Goal: Task Accomplishment & Management: Complete application form

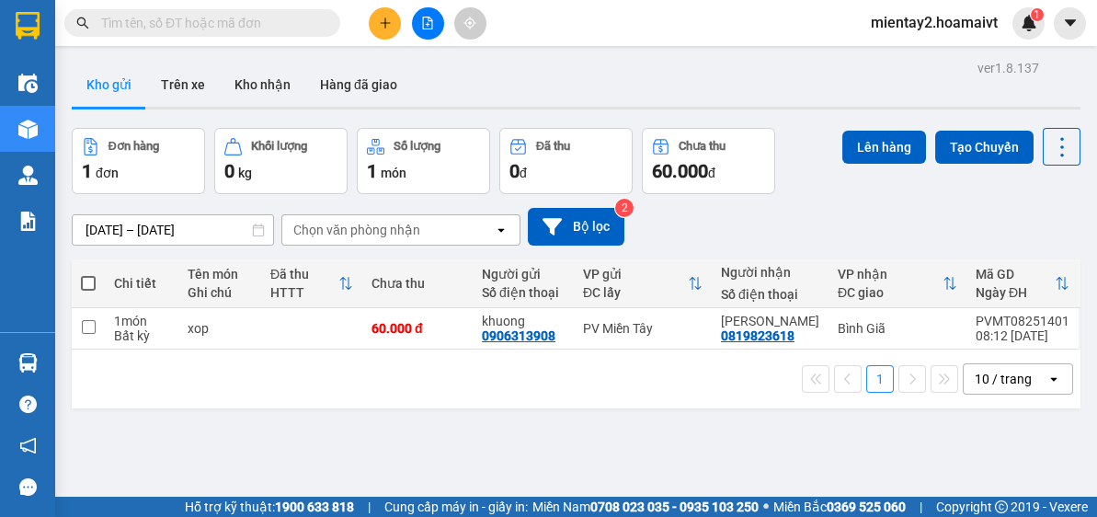
click at [380, 24] on icon "plus" at bounding box center [385, 23] width 13 height 13
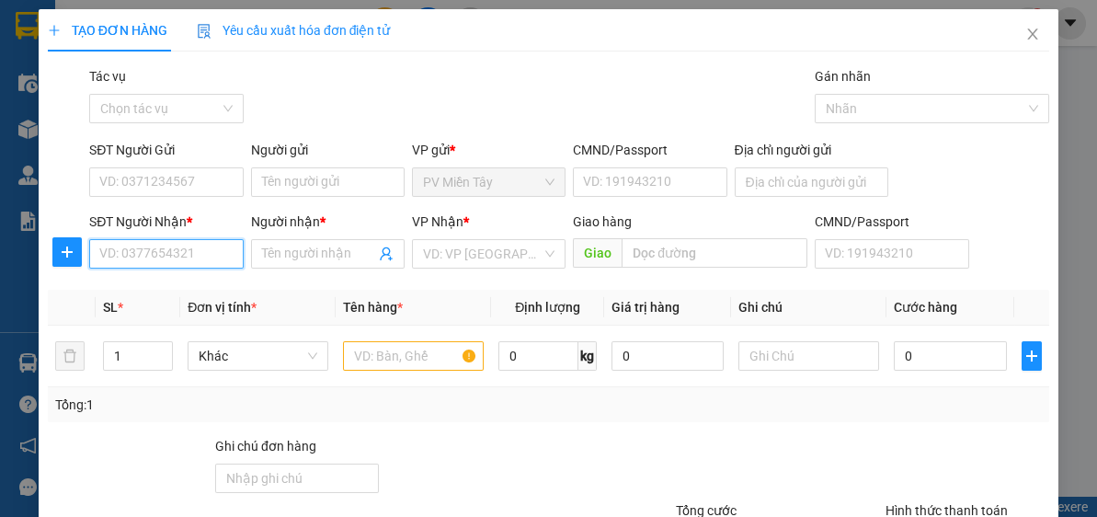
click at [144, 248] on input "SĐT Người Nhận *" at bounding box center [166, 253] width 154 height 29
paste input "0978410247"
type input "0978410247"
click at [187, 243] on input "0978410247" at bounding box center [166, 253] width 154 height 29
click at [196, 293] on div "0978410247 - oanh" at bounding box center [164, 290] width 130 height 20
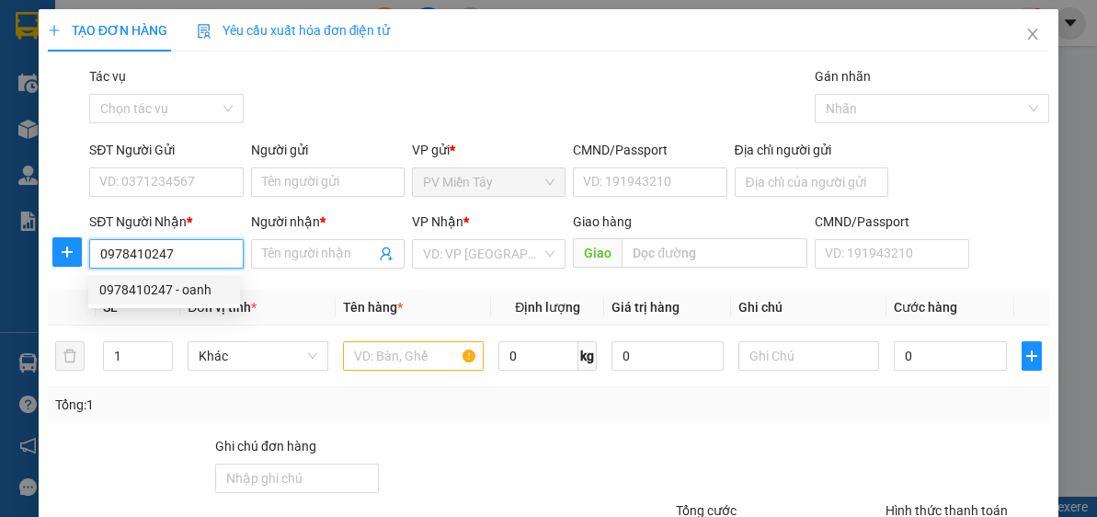
type input "oanh"
type input "ong tu"
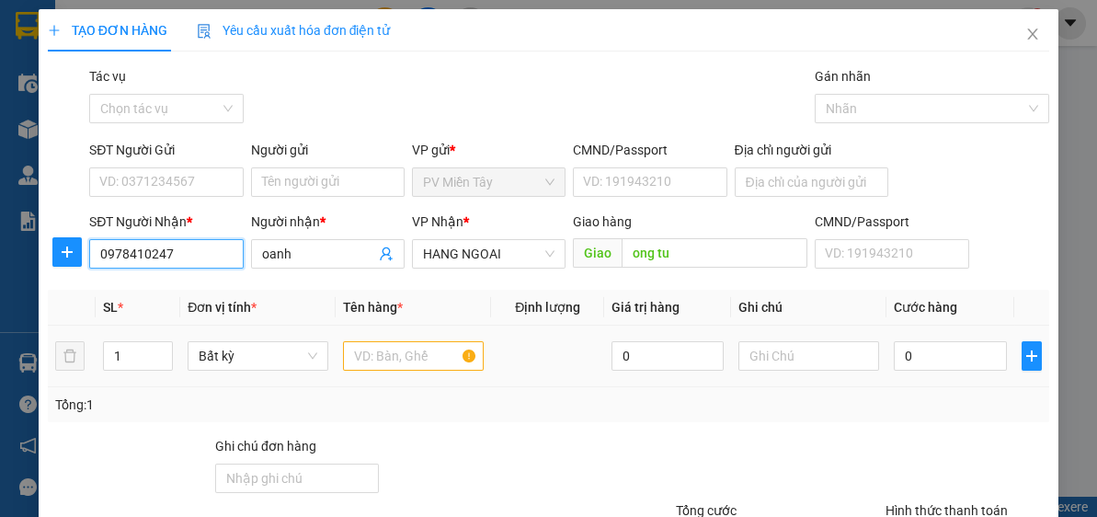
type input "0978410247"
click at [412, 352] on input "text" at bounding box center [413, 355] width 141 height 29
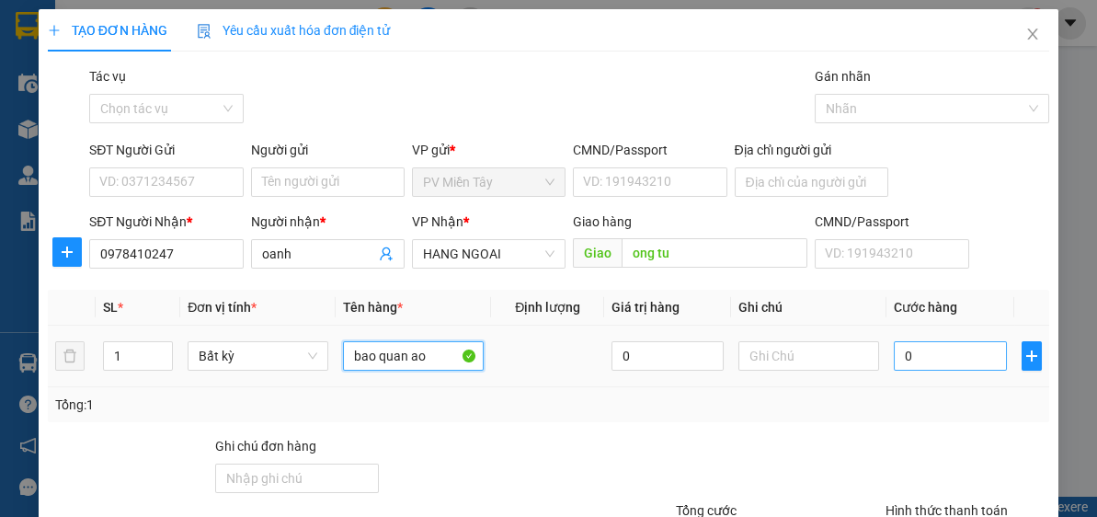
type input "bao quan ao"
click at [966, 346] on input "0" at bounding box center [950, 355] width 112 height 29
type input "8"
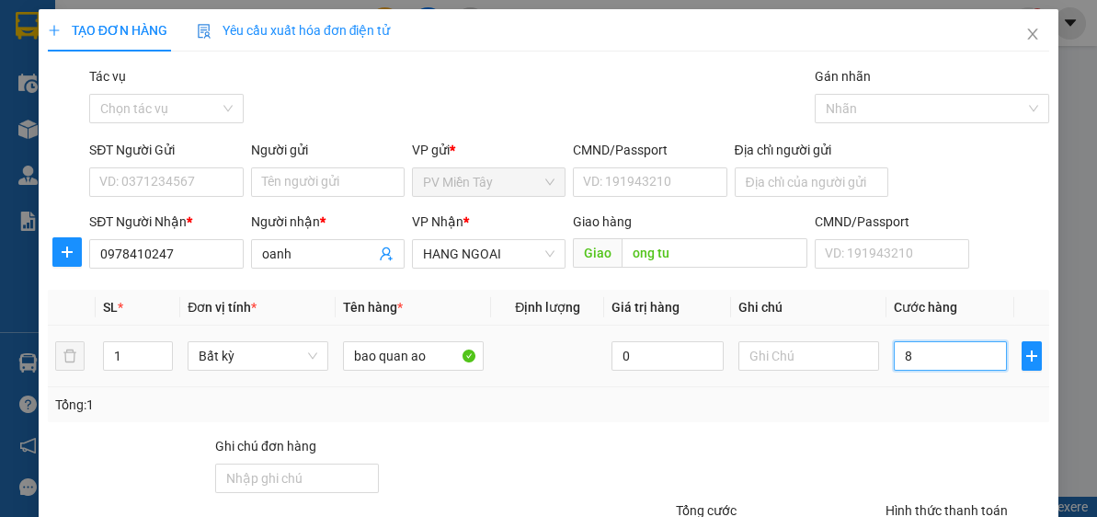
type input "80"
type input "80.000"
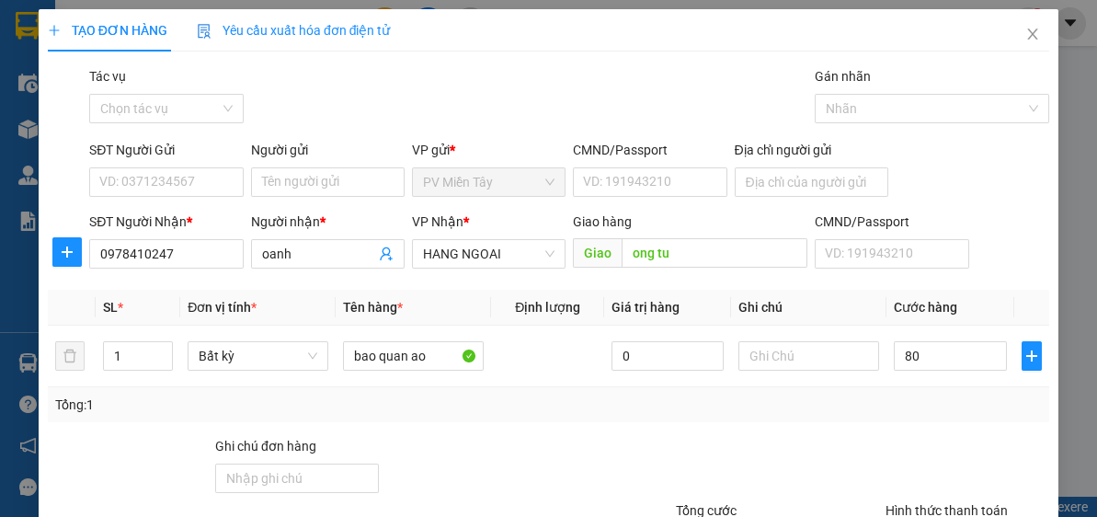
type input "80.000"
click at [884, 474] on div at bounding box center [967, 468] width 167 height 64
click at [181, 184] on input "SĐT Người Gửi" at bounding box center [166, 181] width 154 height 29
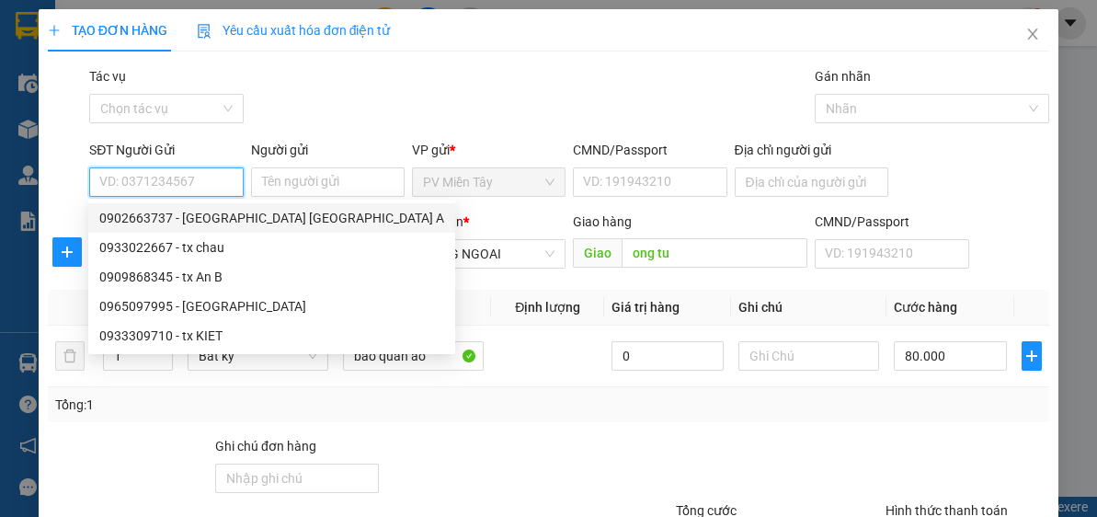
click at [204, 186] on input "SĐT Người Gửi" at bounding box center [166, 181] width 154 height 29
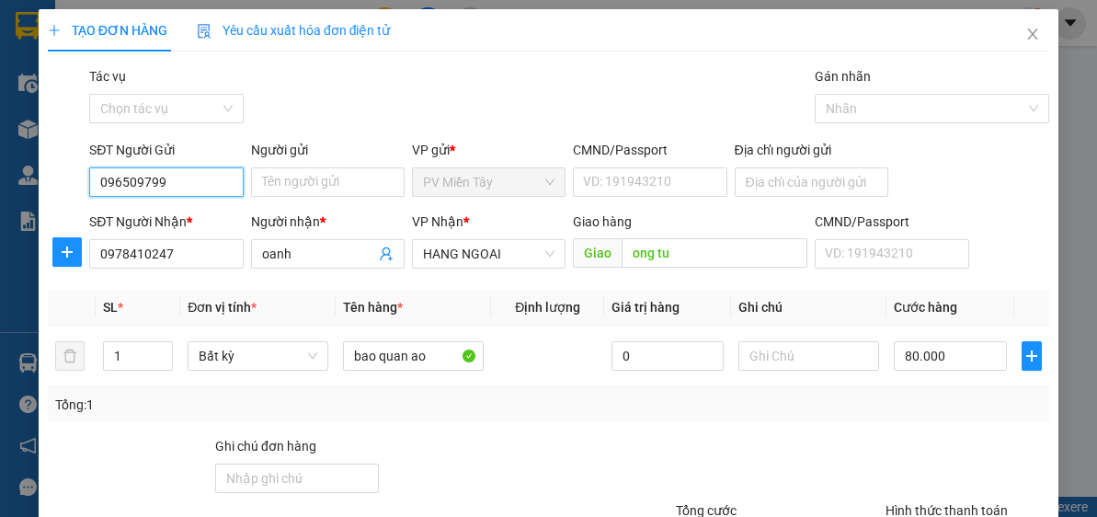
type input "0965097995"
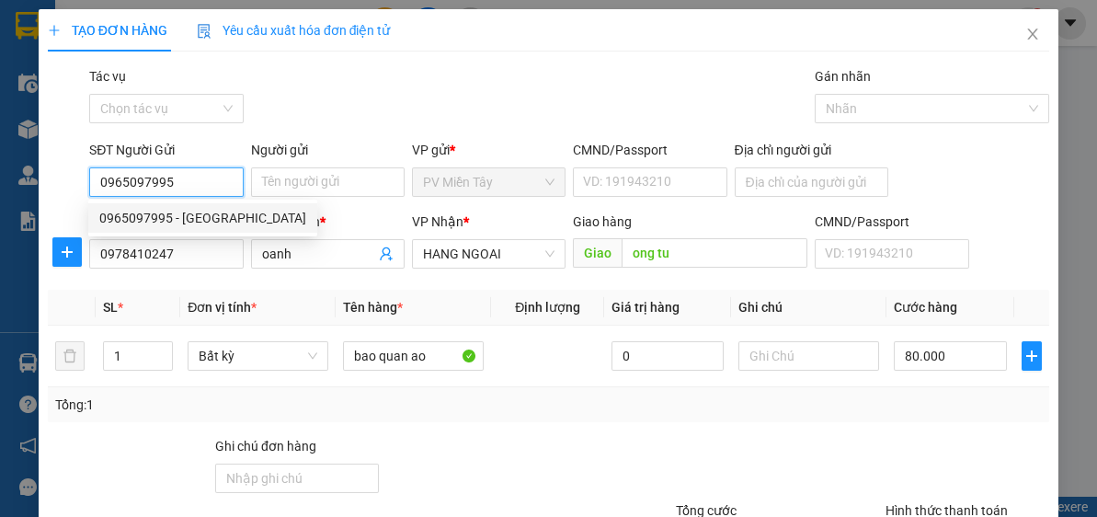
click at [208, 217] on div "0965097995 - [GEOGRAPHIC_DATA]" at bounding box center [202, 218] width 207 height 20
type input "PHUONG"
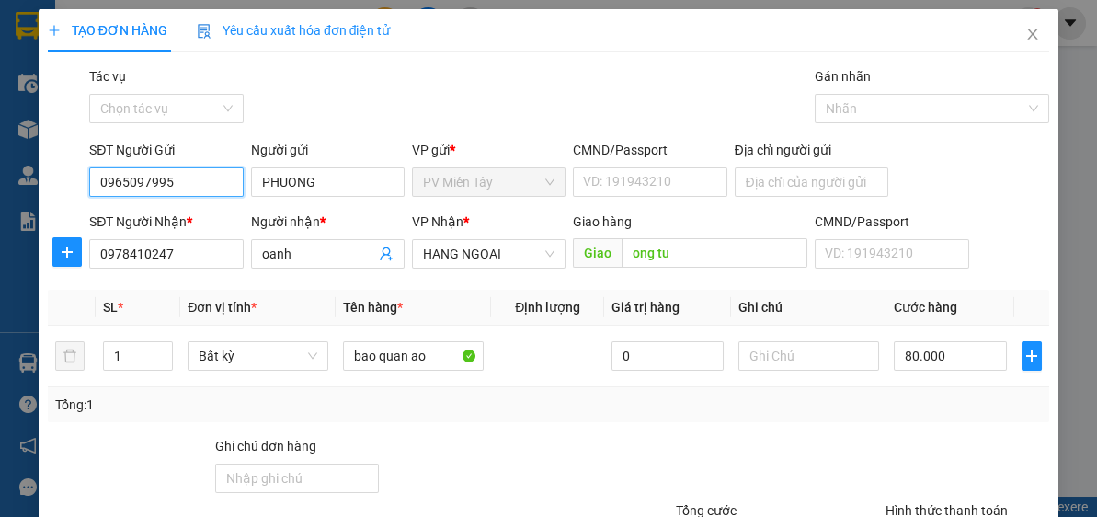
type input "0965097995"
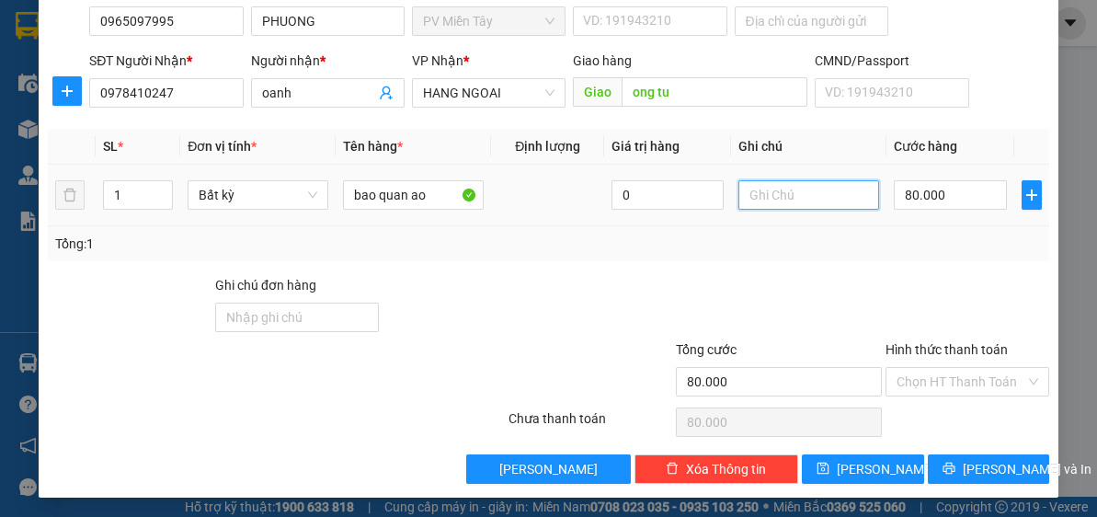
click at [759, 194] on input "text" at bounding box center [809, 194] width 141 height 29
click at [776, 291] on div at bounding box center [758, 307] width 251 height 64
click at [973, 386] on input "Hình thức thanh toán" at bounding box center [961, 382] width 129 height 28
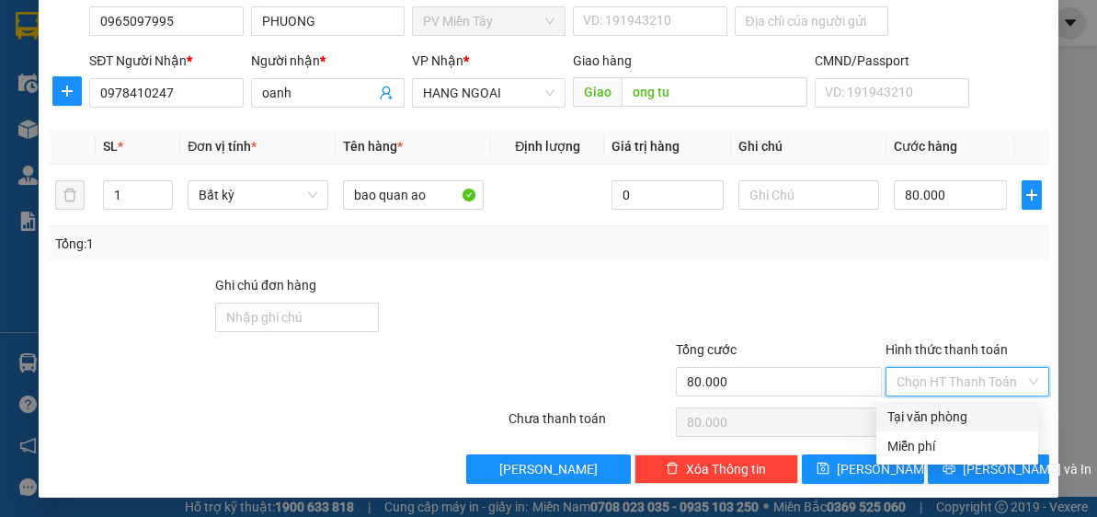
click at [961, 413] on div "Tại văn phòng" at bounding box center [958, 417] width 140 height 20
type input "0"
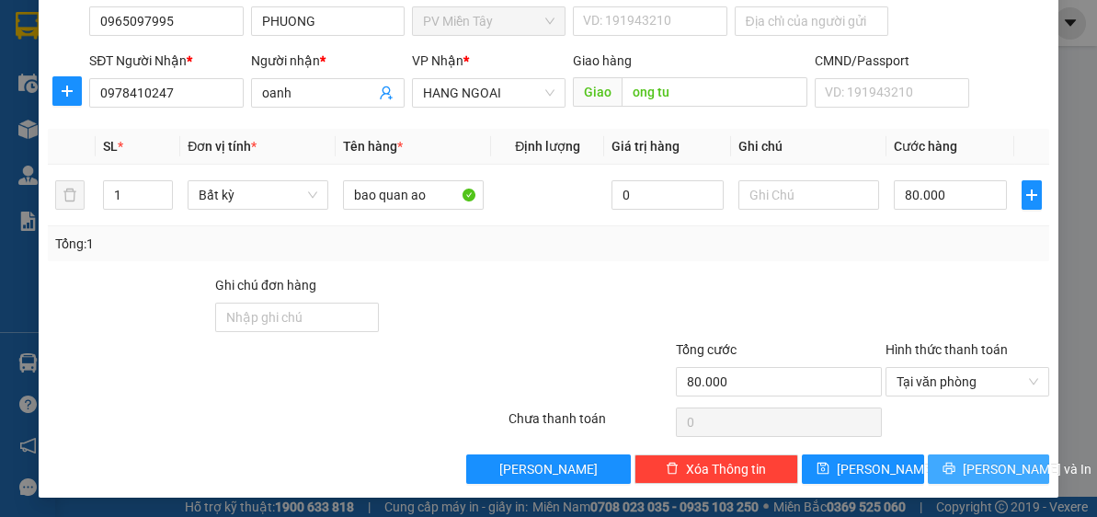
click at [982, 460] on span "[PERSON_NAME] và In" at bounding box center [1027, 469] width 129 height 20
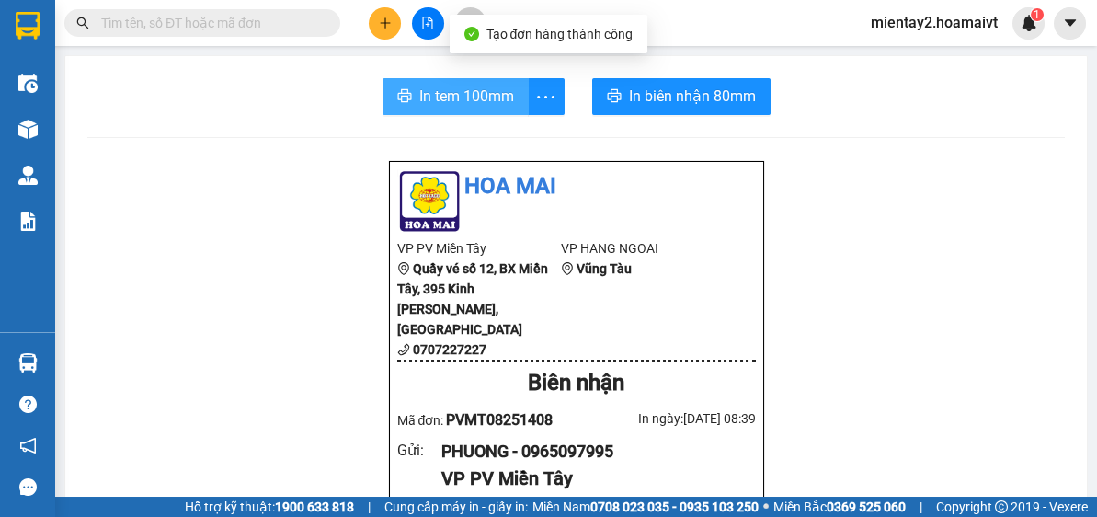
click at [477, 99] on span "In tem 100mm" at bounding box center [466, 96] width 95 height 23
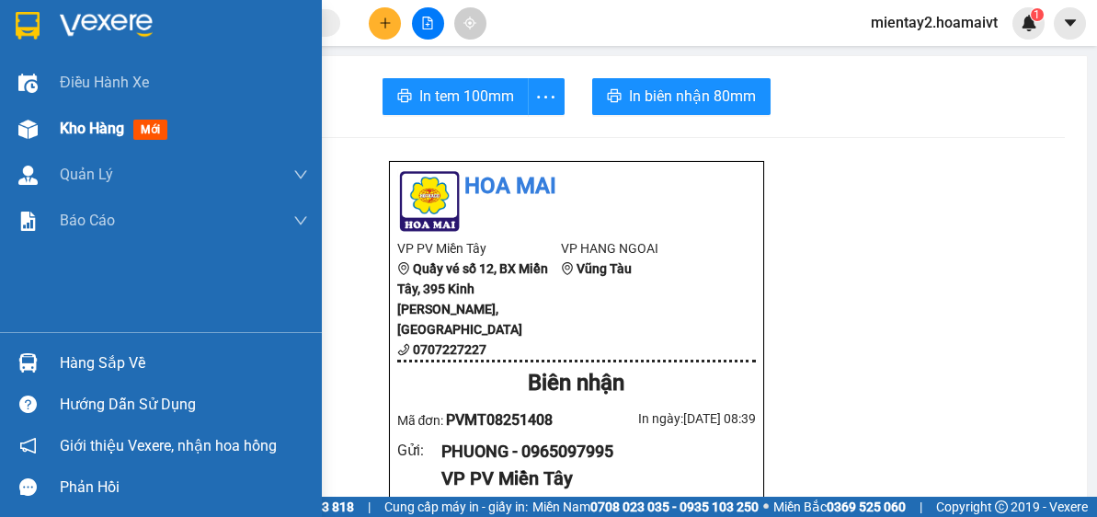
click at [63, 109] on div "Kho hàng mới" at bounding box center [184, 129] width 248 height 46
click at [63, 134] on span "Kho hàng" at bounding box center [92, 128] width 64 height 17
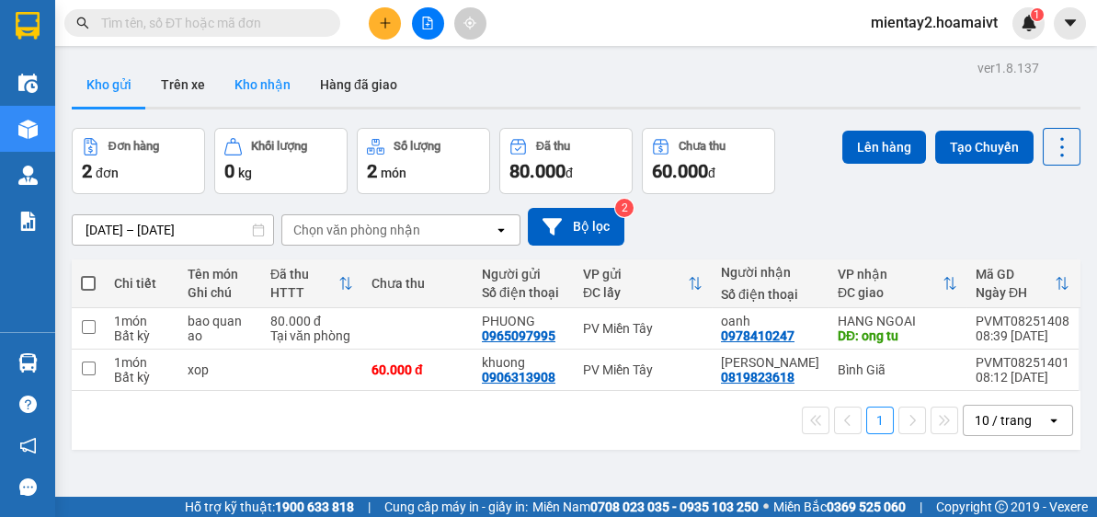
click at [248, 80] on button "Kho nhận" at bounding box center [263, 85] width 86 height 44
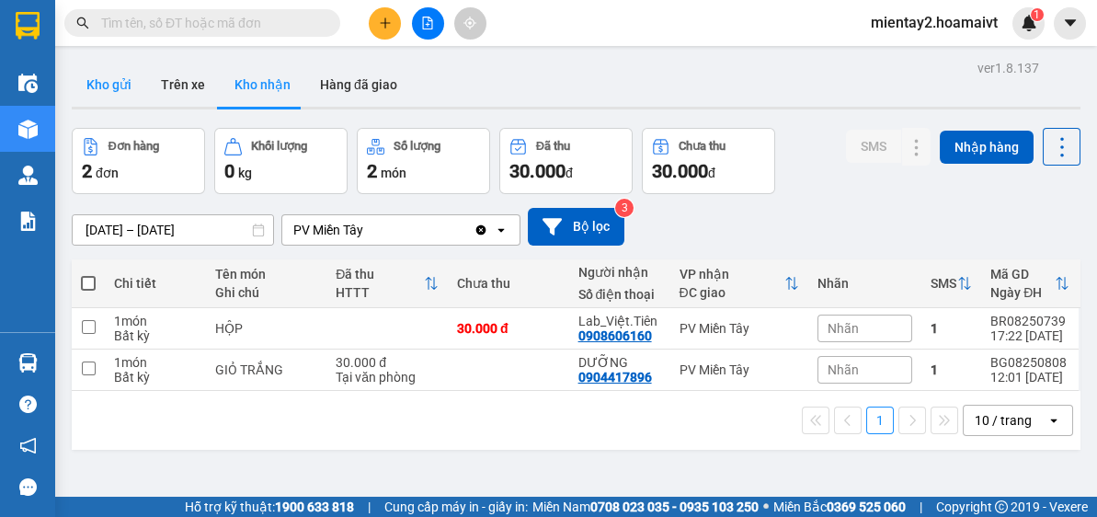
click at [114, 85] on button "Kho gửi" at bounding box center [109, 85] width 75 height 44
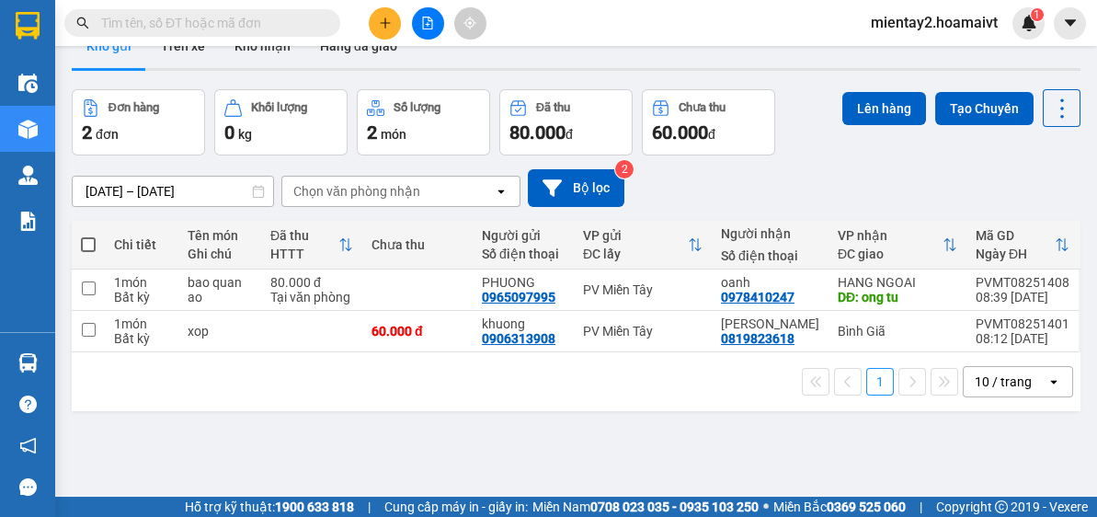
scroll to position [66, 0]
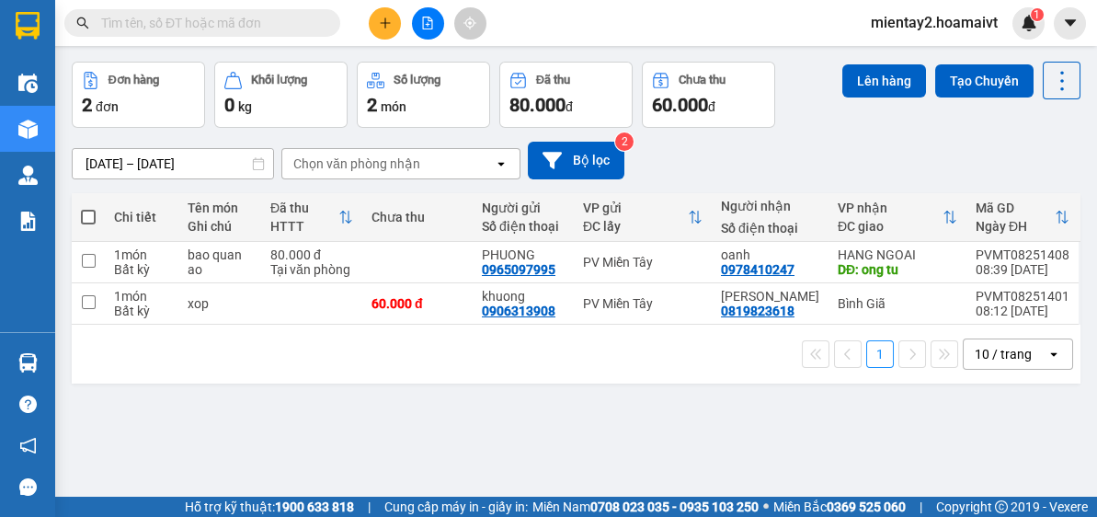
click at [383, 17] on icon "plus" at bounding box center [385, 23] width 13 height 13
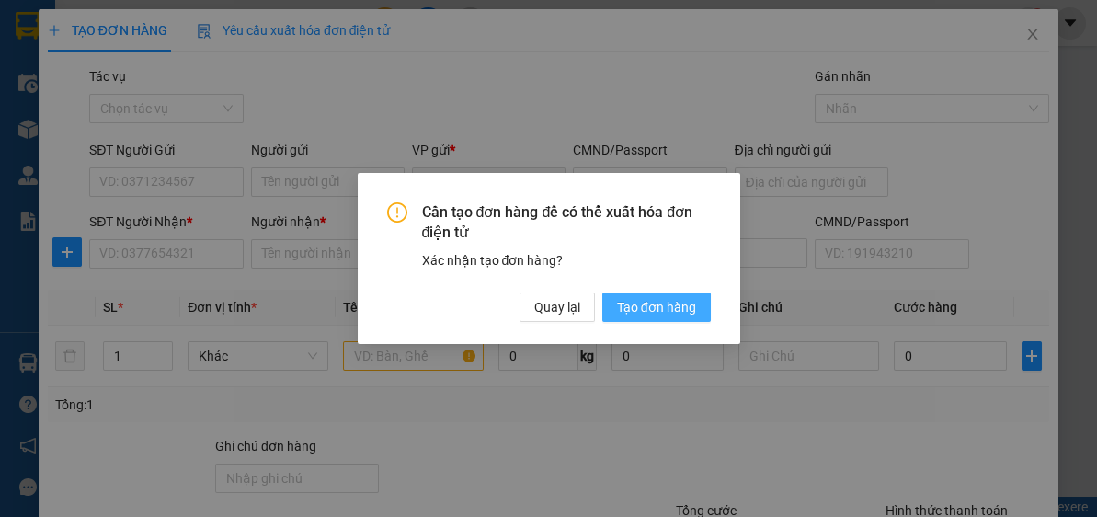
click at [657, 312] on span "Tạo đơn hàng" at bounding box center [656, 307] width 79 height 20
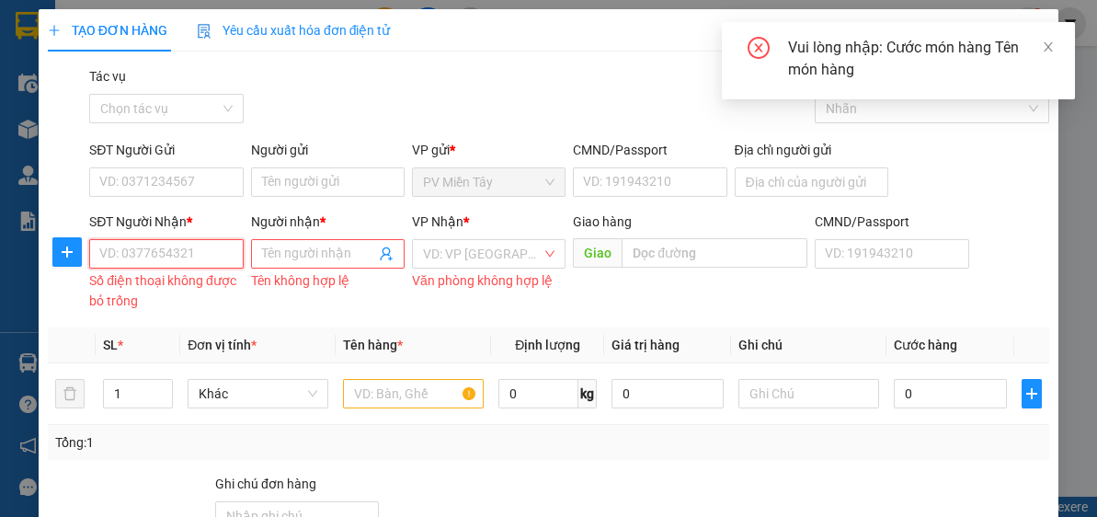
click at [204, 259] on input "SĐT Người Nhận *" at bounding box center [166, 253] width 154 height 29
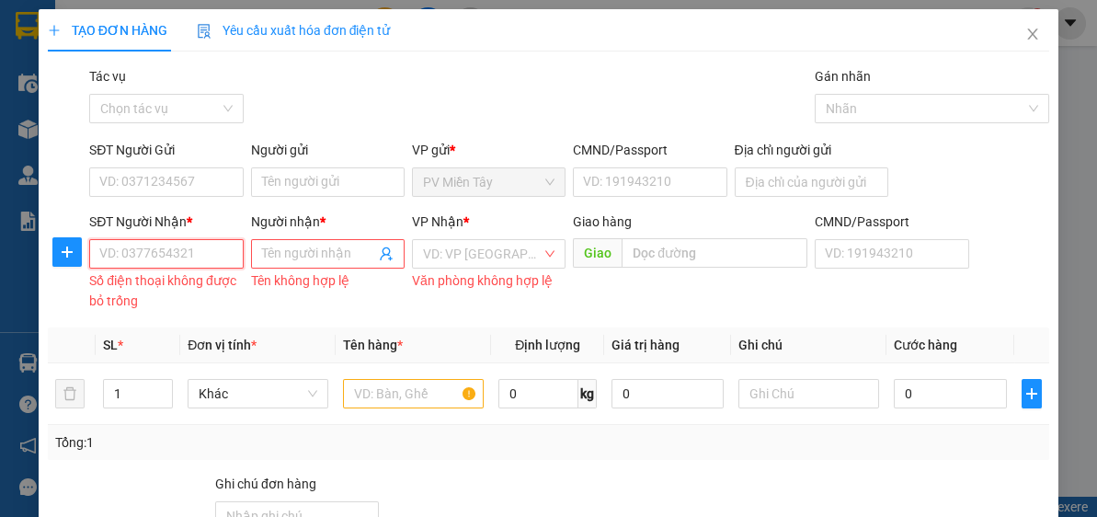
click at [207, 252] on input "SĐT Người Nhận *" at bounding box center [166, 253] width 154 height 29
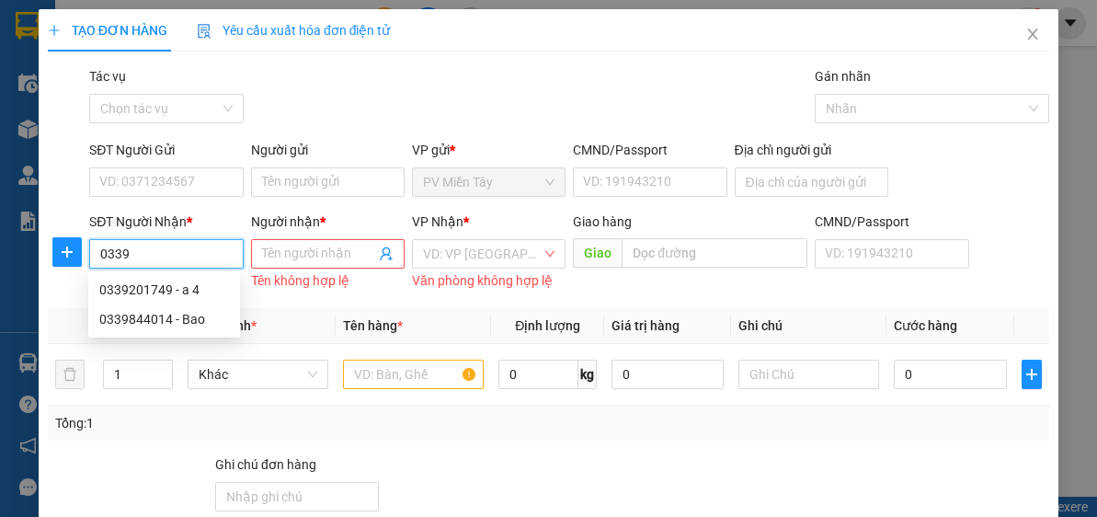
type input "03398"
click at [172, 327] on div "0339833986 - tuyen" at bounding box center [164, 319] width 130 height 20
type input "0902444007 tuan"
type input "0339833986"
type input "tuyen"
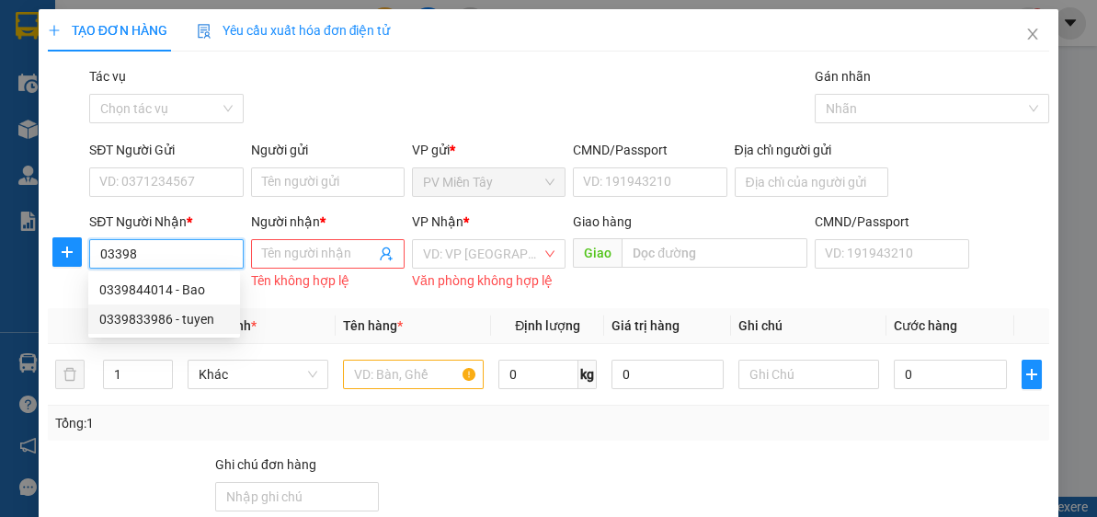
type input "tan thanh"
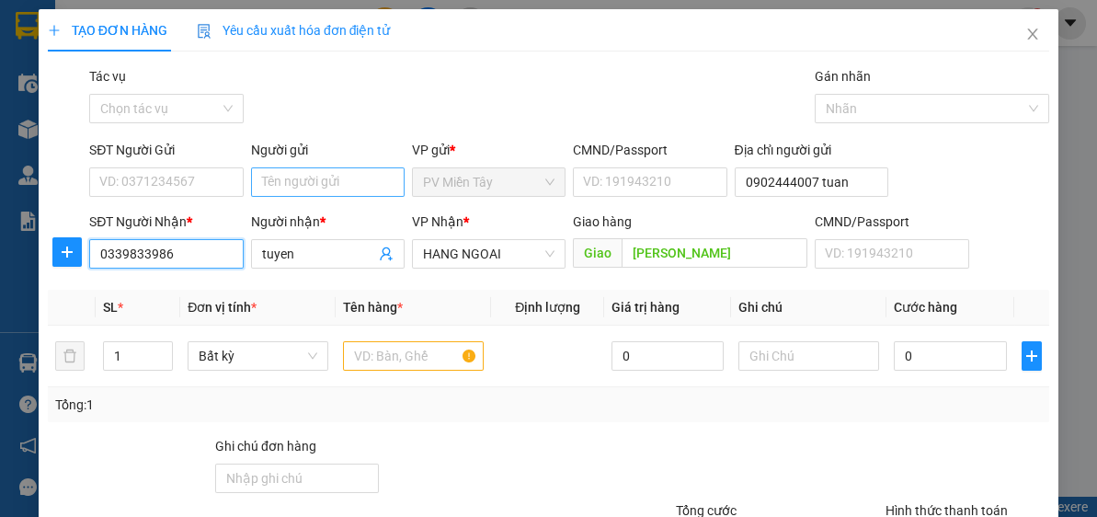
type input "0339833986"
click at [317, 183] on input "Người gửi" at bounding box center [328, 181] width 154 height 29
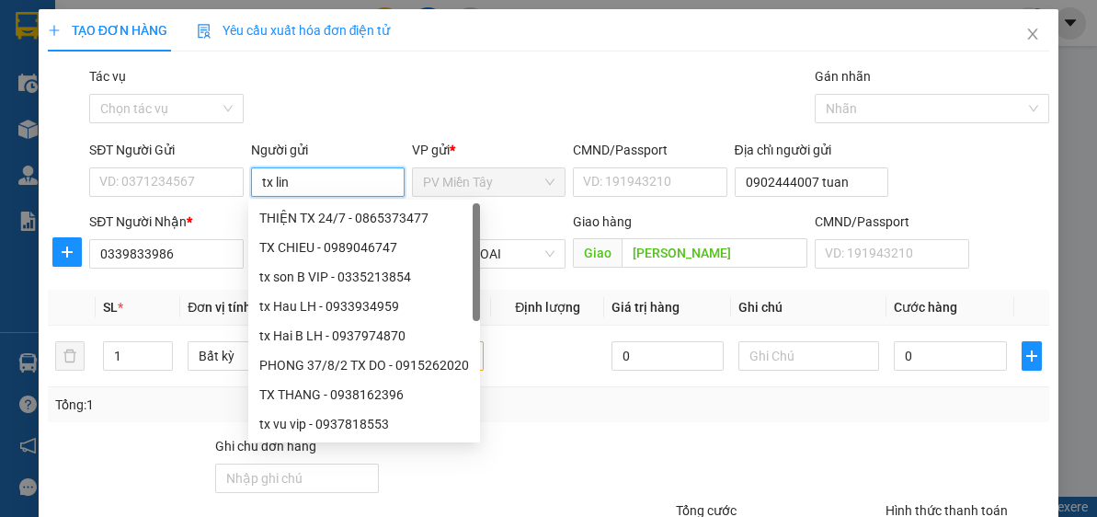
type input "tx linh"
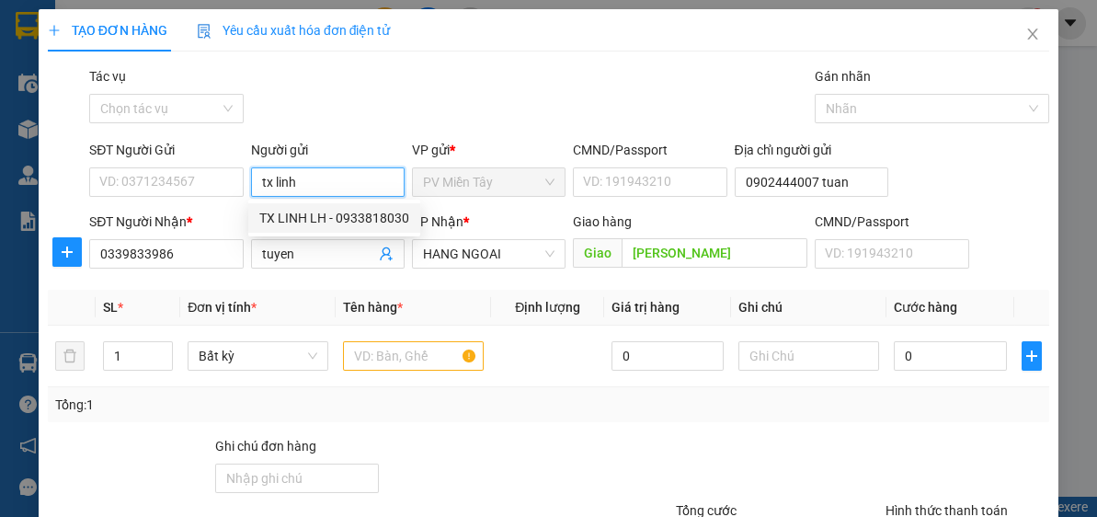
click at [348, 215] on div "TX LINH LH - 0933818030" at bounding box center [334, 218] width 150 height 20
type input "0933818030"
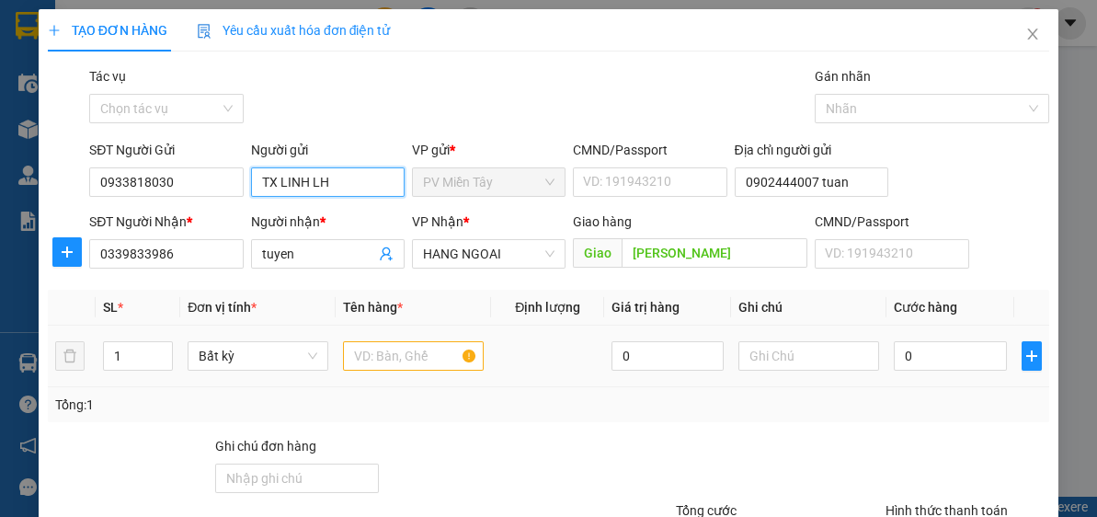
type input "TX LINH LH"
click at [411, 363] on input "text" at bounding box center [413, 355] width 141 height 29
type input "h"
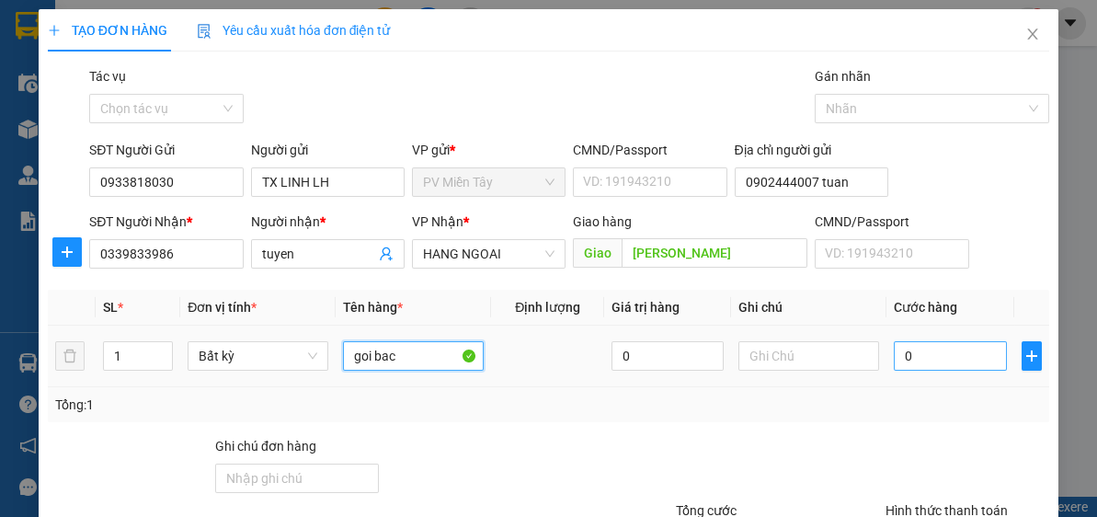
type input "goi bac"
type input "4"
type input "40"
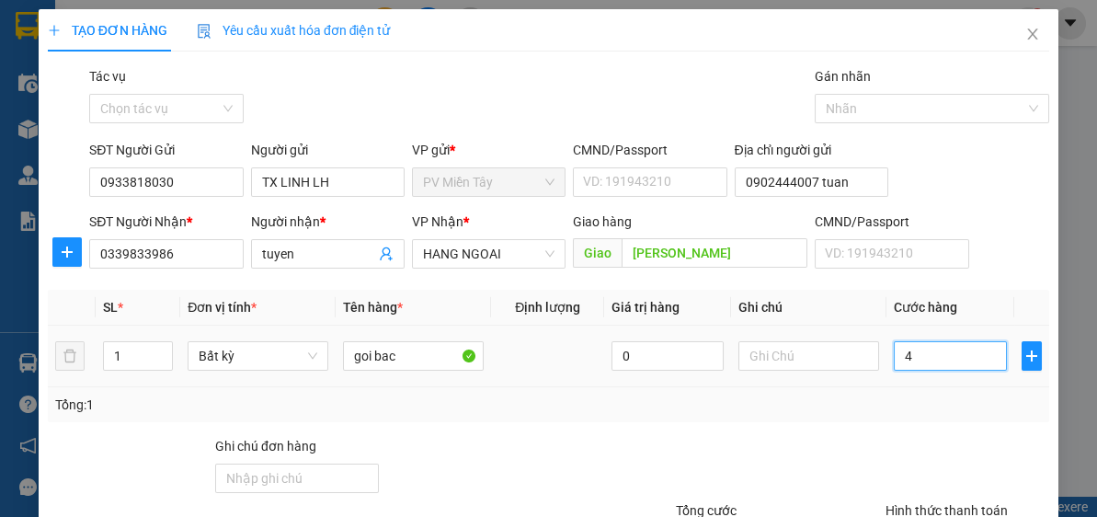
type input "40"
click at [960, 408] on div "Tổng: 1" at bounding box center [548, 405] width 987 height 20
type input "40.000"
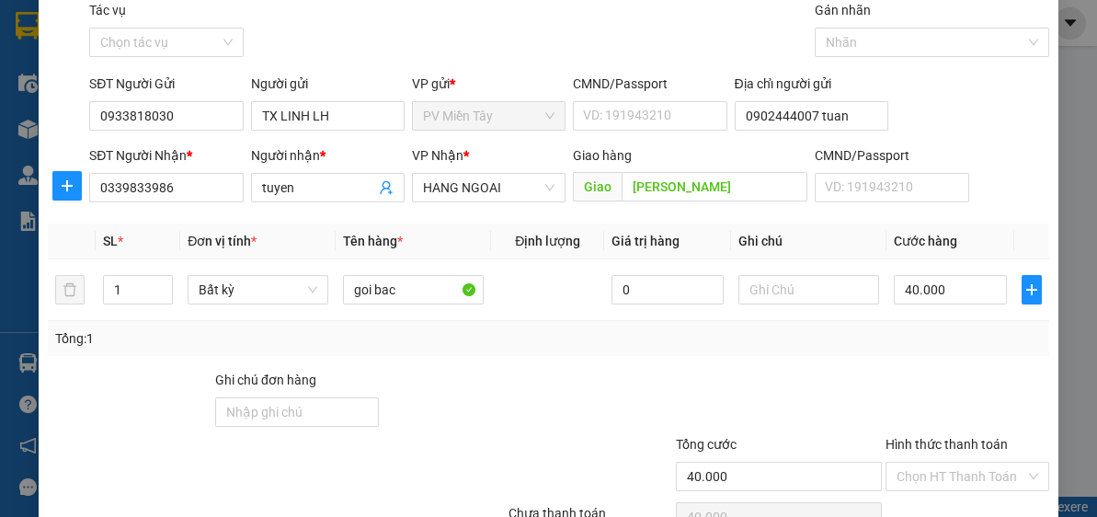
scroll to position [161, 0]
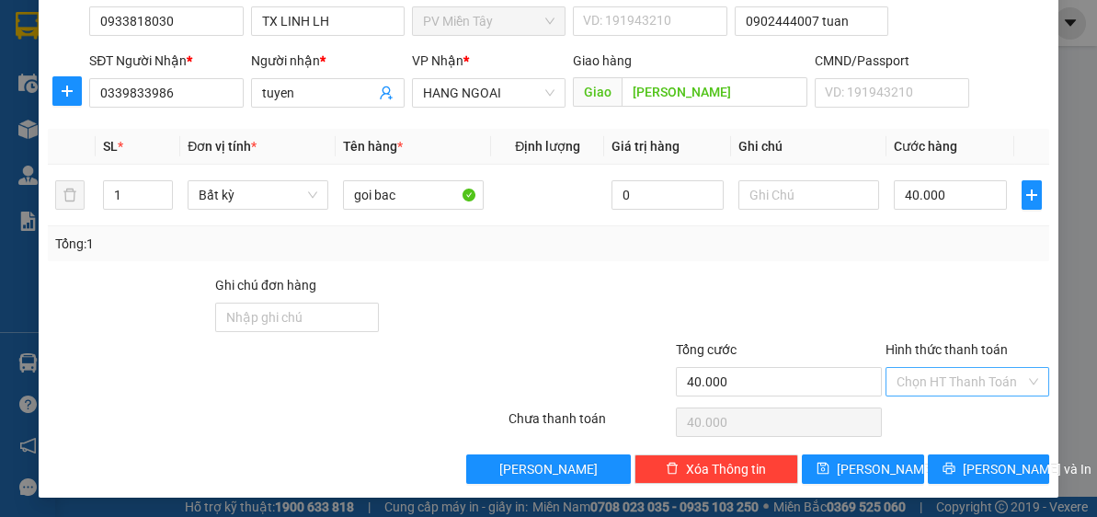
click at [964, 392] on input "Hình thức thanh toán" at bounding box center [961, 382] width 129 height 28
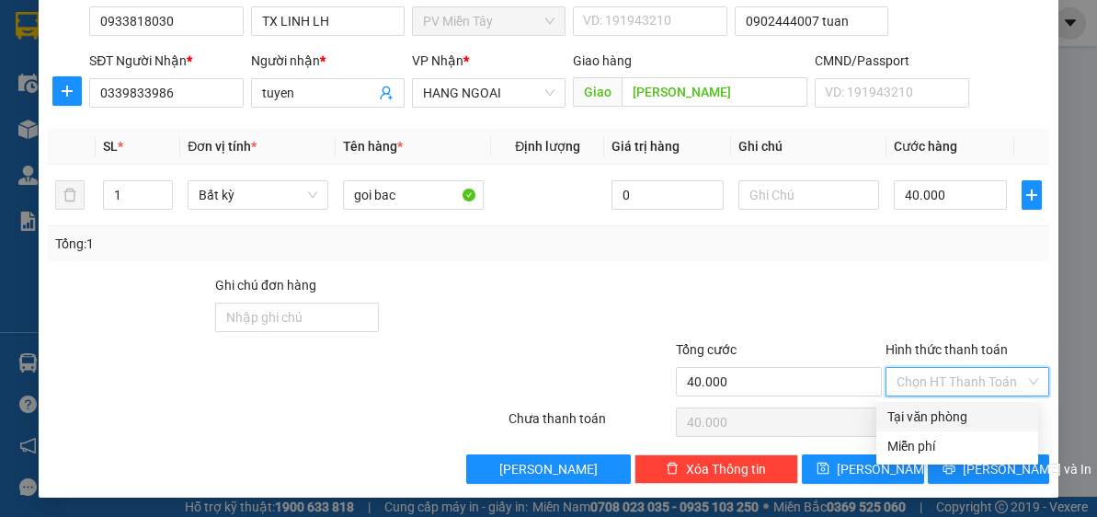
click at [971, 418] on div "Tại văn phòng" at bounding box center [958, 417] width 140 height 20
type input "0"
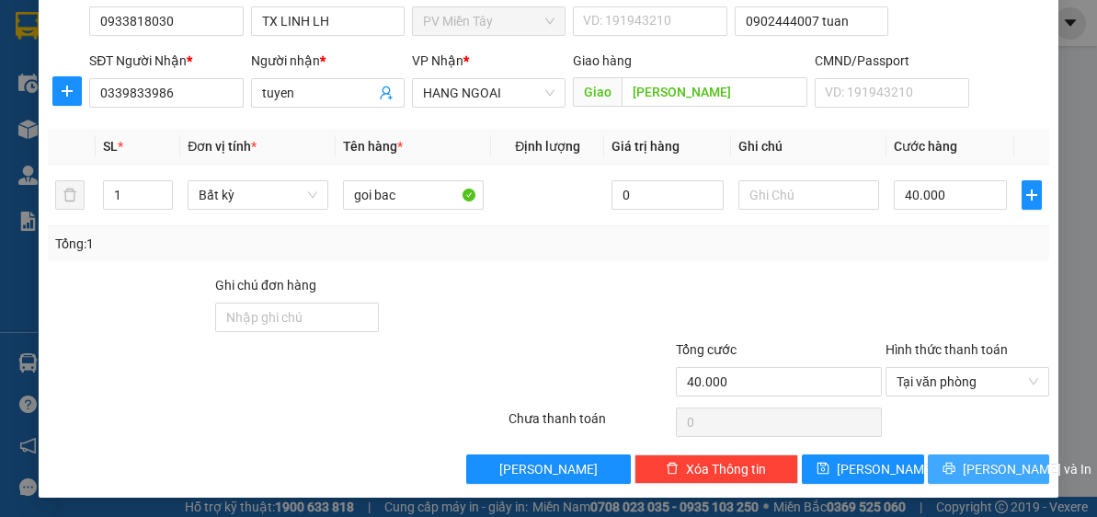
click at [997, 464] on span "[PERSON_NAME] và In" at bounding box center [1027, 469] width 129 height 20
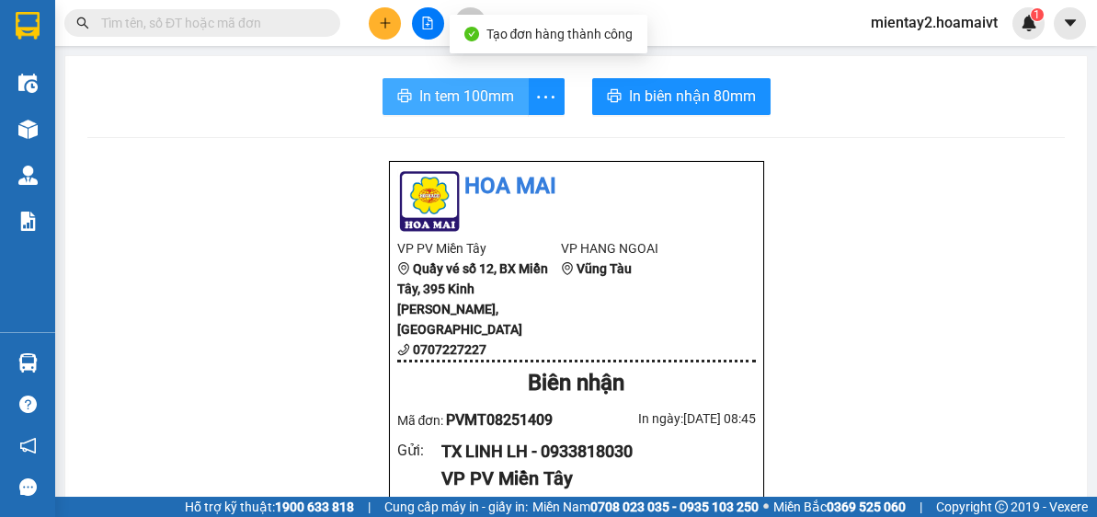
click at [478, 91] on span "In tem 100mm" at bounding box center [466, 96] width 95 height 23
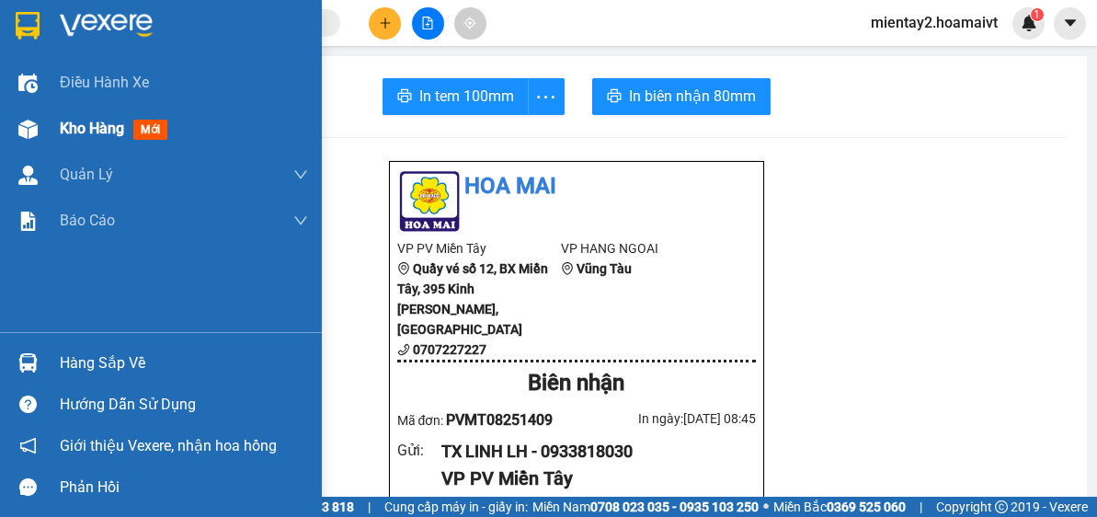
click at [94, 135] on span "Kho hàng" at bounding box center [92, 128] width 64 height 17
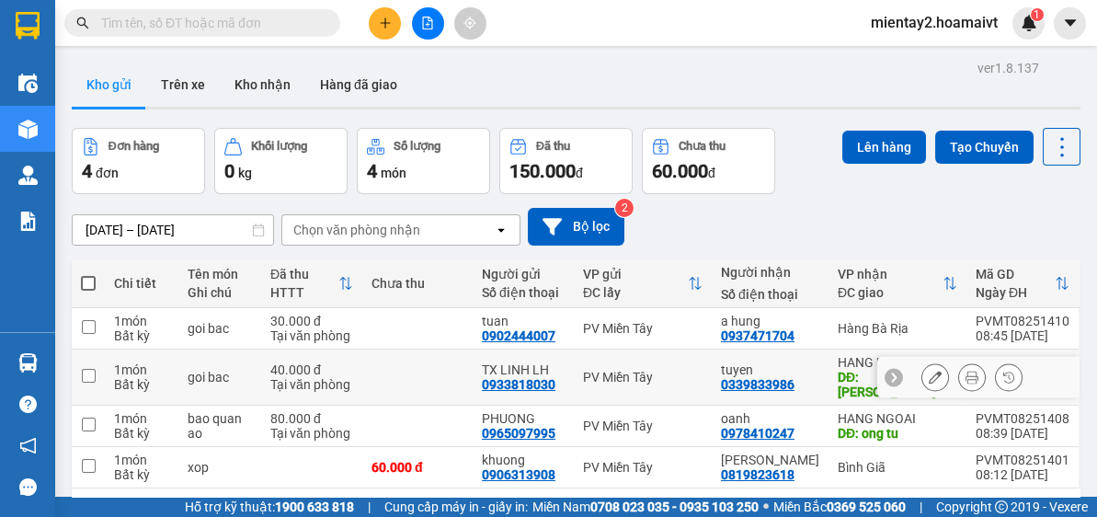
click at [456, 377] on td at bounding box center [417, 378] width 110 height 56
checkbox input "true"
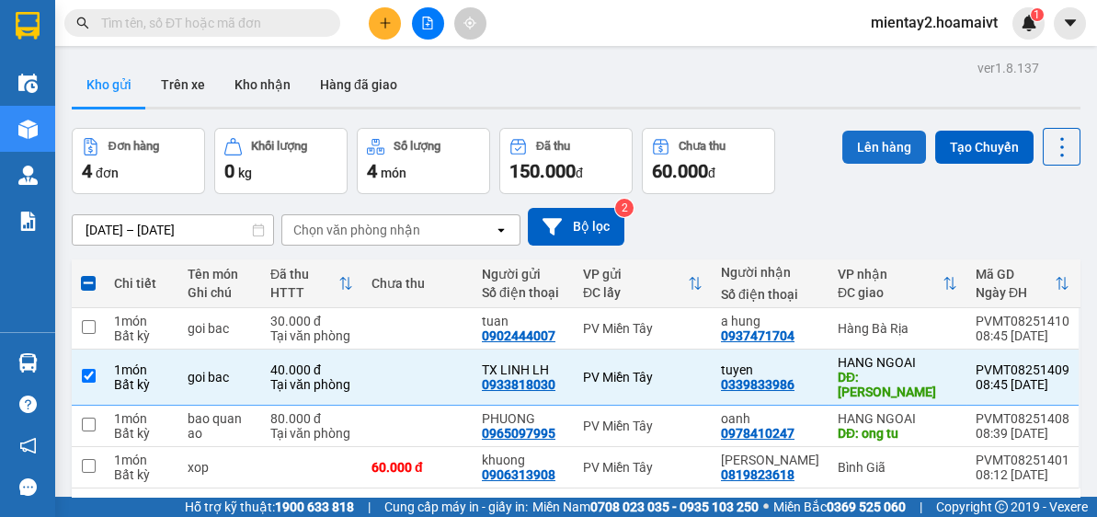
click at [884, 140] on button "Lên hàng" at bounding box center [885, 147] width 84 height 33
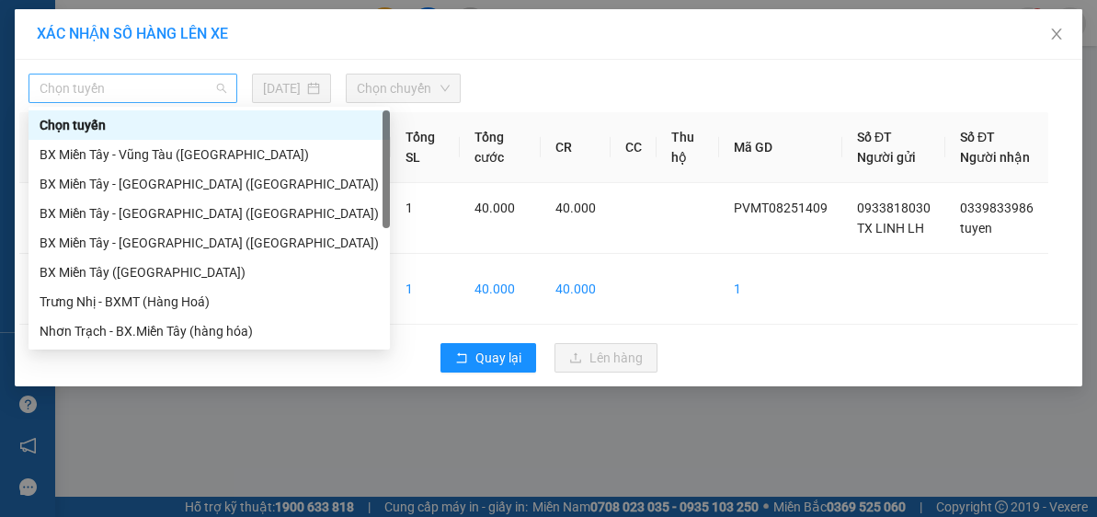
click at [202, 86] on span "Chọn tuyến" at bounding box center [133, 89] width 187 height 28
click at [163, 283] on div "BX Miền Tây (Hàng Ngoài)" at bounding box center [210, 272] width 362 height 29
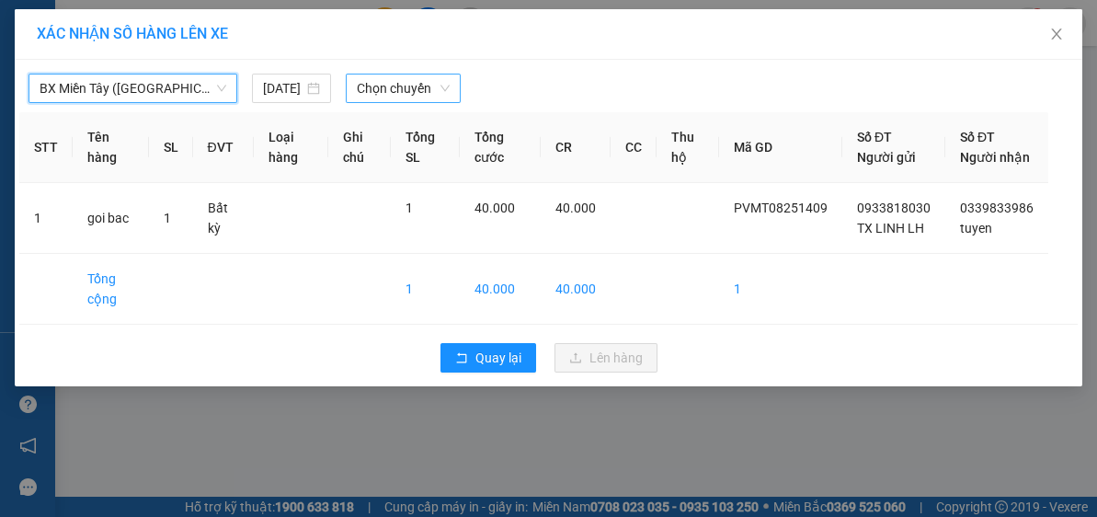
click at [410, 87] on span "Chọn chuyến" at bounding box center [404, 89] width 94 height 28
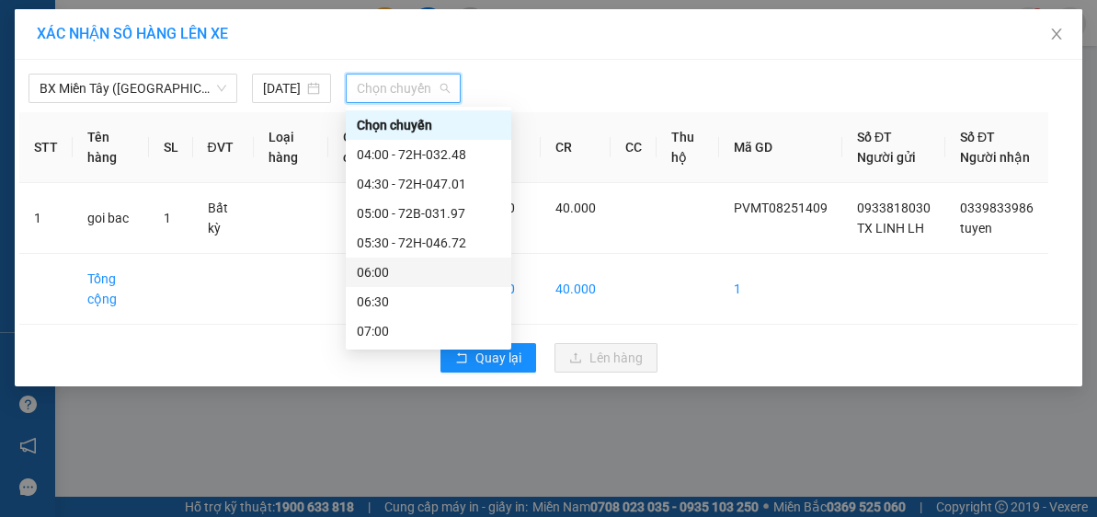
click at [433, 269] on div "06:00" at bounding box center [429, 272] width 144 height 20
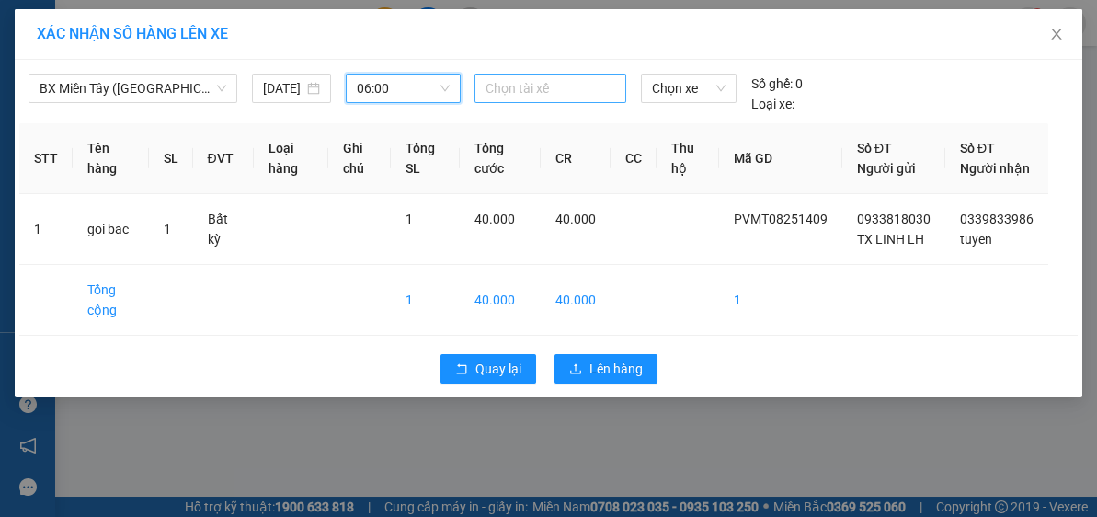
click at [568, 84] on div at bounding box center [550, 88] width 143 height 22
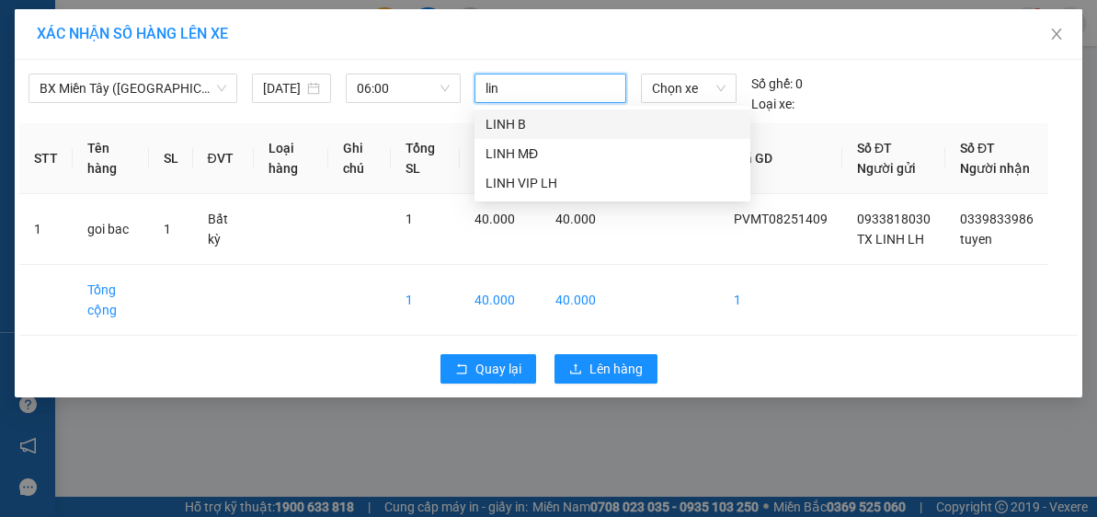
type input "linh"
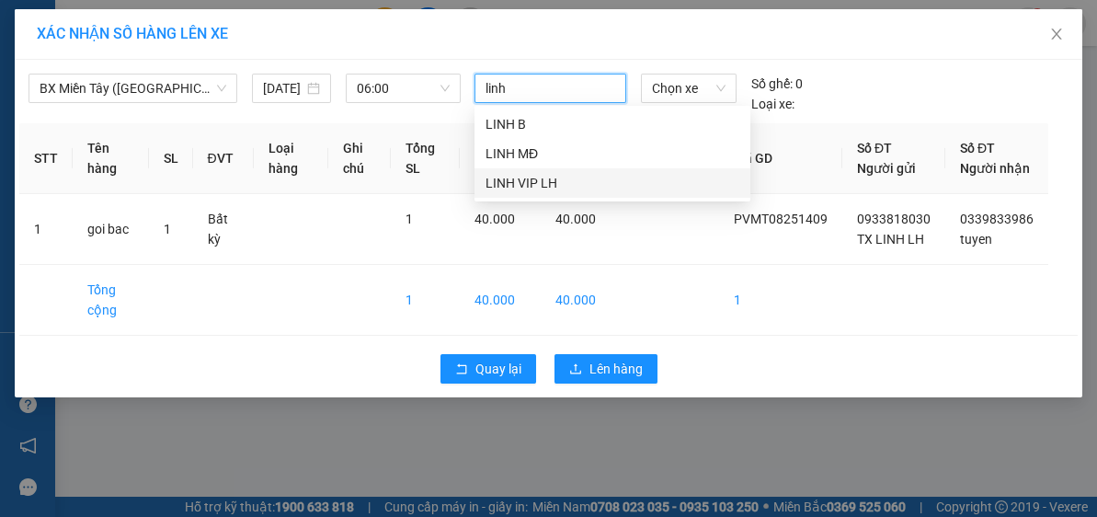
click at [543, 182] on div "LINH VIP LH" at bounding box center [613, 183] width 254 height 20
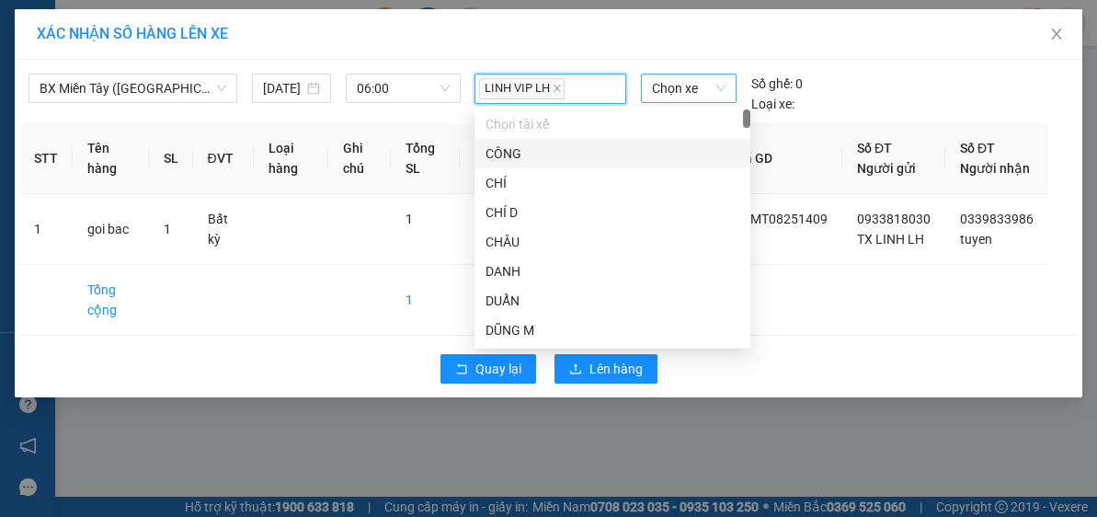
click at [705, 83] on span "Chọn xe" at bounding box center [689, 89] width 74 height 28
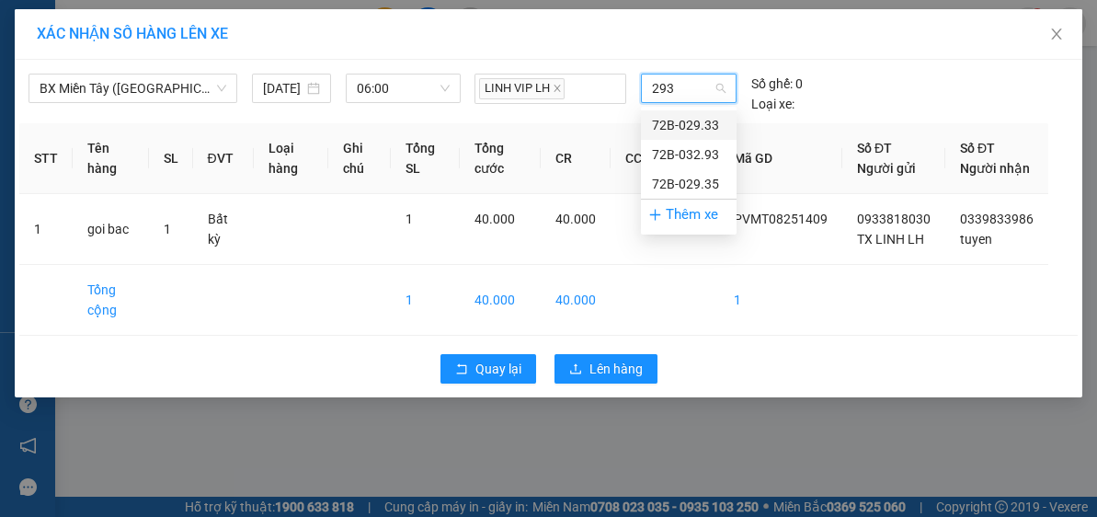
type input "2933"
click at [698, 123] on div "72B-029.33" at bounding box center [689, 125] width 74 height 20
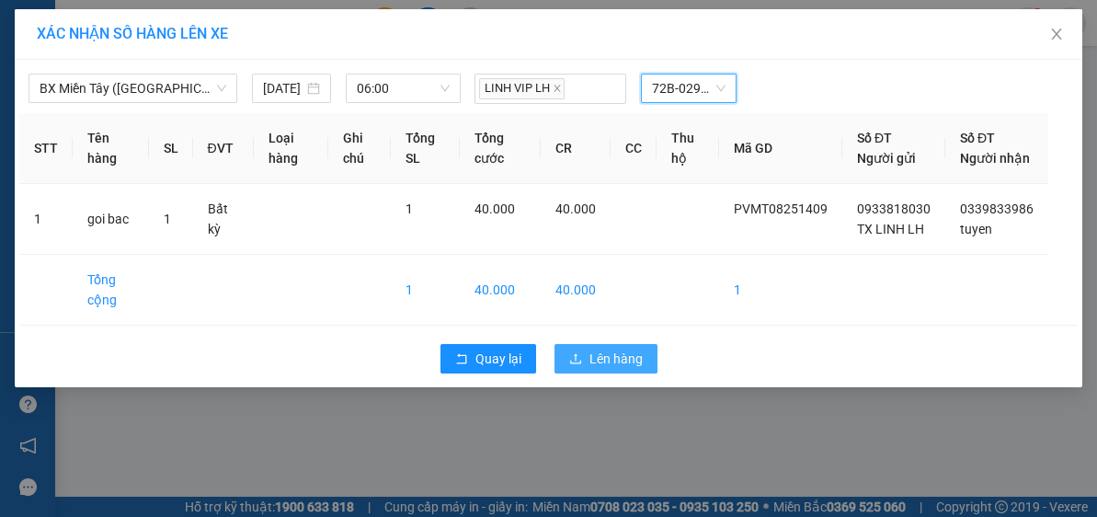
click at [613, 369] on span "Lên hàng" at bounding box center [616, 359] width 53 height 20
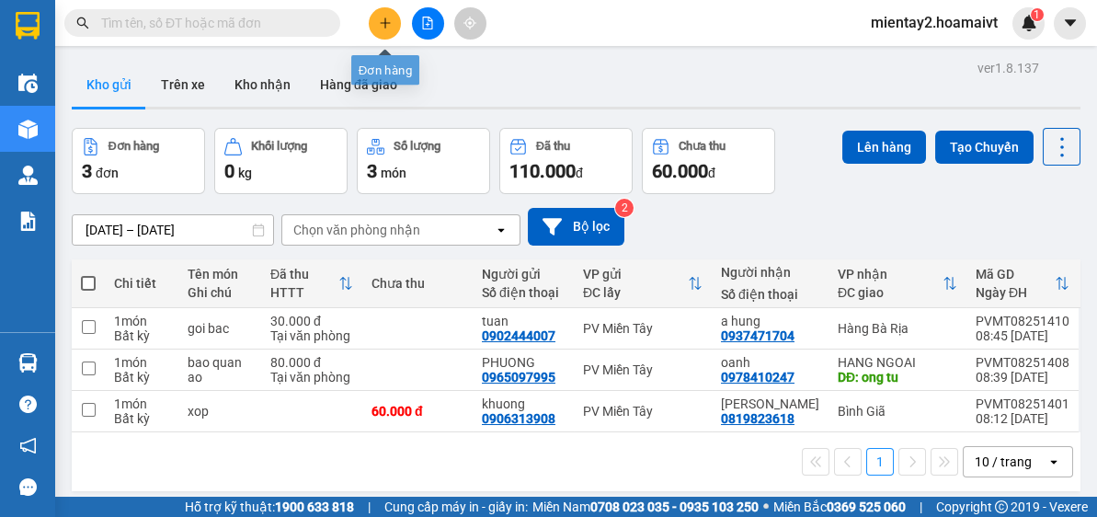
click at [389, 17] on icon "plus" at bounding box center [385, 23] width 13 height 13
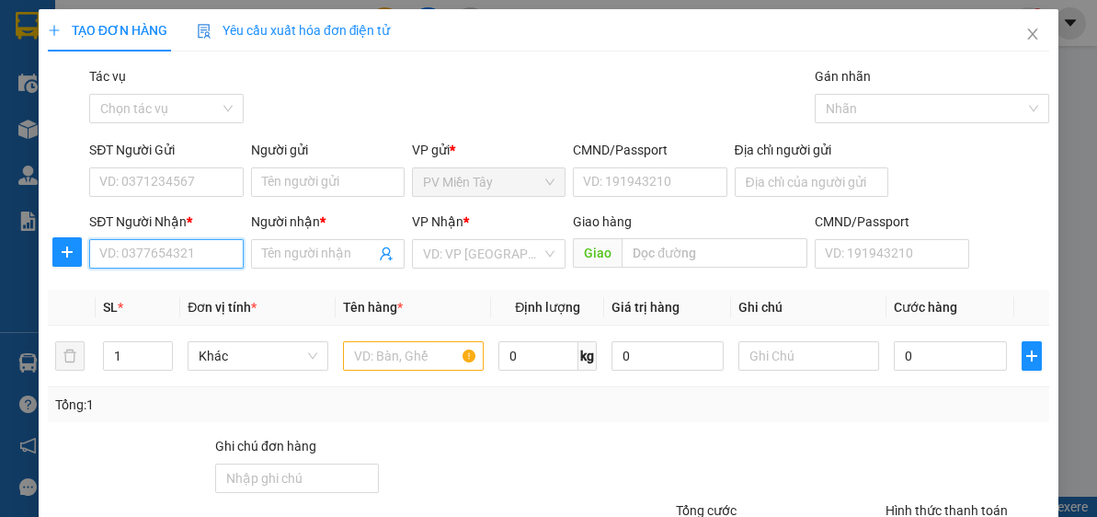
click at [215, 247] on input "SĐT Người Nhận *" at bounding box center [166, 253] width 154 height 29
type input "097888"
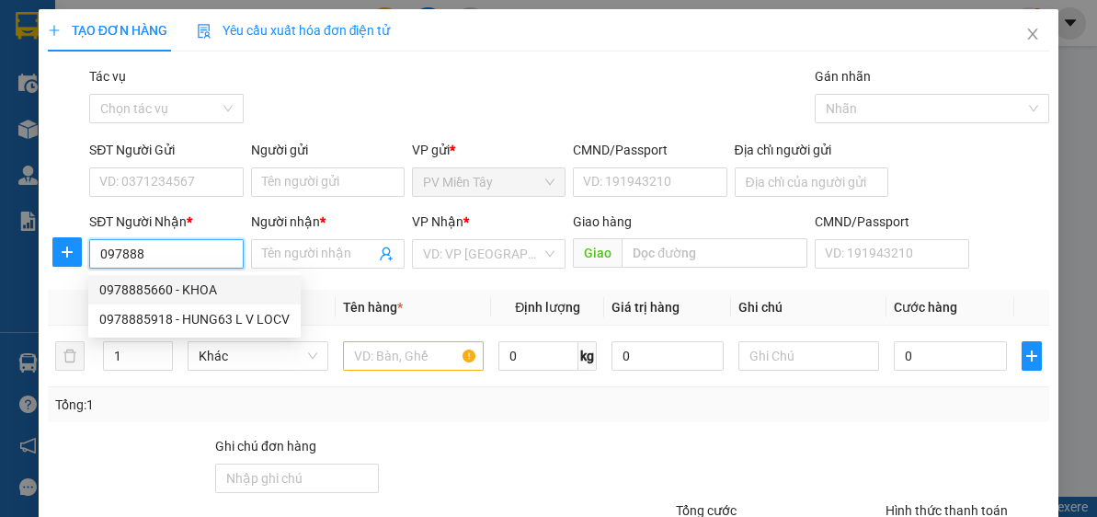
click at [215, 287] on div "0978885660 - KHOA" at bounding box center [194, 290] width 190 height 20
type input "0966593948 Hong"
type input "0978885660"
type input "KHOA"
type input "ngoc ha"
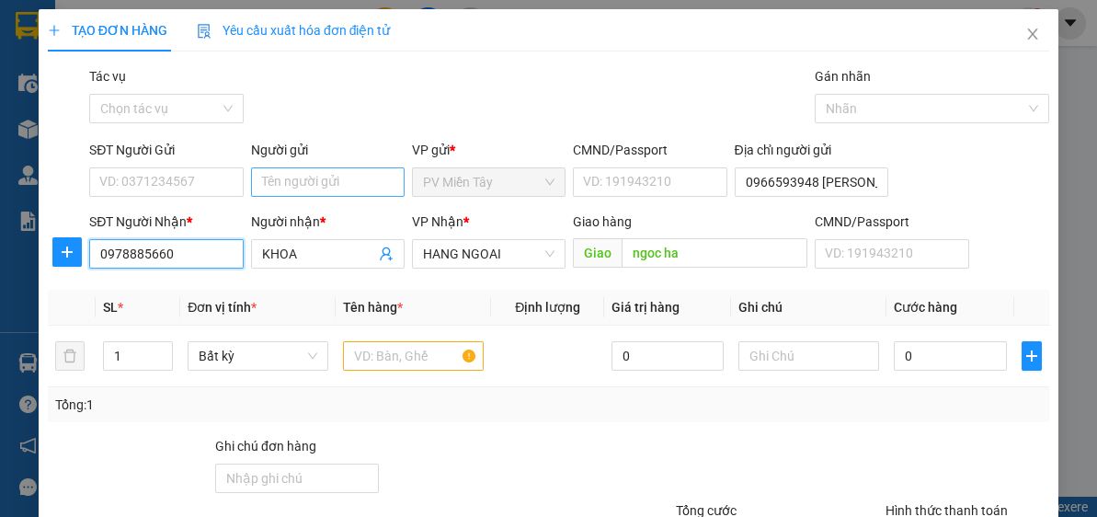
type input "0978885660"
click at [341, 184] on input "Người gửi" at bounding box center [328, 181] width 154 height 29
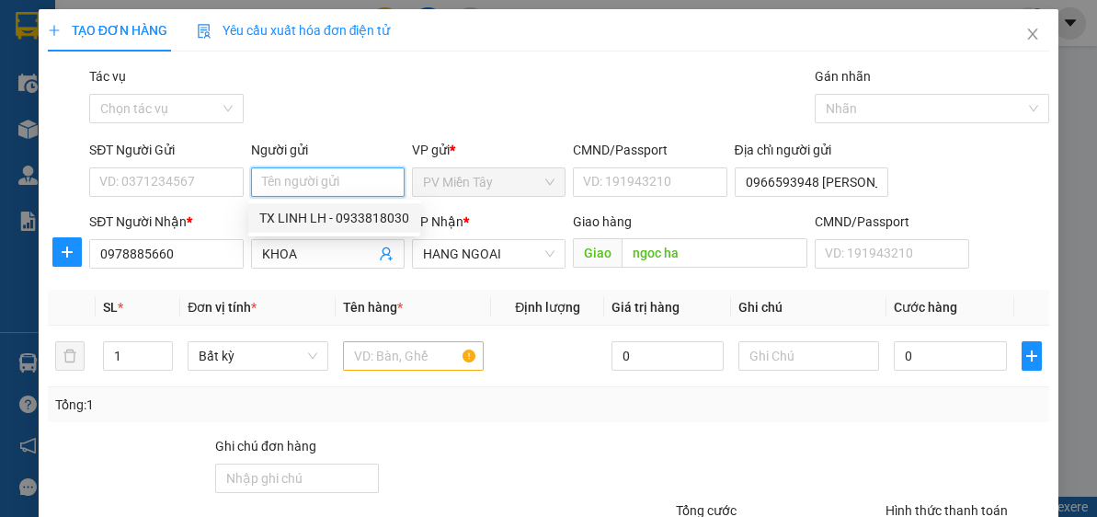
click at [358, 216] on div "TX LINH LH - 0933818030" at bounding box center [334, 218] width 150 height 20
type input "0933818030"
type input "TX LINH LH"
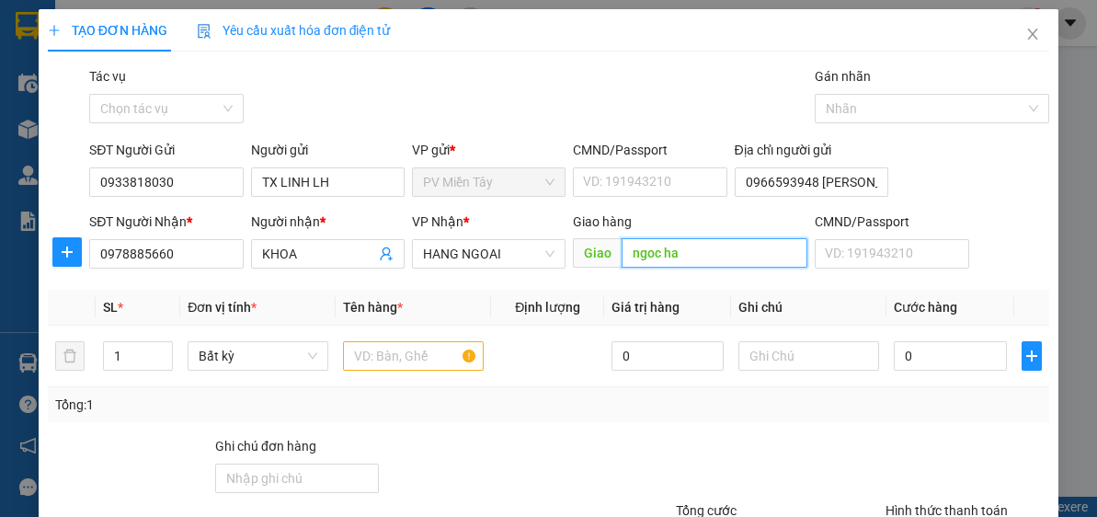
click at [717, 258] on input "ngoc ha" at bounding box center [715, 252] width 186 height 29
type input "phu my"
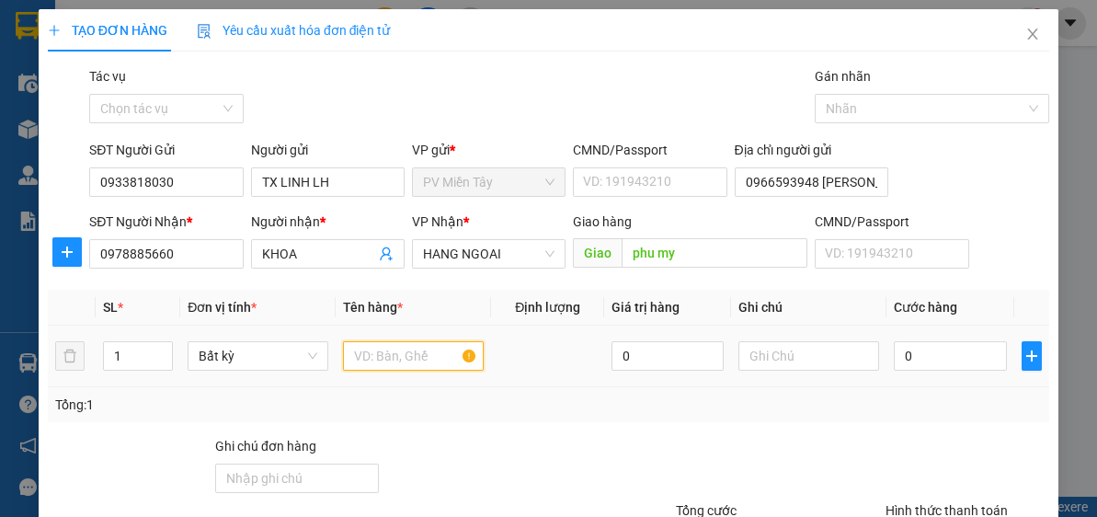
click at [441, 364] on input "text" at bounding box center [413, 355] width 141 height 29
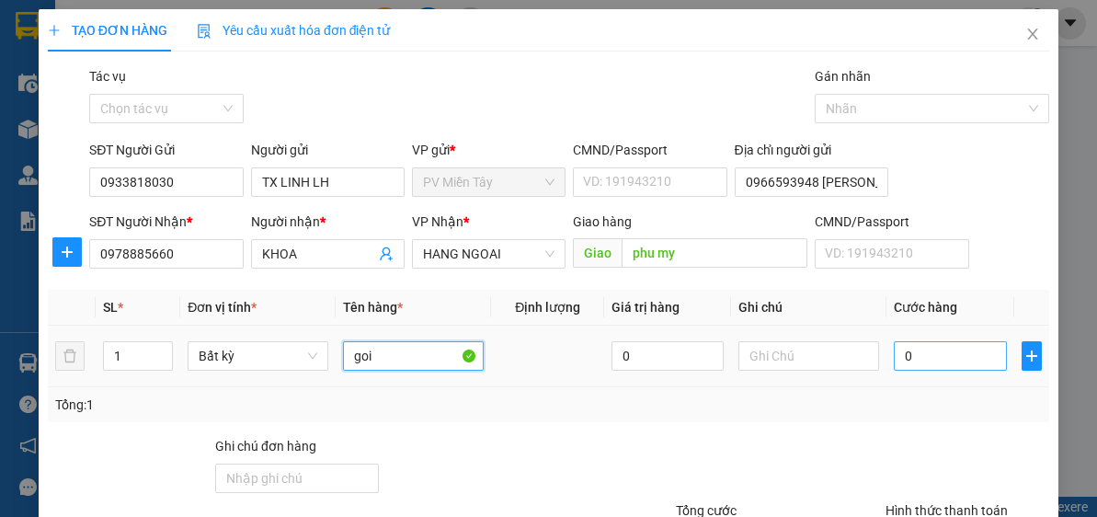
type input "goi"
click at [956, 343] on input "0" at bounding box center [950, 355] width 112 height 29
type input "4"
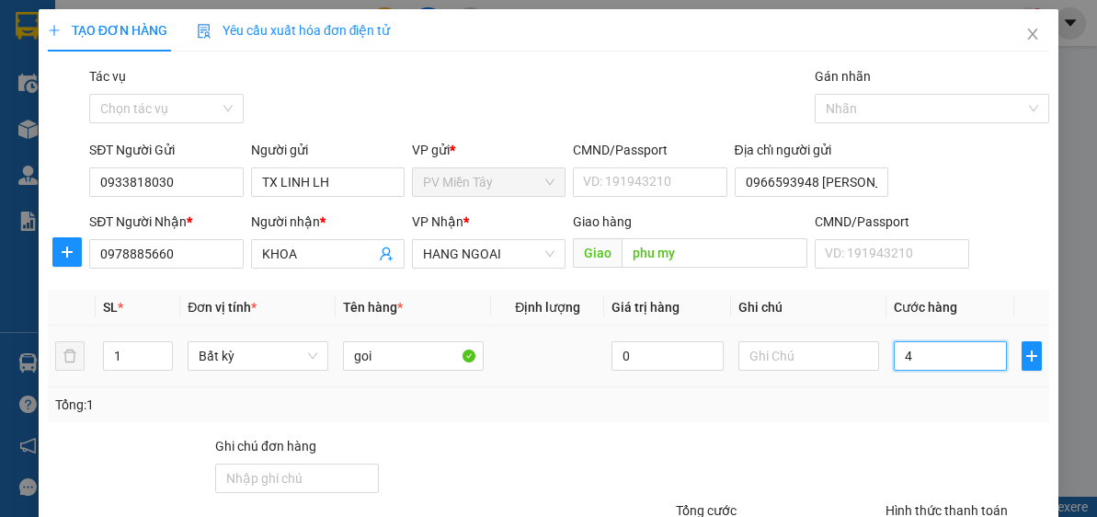
type input "40"
click at [429, 362] on input "goi" at bounding box center [413, 355] width 141 height 29
type input "40.000"
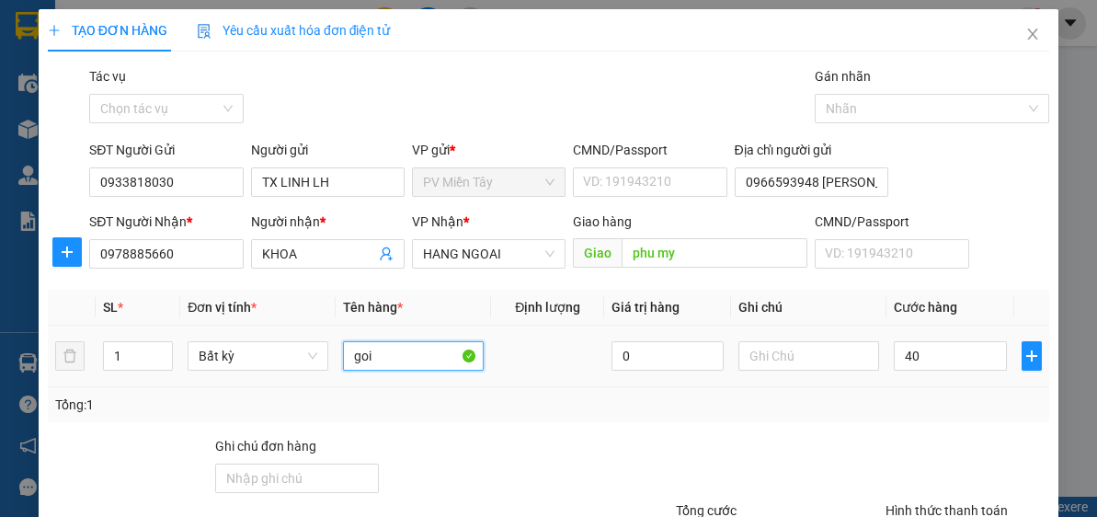
type input "40.000"
type input "goi dien tu"
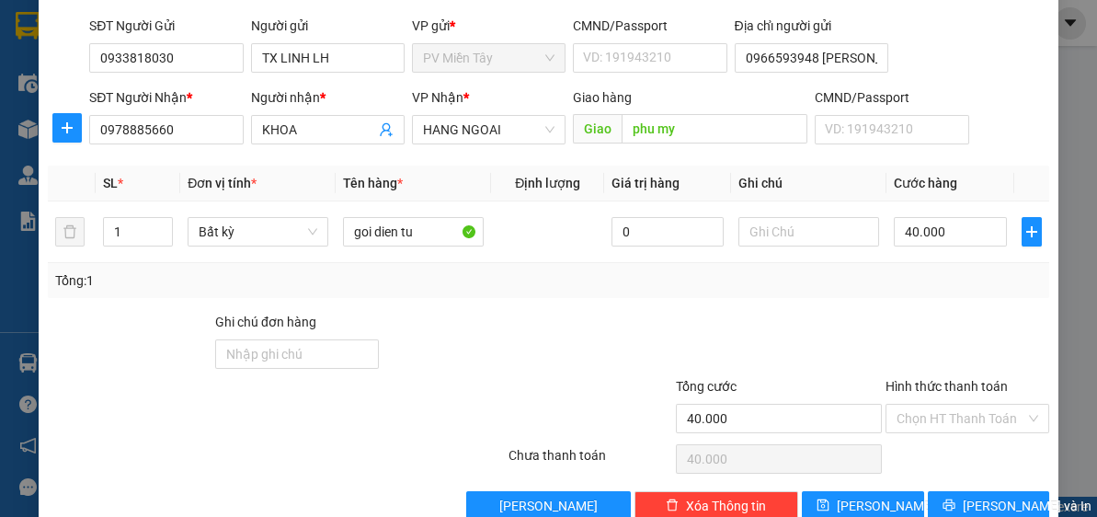
scroll to position [161, 0]
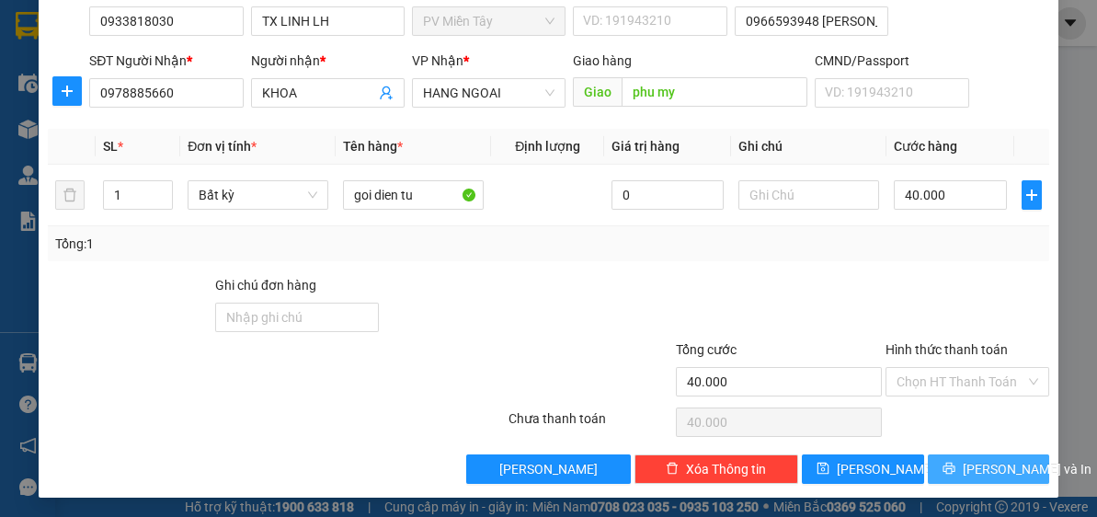
click at [982, 461] on span "[PERSON_NAME] và In" at bounding box center [1027, 469] width 129 height 20
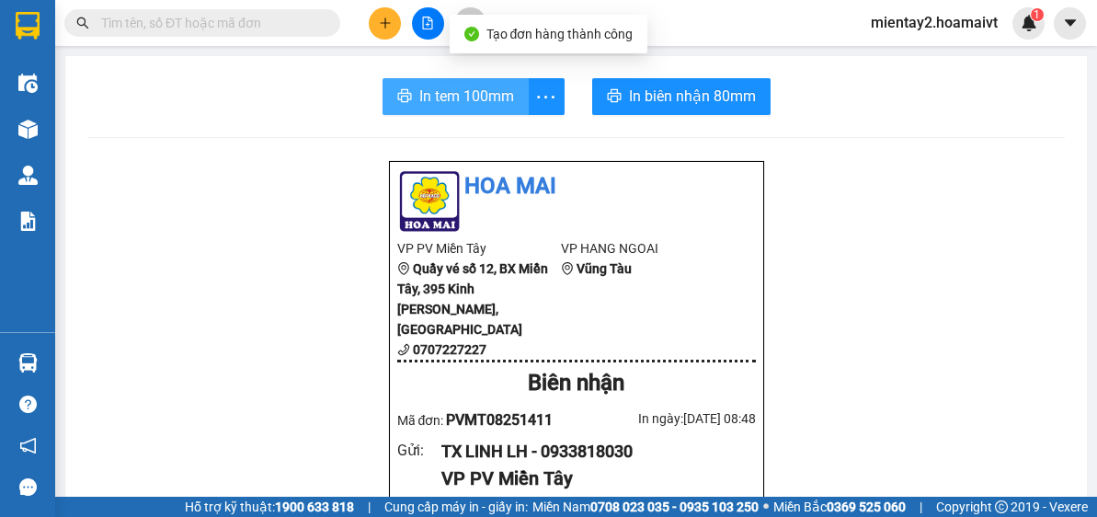
click at [475, 93] on span "In tem 100mm" at bounding box center [466, 96] width 95 height 23
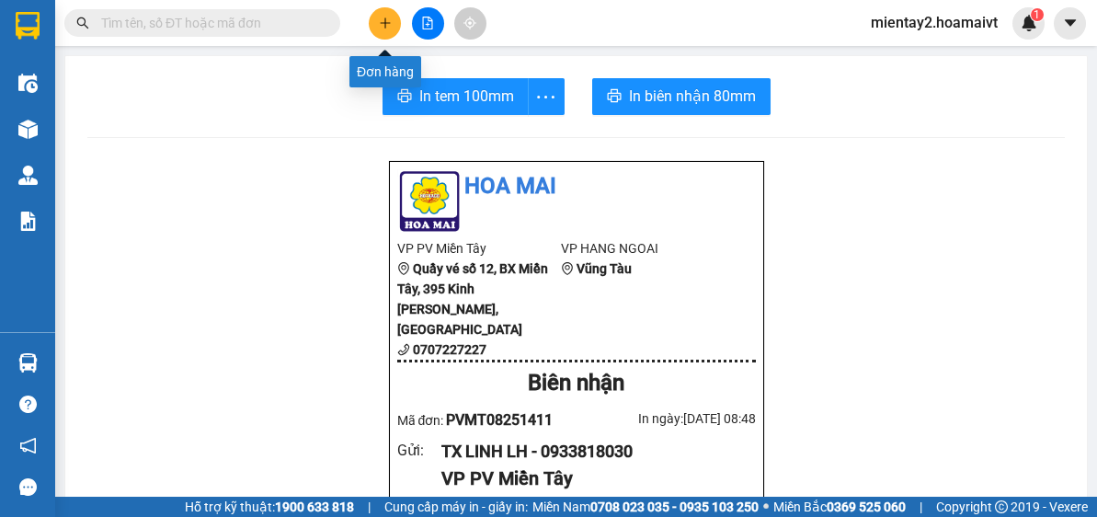
click at [385, 14] on button at bounding box center [385, 23] width 32 height 32
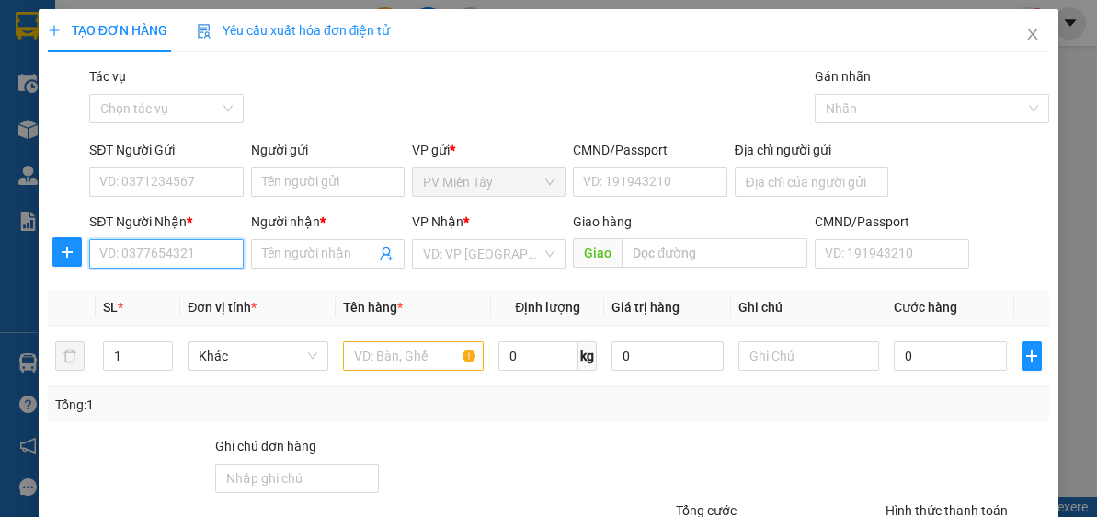
click at [196, 251] on input "SĐT Người Nhận *" at bounding box center [166, 253] width 154 height 29
type input "0817551368"
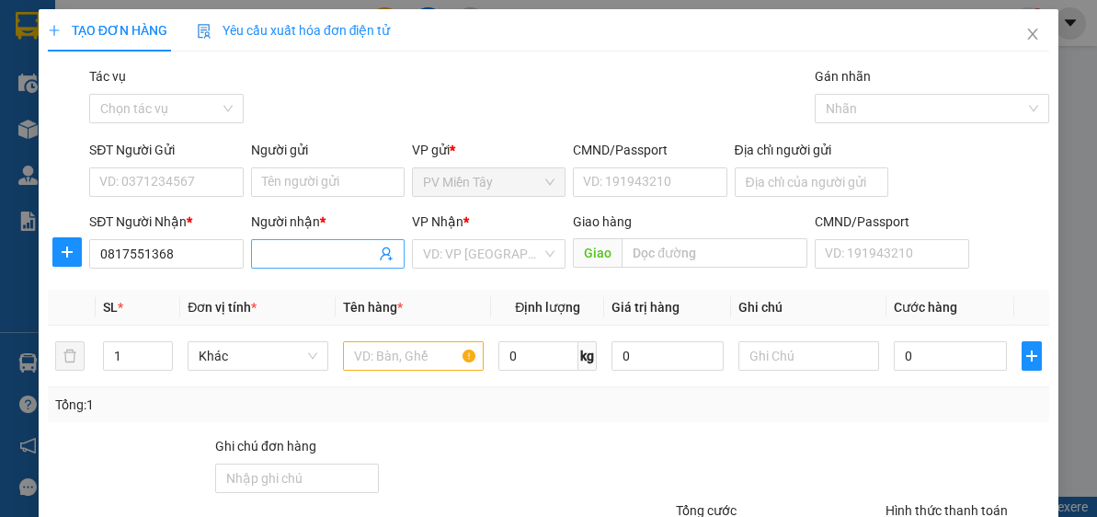
click at [345, 248] on input "Người nhận *" at bounding box center [318, 254] width 113 height 20
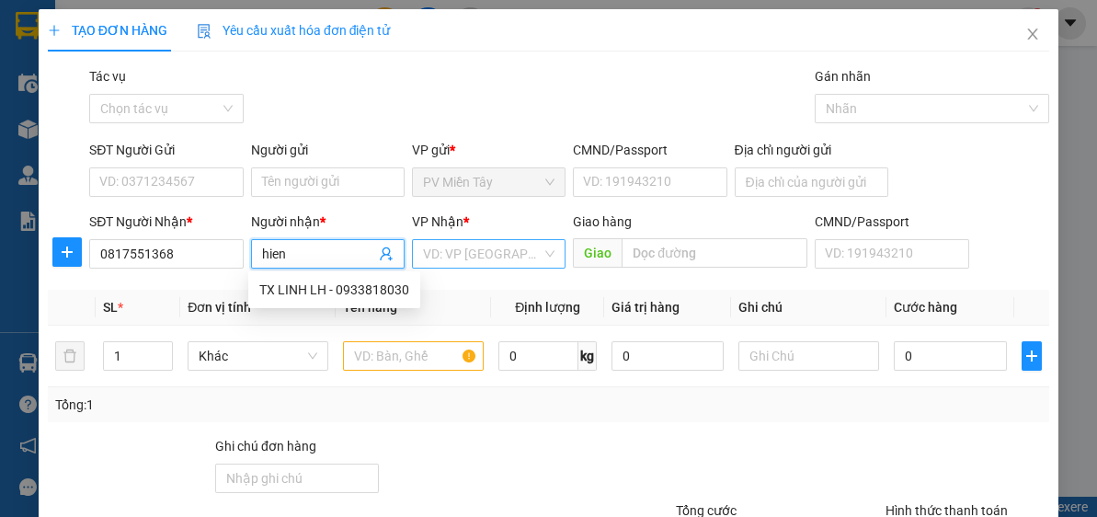
type input "hien"
click at [497, 245] on input "search" at bounding box center [482, 254] width 119 height 28
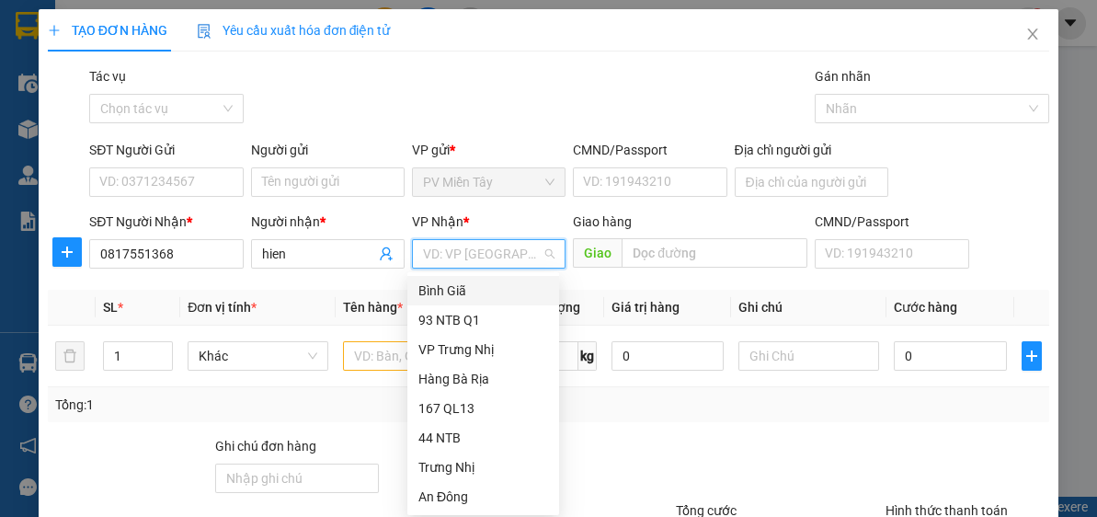
click at [466, 291] on div "Bình Giã" at bounding box center [484, 291] width 130 height 20
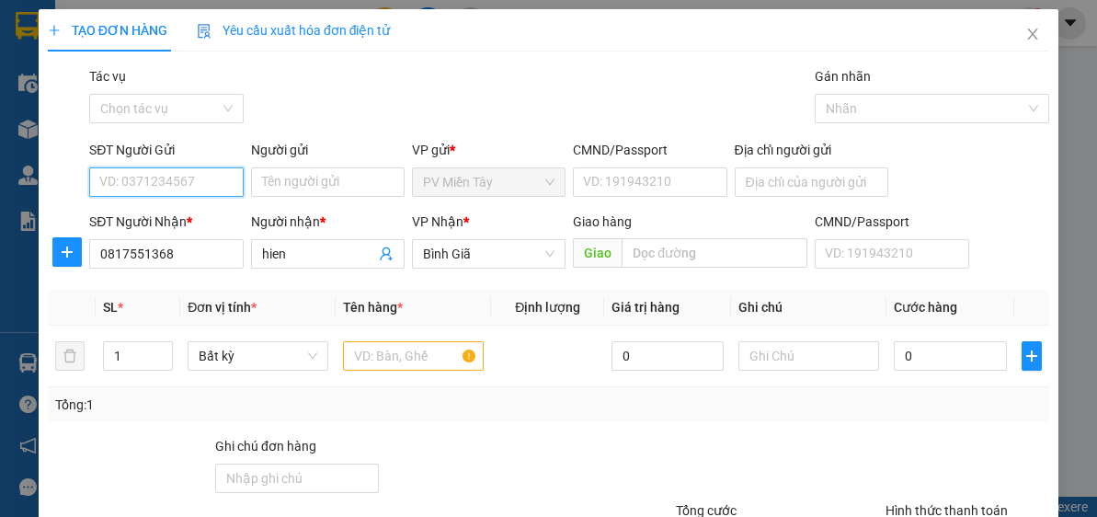
click at [189, 174] on input "SĐT Người Gửi" at bounding box center [166, 181] width 154 height 29
click at [155, 215] on div "0908113418 - VINH" at bounding box center [164, 218] width 130 height 20
type input "0908113418"
type input "VINH"
type input "0908113418"
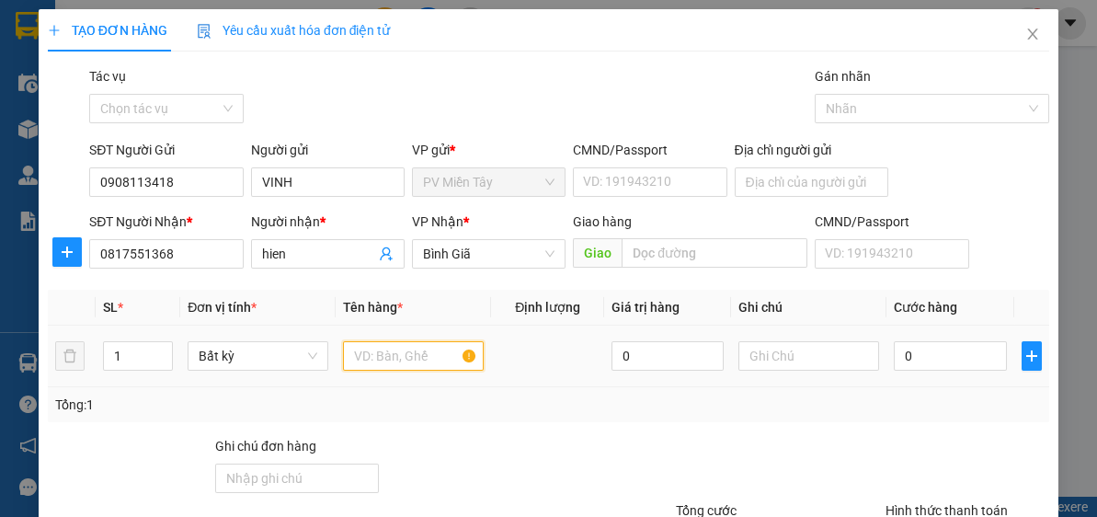
click at [419, 357] on input "text" at bounding box center [413, 355] width 141 height 29
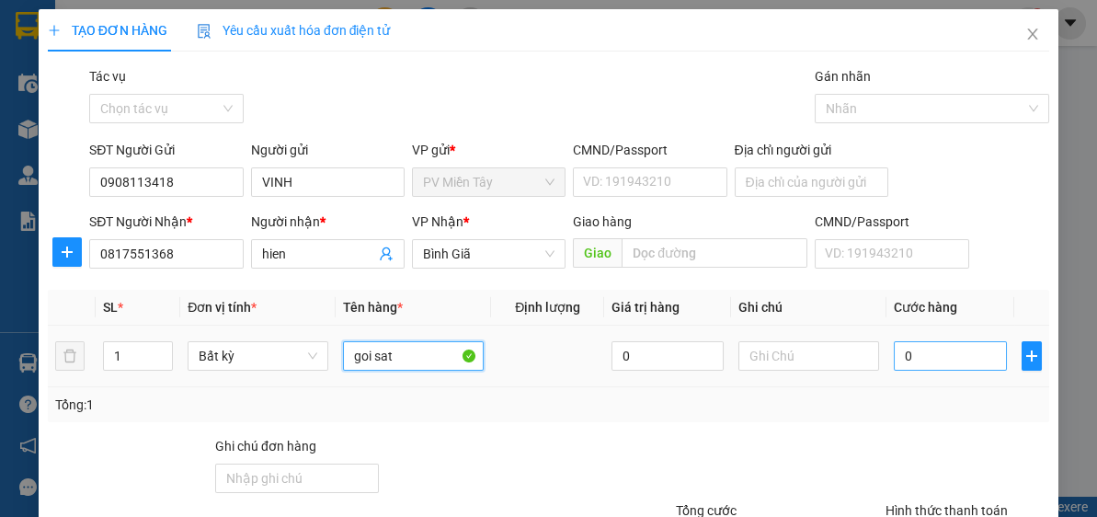
type input "goi sat"
type input "4"
type input "40"
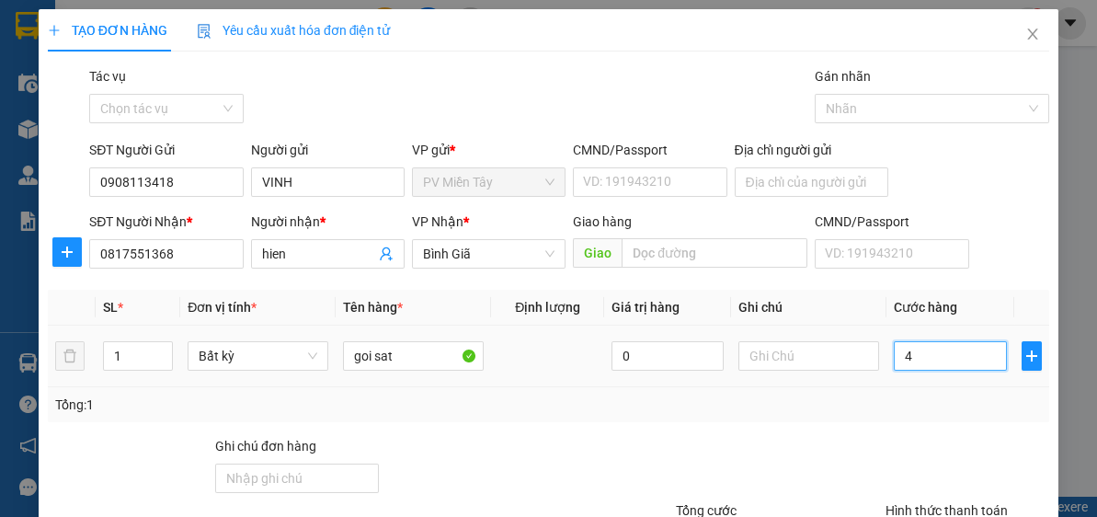
type input "40"
type input "40.000"
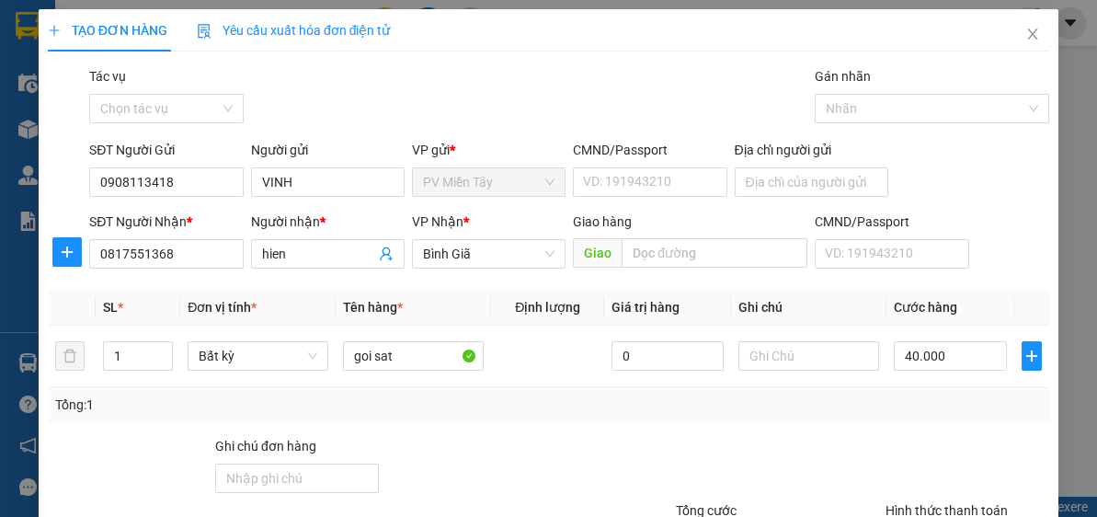
click at [850, 502] on div "Tổng cước" at bounding box center [779, 514] width 206 height 28
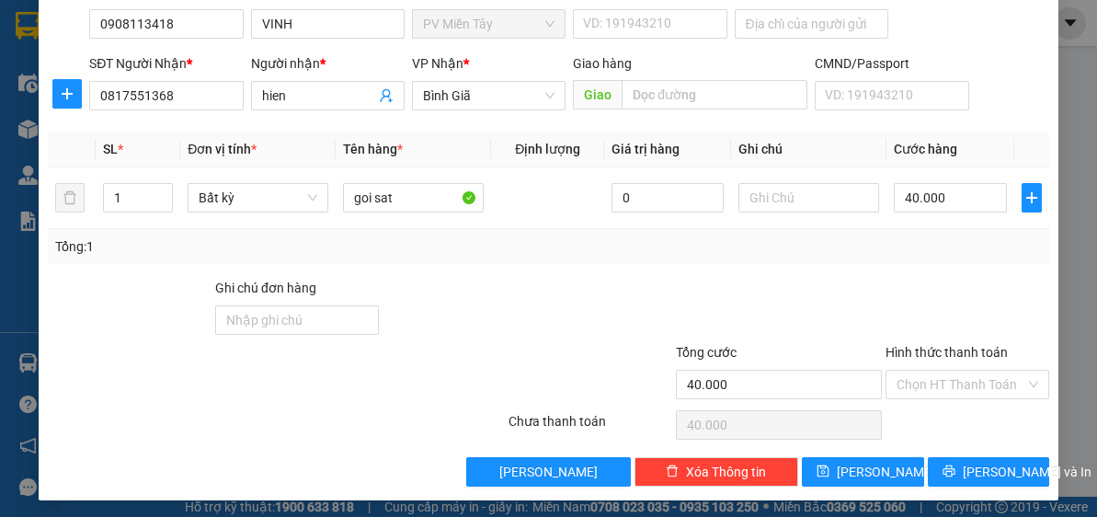
scroll to position [160, 0]
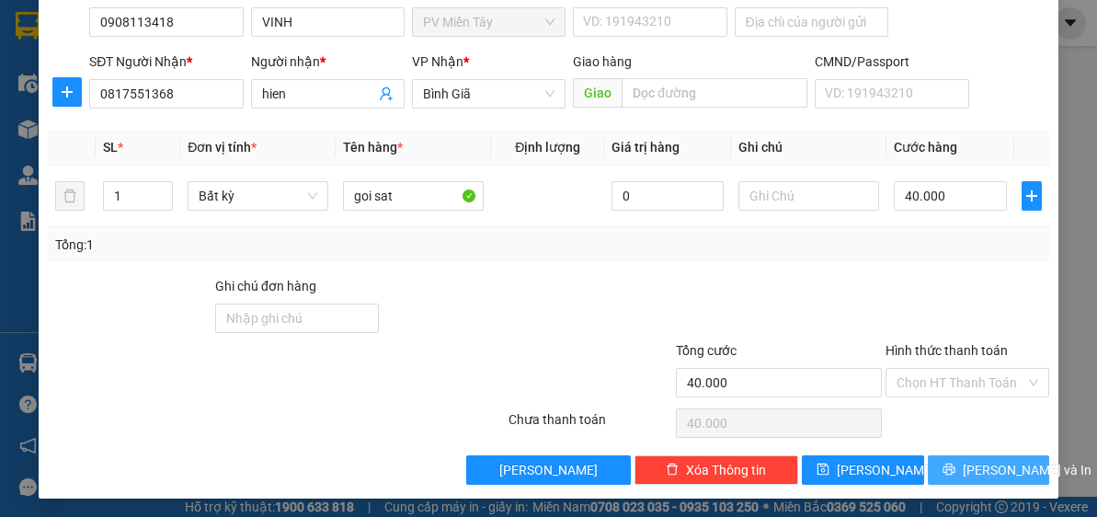
click at [982, 464] on span "[PERSON_NAME] và In" at bounding box center [1027, 470] width 129 height 20
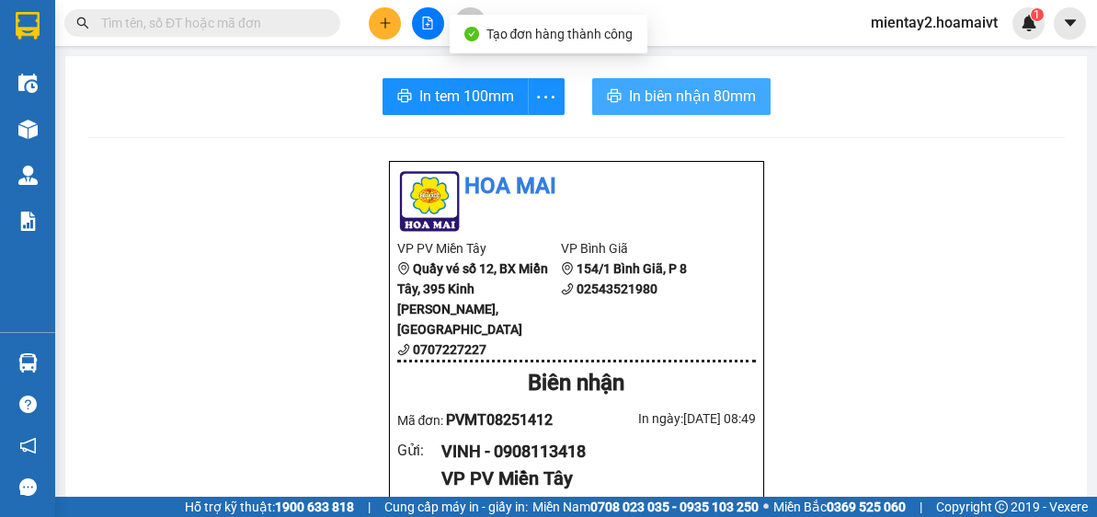
click at [705, 87] on span "In biên nhận 80mm" at bounding box center [692, 96] width 127 height 23
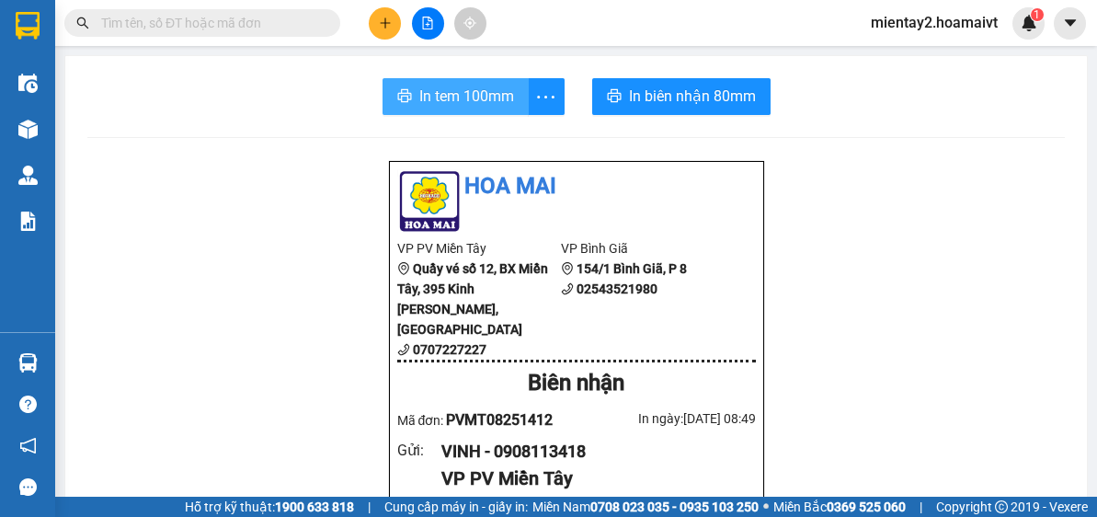
click at [452, 91] on span "In tem 100mm" at bounding box center [466, 96] width 95 height 23
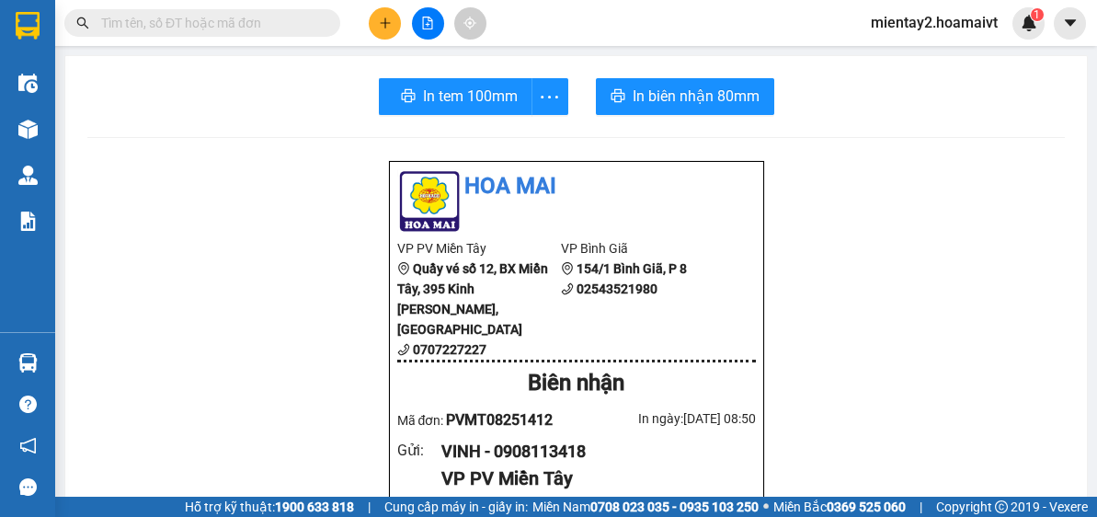
click at [375, 9] on button at bounding box center [385, 23] width 32 height 32
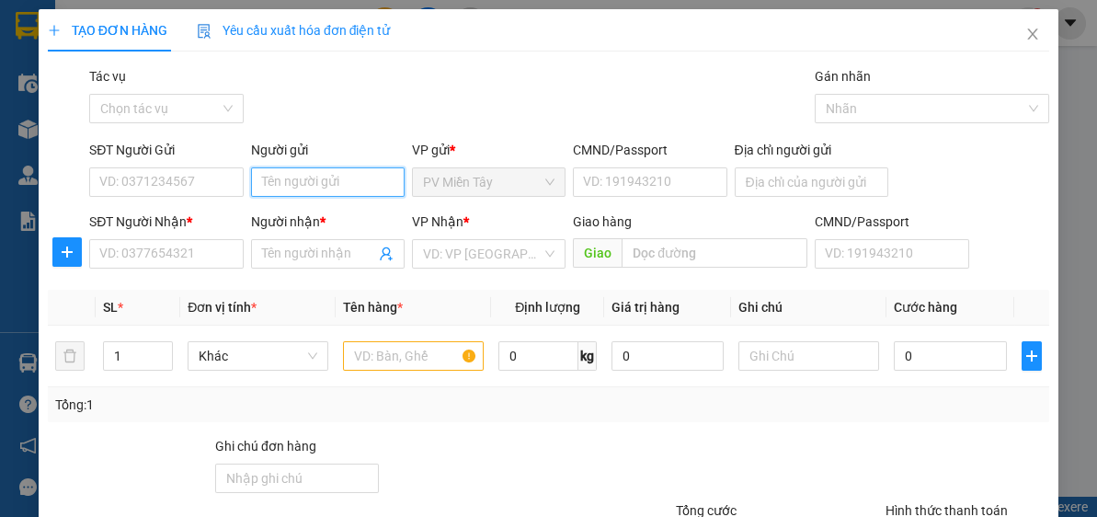
click at [343, 178] on input "Người gửi" at bounding box center [328, 181] width 154 height 29
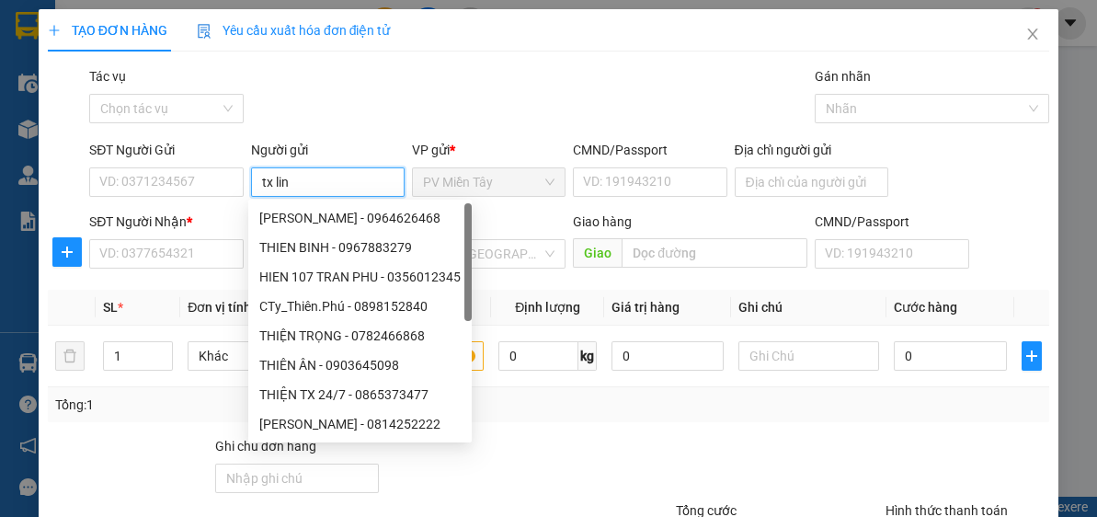
type input "tx linh"
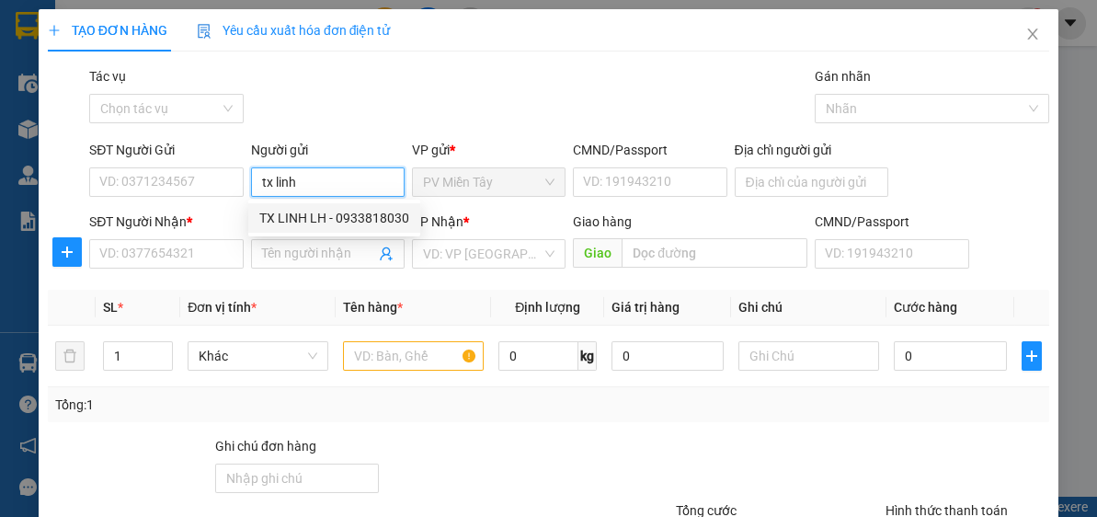
click at [290, 226] on div "TX LINH LH - 0933818030" at bounding box center [334, 218] width 150 height 20
type input "0933818030"
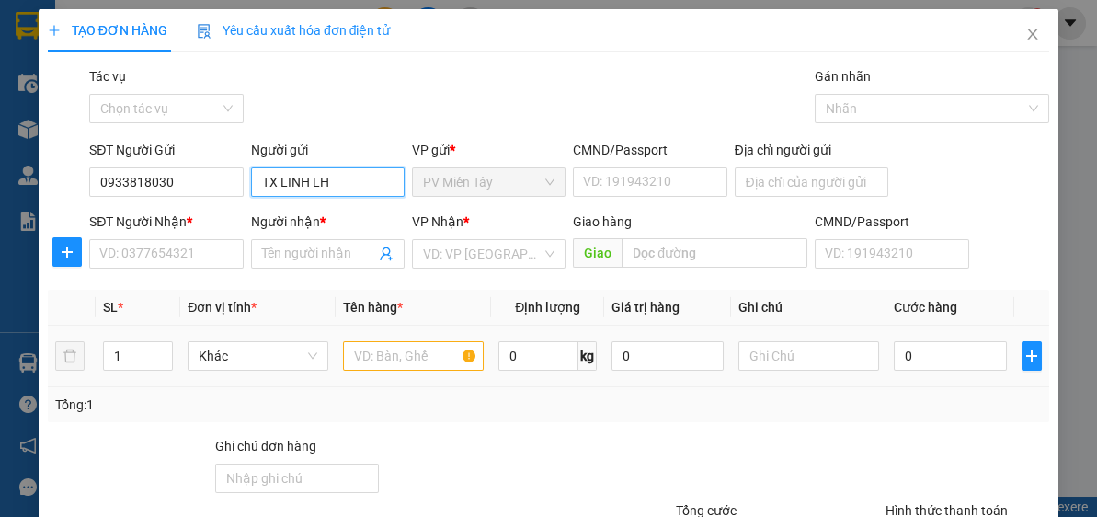
type input "TX LINH LH"
click at [390, 352] on input "text" at bounding box center [413, 355] width 141 height 29
click at [392, 350] on input "text" at bounding box center [413, 355] width 141 height 29
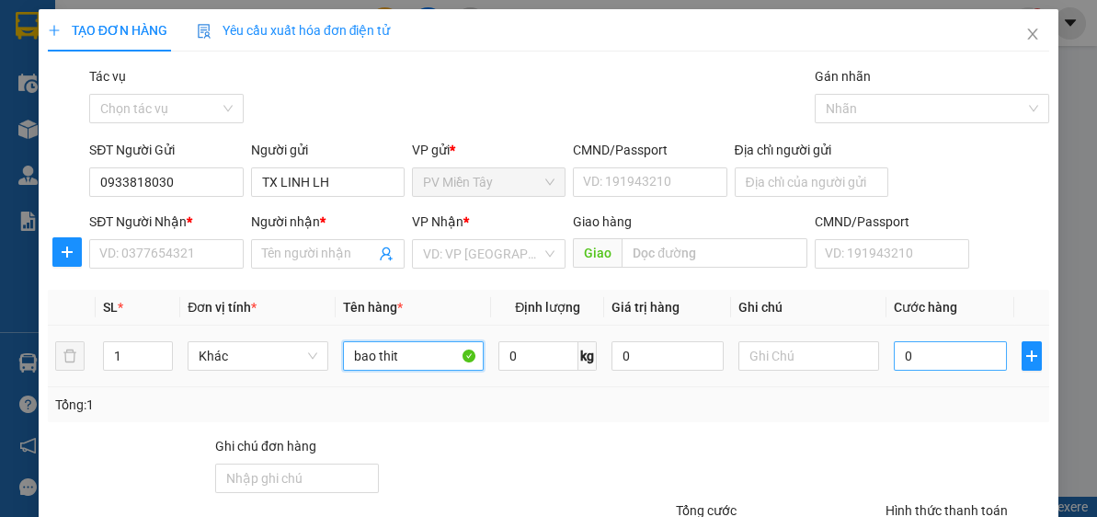
type input "bao thit"
click at [947, 358] on input "0" at bounding box center [950, 355] width 112 height 29
type input "5"
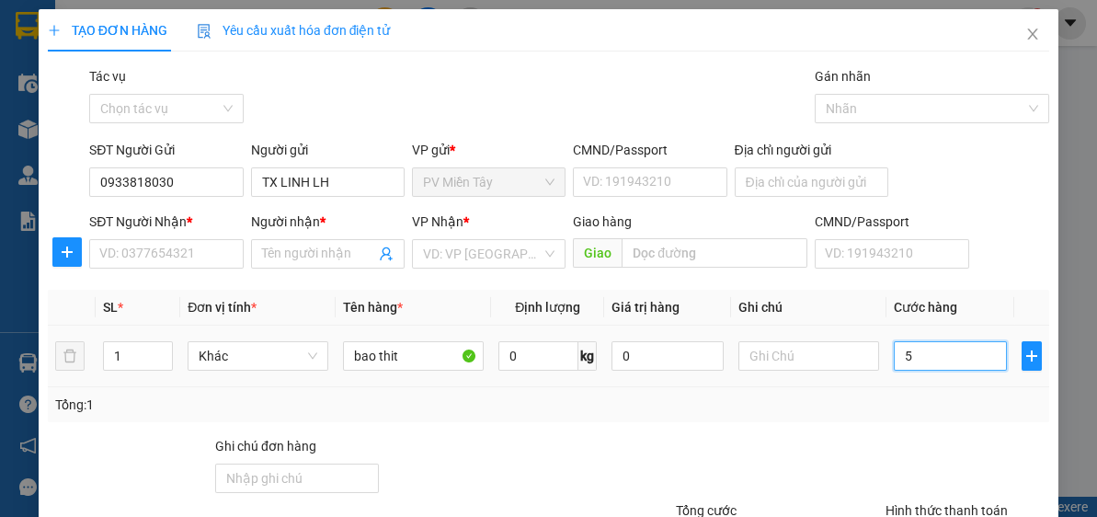
type input "50"
click at [201, 255] on input "SĐT Người Nhận *" at bounding box center [166, 253] width 154 height 29
type input "50.000"
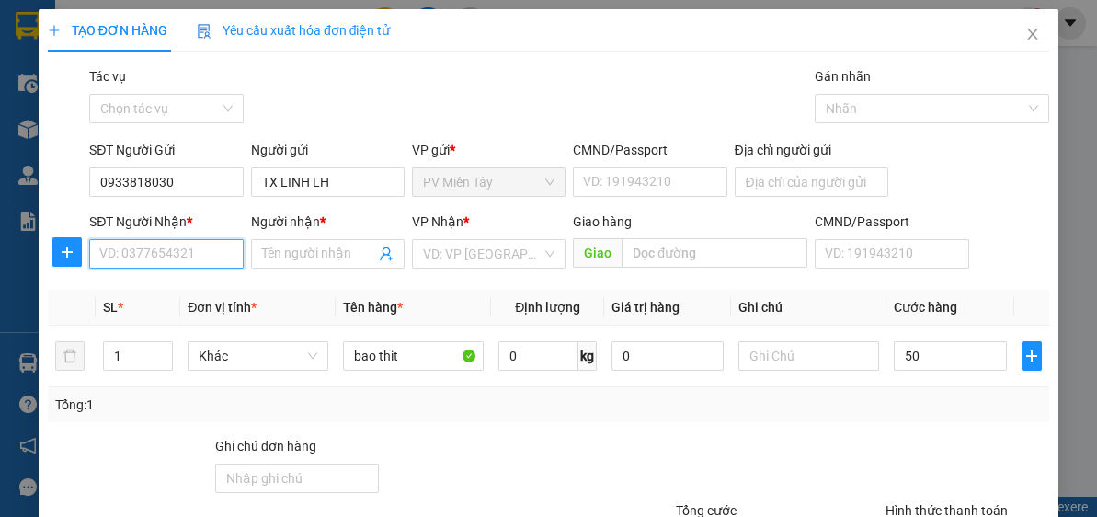
type input "50.000"
type input "0798364"
click at [198, 291] on div "0798364583 - Thang" at bounding box center [164, 290] width 130 height 20
type input "0979196801 Tan Ky Tan Quy F. BHH, Binh Tan"
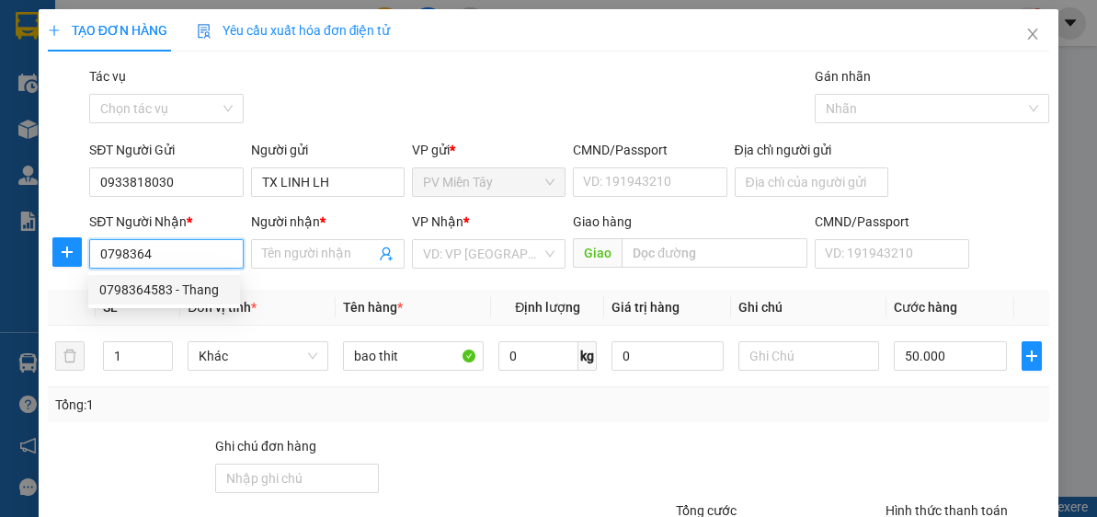
type input "0798364583"
type input "Thang"
type input "HIEN HOA"
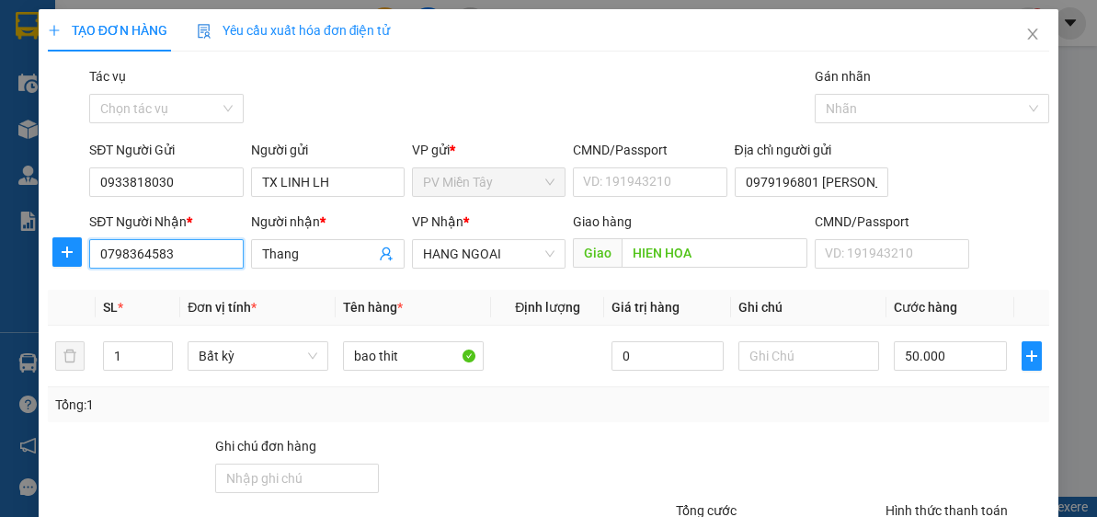
type input "0798364583"
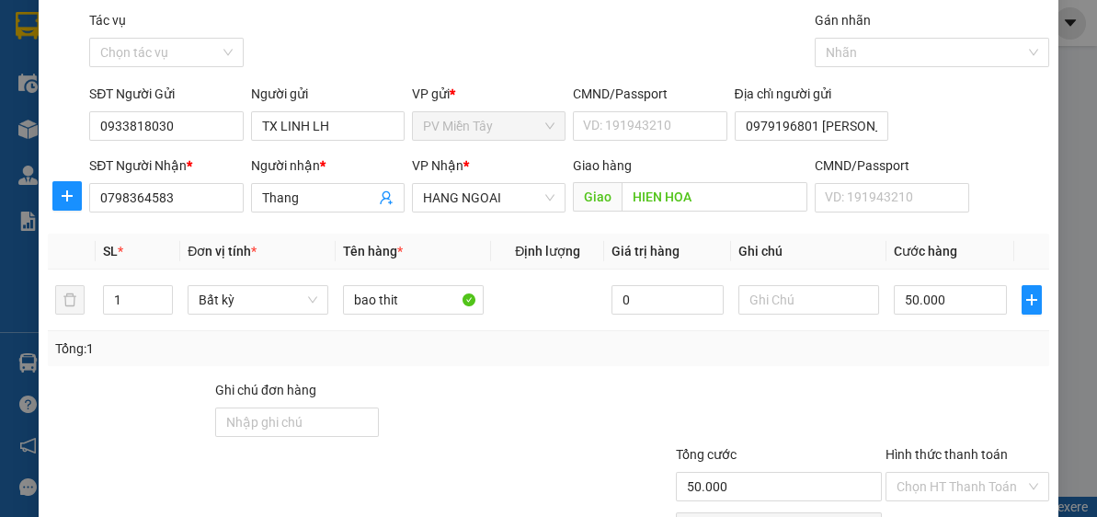
scroll to position [161, 0]
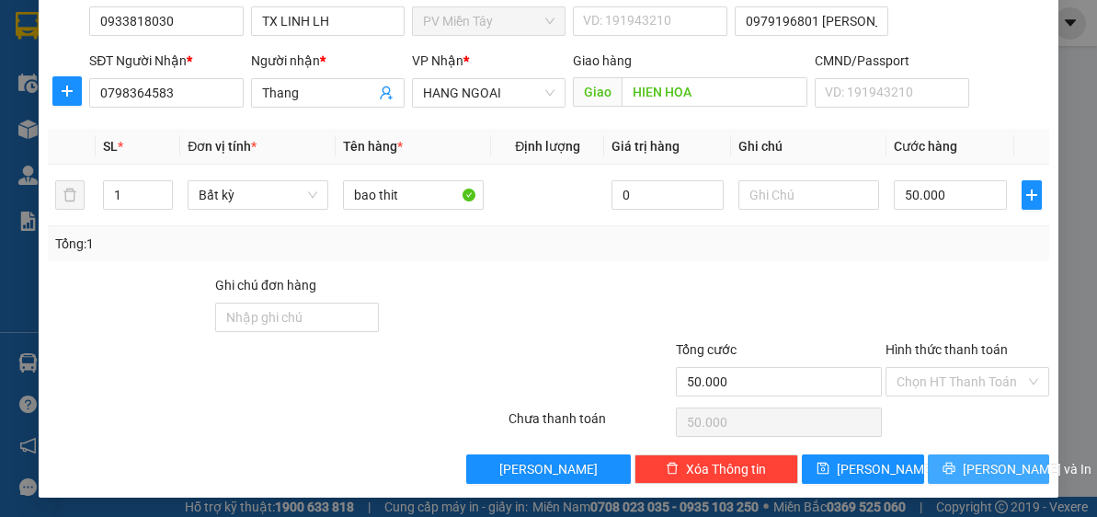
click at [986, 459] on span "[PERSON_NAME] và In" at bounding box center [1027, 469] width 129 height 20
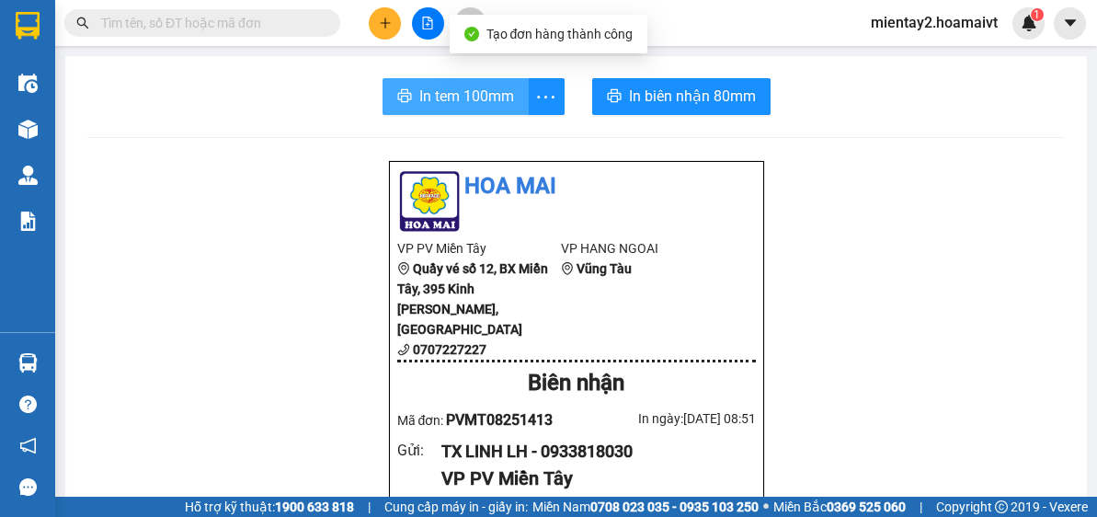
click at [481, 96] on span "In tem 100mm" at bounding box center [466, 96] width 95 height 23
click at [464, 100] on span "In tem 100mm" at bounding box center [466, 96] width 95 height 23
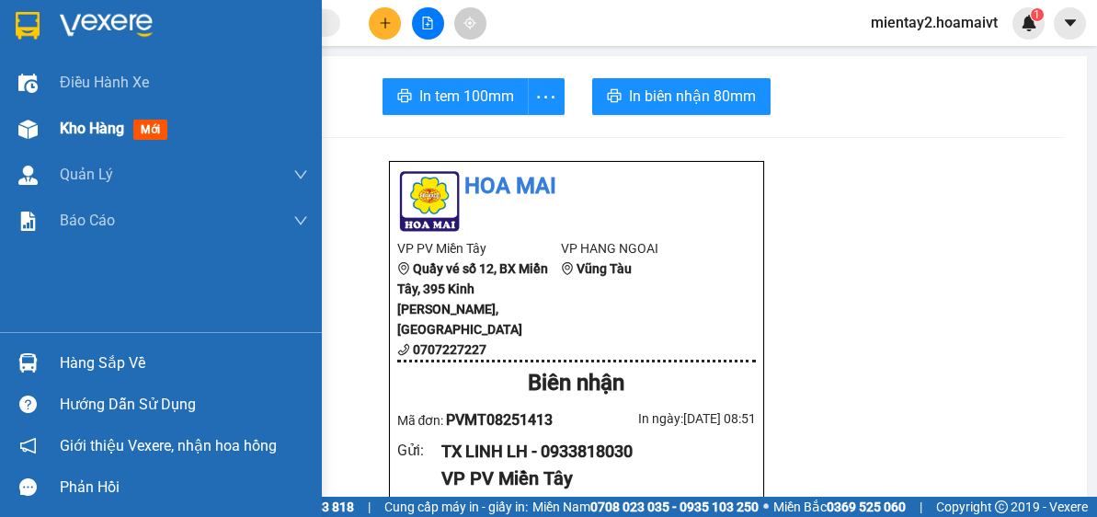
click at [103, 130] on span "Kho hàng" at bounding box center [92, 128] width 64 height 17
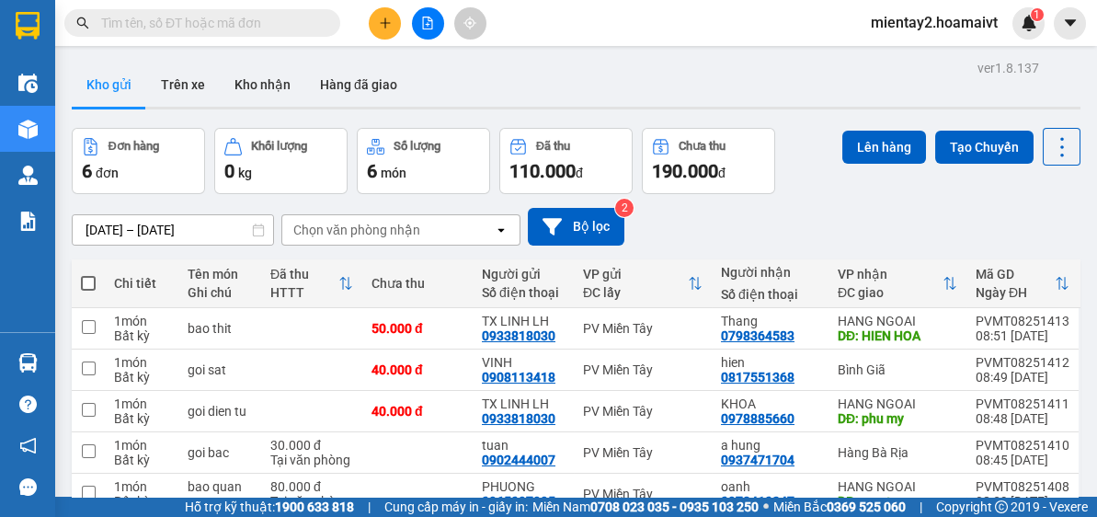
click at [422, 226] on div "Chọn văn phòng nhận" at bounding box center [388, 229] width 212 height 29
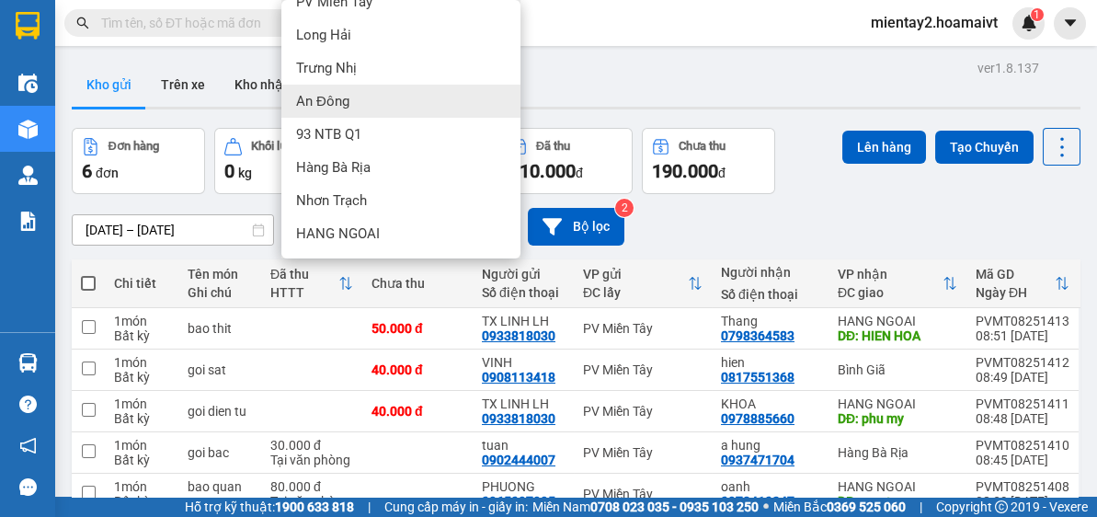
scroll to position [123, 0]
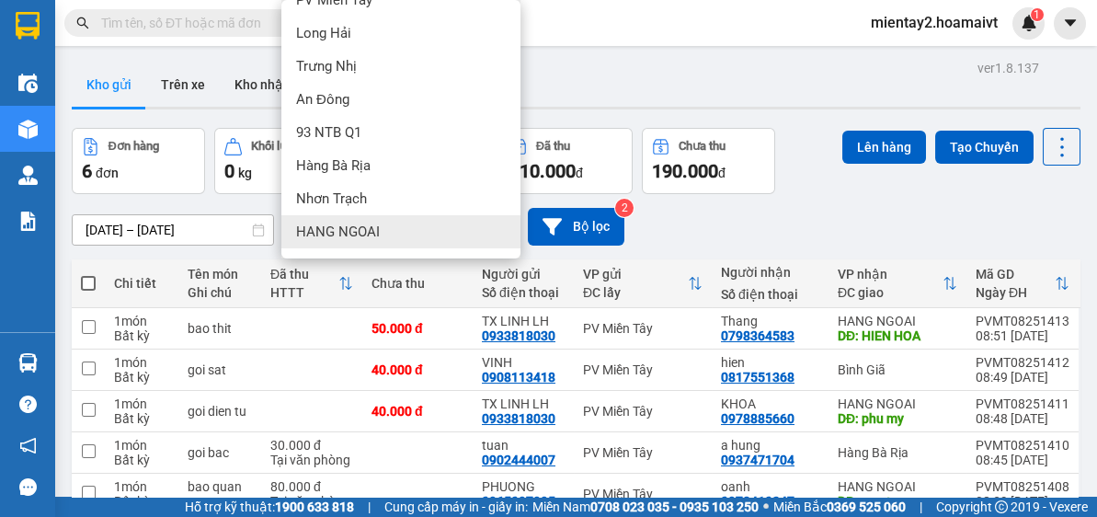
click at [379, 232] on div "HANG NGOAI" at bounding box center [400, 231] width 239 height 33
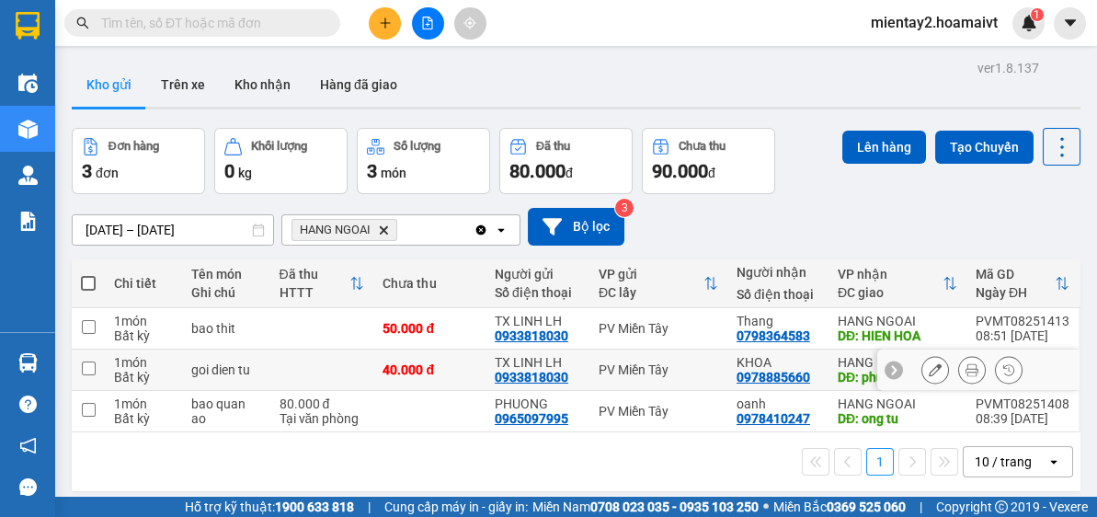
click at [437, 373] on div "40.000 đ" at bounding box center [430, 369] width 94 height 15
checkbox input "true"
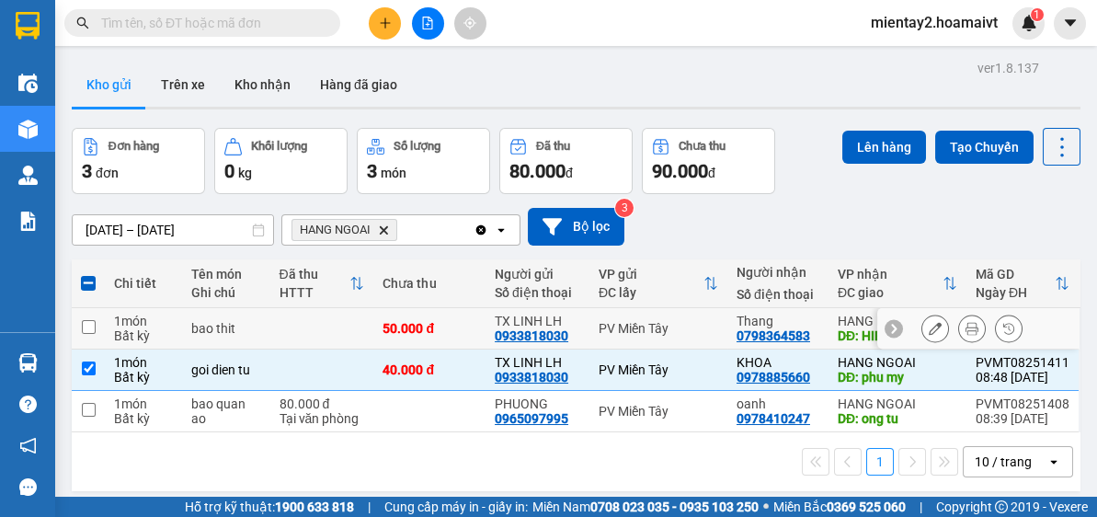
click at [456, 311] on td "50.000 đ" at bounding box center [429, 328] width 112 height 41
checkbox input "true"
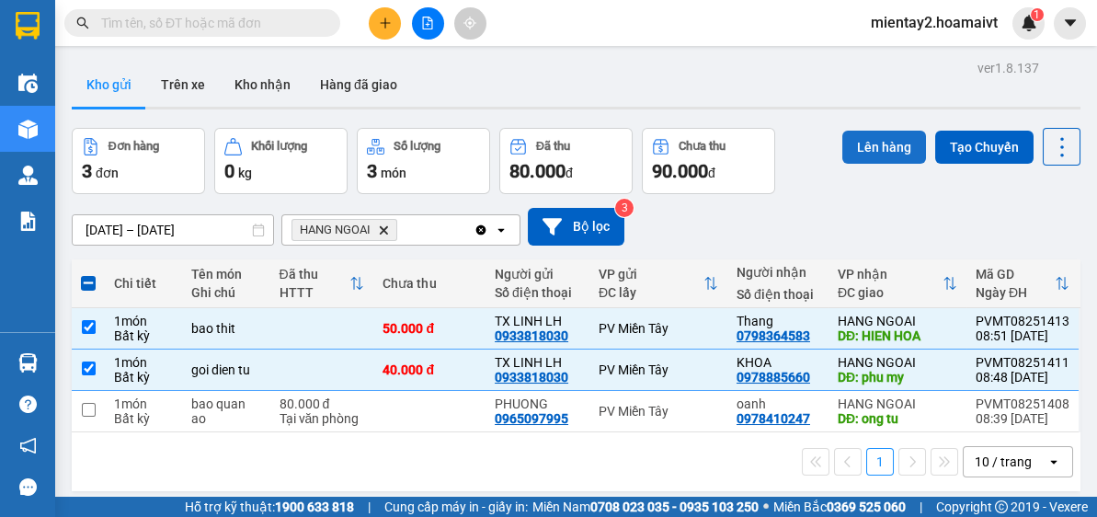
click at [897, 139] on button "Lên hàng" at bounding box center [885, 147] width 84 height 33
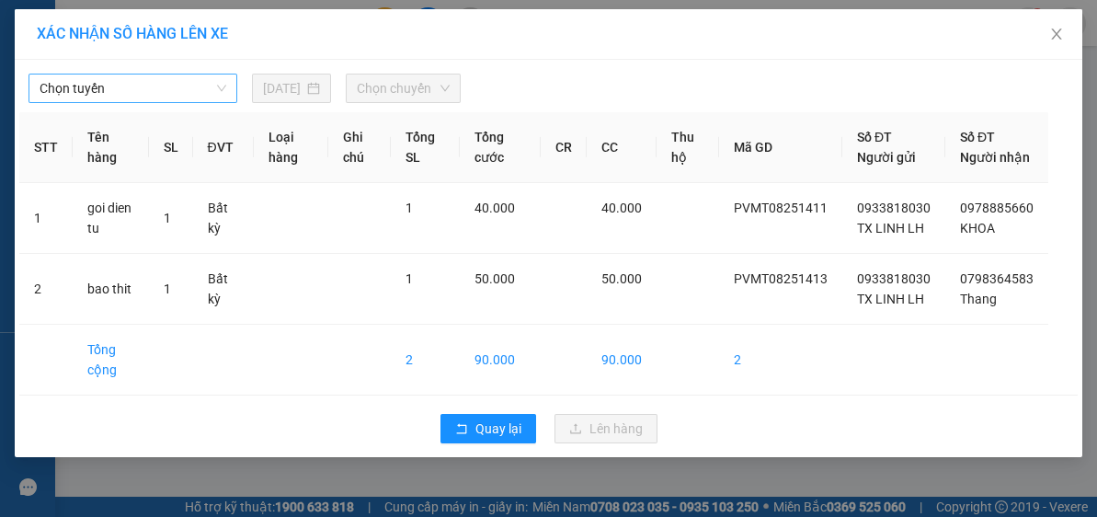
click at [180, 80] on span "Chọn tuyến" at bounding box center [133, 89] width 187 height 28
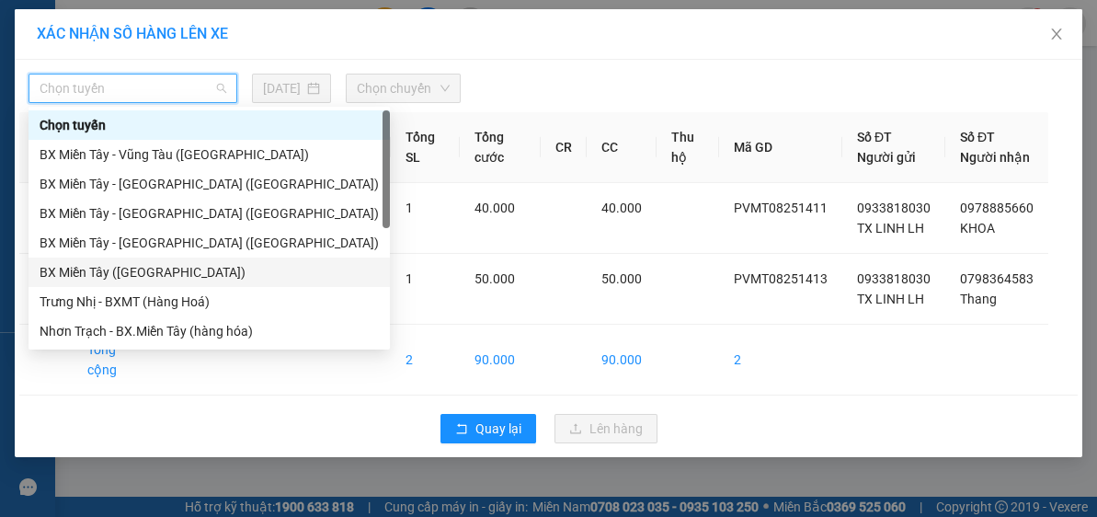
click at [163, 270] on div "BX Miền Tây (Hàng Ngoài)" at bounding box center [209, 272] width 339 height 20
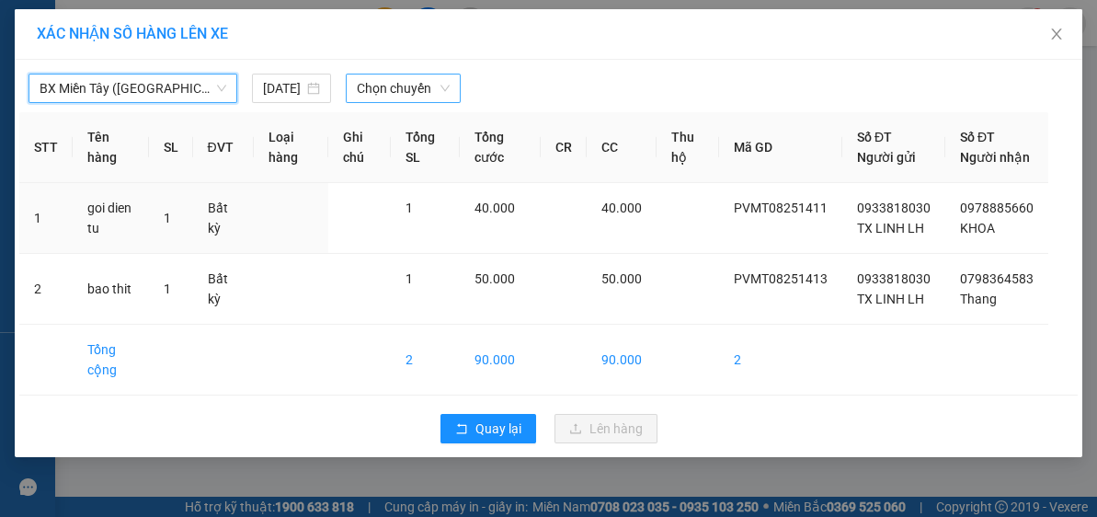
drag, startPoint x: 392, startPoint y: 91, endPoint x: 397, endPoint y: 100, distance: 10.7
click at [393, 91] on span "Chọn chuyến" at bounding box center [404, 89] width 94 height 28
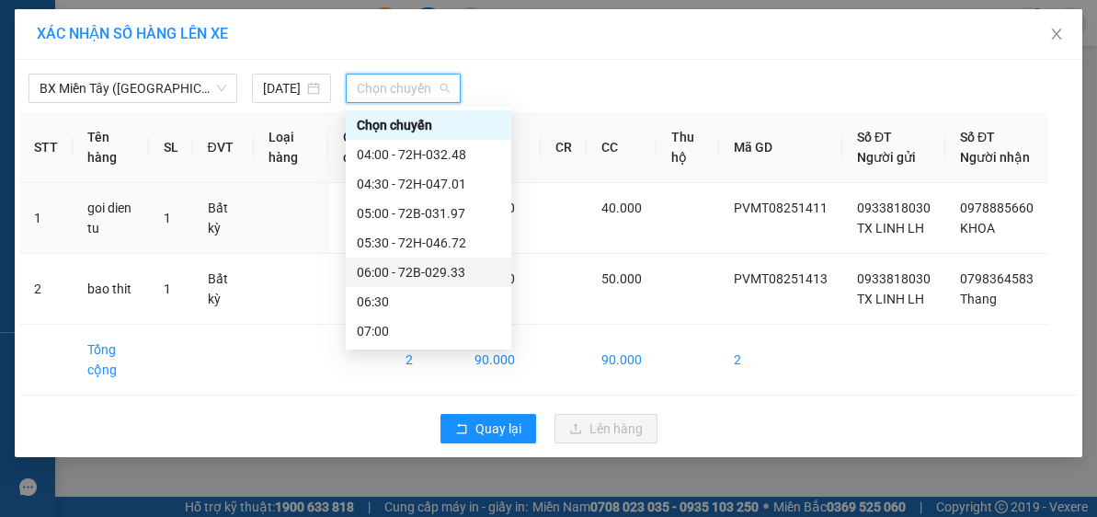
click at [454, 270] on div "06:00 - 72B-029.33" at bounding box center [429, 272] width 144 height 20
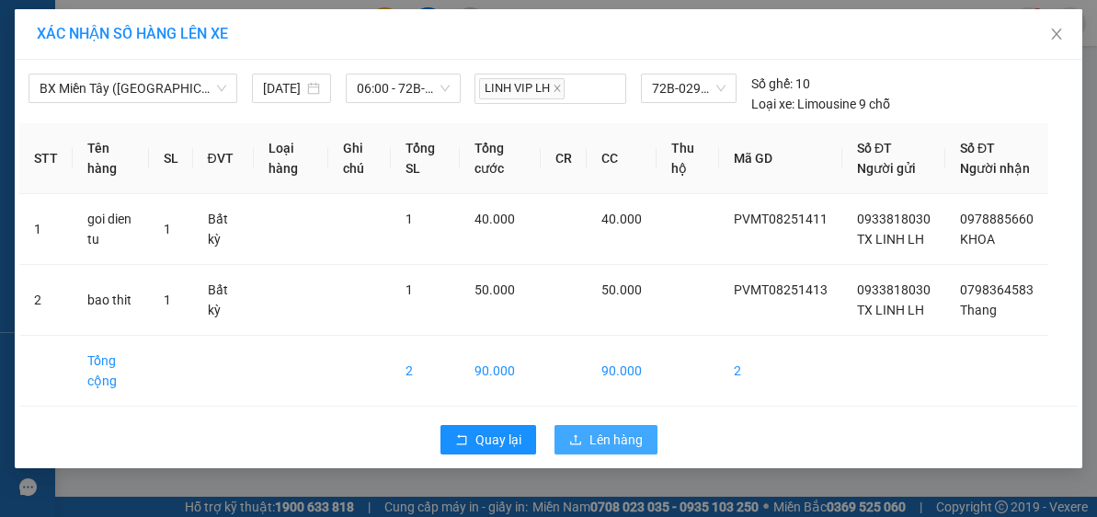
click at [623, 450] on span "Lên hàng" at bounding box center [616, 440] width 53 height 20
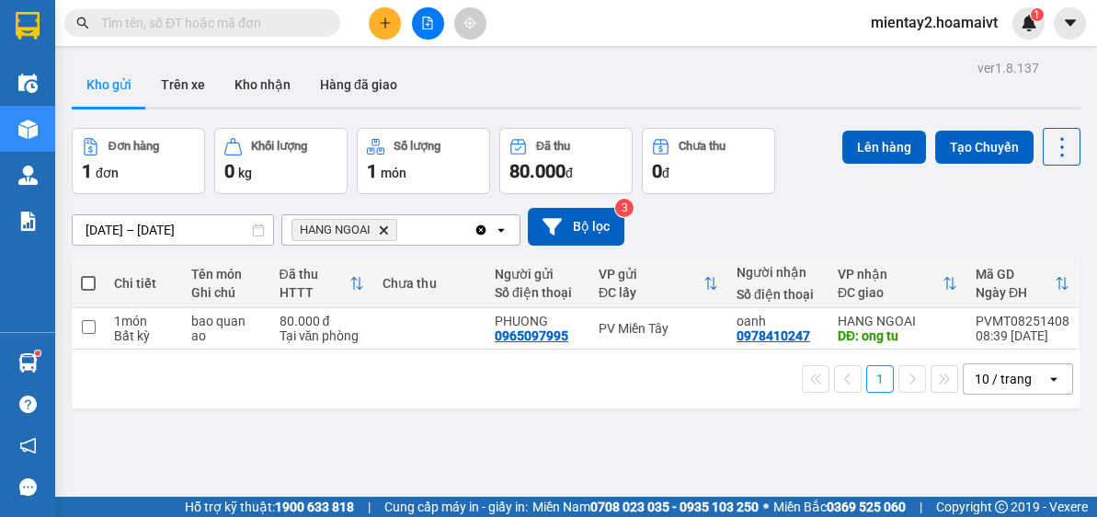
click at [385, 12] on button at bounding box center [385, 23] width 32 height 32
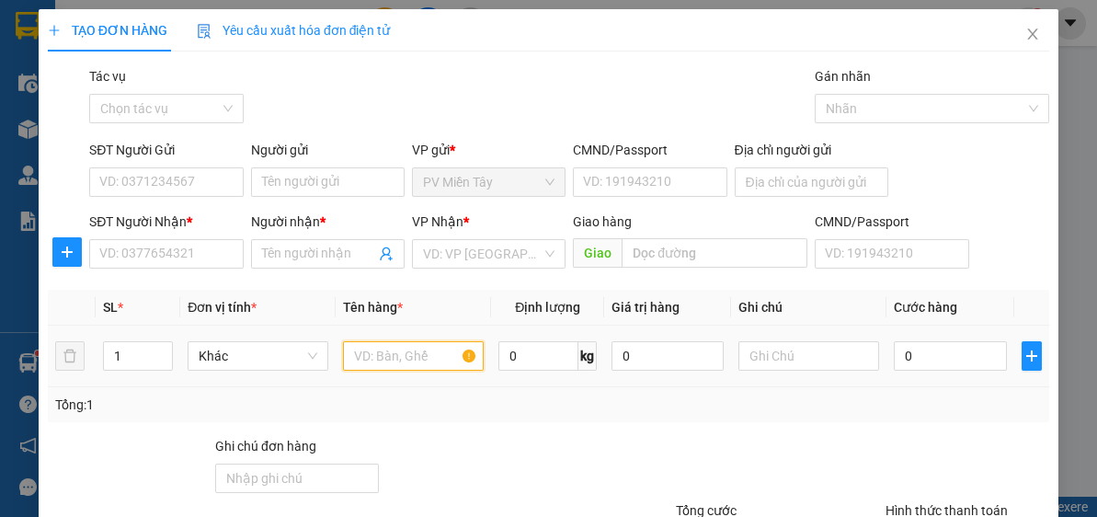
click at [428, 364] on input "text" at bounding box center [413, 355] width 141 height 29
type input "i"
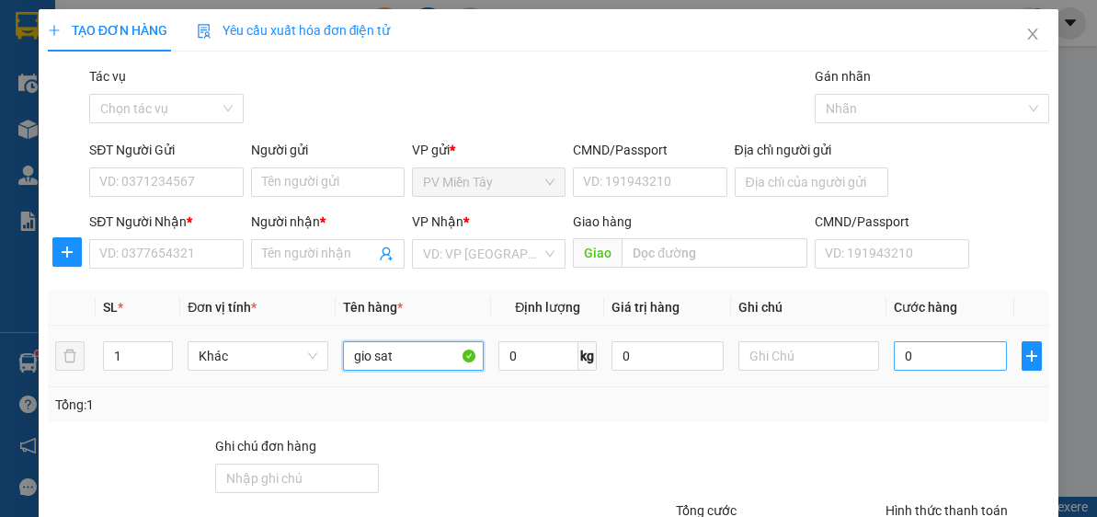
type input "gio sat"
click at [949, 362] on input "0" at bounding box center [950, 355] width 112 height 29
type input "4"
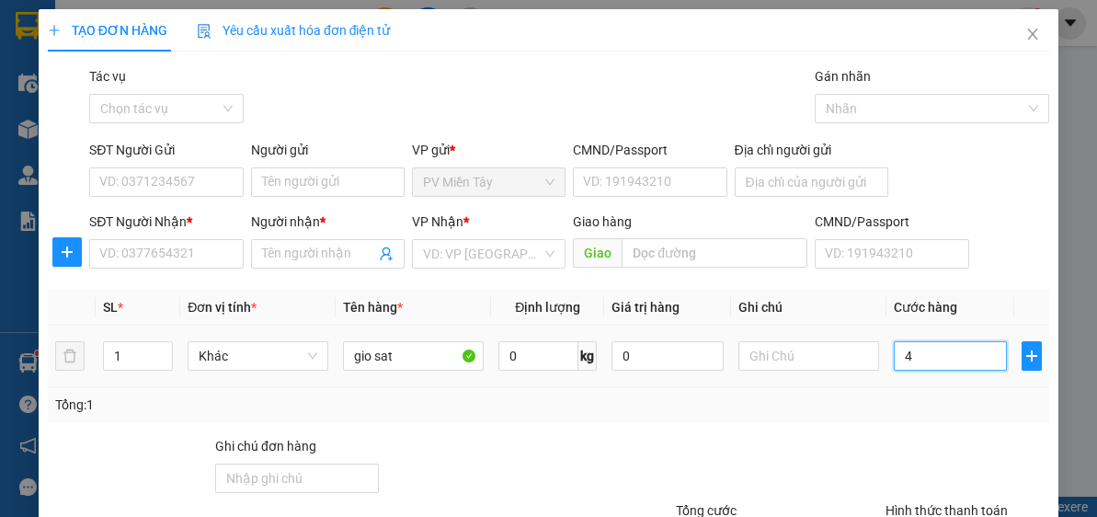
type input "40"
click at [528, 121] on div "Gói vận chuyển * Tiêu chuẩn Tác vụ Chọn tác vụ Gán nhãn Nhãn" at bounding box center [570, 98] width 968 height 64
type input "40.000"
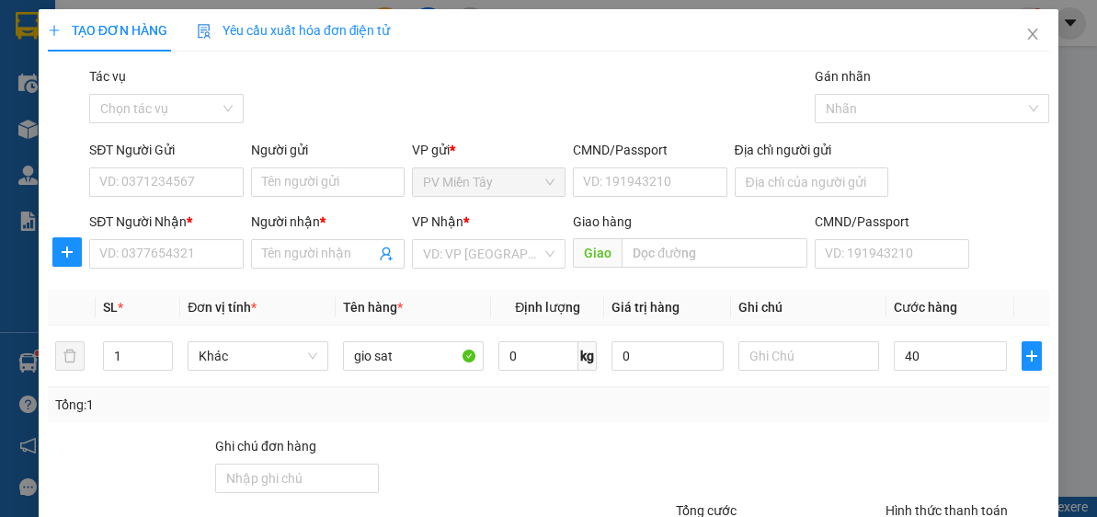
type input "40.000"
click at [158, 246] on input "SĐT Người Nhận *" at bounding box center [166, 253] width 154 height 29
click at [310, 109] on div "Gói vận chuyển * Tiêu chuẩn Tác vụ Chọn tác vụ Gán nhãn Nhãn" at bounding box center [570, 98] width 968 height 64
click at [183, 256] on input "SĐT Người Nhận *" at bounding box center [166, 253] width 154 height 29
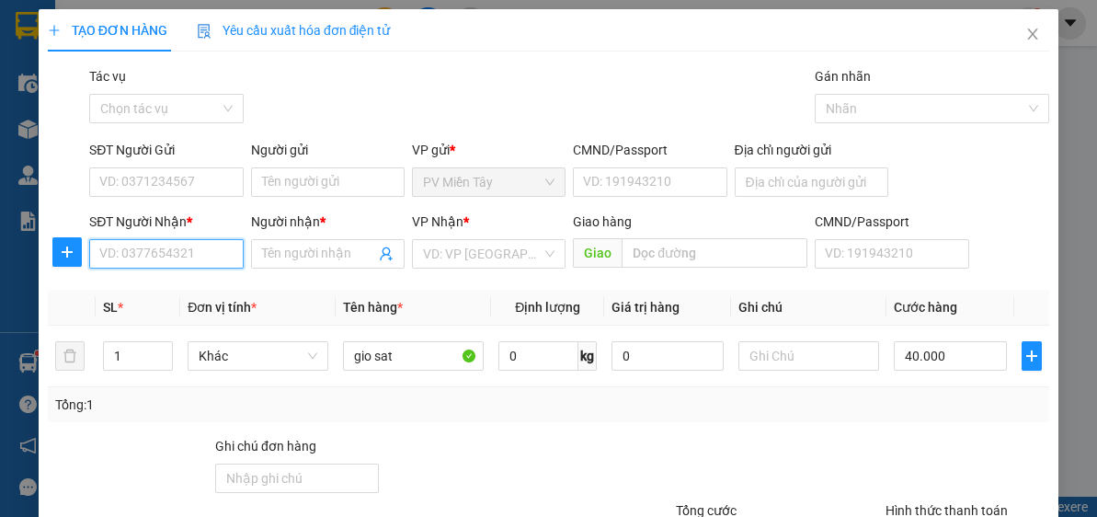
click at [204, 248] on input "SĐT Người Nhận *" at bounding box center [166, 253] width 154 height 29
click at [179, 255] on input "0" at bounding box center [166, 253] width 154 height 29
type input "0938111"
click at [169, 288] on div "0938111489 - hanh" at bounding box center [164, 290] width 130 height 20
type input "0946664579 tan"
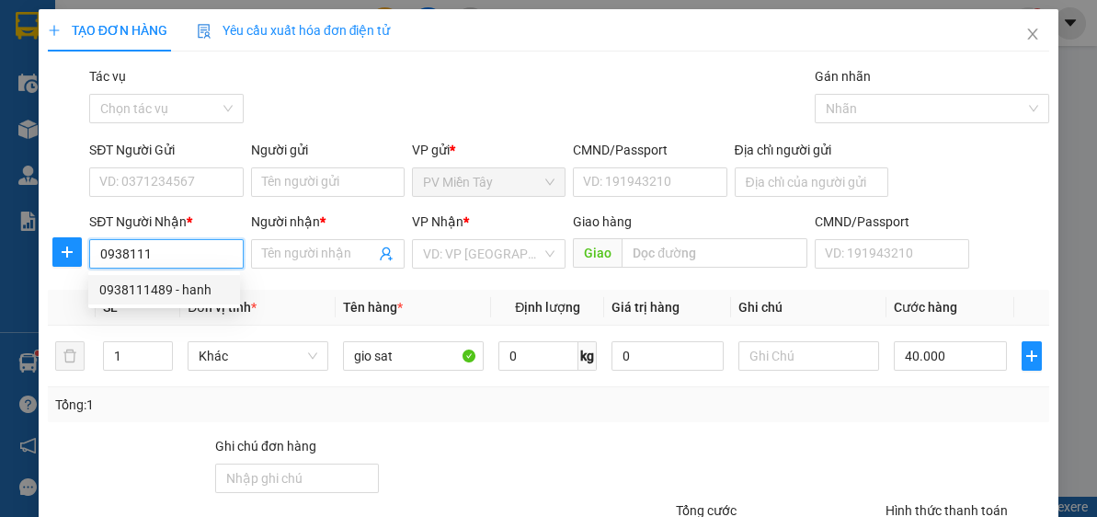
type input "0938111489"
type input "hanh"
type input "p my"
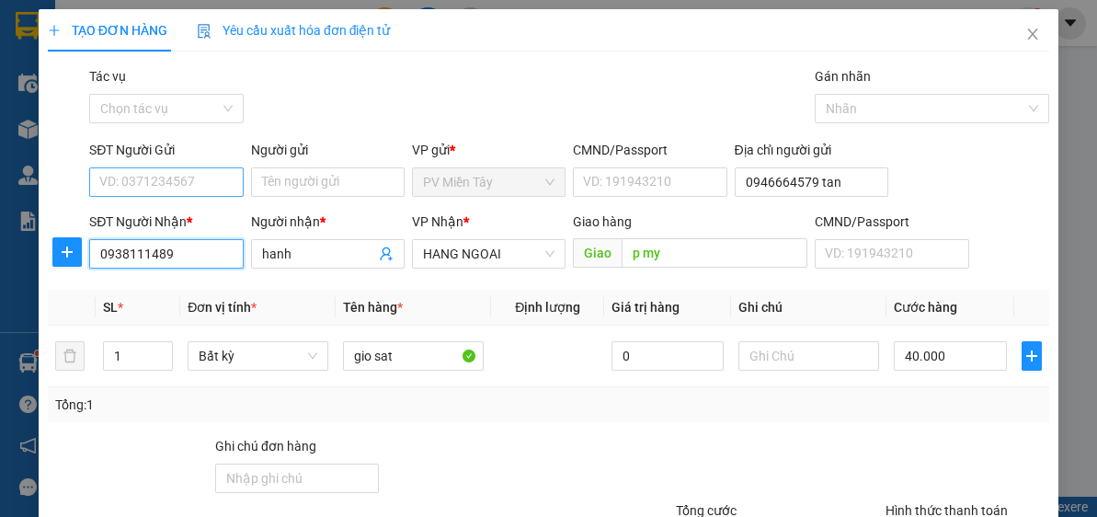
type input "0938111489"
click at [189, 186] on input "SĐT Người Gửi" at bounding box center [166, 181] width 154 height 29
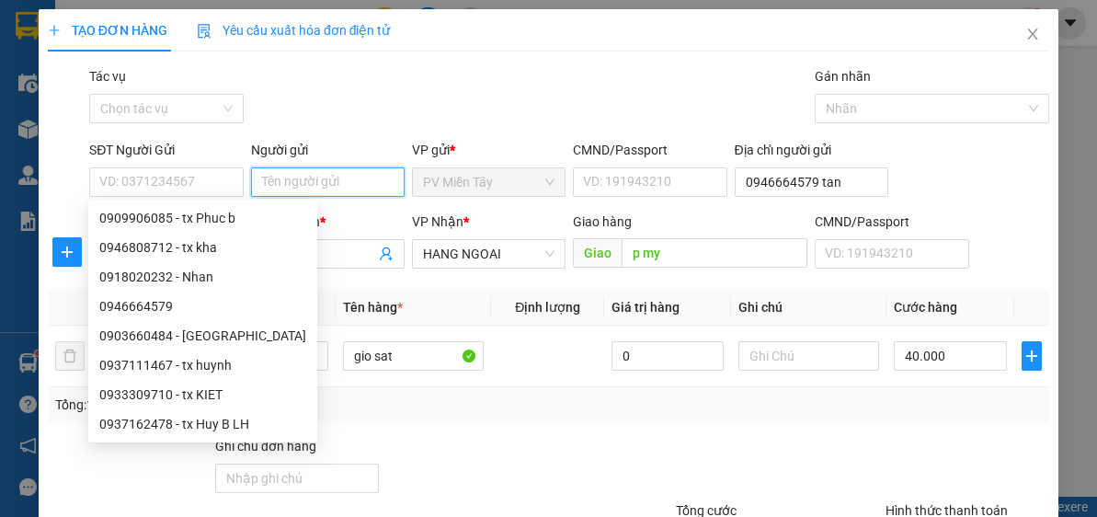
click at [326, 180] on input "Người gửi" at bounding box center [328, 181] width 154 height 29
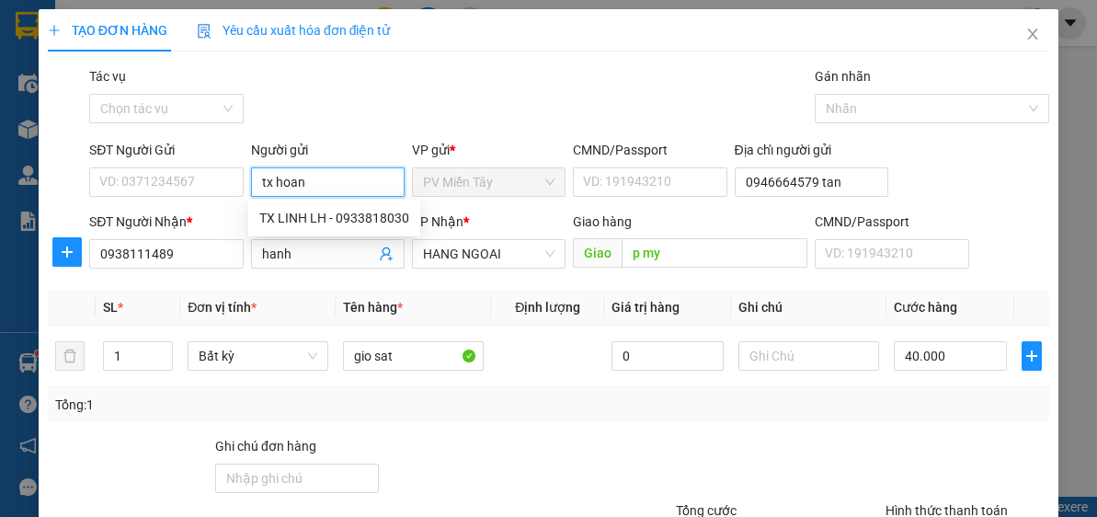
type input "tx hoang"
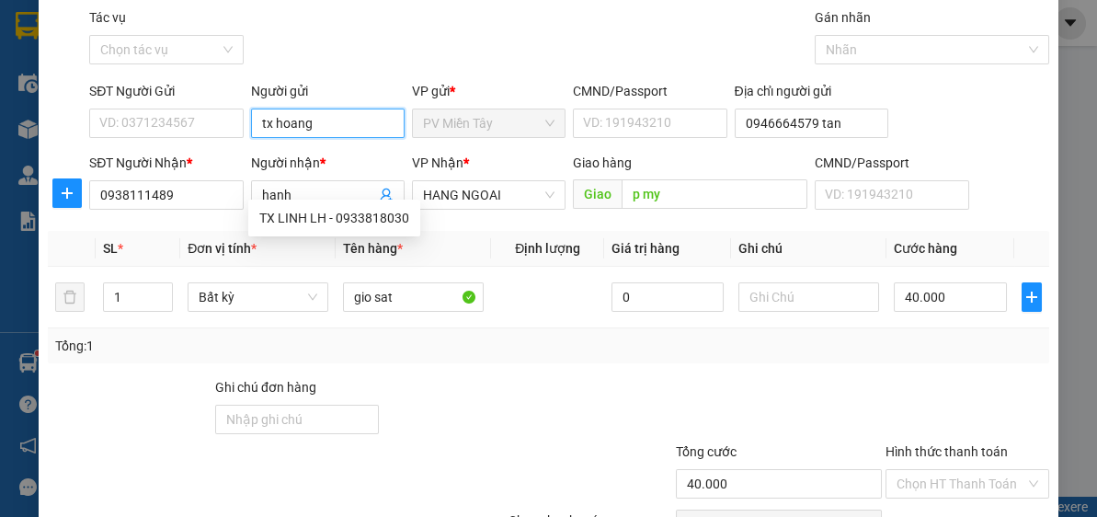
scroll to position [74, 0]
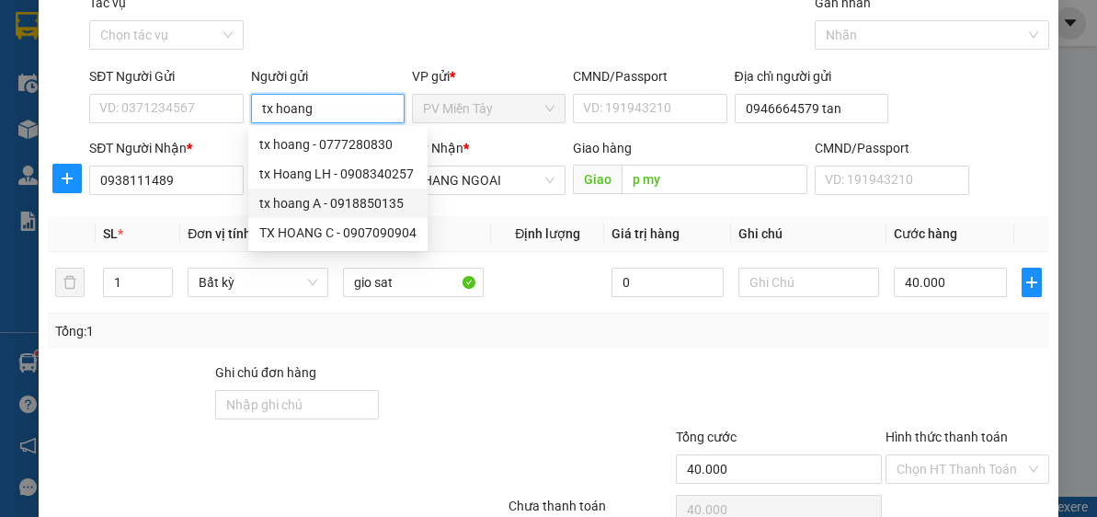
click at [345, 195] on div "tx hoang A - 0918850135" at bounding box center [337, 203] width 157 height 20
type input "0918850135"
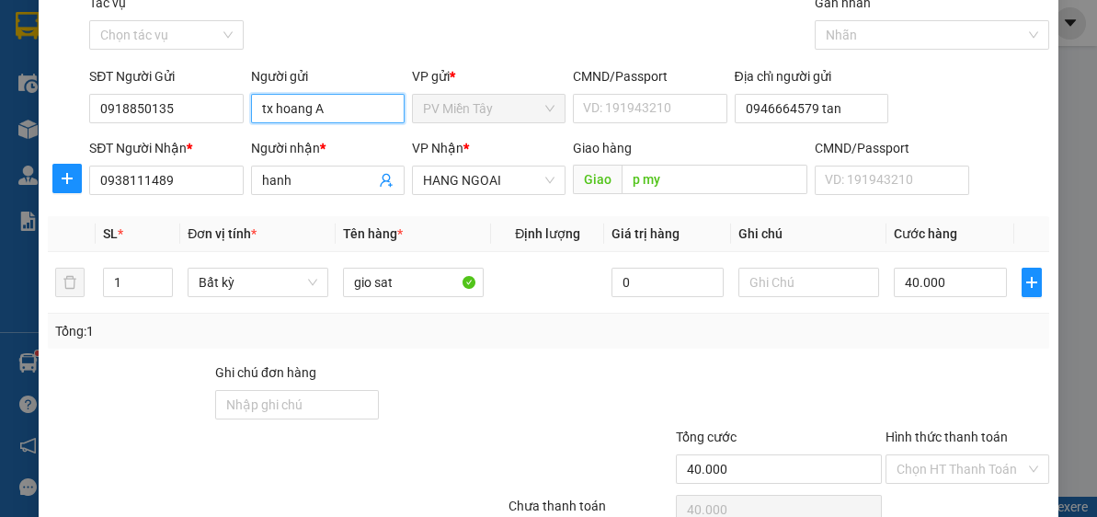
type input "tx hoang A"
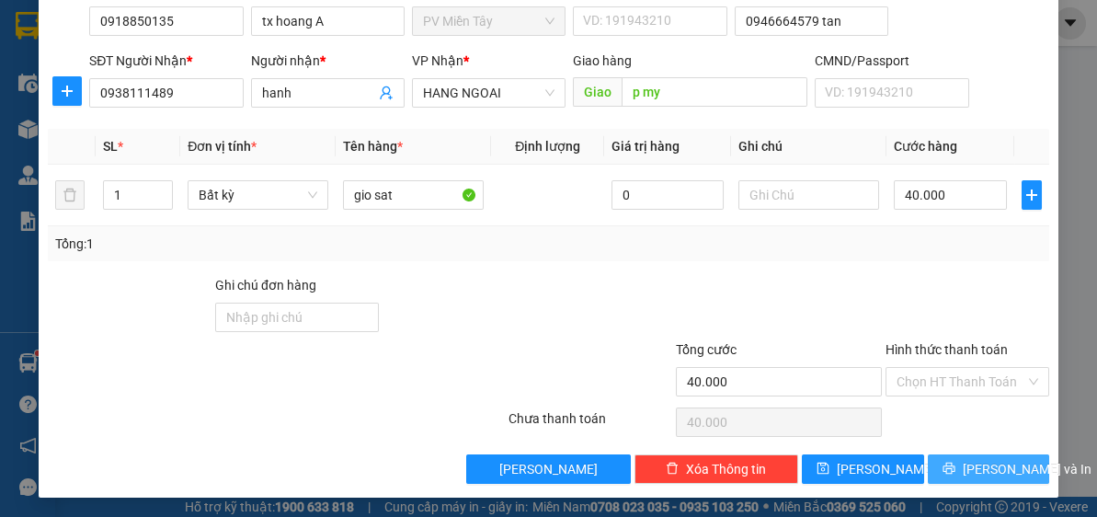
click at [1010, 462] on span "[PERSON_NAME] và In" at bounding box center [1027, 469] width 129 height 20
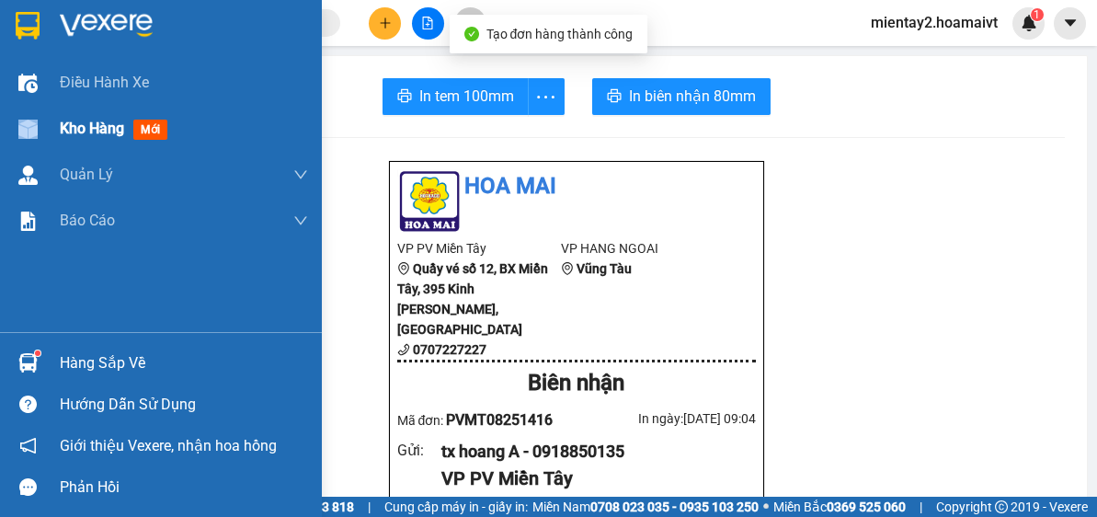
click at [55, 119] on div "Kho hàng mới" at bounding box center [161, 129] width 322 height 46
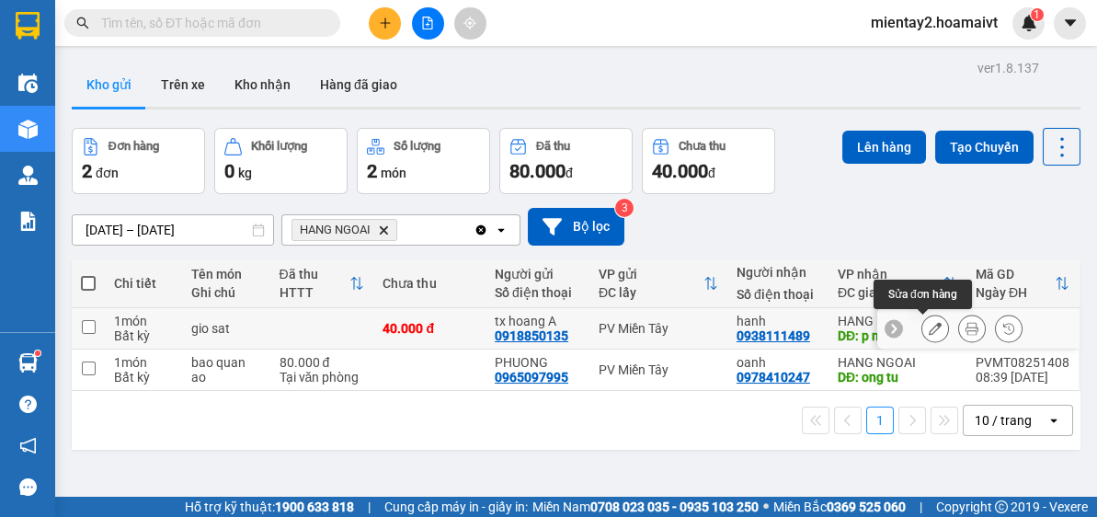
click at [929, 322] on icon at bounding box center [935, 328] width 13 height 13
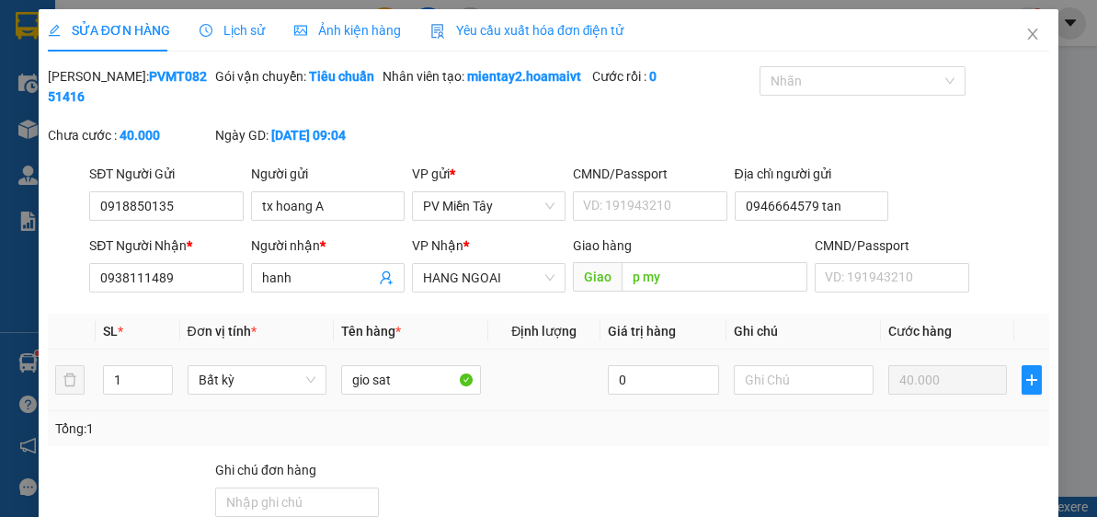
type input "0918850135"
type input "tx hoang A"
type input "0946664579 tan"
type input "0938111489"
type input "hanh"
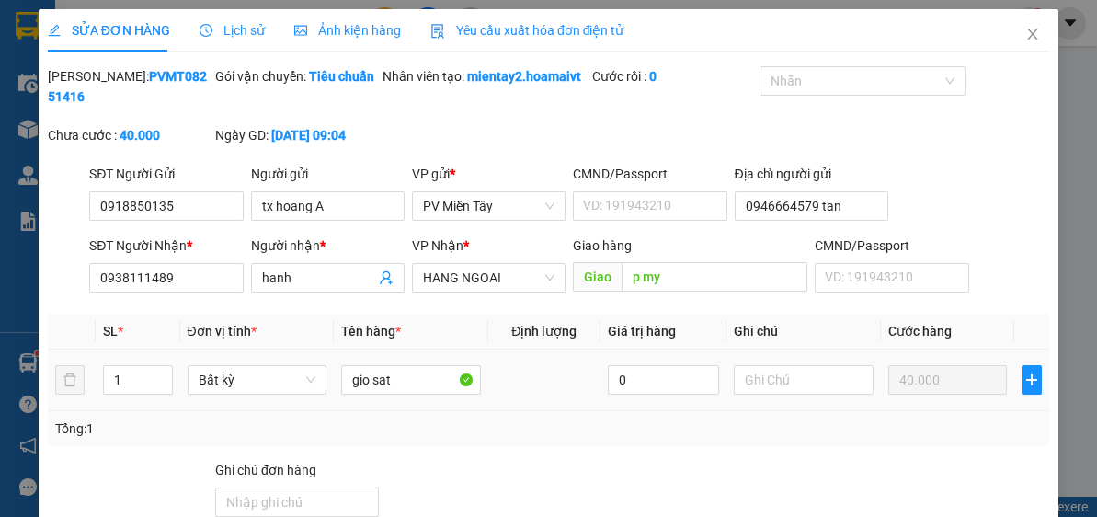
type input "p my"
type input "40.000"
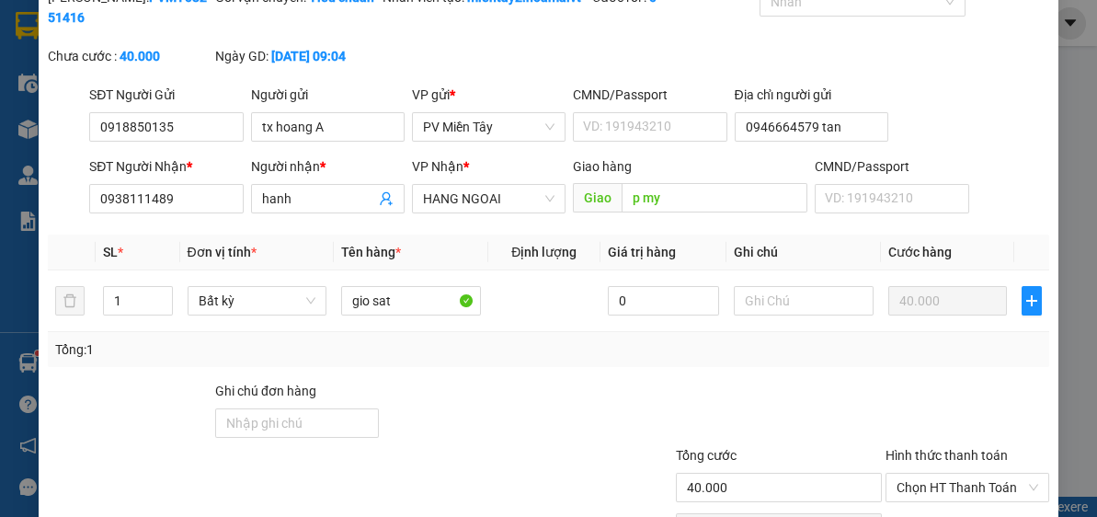
scroll to position [126, 0]
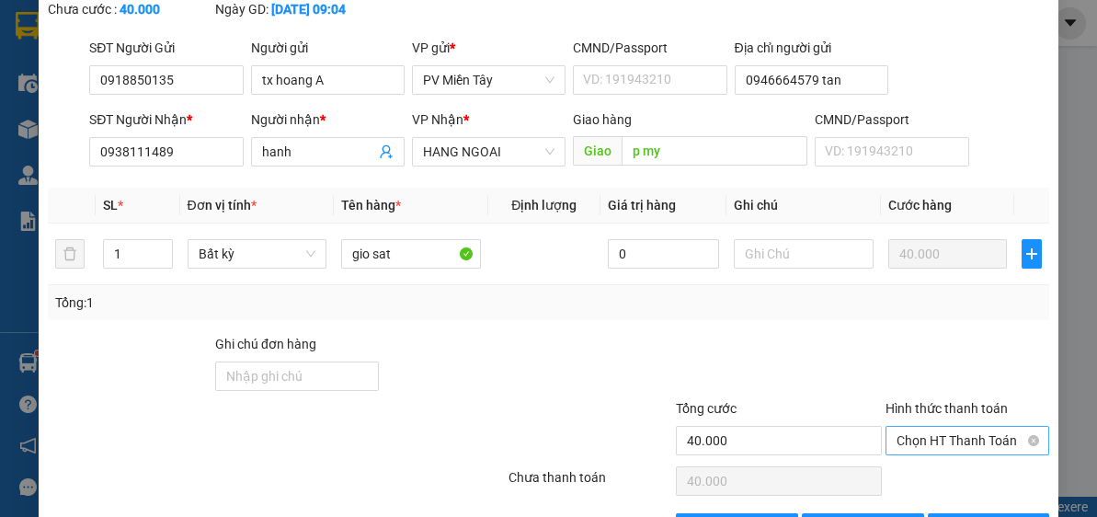
click at [989, 441] on span "Chọn HT Thanh Toán" at bounding box center [968, 441] width 142 height 28
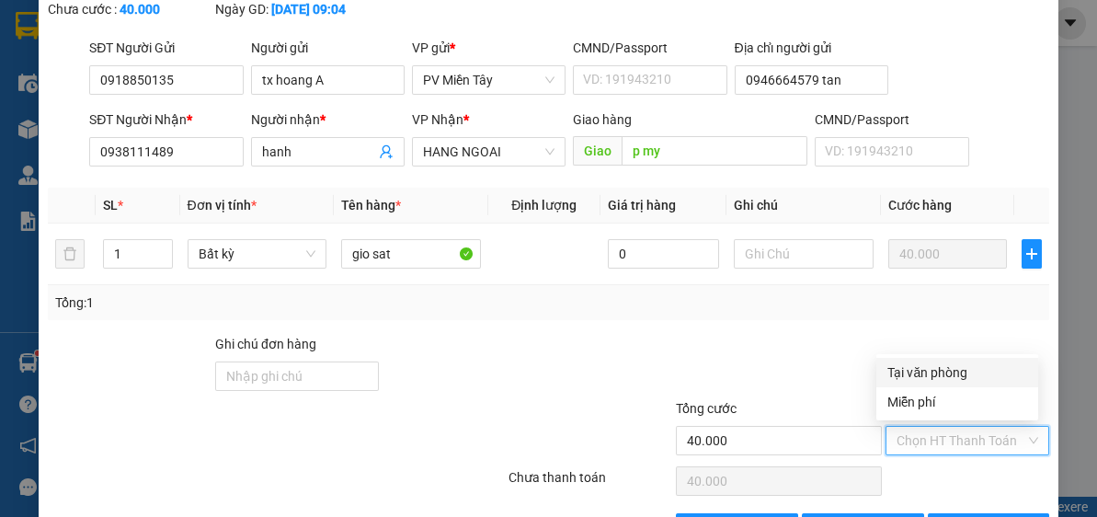
click at [922, 371] on div "Tại văn phòng" at bounding box center [958, 372] width 140 height 20
type input "0"
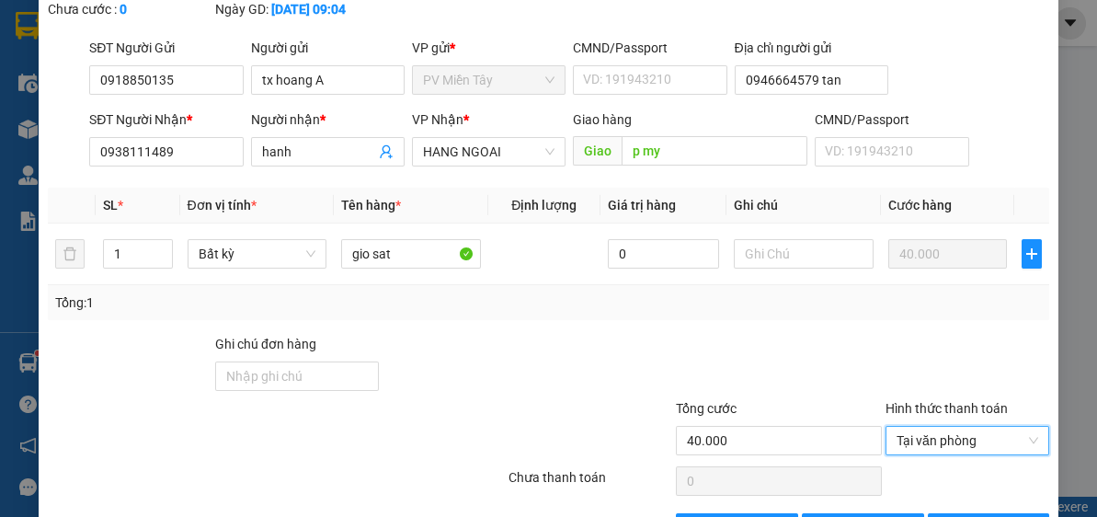
scroll to position [185, 0]
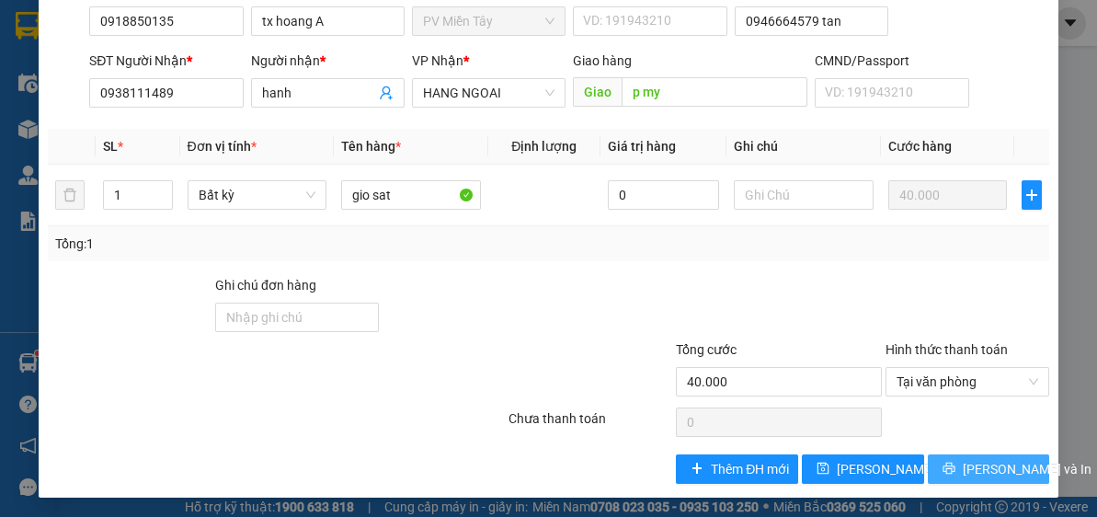
click at [977, 463] on span "[PERSON_NAME] và In" at bounding box center [1027, 469] width 129 height 20
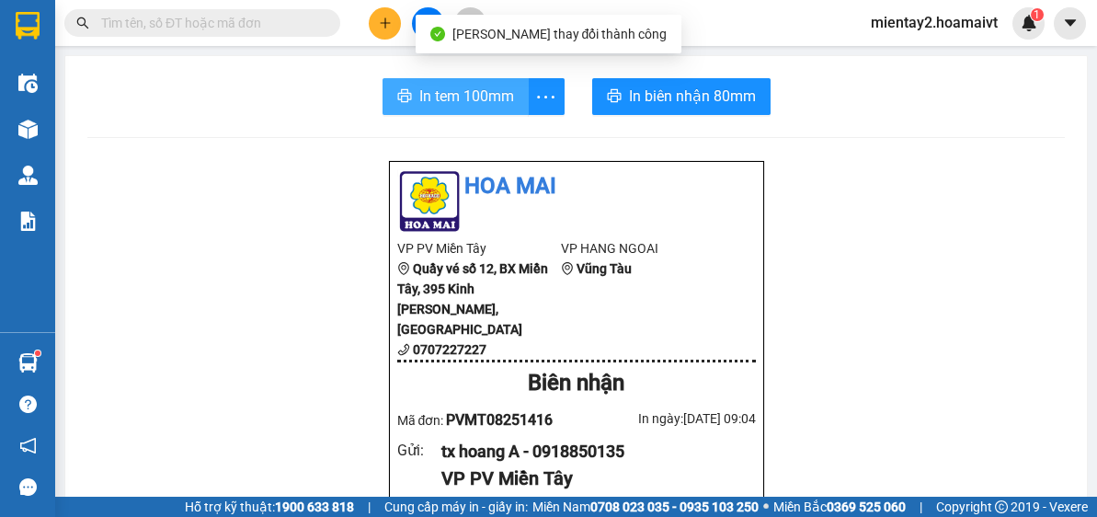
click at [512, 86] on button "In tem 100mm" at bounding box center [456, 96] width 146 height 37
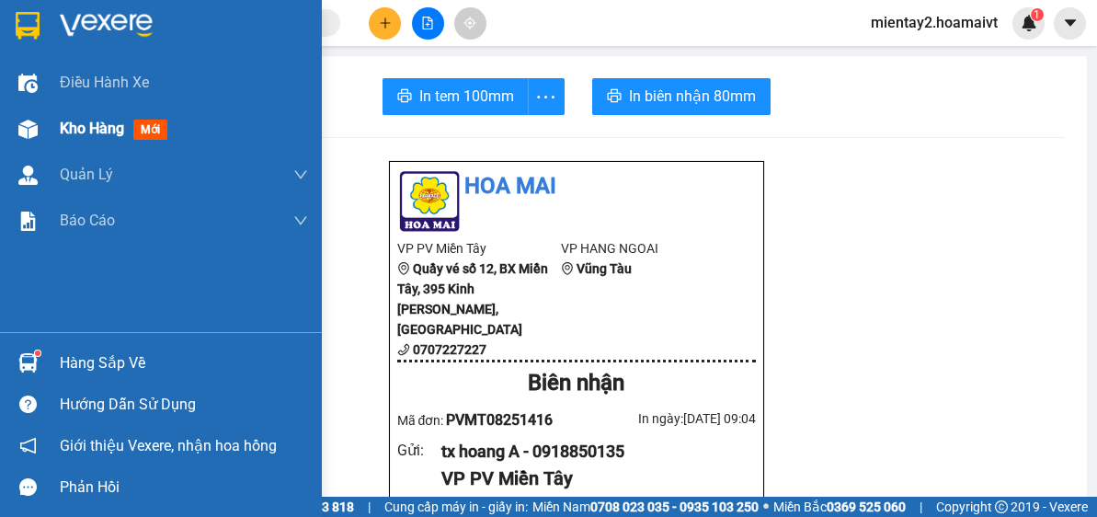
click at [81, 125] on span "Kho hàng" at bounding box center [92, 128] width 64 height 17
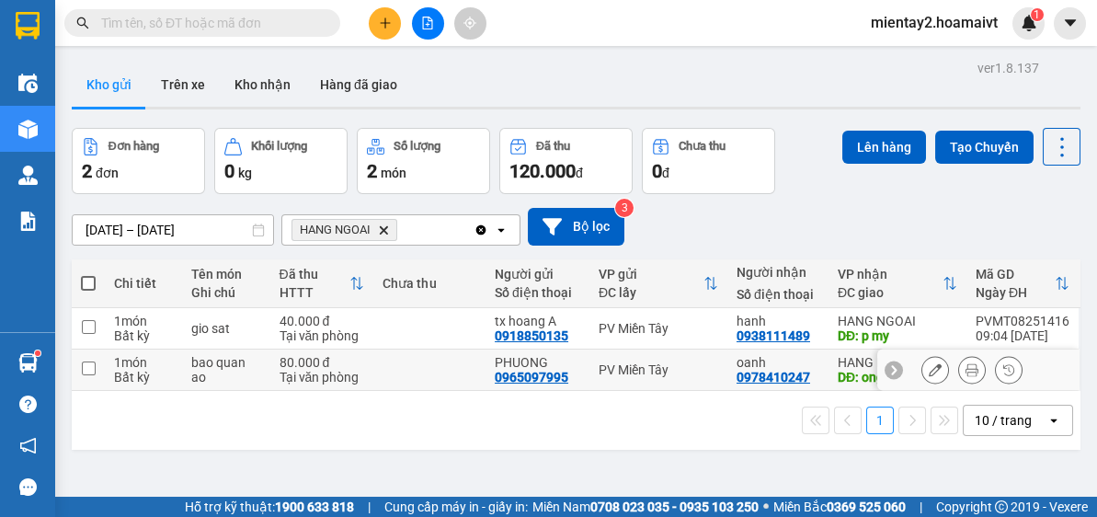
drag, startPoint x: 448, startPoint y: 371, endPoint x: 445, endPoint y: 342, distance: 28.6
click at [449, 371] on td at bounding box center [429, 370] width 112 height 41
checkbox input "true"
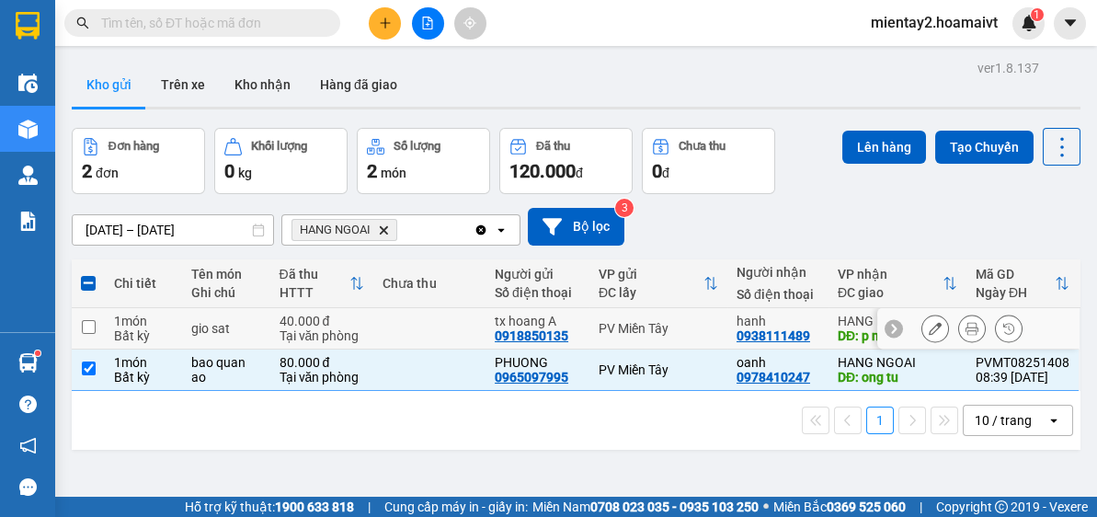
click at [440, 334] on td at bounding box center [429, 328] width 112 height 41
checkbox input "true"
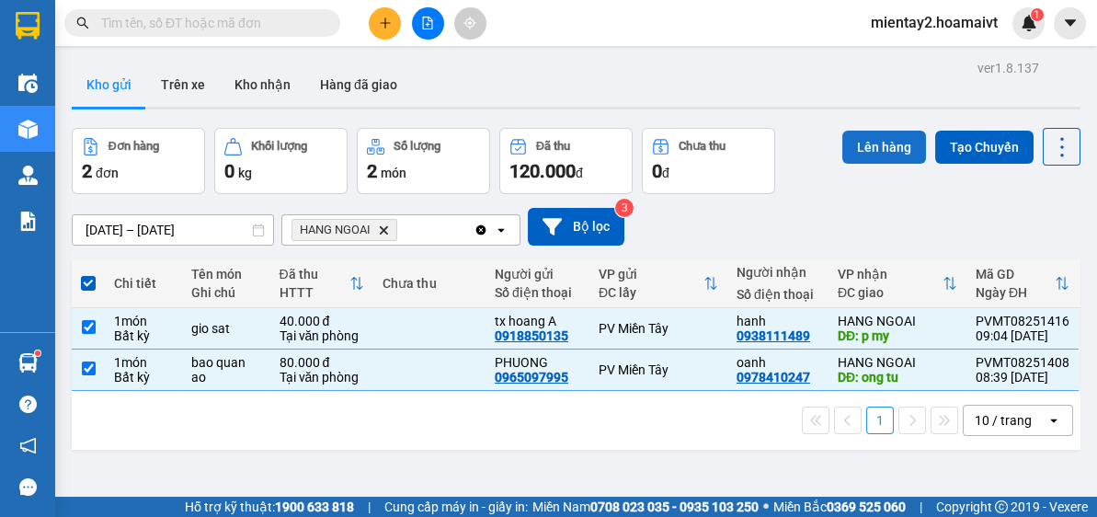
click at [876, 153] on button "Lên hàng" at bounding box center [885, 147] width 84 height 33
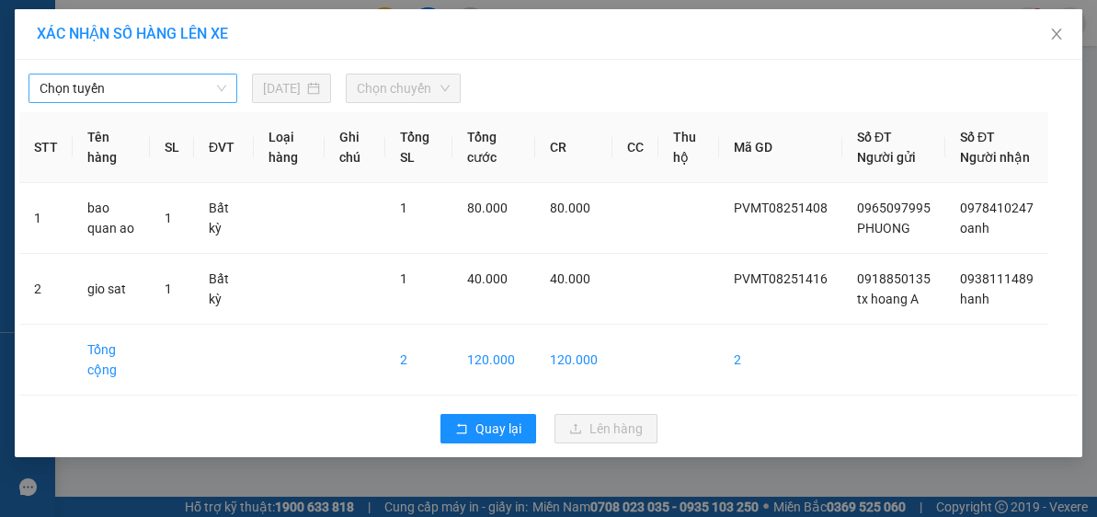
click at [162, 95] on span "Chọn tuyến" at bounding box center [133, 89] width 187 height 28
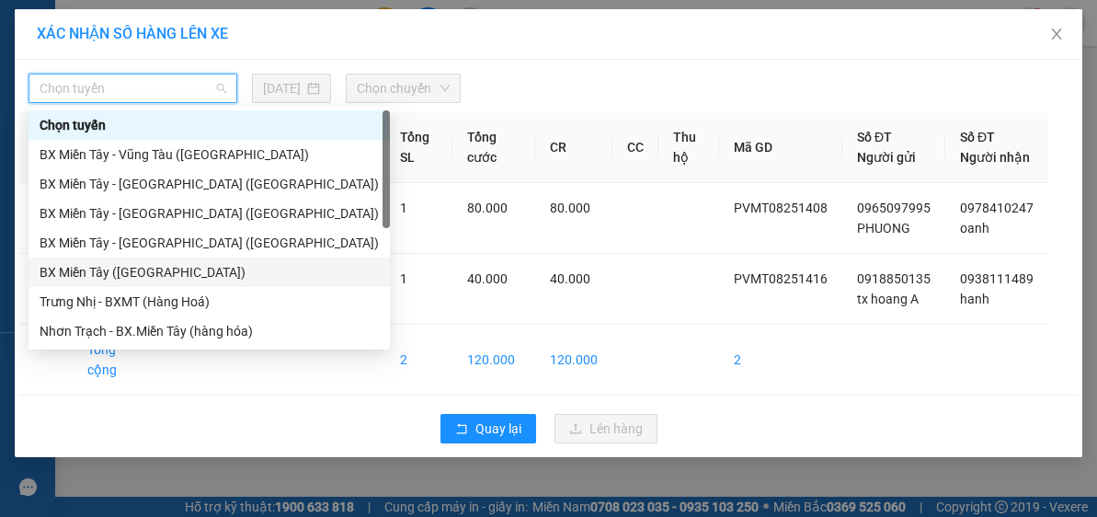
click at [186, 271] on div "BX Miền Tây (Hàng Ngoài)" at bounding box center [209, 272] width 339 height 20
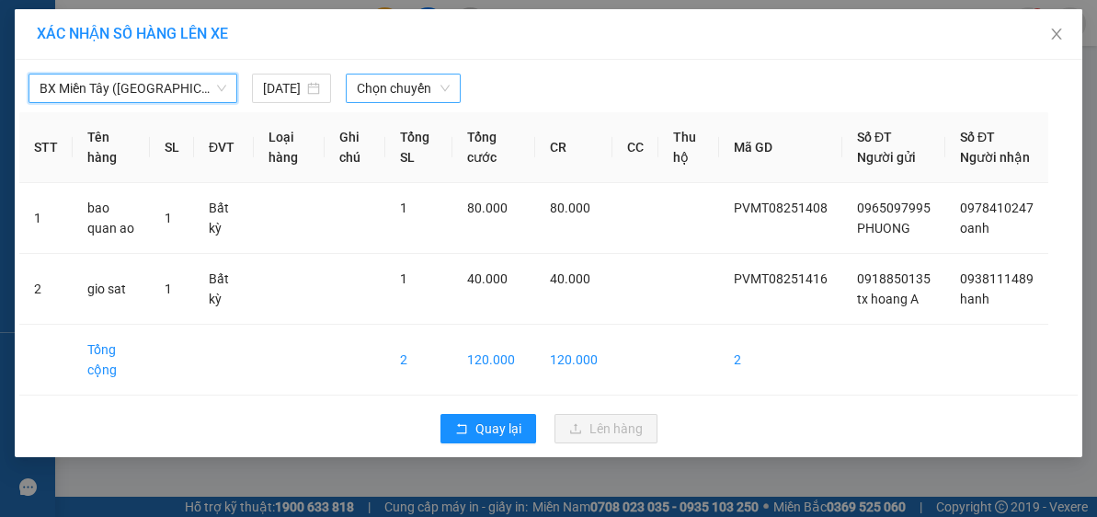
click at [417, 87] on span "Chọn chuyến" at bounding box center [404, 89] width 94 height 28
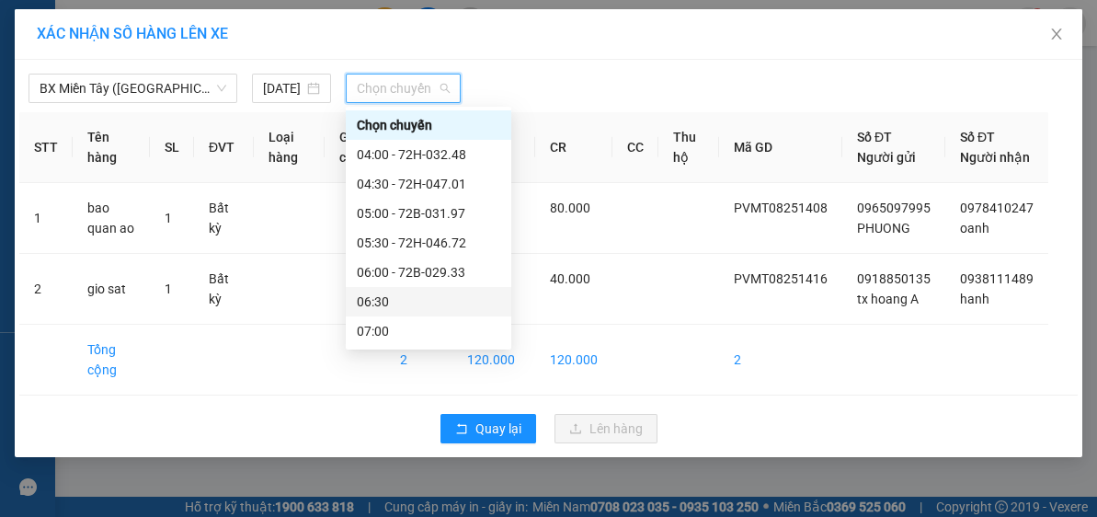
click at [427, 295] on div "06:30" at bounding box center [429, 302] width 144 height 20
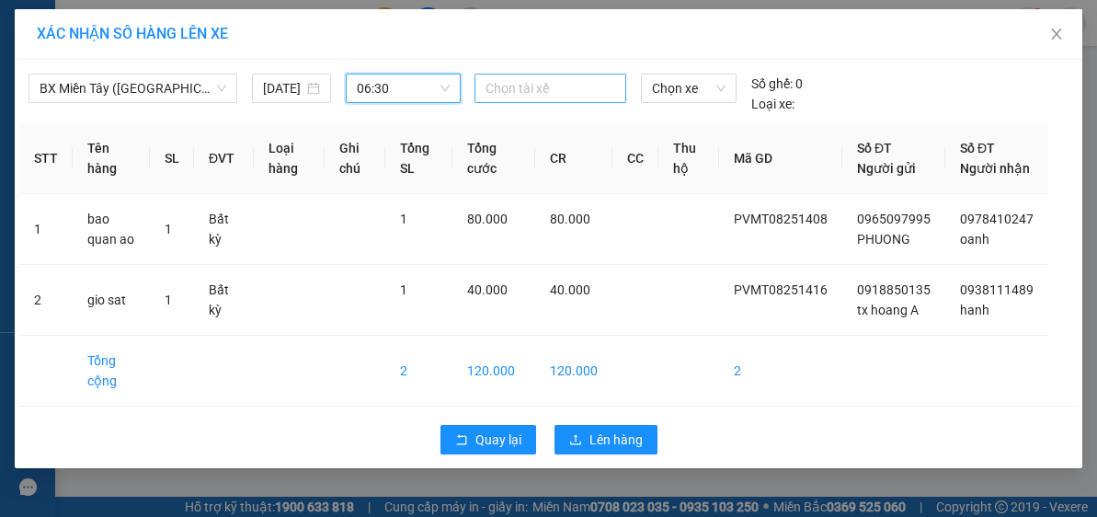
click at [559, 90] on div at bounding box center [550, 88] width 143 height 22
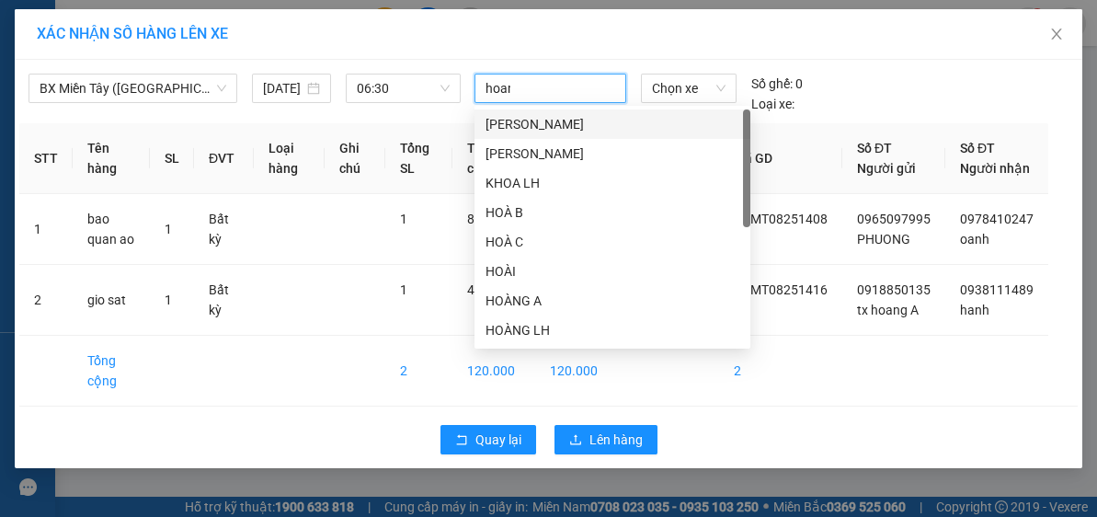
type input "hoang"
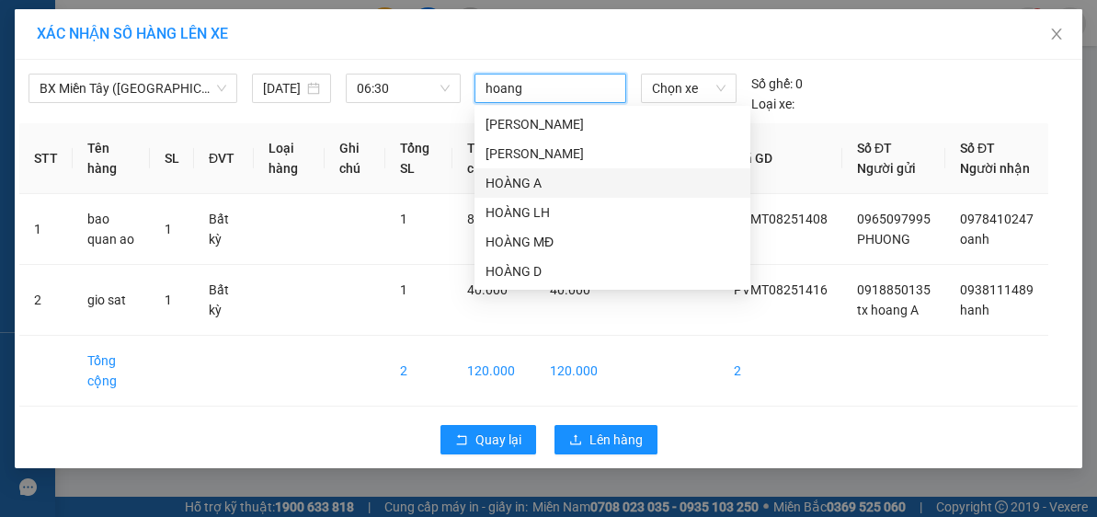
click at [555, 184] on div "HOÀNG A" at bounding box center [613, 183] width 254 height 20
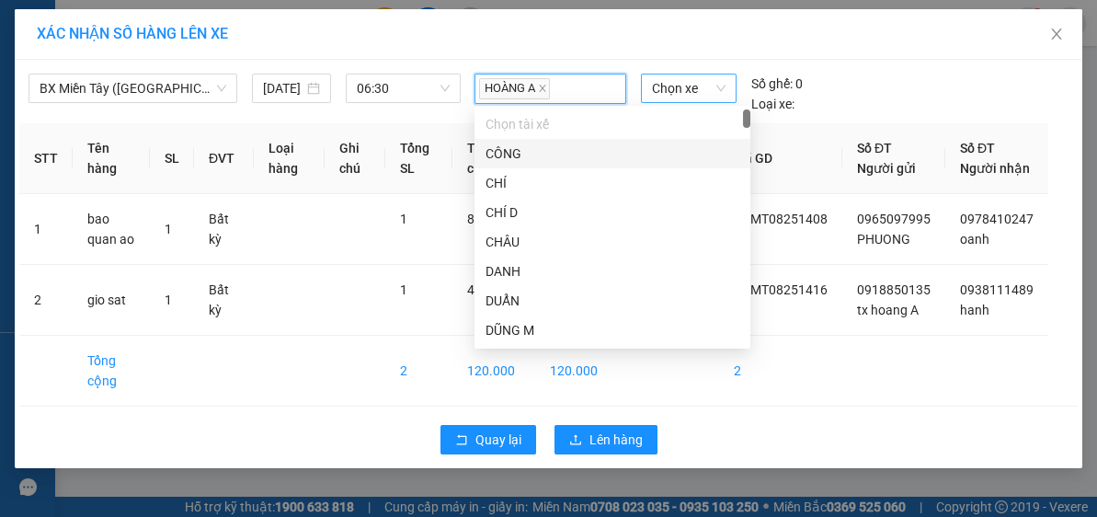
click at [677, 92] on span "Chọn xe" at bounding box center [689, 89] width 74 height 28
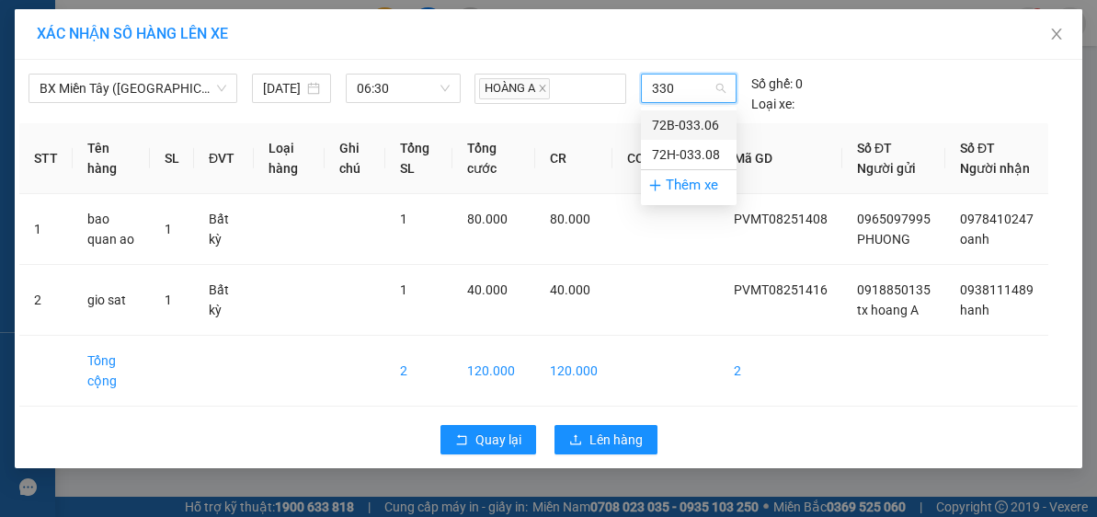
type input "3308"
click at [692, 121] on div "72H-033.08" at bounding box center [689, 125] width 74 height 20
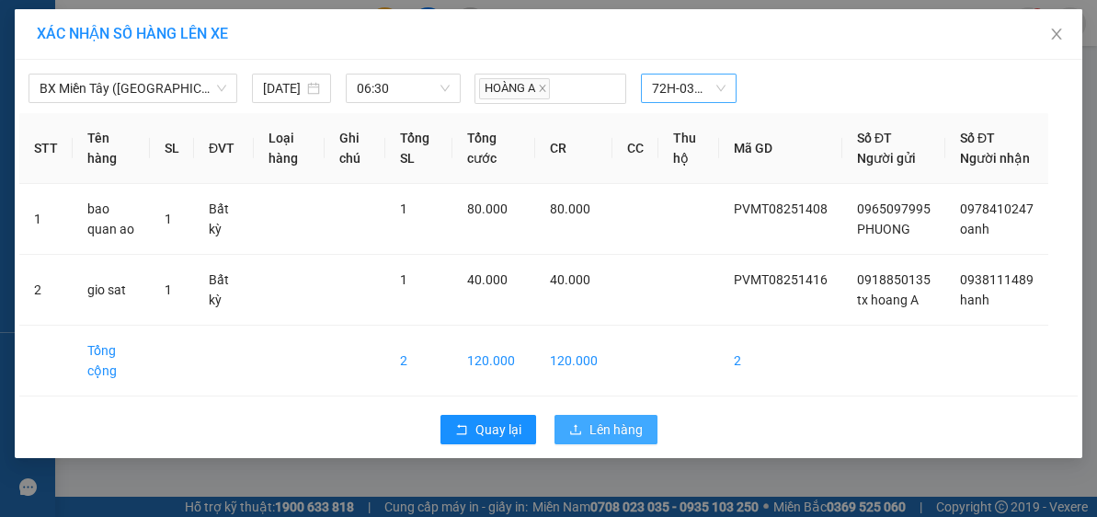
click at [604, 440] on span "Lên hàng" at bounding box center [616, 429] width 53 height 20
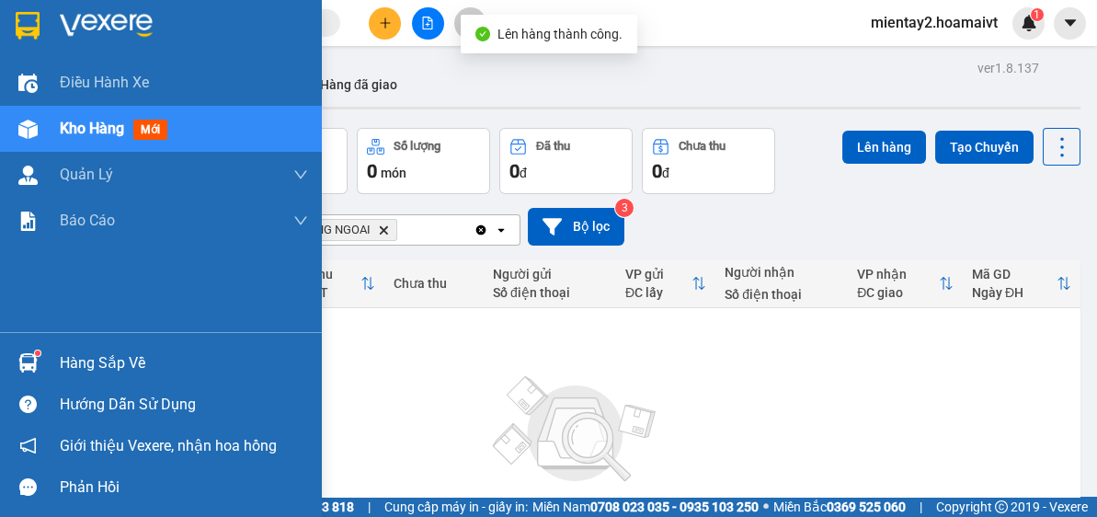
click at [65, 362] on div "Hàng sắp về" at bounding box center [184, 364] width 248 height 28
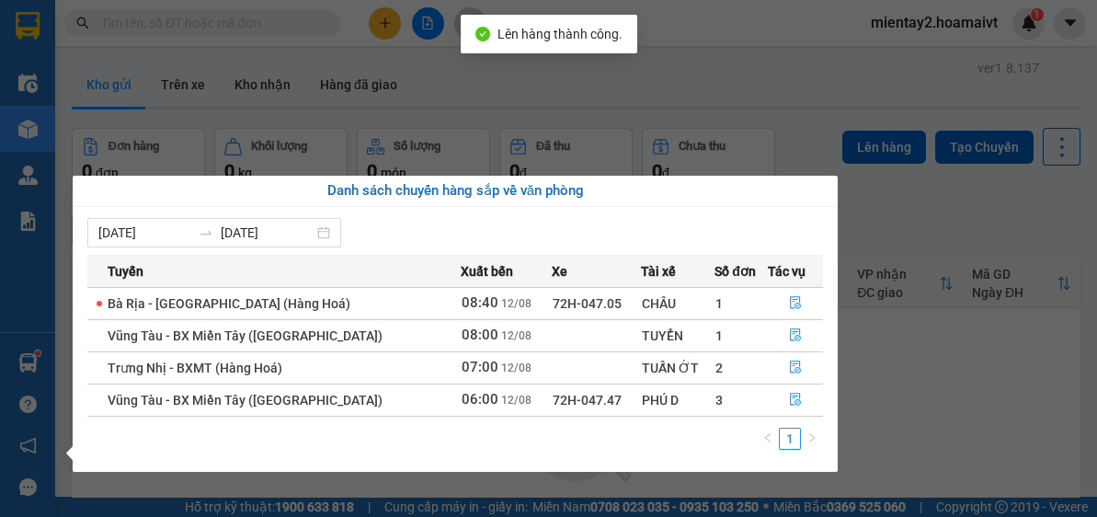
click at [970, 402] on section "Kết quả tìm kiếm ( 0 ) Bộ lọc No Data mientay2.hoamaivt 1 Điều hành xe Kho hàng…" at bounding box center [548, 258] width 1097 height 517
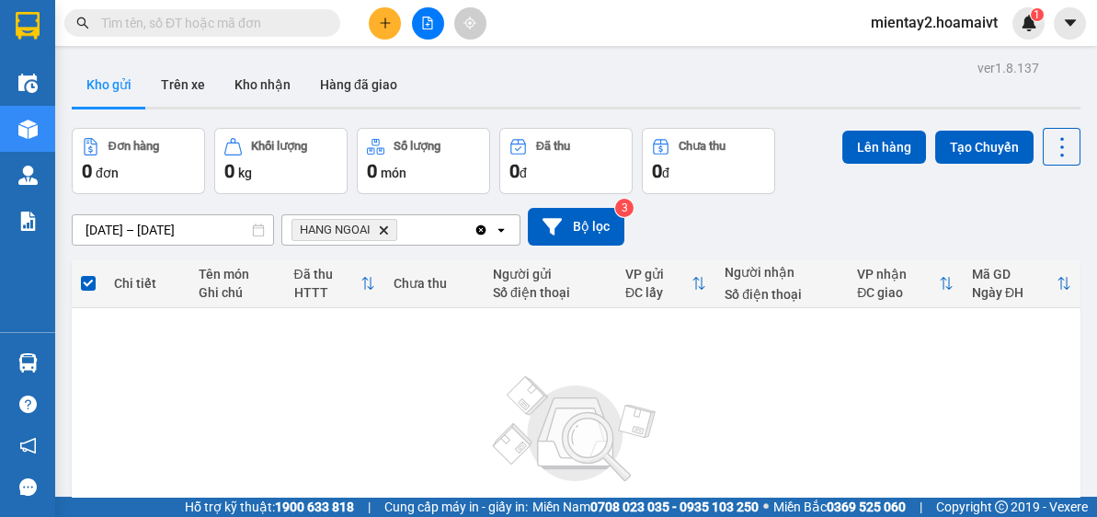
click at [429, 33] on button at bounding box center [428, 23] width 32 height 32
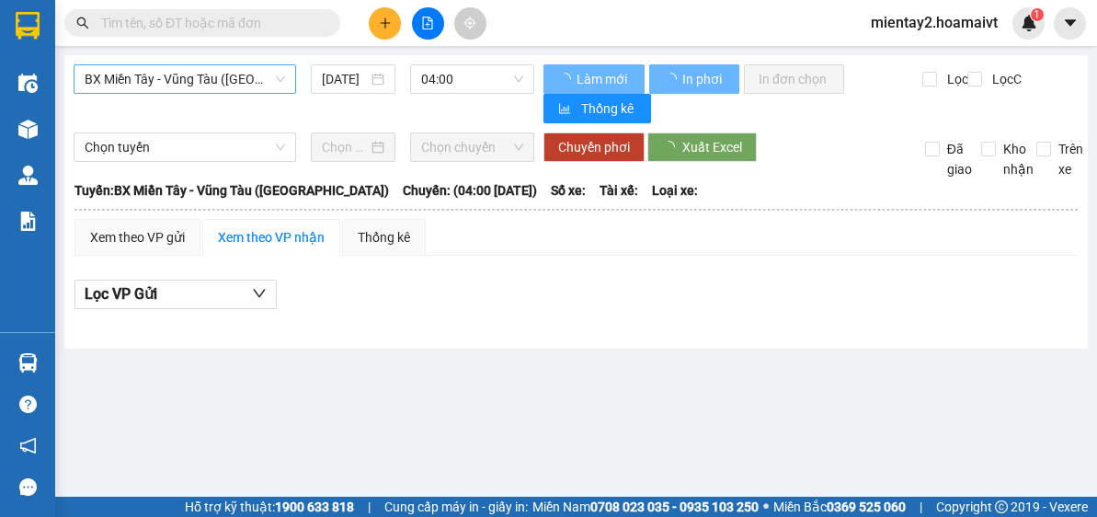
click at [270, 79] on span "BX Miền Tây - Vũng Tàu (Hàng Hóa)" at bounding box center [185, 79] width 201 height 28
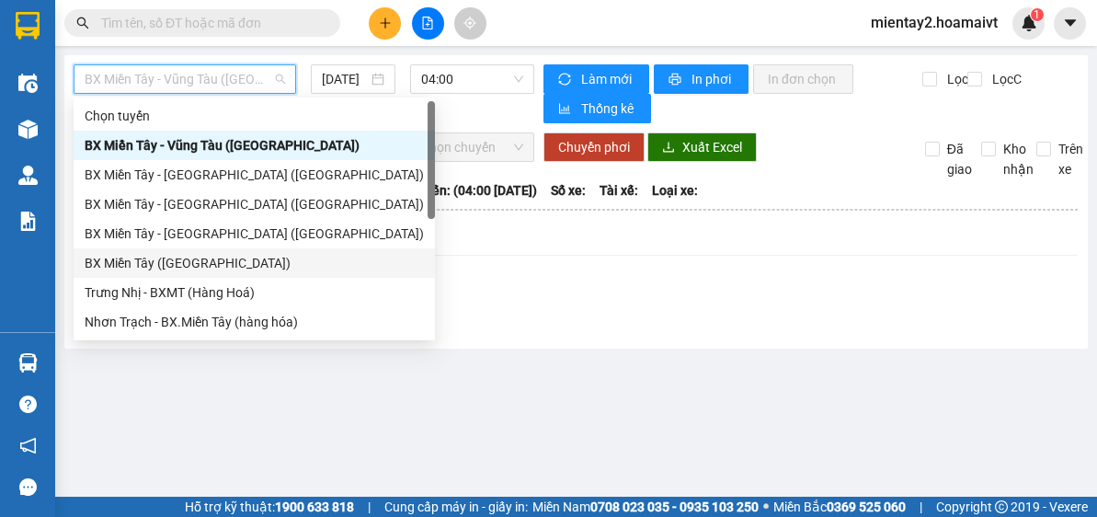
click at [215, 261] on div "BX Miền Tây (Hàng Ngoài)" at bounding box center [254, 263] width 339 height 20
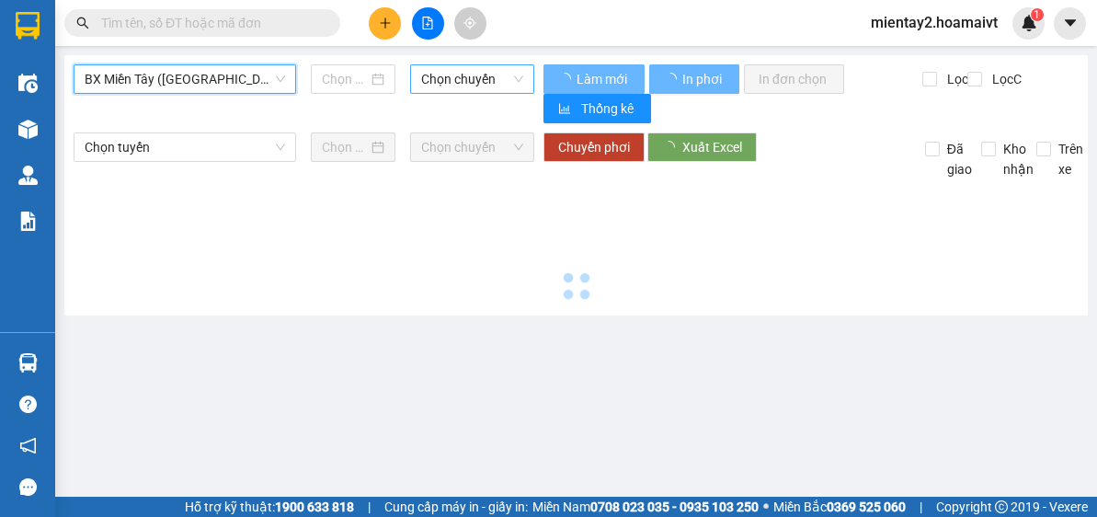
type input "[DATE]"
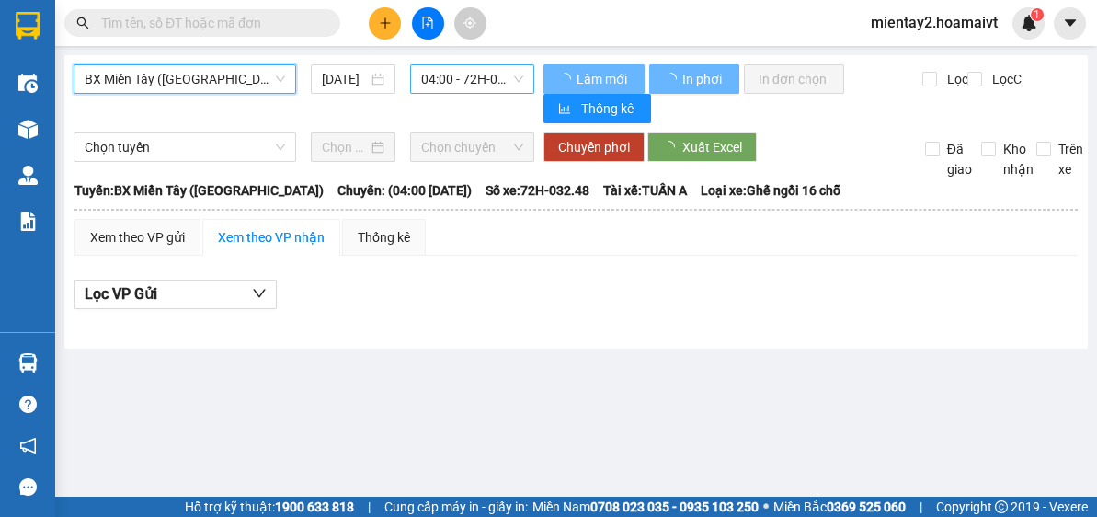
click at [469, 73] on span "04:00 - 72H-032.48" at bounding box center [472, 79] width 102 height 28
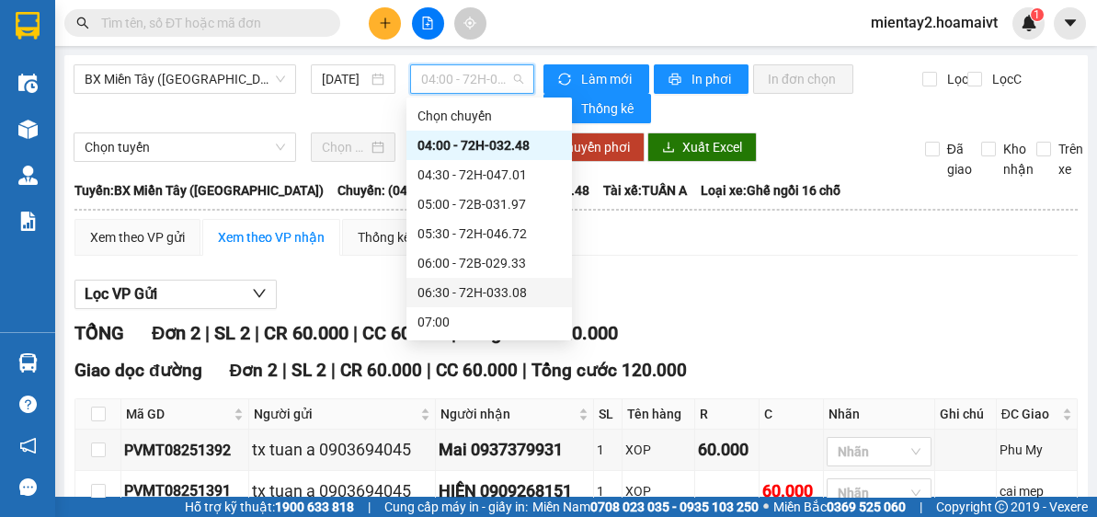
click at [505, 290] on div "06:30 - 72H-033.08" at bounding box center [490, 292] width 144 height 20
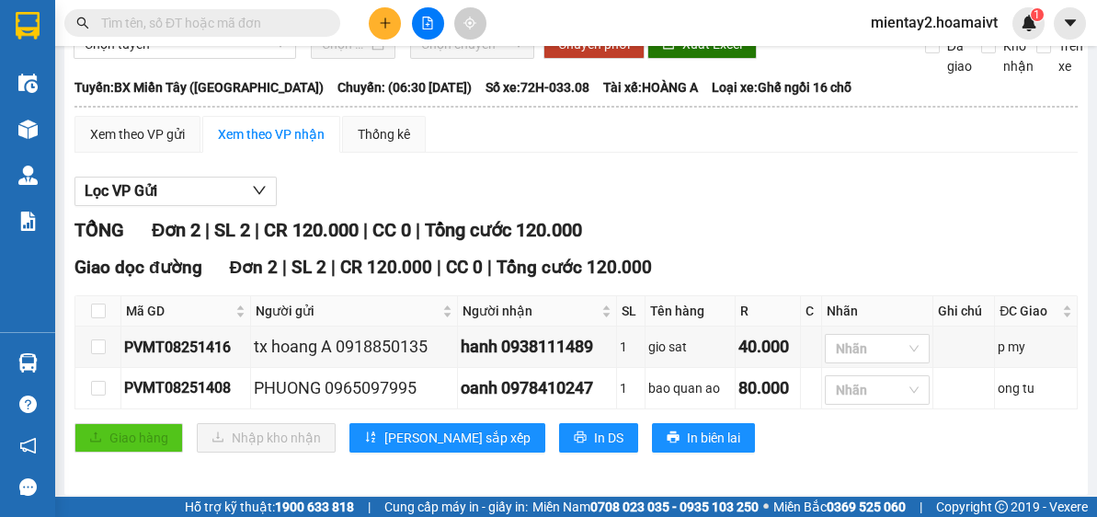
scroll to position [106, 0]
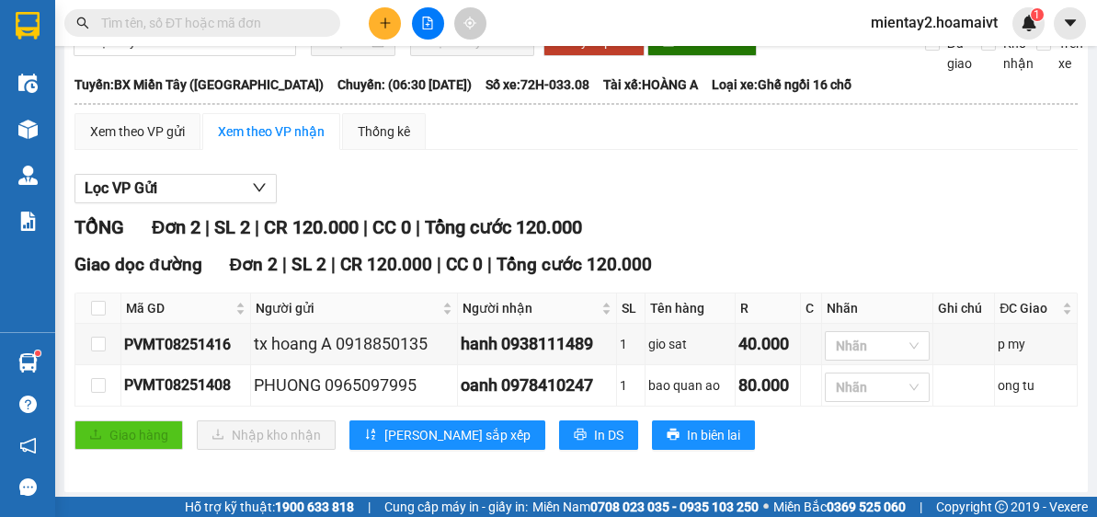
click at [381, 21] on icon "plus" at bounding box center [385, 23] width 13 height 13
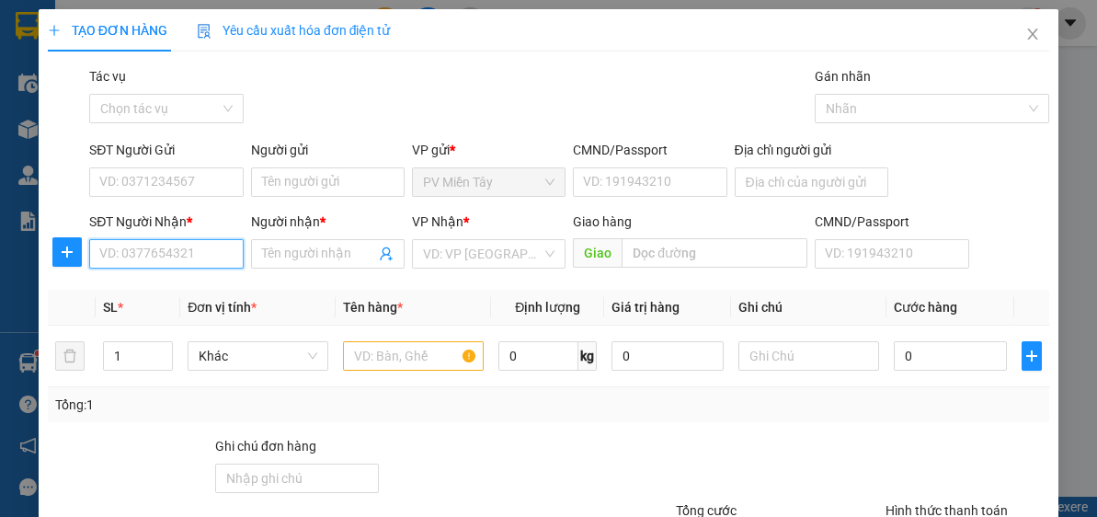
click at [181, 249] on input "SĐT Người Nhận *" at bounding box center [166, 253] width 154 height 29
type input "4946"
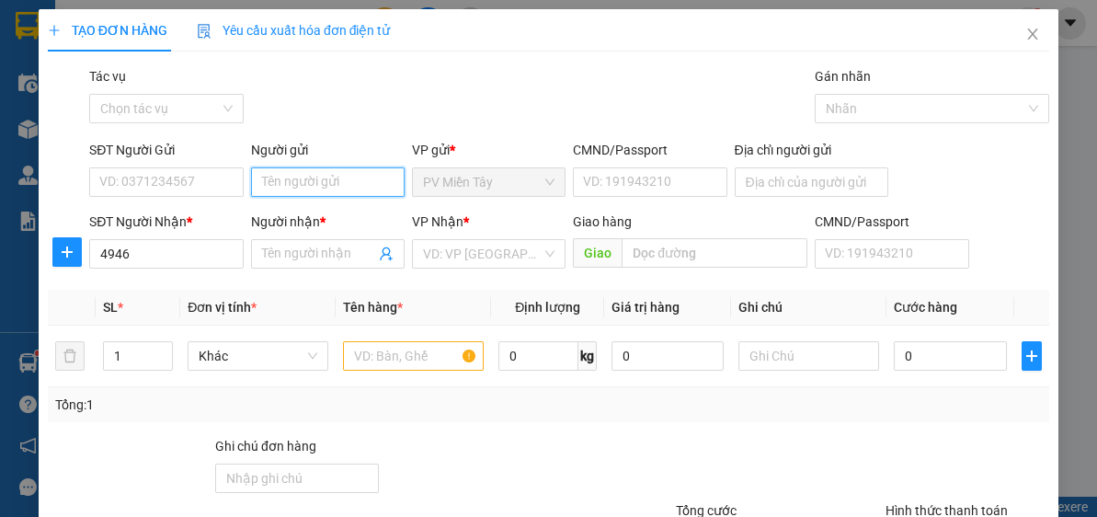
click at [347, 179] on input "Người gửi" at bounding box center [328, 181] width 154 height 29
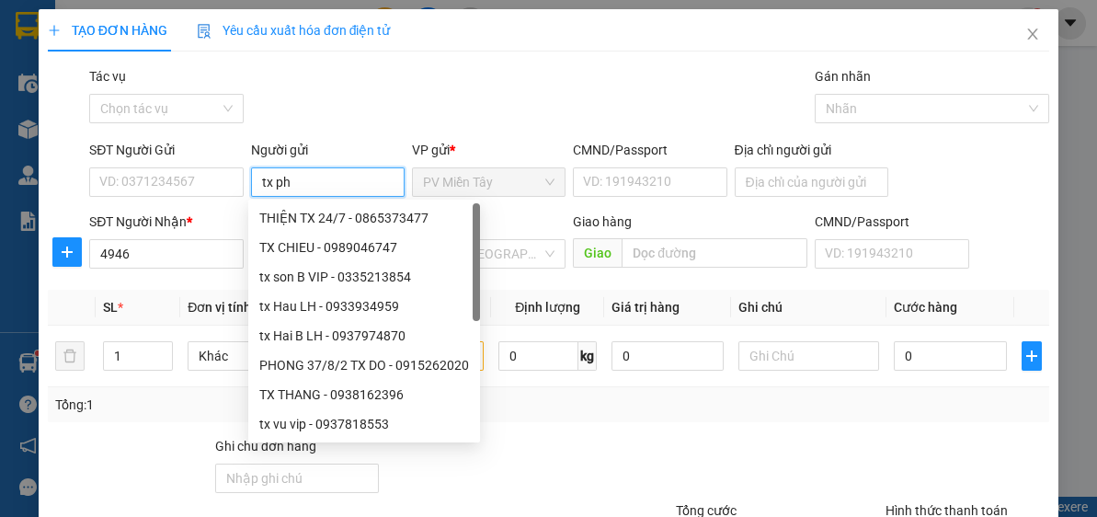
type input "tx phu"
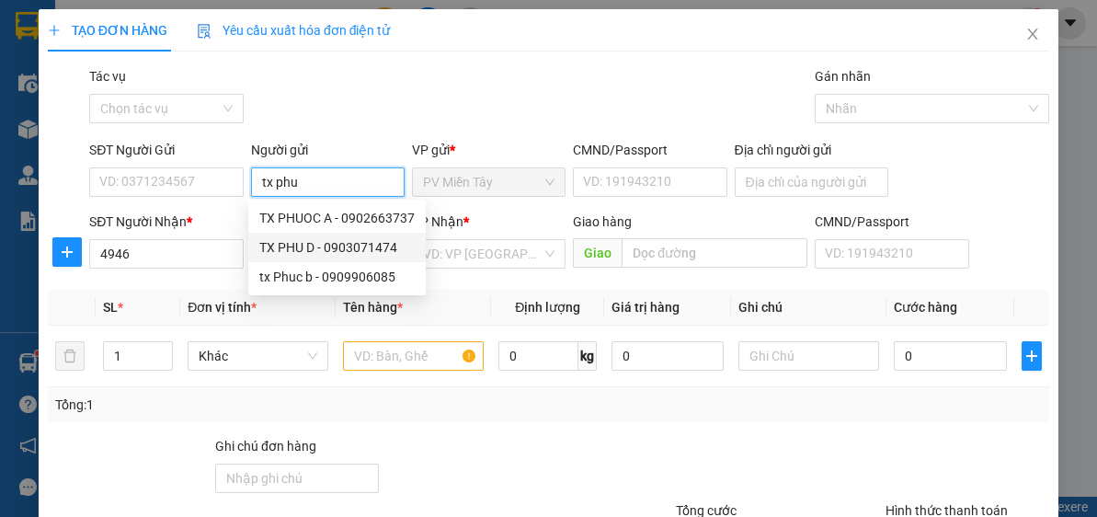
click at [344, 251] on div "TX PHU D - 0903071474" at bounding box center [336, 247] width 155 height 20
type input "0903071474"
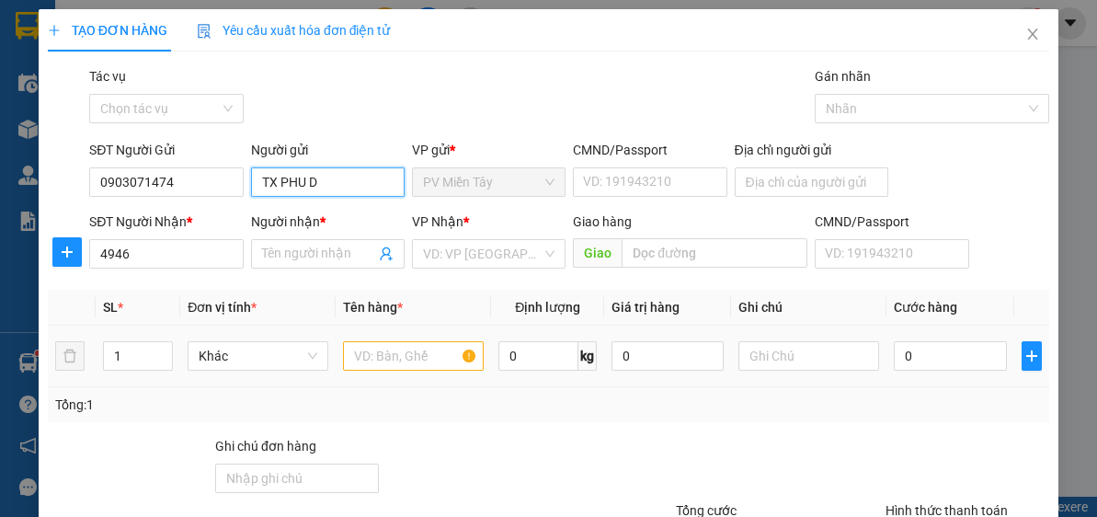
type input "TX PHU D"
click at [406, 360] on input "text" at bounding box center [413, 355] width 141 height 29
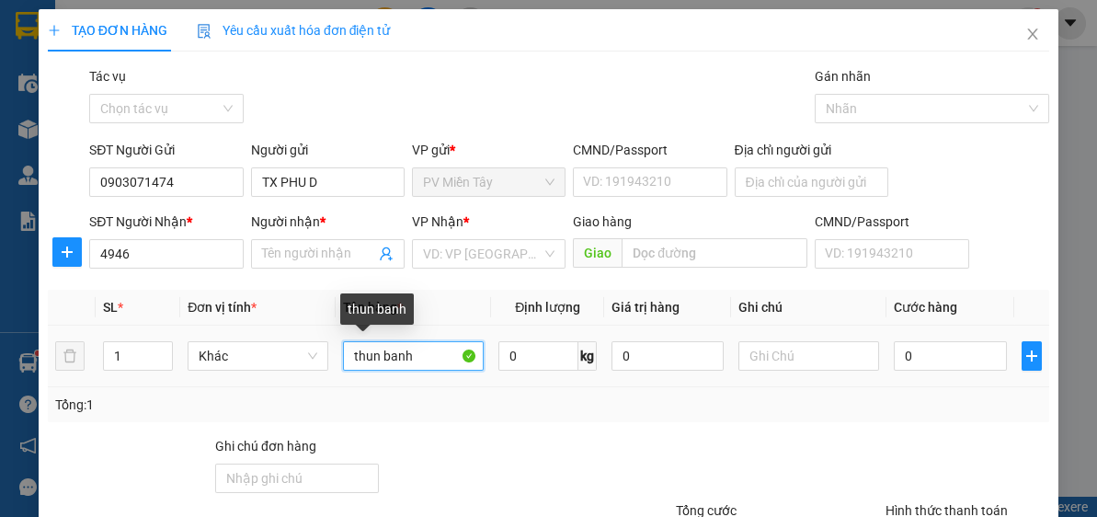
click at [374, 362] on input "thun banh" at bounding box center [413, 355] width 141 height 29
type input "thung banh"
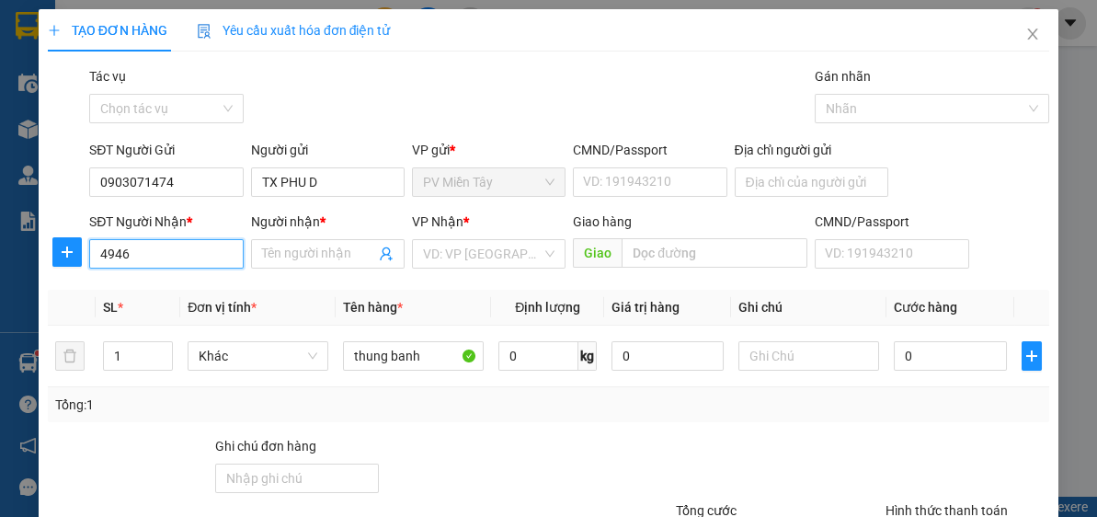
click at [149, 251] on input "4946" at bounding box center [166, 253] width 154 height 29
click at [166, 287] on div "0965954946 - ha" at bounding box center [164, 290] width 130 height 20
type input "0965954946"
type input "ha"
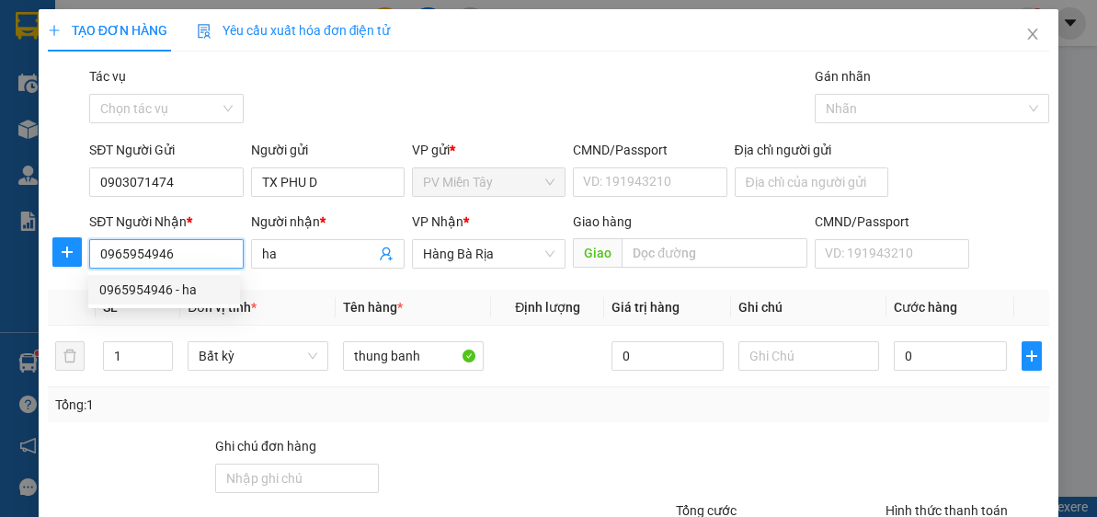
drag, startPoint x: 175, startPoint y: 254, endPoint x: 86, endPoint y: 251, distance: 89.3
click at [82, 253] on div "SĐT Người Nhận * 0965954946 Người nhận * ha VP Nhận * Hàng Bà Rịa Giao hàng …" at bounding box center [548, 244] width 1005 height 64
click at [211, 260] on input "SĐT Người Nhận *" at bounding box center [166, 253] width 154 height 29
click at [101, 258] on input "3536" at bounding box center [166, 253] width 154 height 29
type input "0905173536"
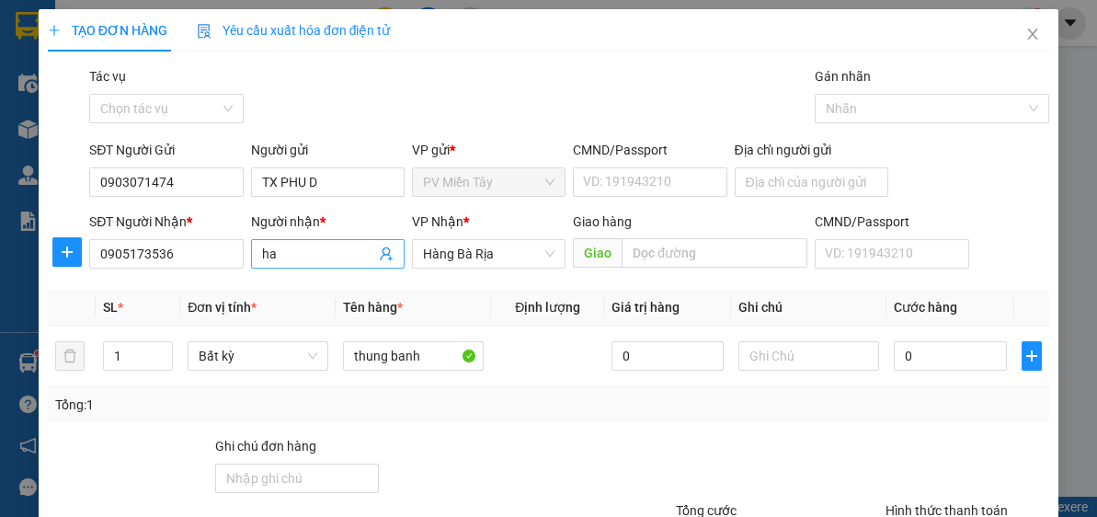
click at [280, 251] on input "ha" at bounding box center [318, 254] width 113 height 20
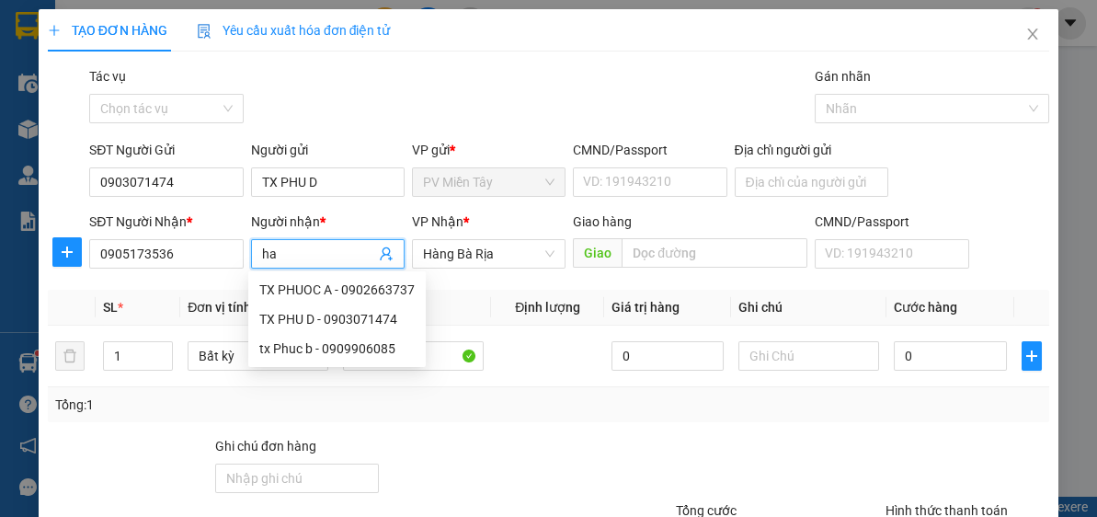
type input "h"
click at [484, 243] on span "Hàng Bà Rịa" at bounding box center [489, 254] width 132 height 28
type input "tuyen"
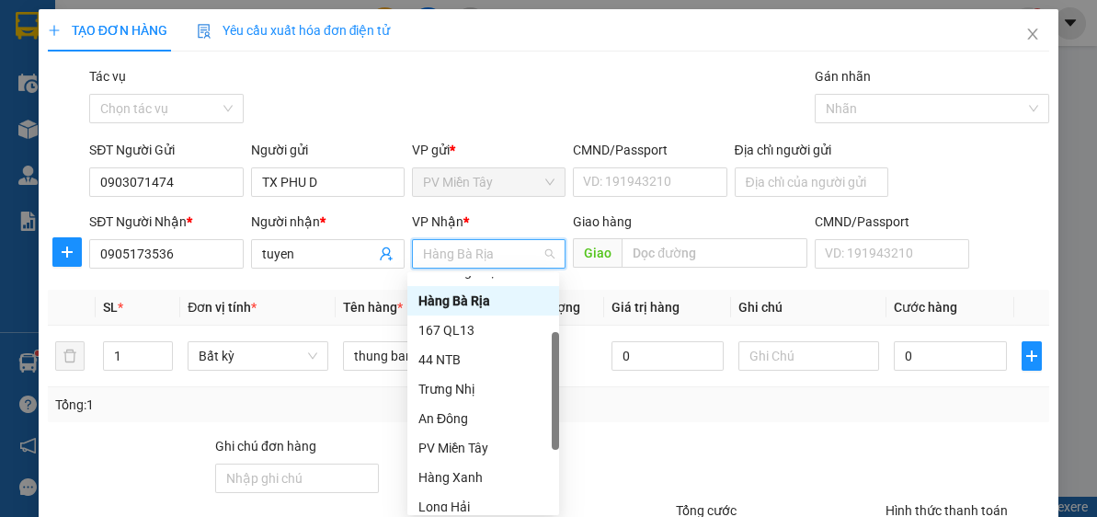
drag, startPoint x: 553, startPoint y: 321, endPoint x: 551, endPoint y: 484, distance: 162.8
click at [551, 484] on div "VP Trưng Nhị Hàng Bà Rịa 167 QL13 44 NTB Trưng Nhị An Đông PV Miền Tây Hàn…" at bounding box center [484, 393] width 152 height 235
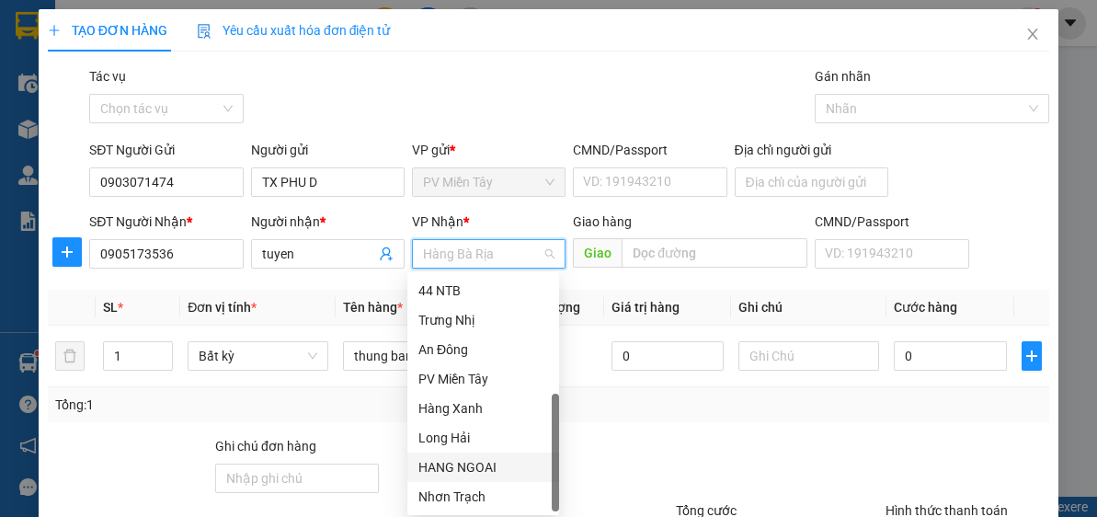
click at [483, 472] on div "HANG NGOAI" at bounding box center [484, 467] width 130 height 20
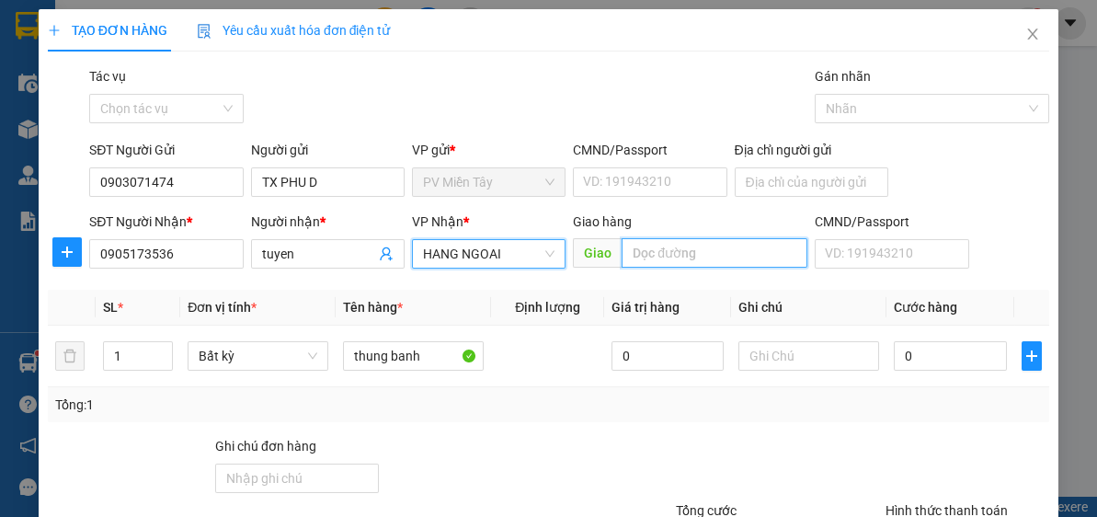
click at [703, 261] on input "text" at bounding box center [715, 252] width 186 height 29
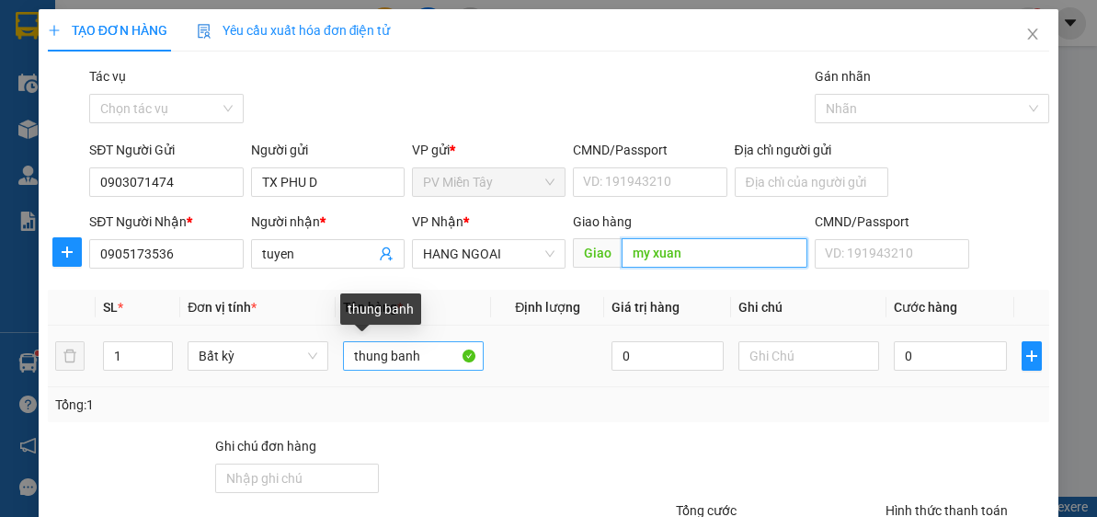
type input "my xuan"
click at [427, 361] on input "thung banh" at bounding box center [413, 355] width 141 height 29
type input "t"
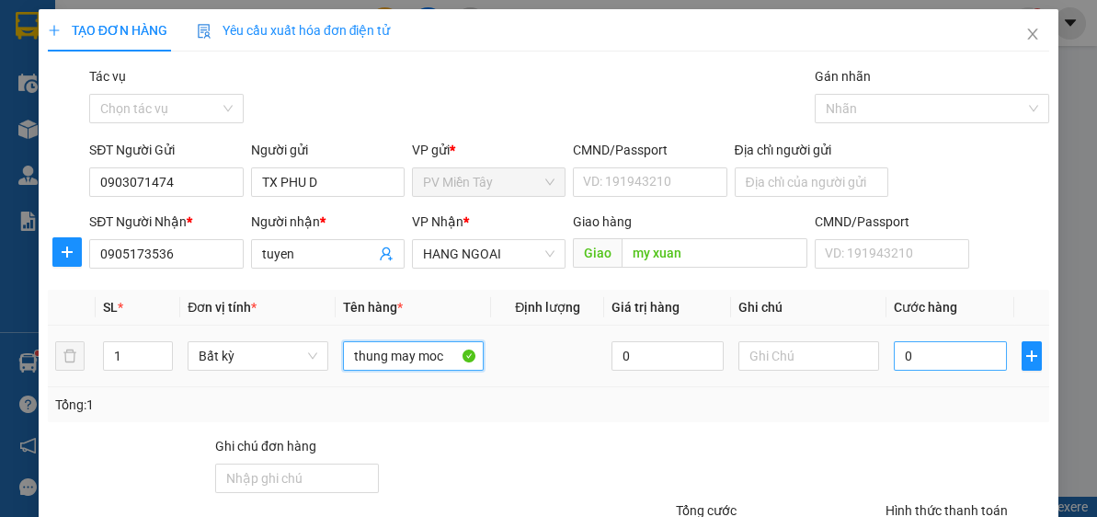
type input "thung may moc"
click at [970, 356] on input "0" at bounding box center [950, 355] width 112 height 29
type input "4"
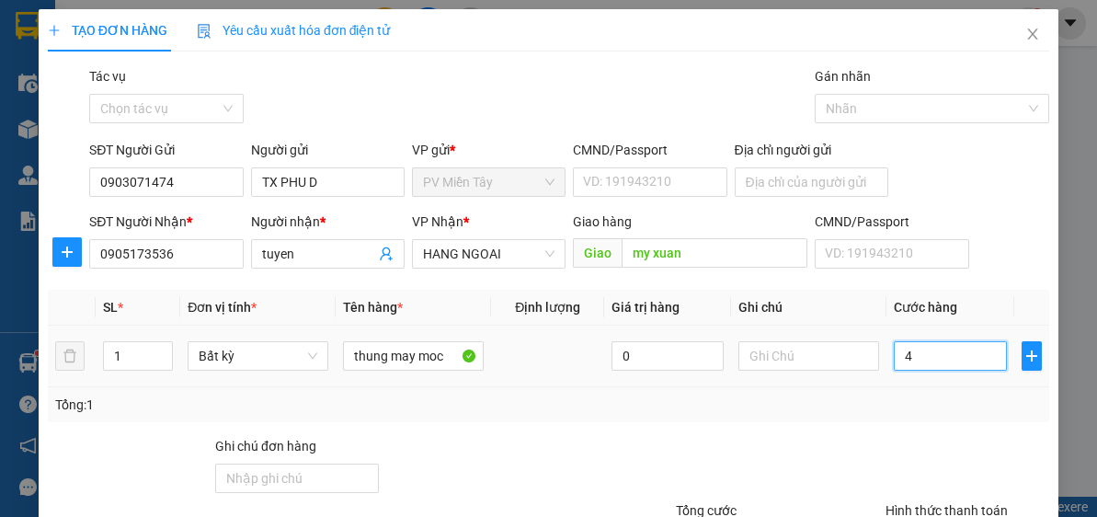
type input "40"
click at [337, 159] on div "Người gửi" at bounding box center [328, 150] width 154 height 20
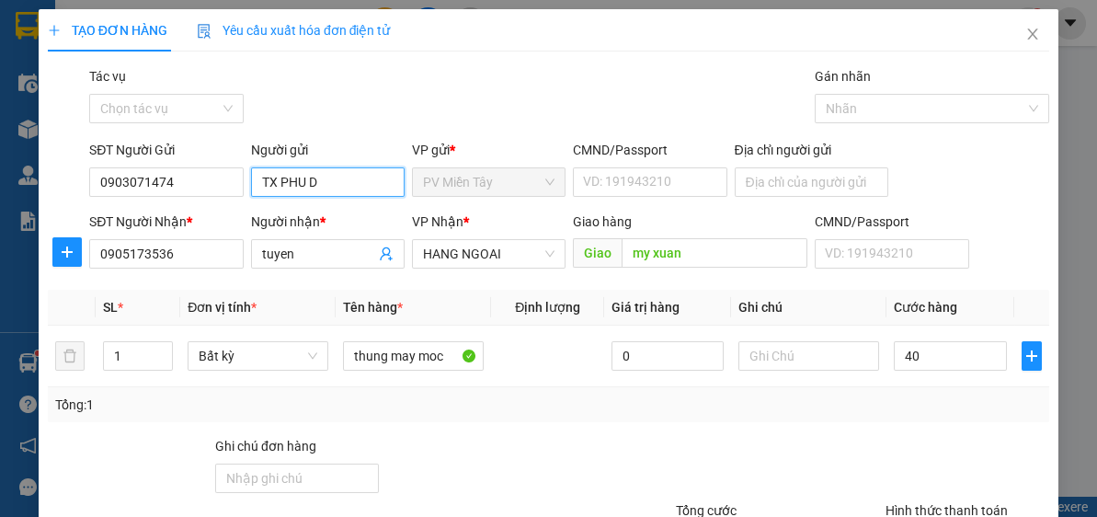
click at [337, 167] on input "TX PHU D" at bounding box center [328, 181] width 154 height 29
type input "40.000"
click at [342, 180] on input "TX PHU D" at bounding box center [328, 181] width 154 height 29
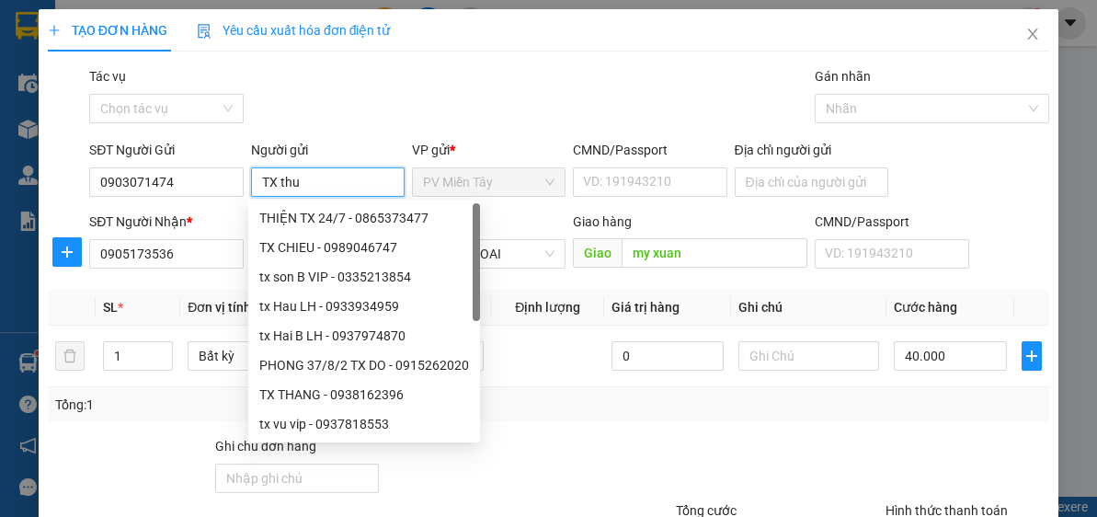
type input "TX thuy"
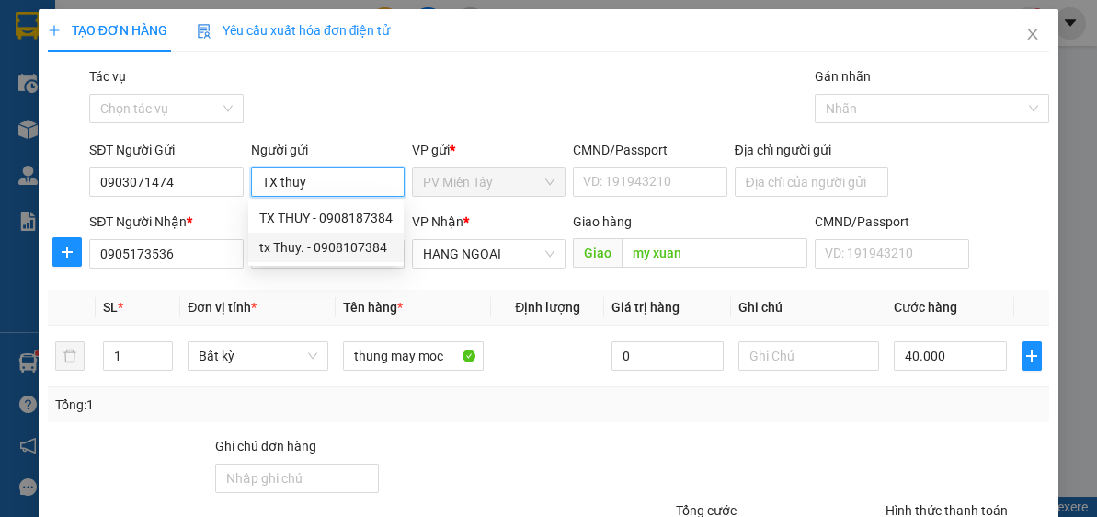
click at [338, 251] on div "tx Thuy. - 0908107384" at bounding box center [325, 247] width 133 height 20
type input "0908107384"
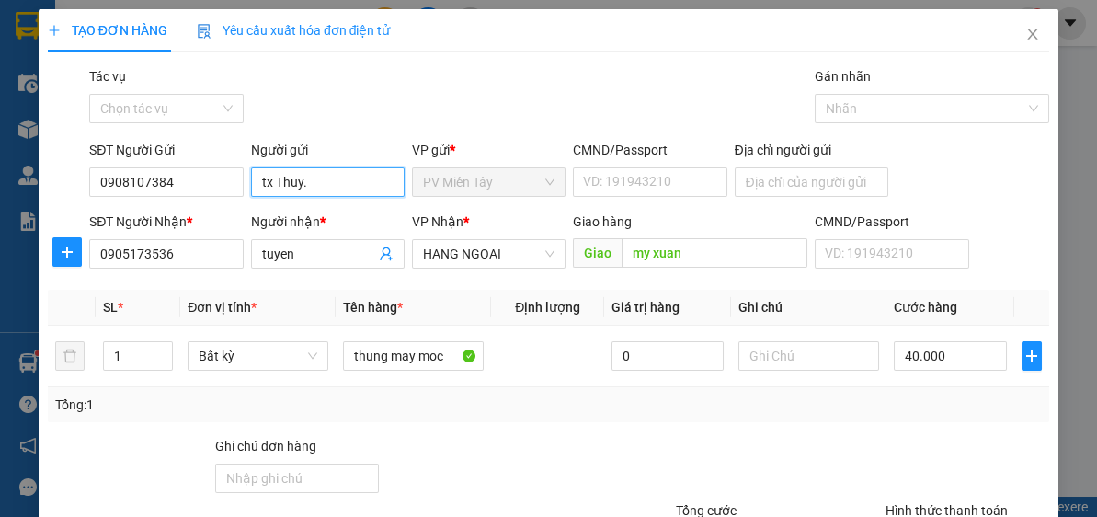
type input "tx Thuy."
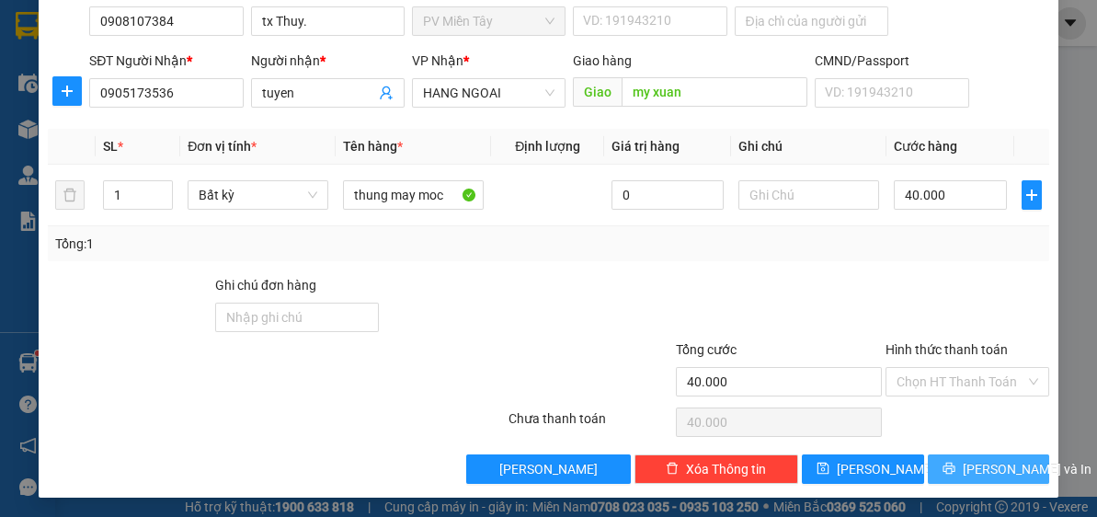
click at [990, 459] on span "[PERSON_NAME] và In" at bounding box center [1027, 469] width 129 height 20
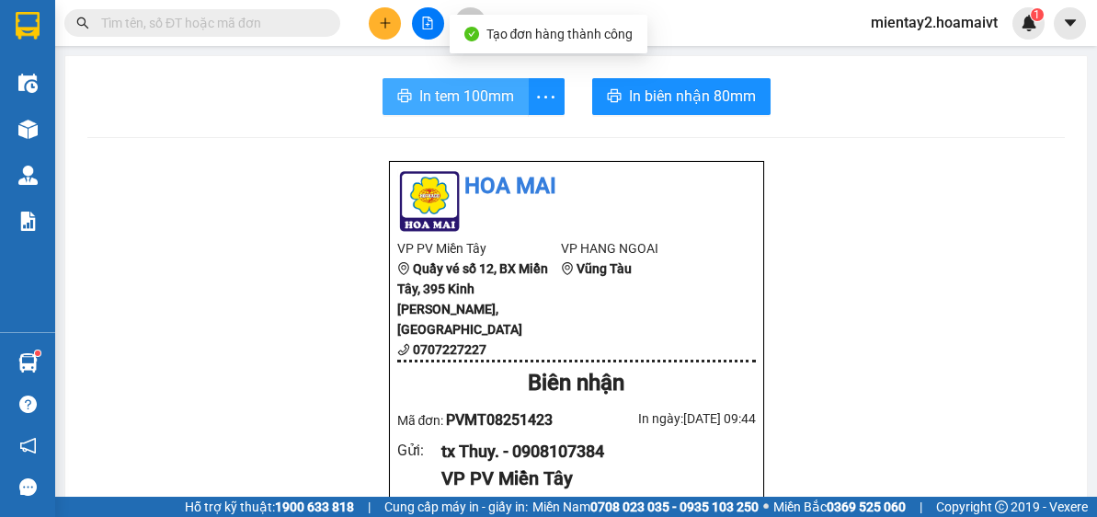
click at [442, 92] on span "In tem 100mm" at bounding box center [466, 96] width 95 height 23
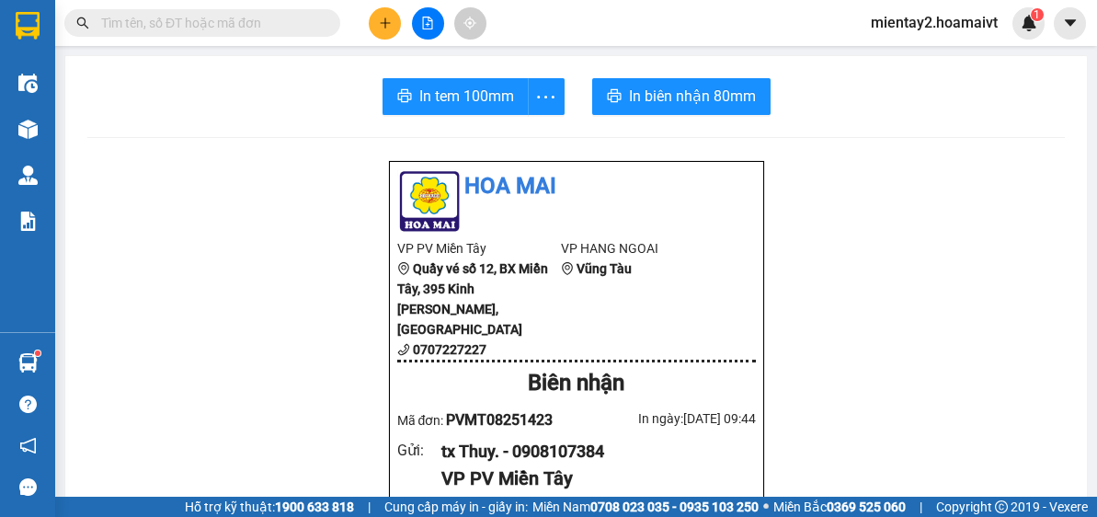
click at [389, 18] on icon "plus" at bounding box center [385, 23] width 13 height 13
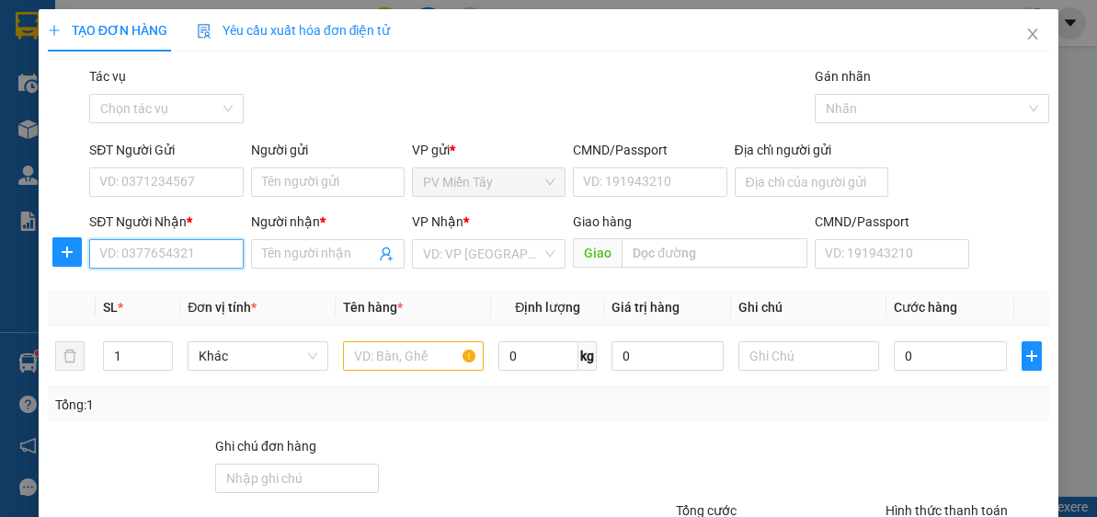
click at [200, 254] on input "SĐT Người Nhận *" at bounding box center [166, 253] width 154 height 29
type input "0825442233"
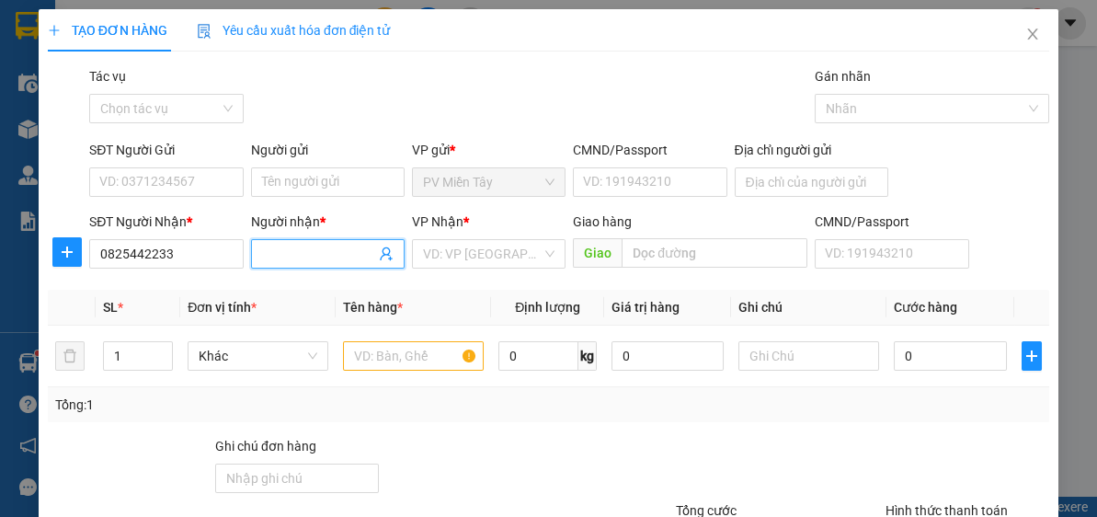
click at [325, 251] on input "Người nhận *" at bounding box center [318, 254] width 113 height 20
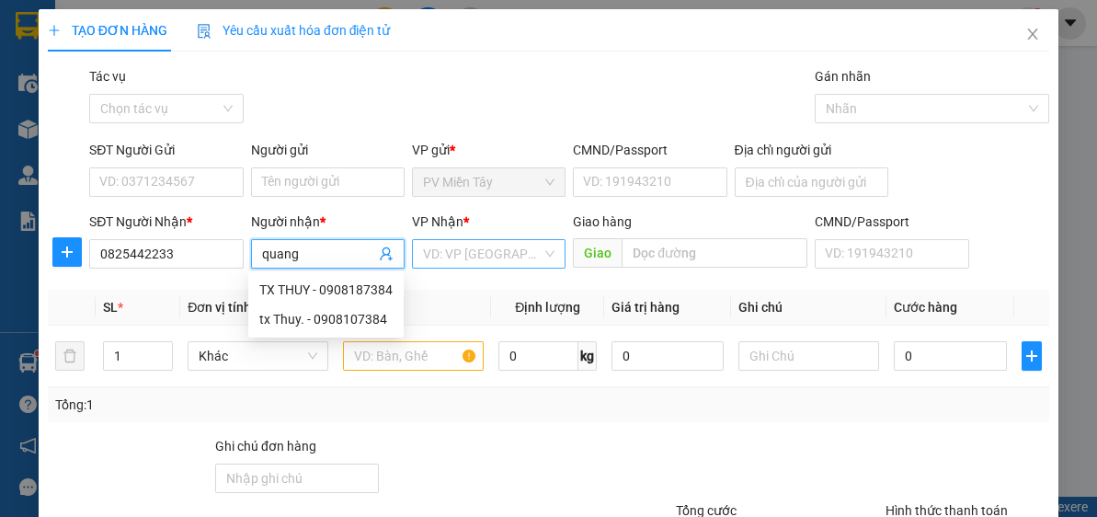
type input "quang"
click at [494, 253] on input "search" at bounding box center [482, 254] width 119 height 28
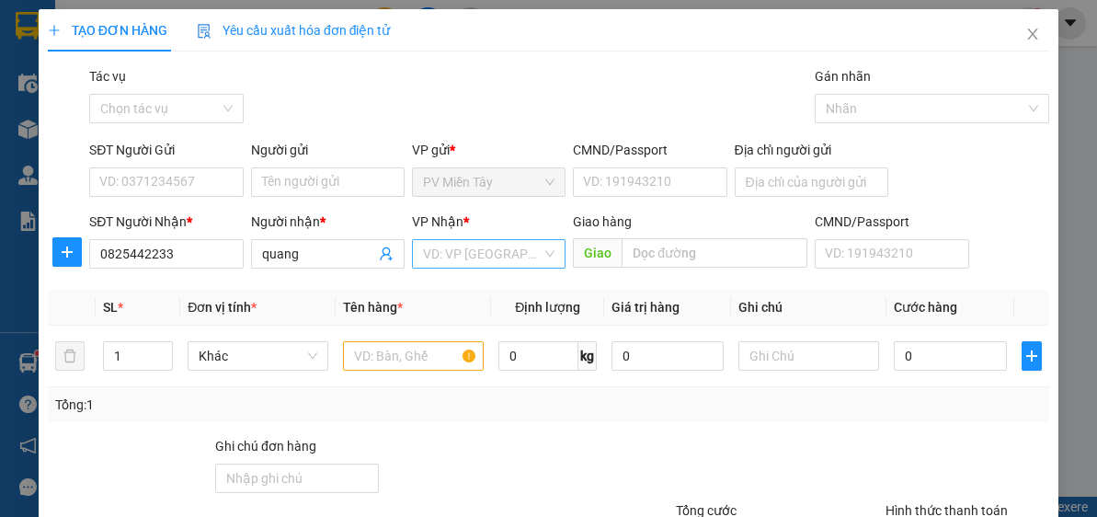
click at [521, 259] on input "search" at bounding box center [482, 254] width 119 height 28
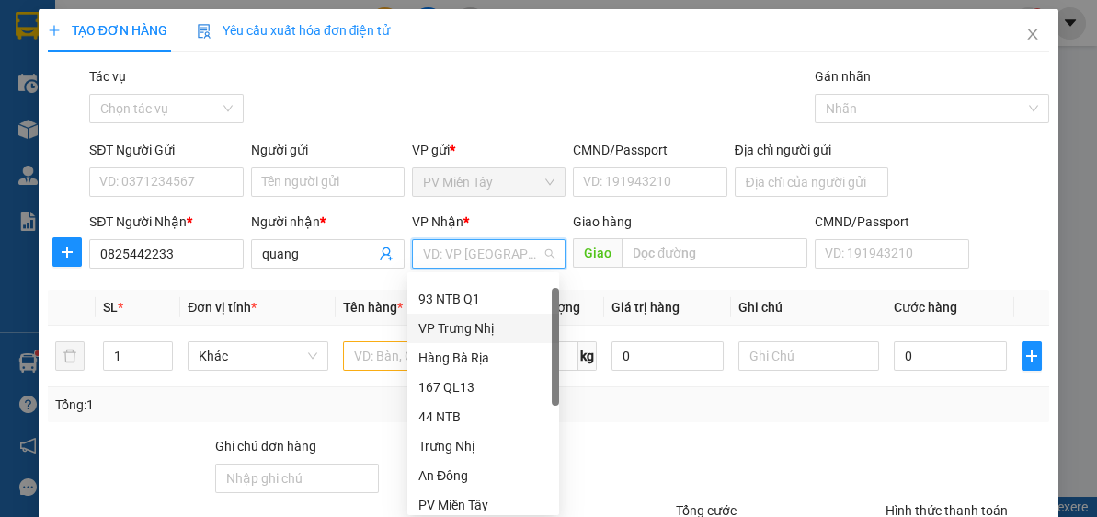
scroll to position [147, 0]
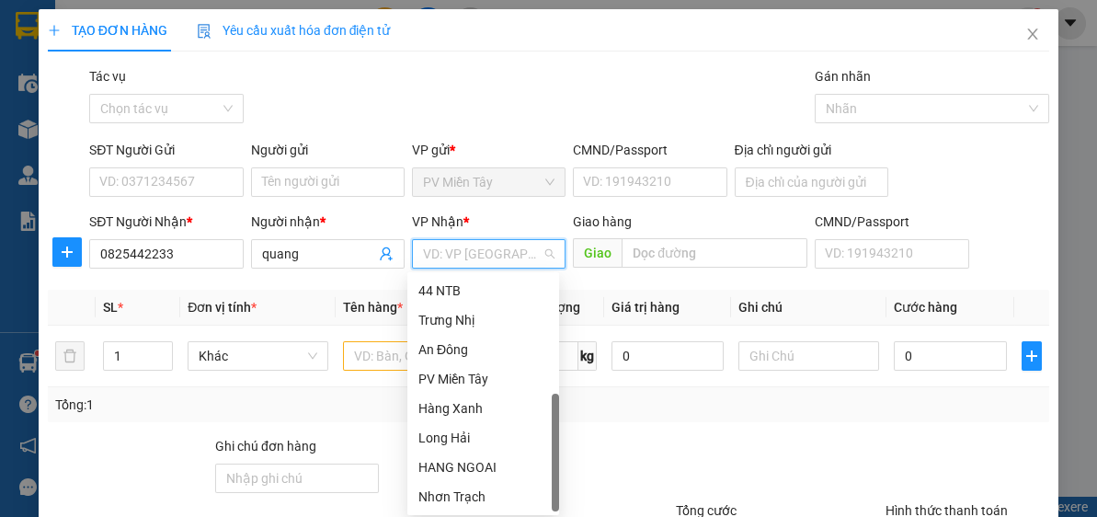
drag, startPoint x: 557, startPoint y: 323, endPoint x: 559, endPoint y: 482, distance: 159.2
click at [559, 482] on body "Kết quả tìm kiếm ( 0 ) Bộ lọc No Data mientay2.hoamaivt 1 Điều hành xe Kho hàng…" at bounding box center [548, 258] width 1097 height 517
click at [499, 460] on div "HANG NGOAI" at bounding box center [484, 467] width 130 height 20
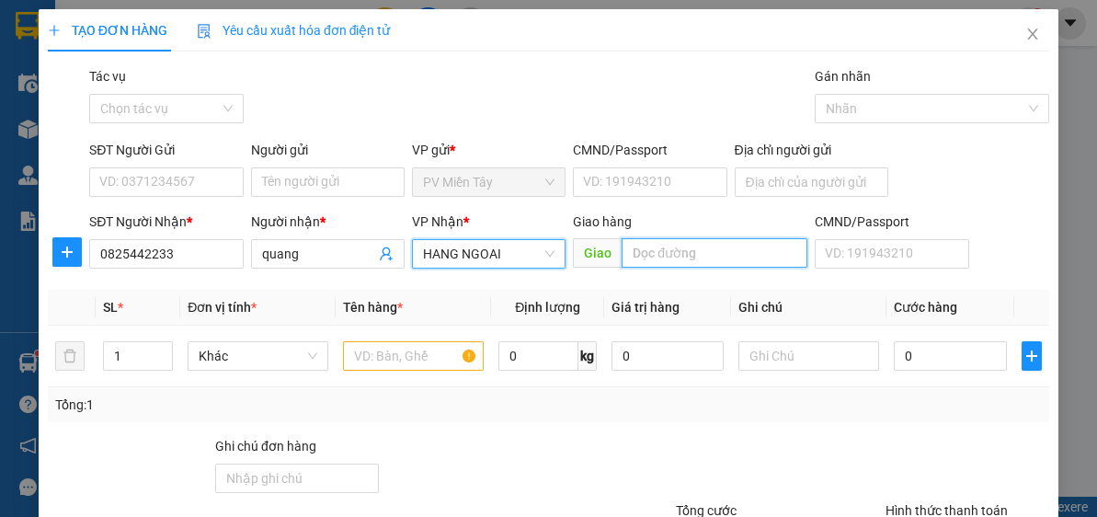
click at [695, 259] on input "text" at bounding box center [715, 252] width 186 height 29
type input "phu my"
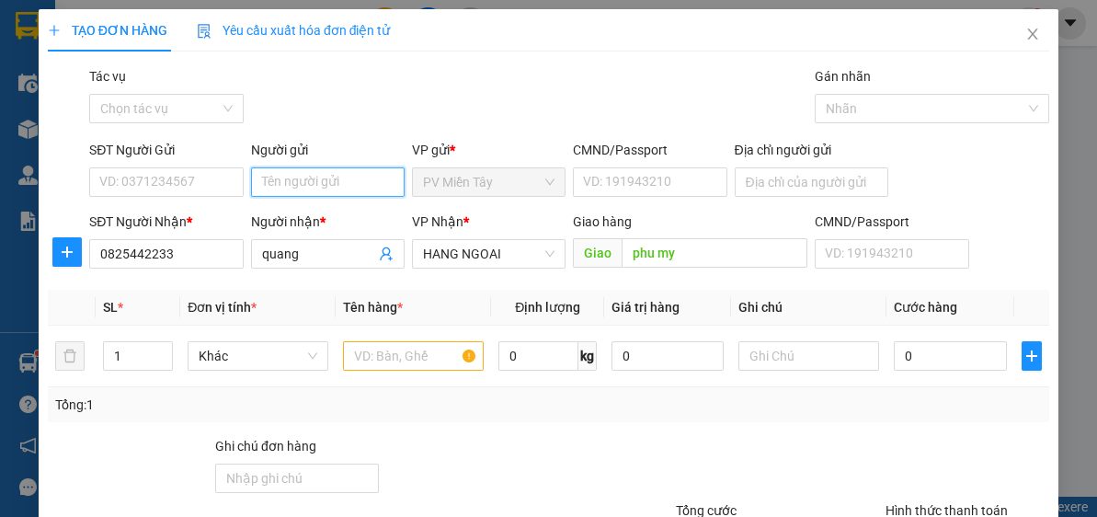
click at [341, 174] on input "Người gửi" at bounding box center [328, 181] width 154 height 29
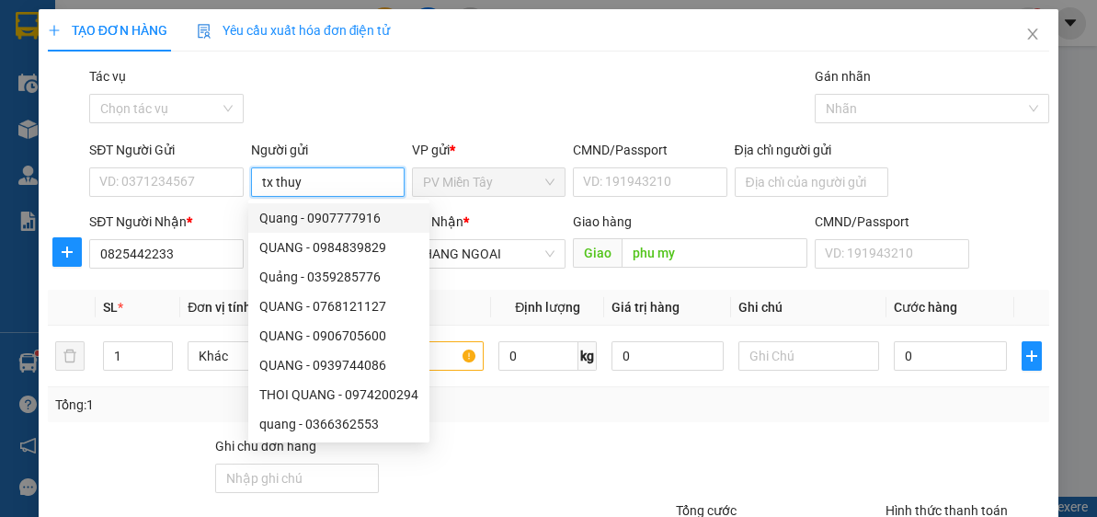
type input "tx thuy"
click at [447, 83] on div "Gói vận chuyển * Tiêu chuẩn Tác vụ Chọn tác vụ Gán nhãn Nhãn" at bounding box center [570, 98] width 968 height 64
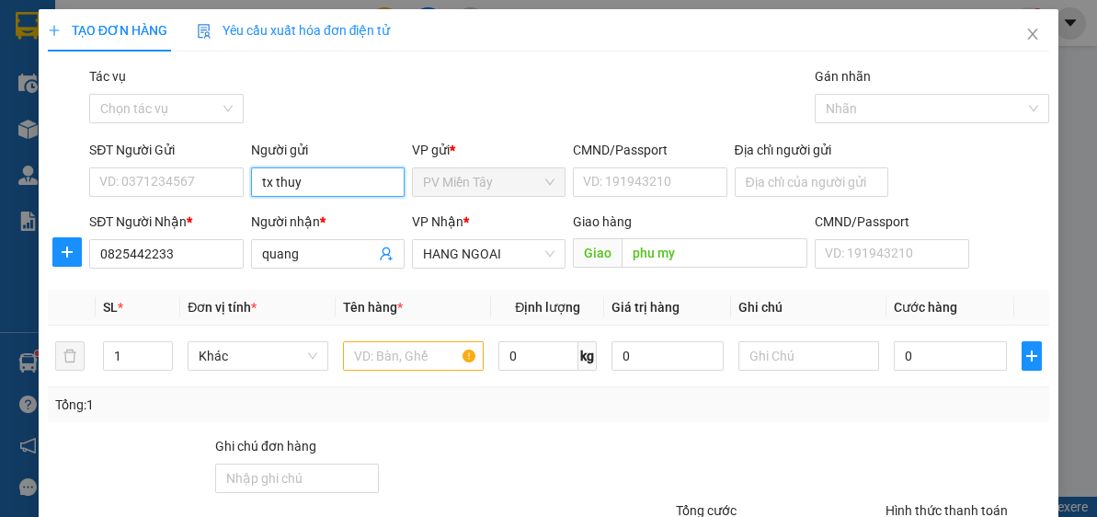
click at [326, 180] on input "tx thuy" at bounding box center [328, 181] width 154 height 29
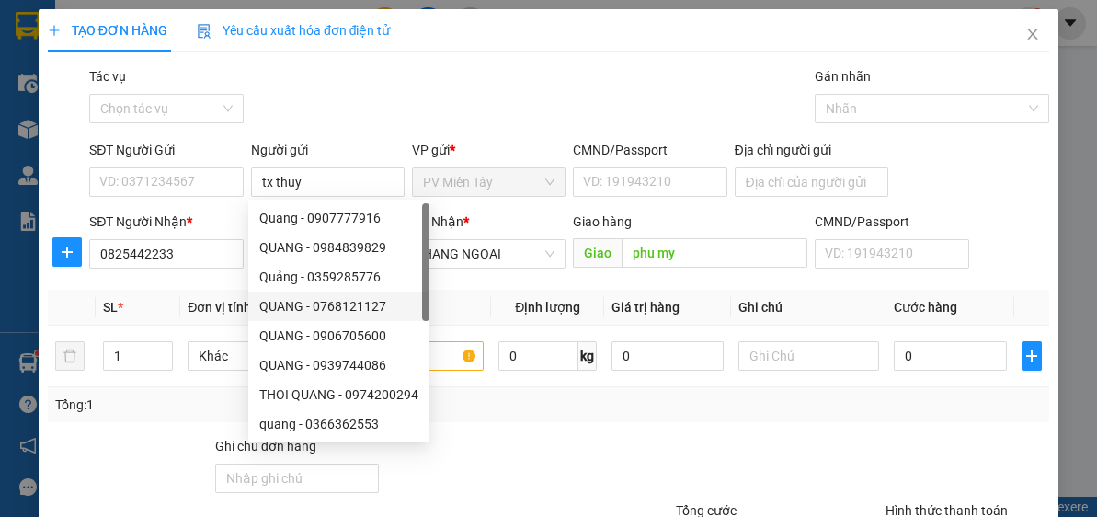
click at [574, 401] on div "Tổng: 1" at bounding box center [548, 405] width 987 height 20
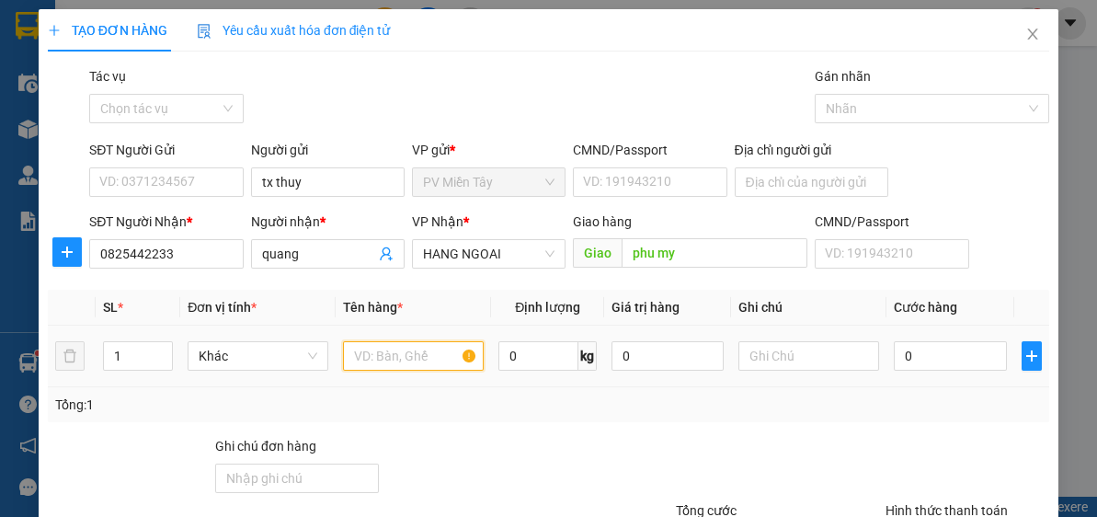
click at [425, 362] on input "text" at bounding box center [413, 355] width 141 height 29
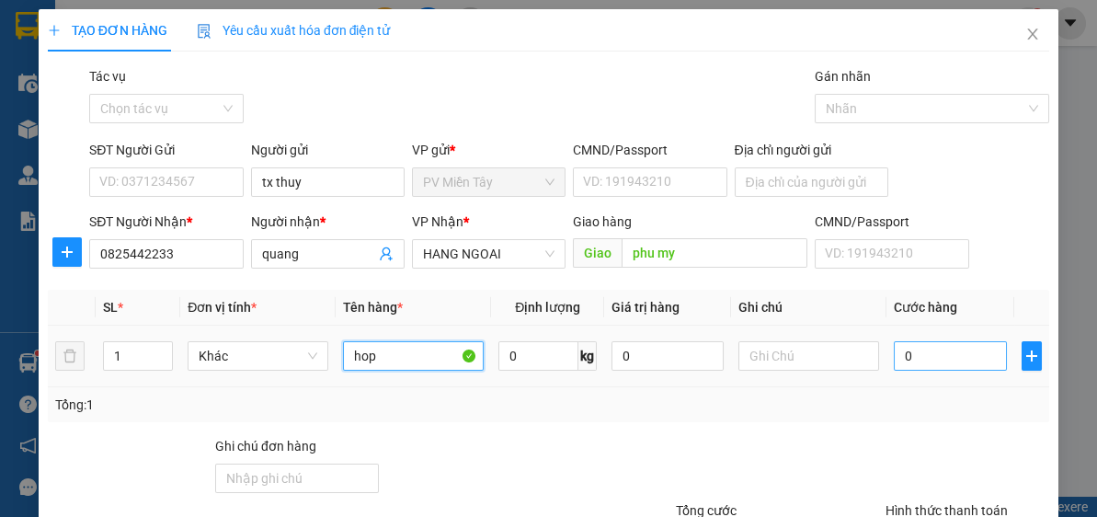
type input "hop"
click at [947, 355] on input "0" at bounding box center [950, 355] width 112 height 29
type input "4"
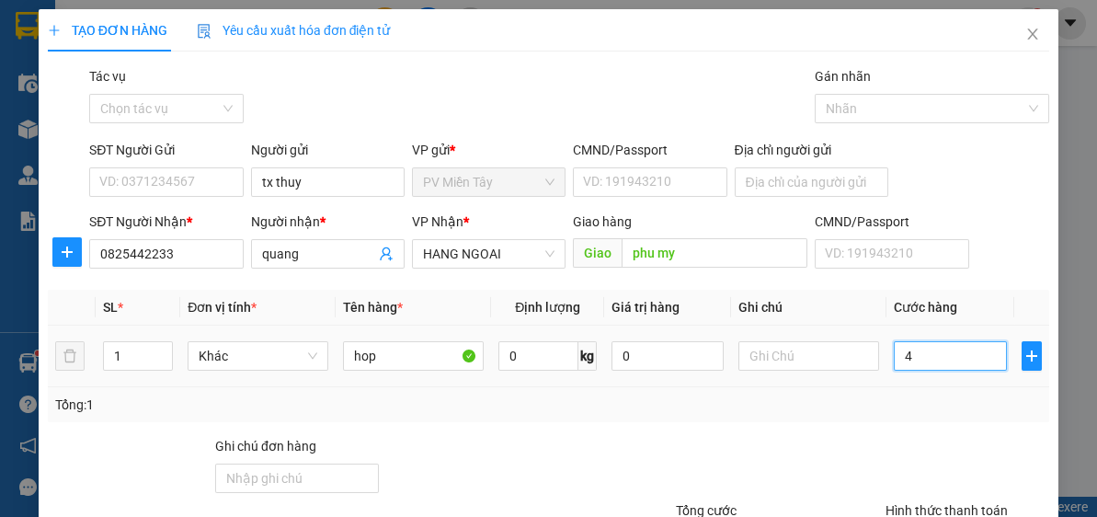
type input "40"
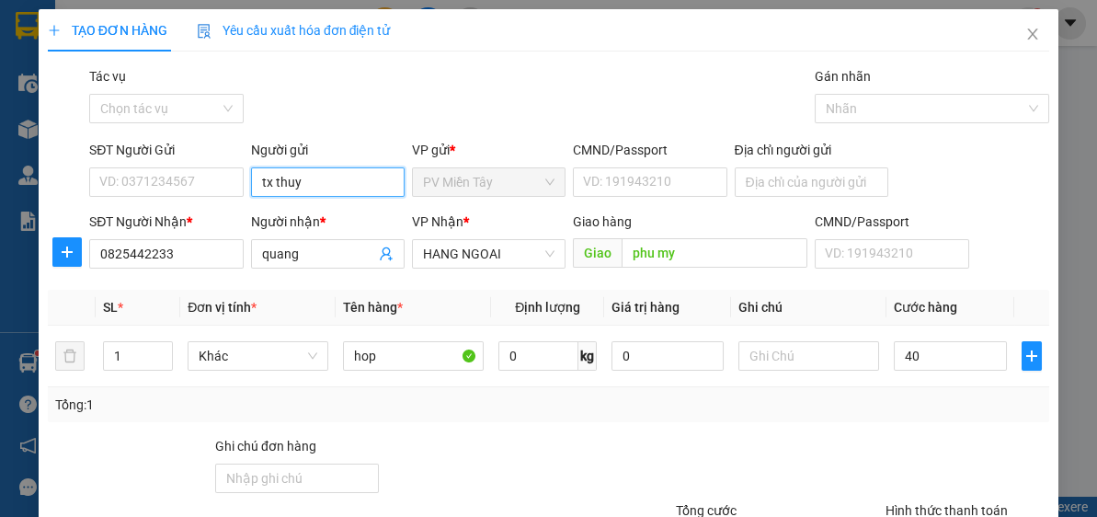
type input "40.000"
click at [337, 178] on input "tx thuy" at bounding box center [328, 181] width 154 height 29
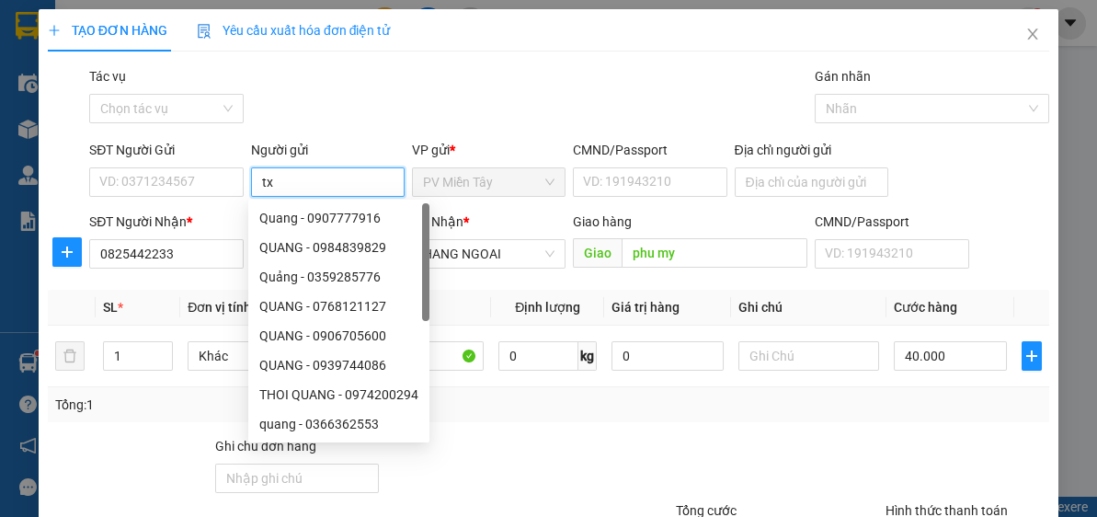
type input "t"
type input "TX THUY"
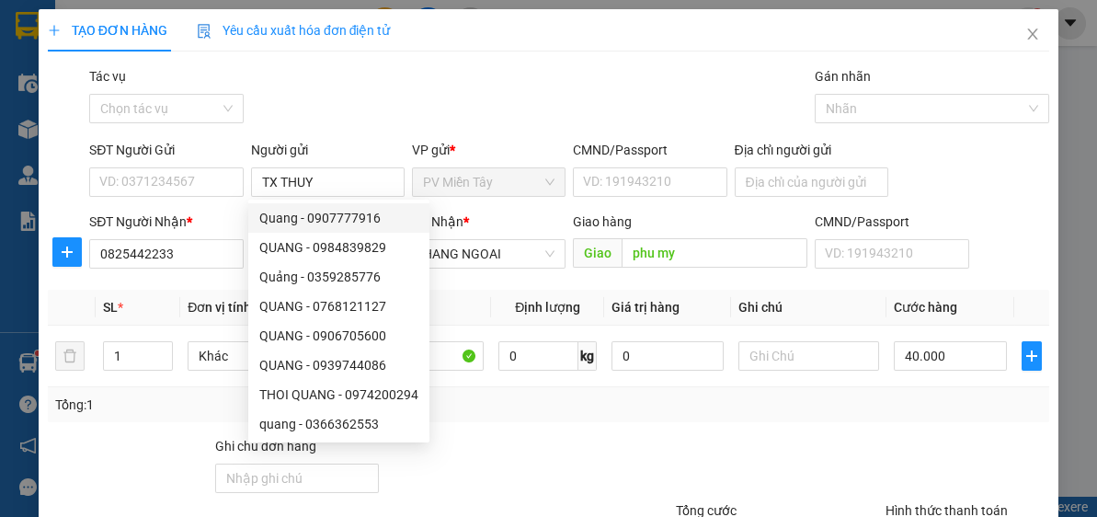
click at [391, 111] on div "Gói vận chuyển * Tiêu chuẩn Tác vụ Chọn tác vụ Gán nhãn Nhãn" at bounding box center [570, 98] width 968 height 64
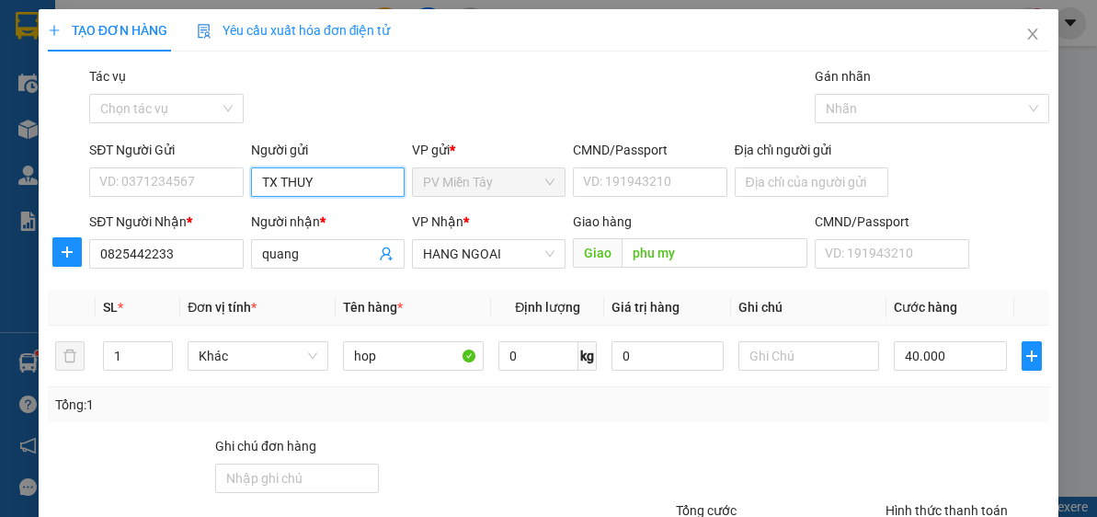
click at [325, 182] on input "TX THUY" at bounding box center [328, 181] width 154 height 29
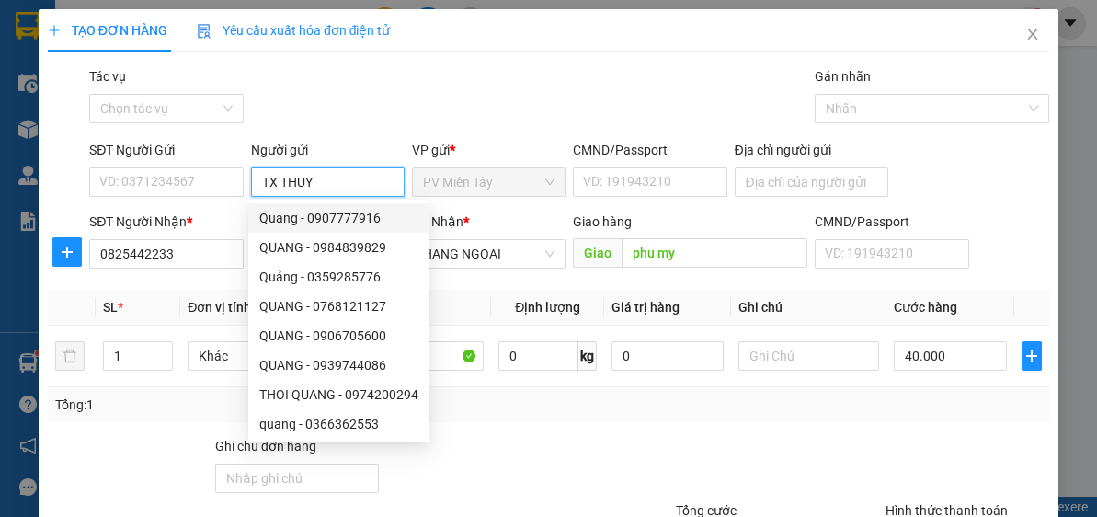
click at [345, 184] on input "TX THUY" at bounding box center [328, 181] width 154 height 29
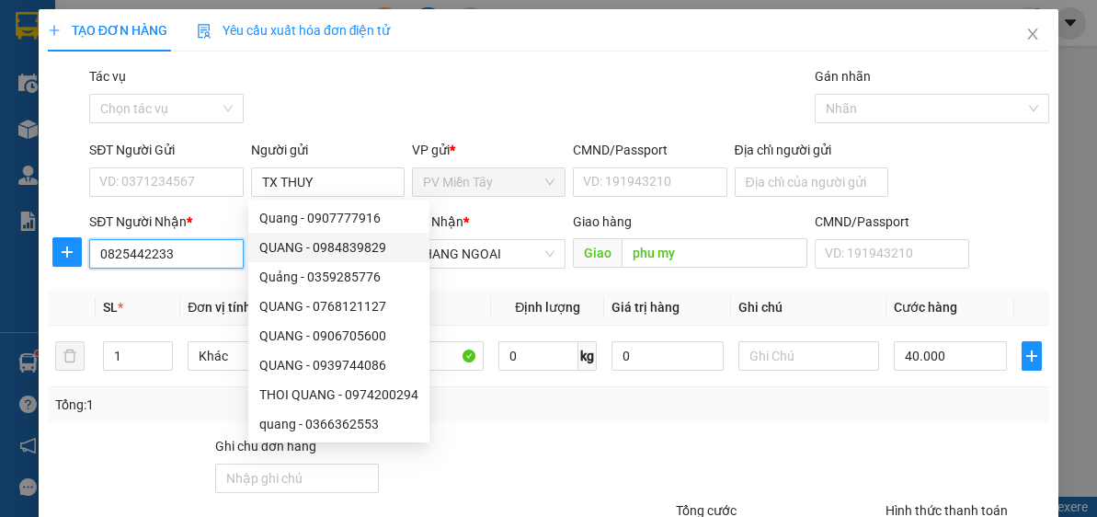
click at [178, 263] on input "0825442233" at bounding box center [166, 253] width 154 height 29
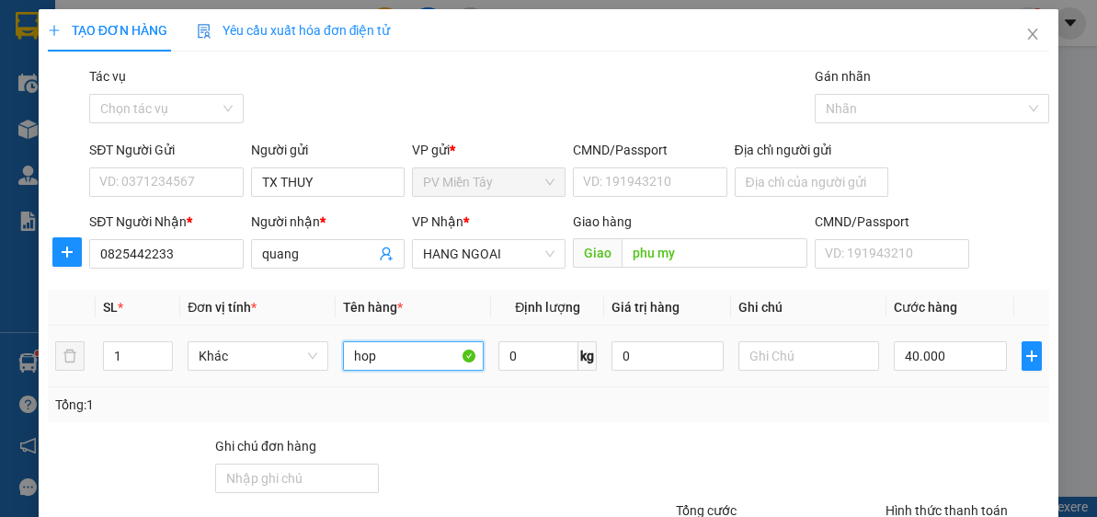
click at [413, 352] on input "hop" at bounding box center [413, 355] width 141 height 29
type input "hop DIEN TU"
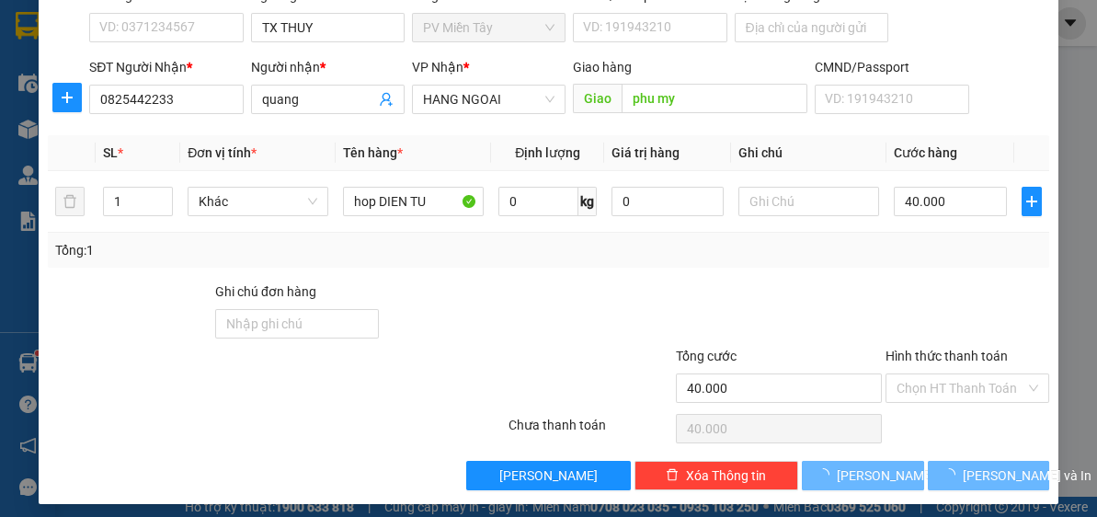
scroll to position [161, 0]
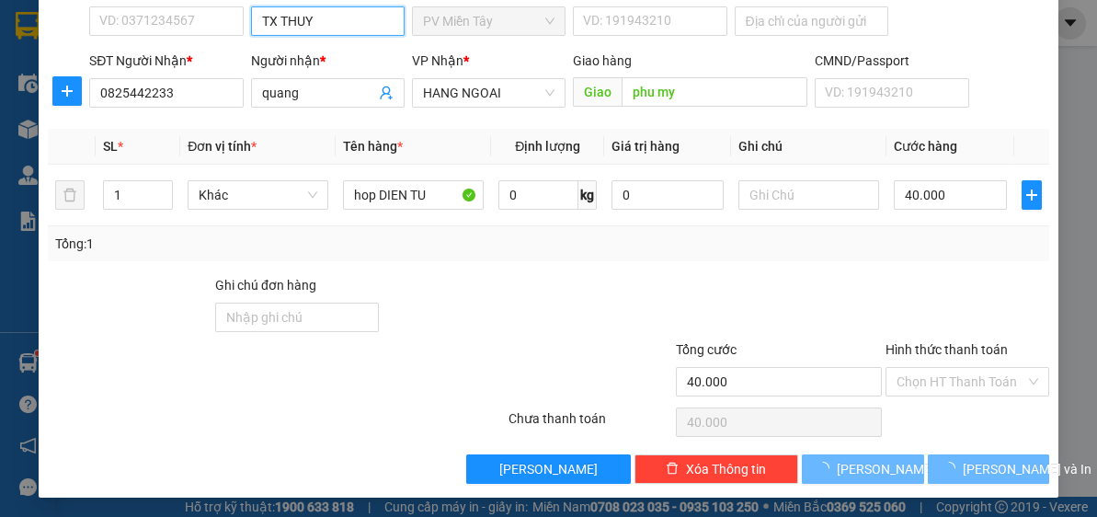
click at [320, 26] on input "TX THUY" at bounding box center [328, 20] width 154 height 29
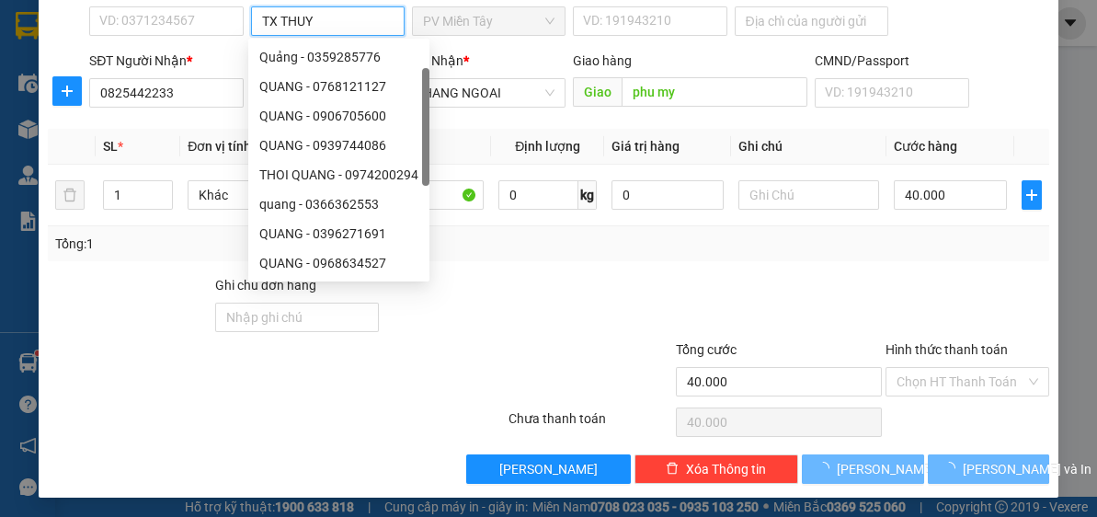
scroll to position [0, 0]
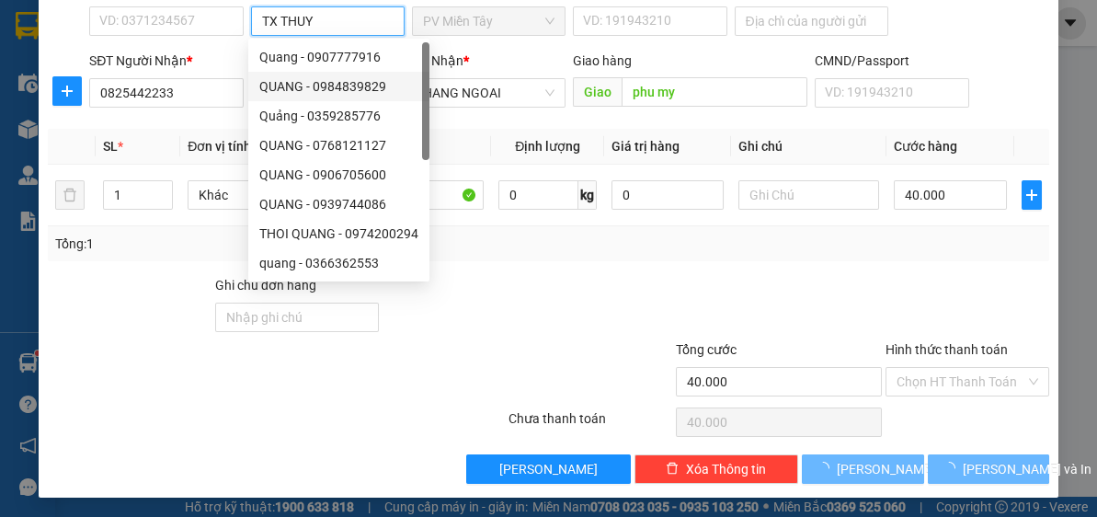
drag, startPoint x: 425, startPoint y: 80, endPoint x: 451, endPoint y: 53, distance: 37.1
click at [451, 53] on body "Kết quả tìm kiếm ( 0 ) Bộ lọc No Data mientay2.hoamaivt 1 Điều hành xe Kho hàng…" at bounding box center [548, 258] width 1097 height 517
click at [364, 18] on input "TX THUY" at bounding box center [328, 20] width 154 height 29
type input "T"
type input "tx thuy"
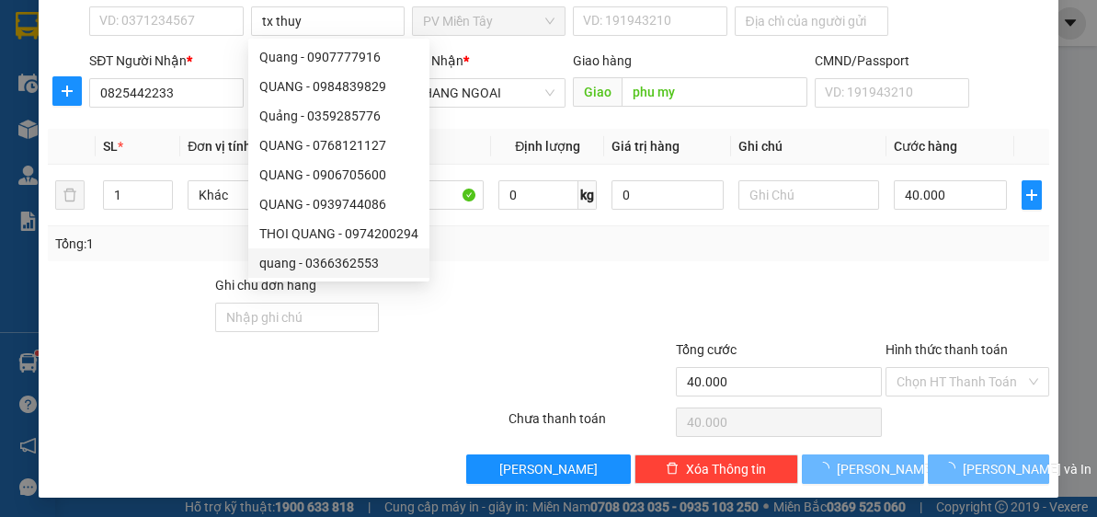
click at [610, 297] on div at bounding box center [506, 307] width 251 height 64
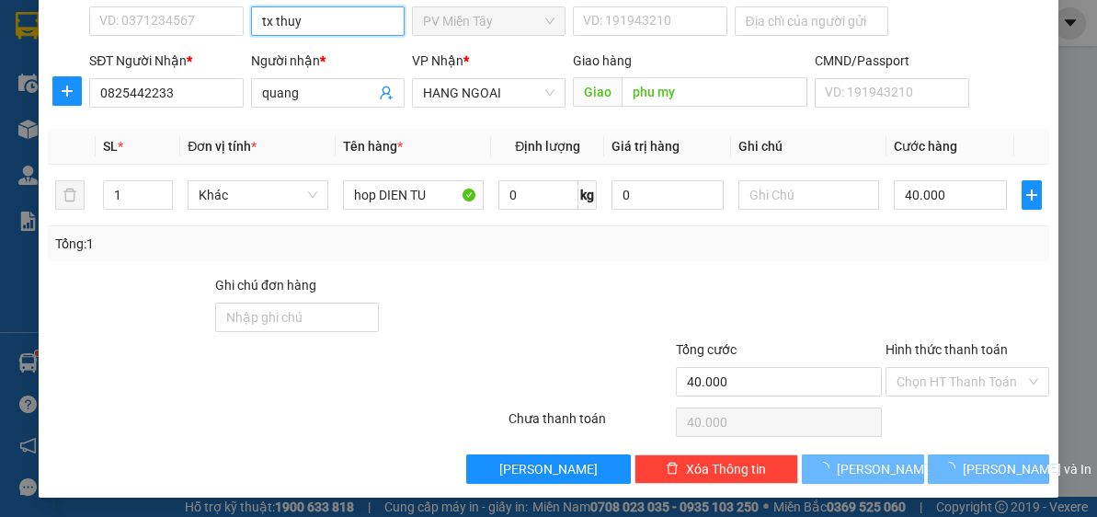
click at [317, 26] on input "tx thuy" at bounding box center [328, 20] width 154 height 29
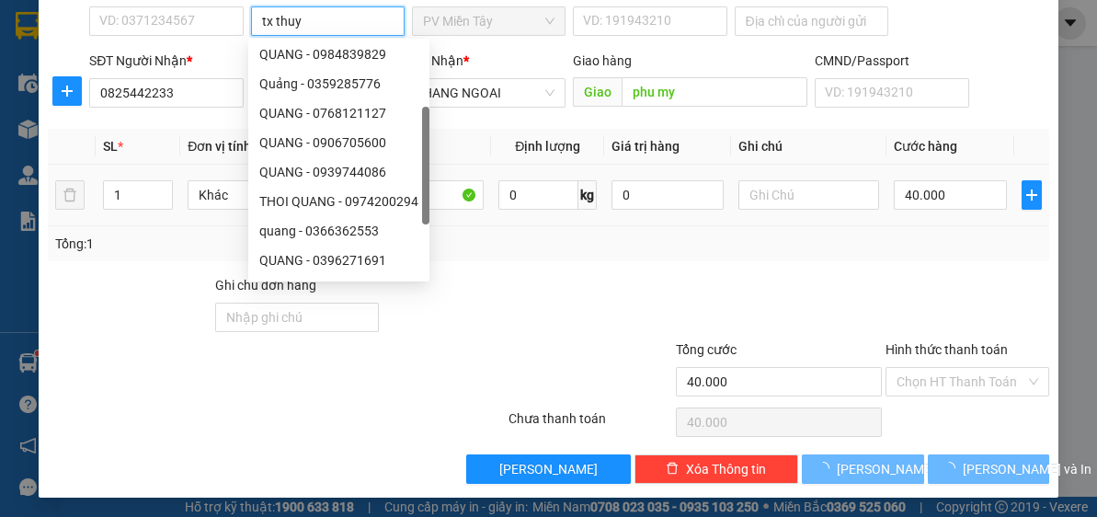
scroll to position [59, 0]
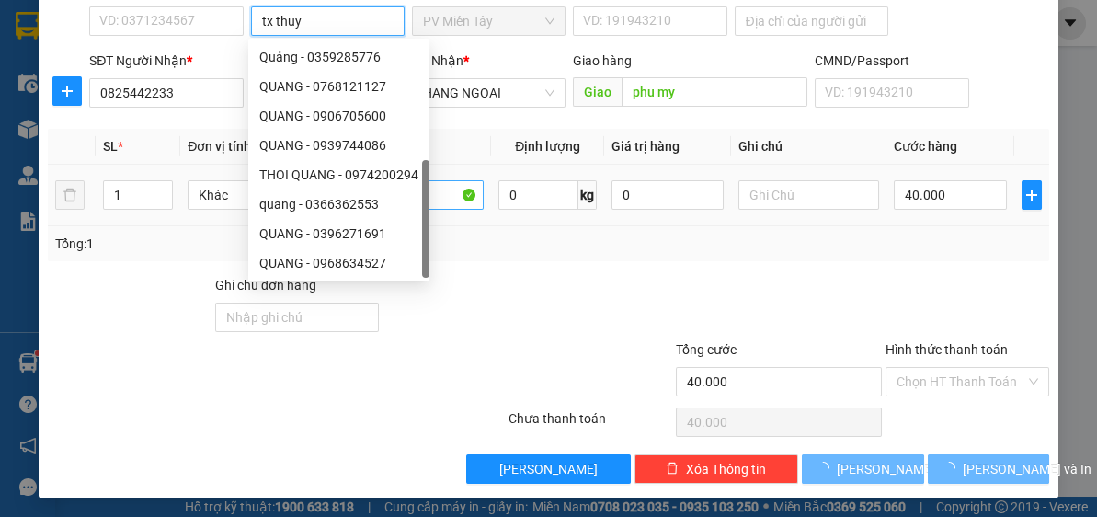
drag, startPoint x: 421, startPoint y: 65, endPoint x: 448, endPoint y: 199, distance: 136.0
click at [449, 205] on body "Kết quả tìm kiếm ( 0 ) Bộ lọc No Data mientay2.hoamaivt 1 Điều hành xe Kho hàng…" at bounding box center [548, 258] width 1097 height 517
drag, startPoint x: 419, startPoint y: 222, endPoint x: 419, endPoint y: 84, distance: 138.0
click at [419, 88] on div "Quang - 0907777916 QUANG - 0984839829 Quảng - 0359285776 QUANG - 0768121127 QUA…" at bounding box center [338, 130] width 181 height 294
click at [349, 11] on input "tx thuy" at bounding box center [328, 20] width 154 height 29
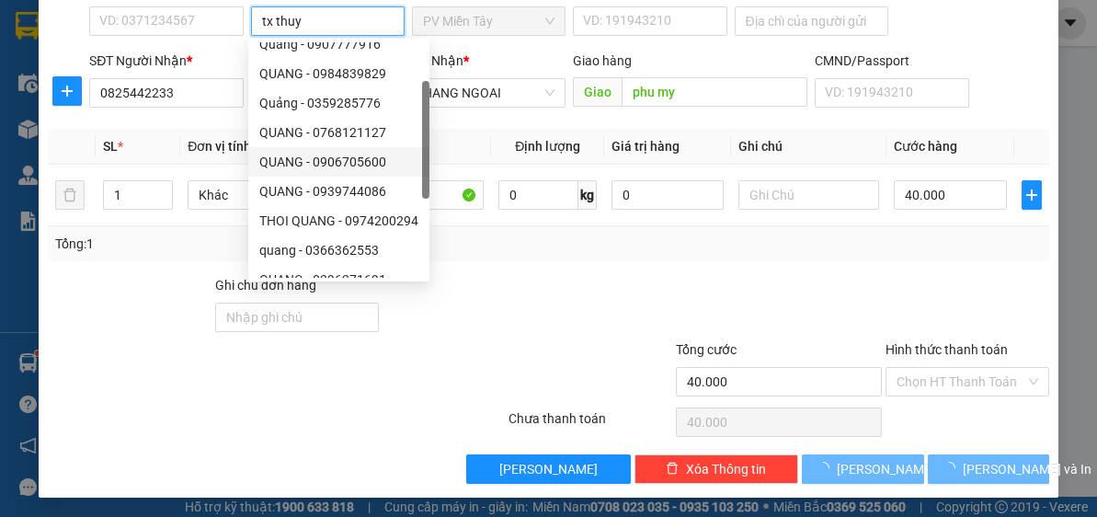
scroll to position [0, 0]
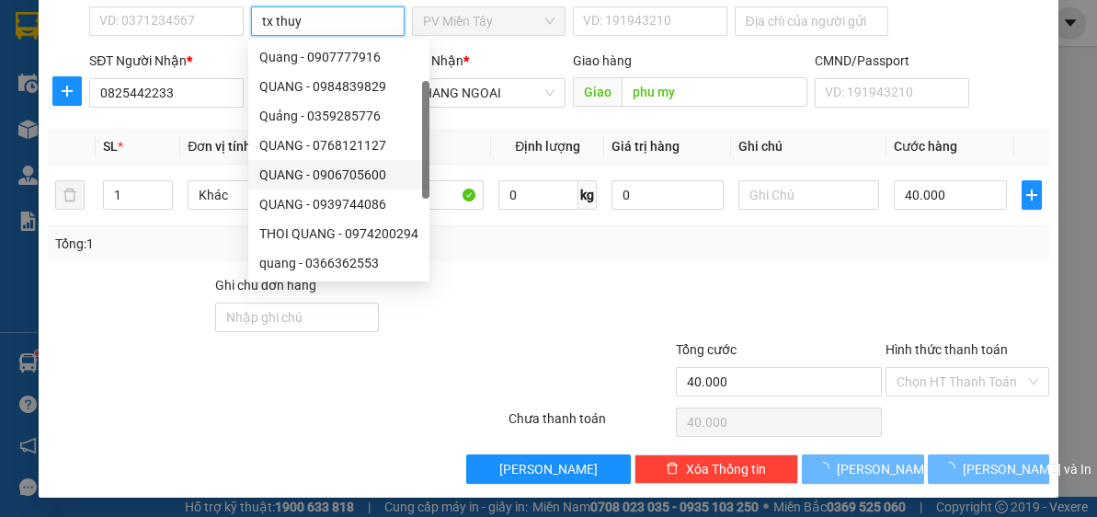
drag, startPoint x: 423, startPoint y: 213, endPoint x: 425, endPoint y: 57, distance: 156.4
click at [431, 66] on body "Kết quả tìm kiếm ( 0 ) Bộ lọc No Data mientay2.hoamaivt 1 Điều hành xe Kho hàng…" at bounding box center [548, 258] width 1097 height 517
drag, startPoint x: 363, startPoint y: 6, endPoint x: 371, endPoint y: 25, distance: 19.8
click at [364, 7] on input "tx thuy" at bounding box center [328, 20] width 154 height 29
click at [371, 23] on input "tx thuy" at bounding box center [328, 20] width 154 height 29
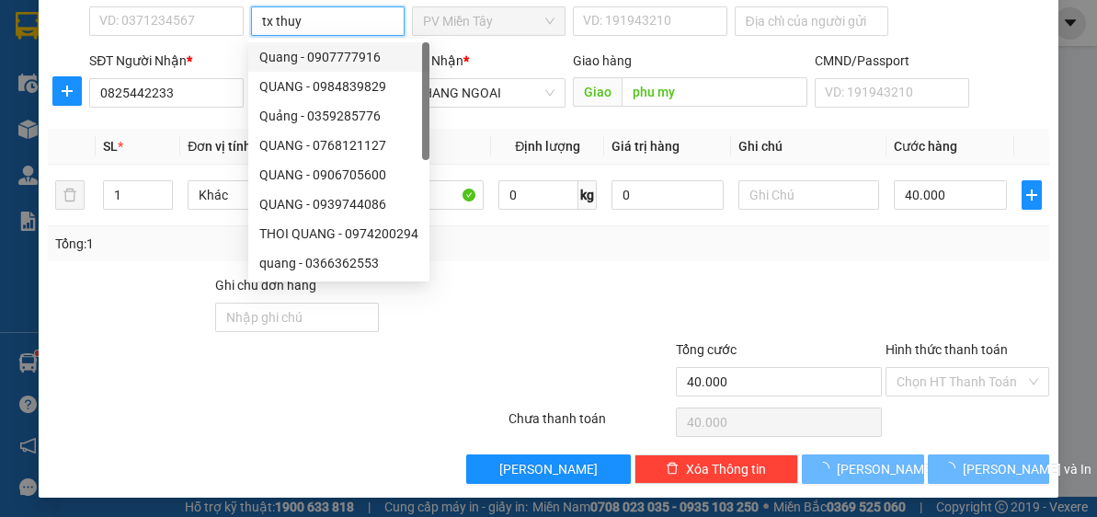
click at [371, 20] on input "tx thuy" at bounding box center [328, 20] width 154 height 29
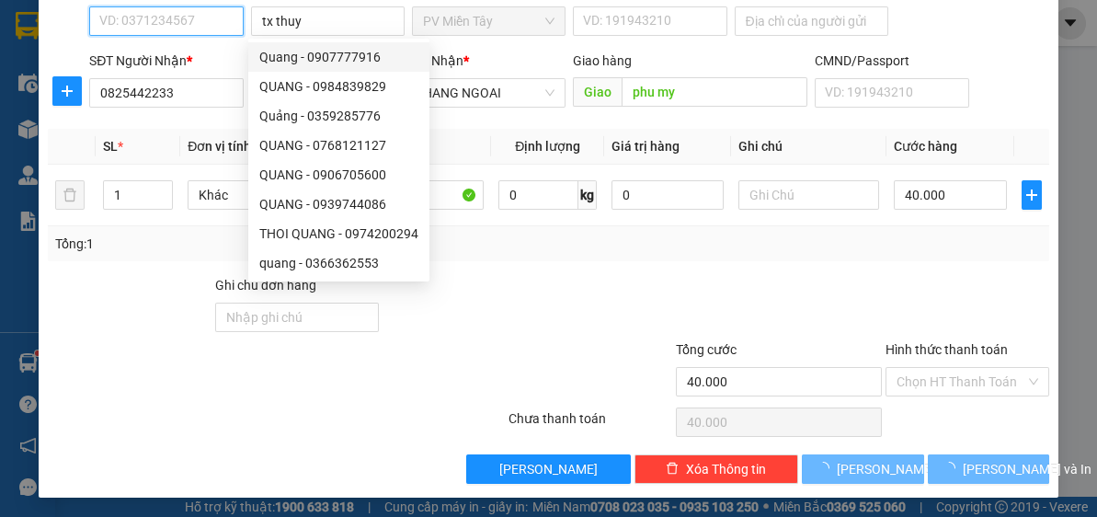
click at [178, 27] on input "SĐT Người Gửi" at bounding box center [166, 20] width 154 height 29
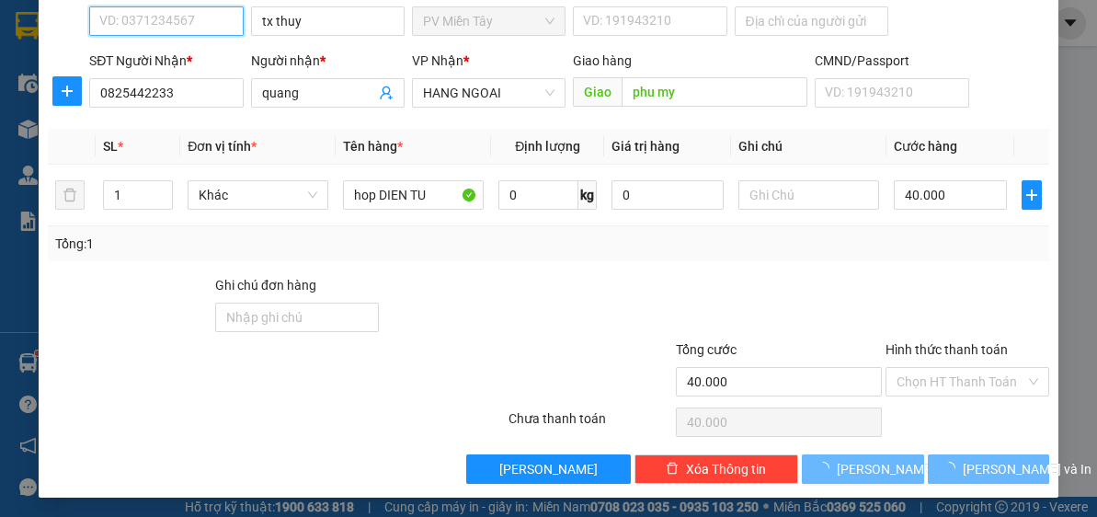
click at [155, 6] on input "SĐT Người Gửi" at bounding box center [166, 20] width 154 height 29
click at [172, 24] on input "SĐT Người Gửi" at bounding box center [166, 20] width 154 height 29
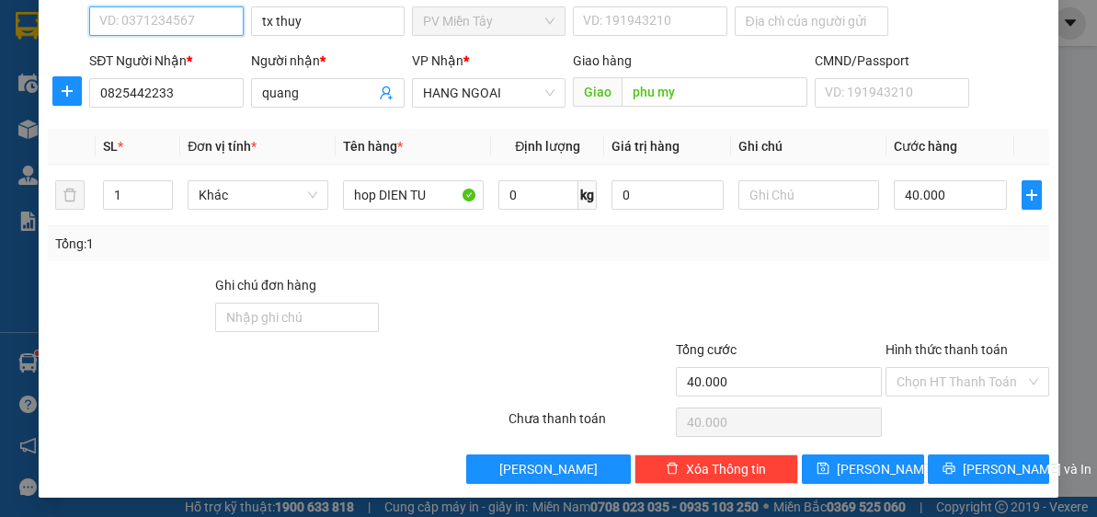
click at [155, 26] on input "SĐT Người Gửi" at bounding box center [166, 20] width 154 height 29
click at [185, 52] on div "0908107384 - tx Thuy." at bounding box center [164, 57] width 130 height 20
type input "0908107384"
type input "tx Thuy."
type input "0908107384"
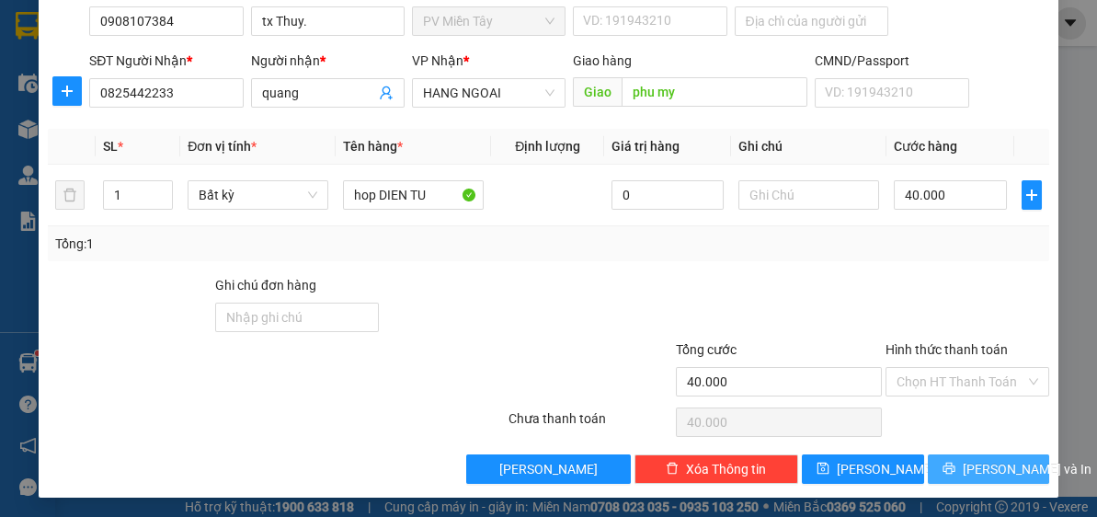
click at [964, 469] on span "[PERSON_NAME] và In" at bounding box center [1027, 469] width 129 height 20
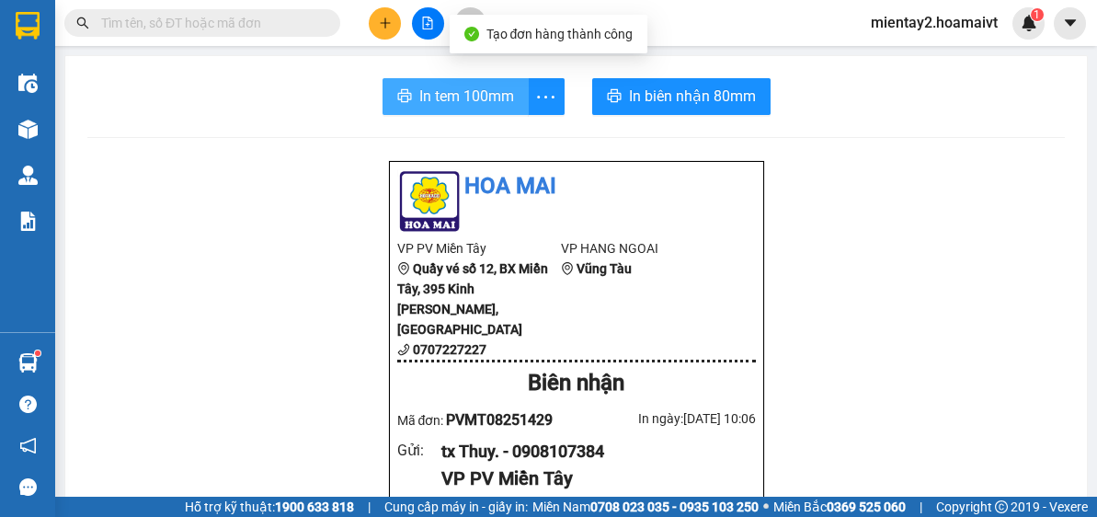
click at [469, 98] on span "In tem 100mm" at bounding box center [466, 96] width 95 height 23
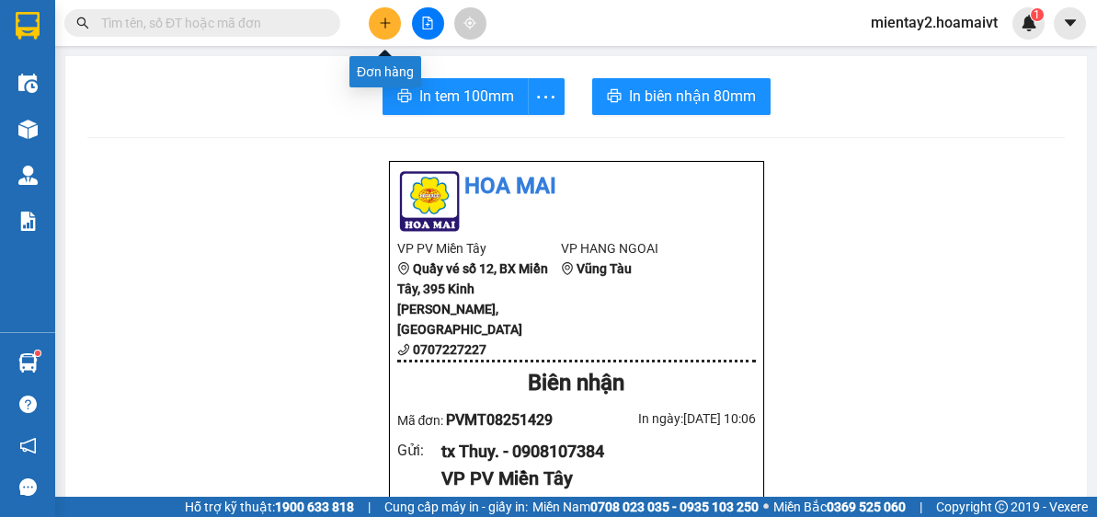
click at [386, 18] on icon "plus" at bounding box center [385, 23] width 13 height 13
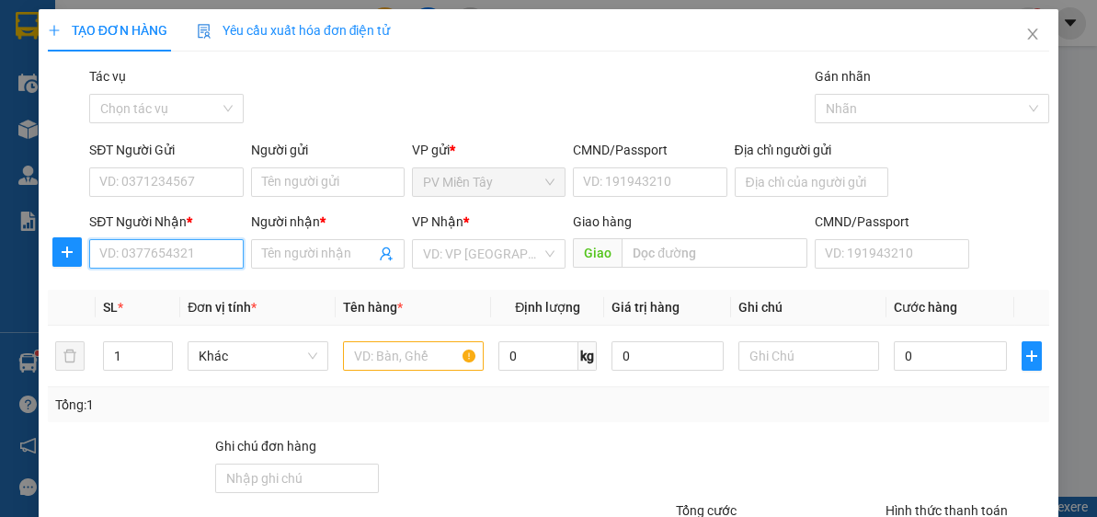
click at [158, 248] on input "SĐT Người Nhận *" at bounding box center [166, 253] width 154 height 29
click at [198, 256] on input "SĐT Người Nhận *" at bounding box center [166, 253] width 154 height 29
type input "1303"
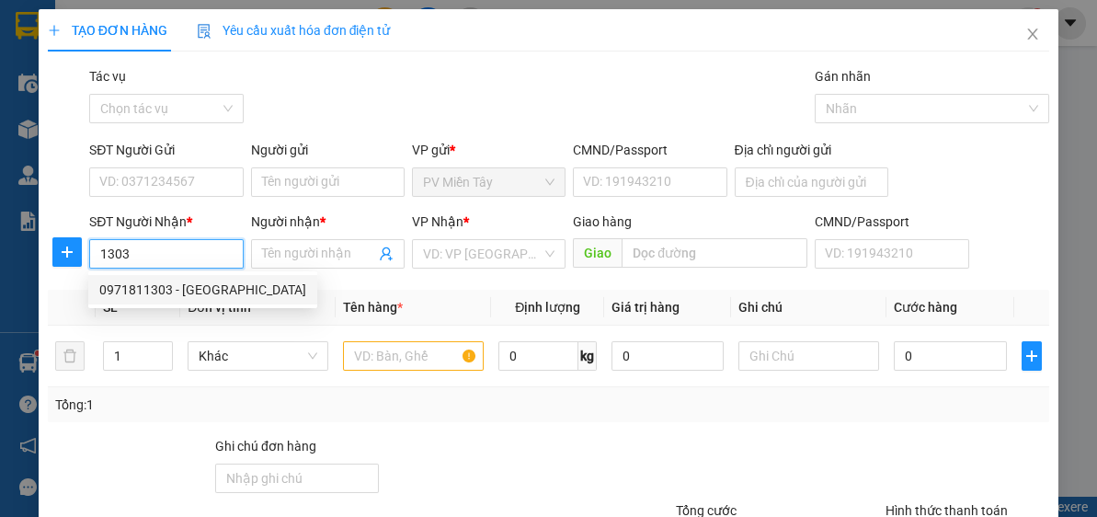
click at [174, 291] on div "0971811303 - Truong Giang" at bounding box center [202, 290] width 207 height 20
type input "0773998393 phuoc"
type input "0971811303"
type input "Truong Giang"
type input "My Xuan"
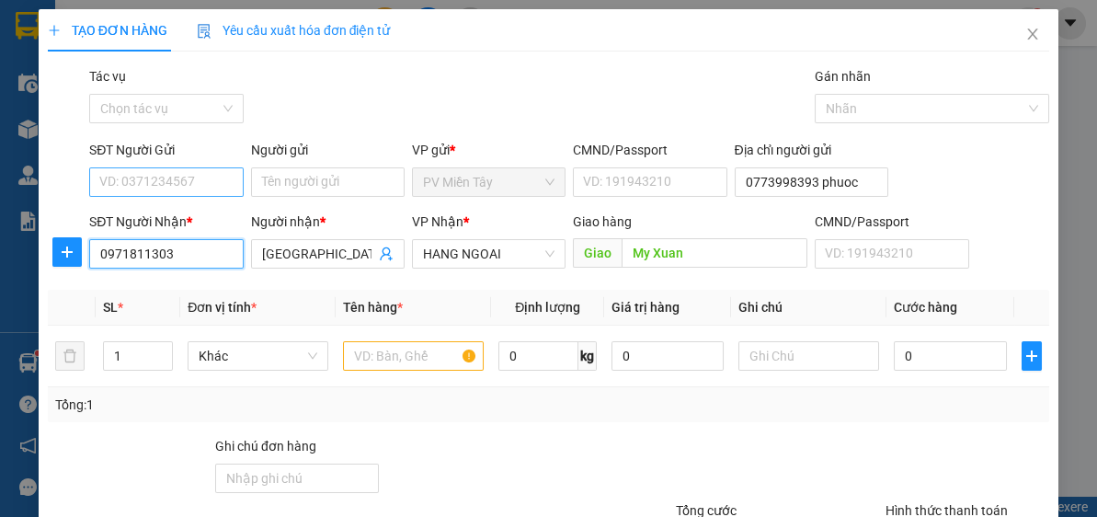
type input "0971811303"
click at [206, 185] on input "SĐT Người Gửi" at bounding box center [166, 181] width 154 height 29
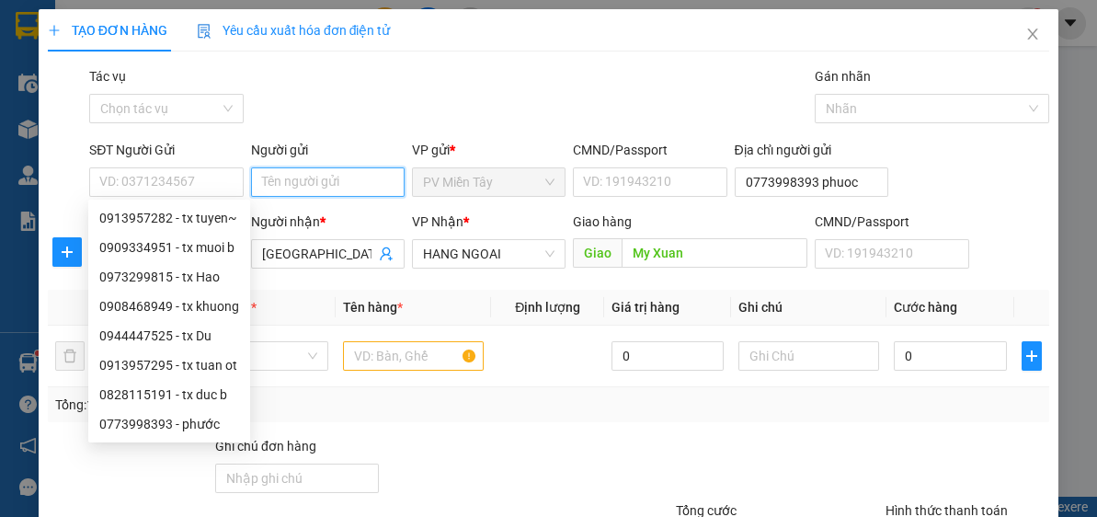
click at [314, 182] on input "Người gửi" at bounding box center [328, 181] width 154 height 29
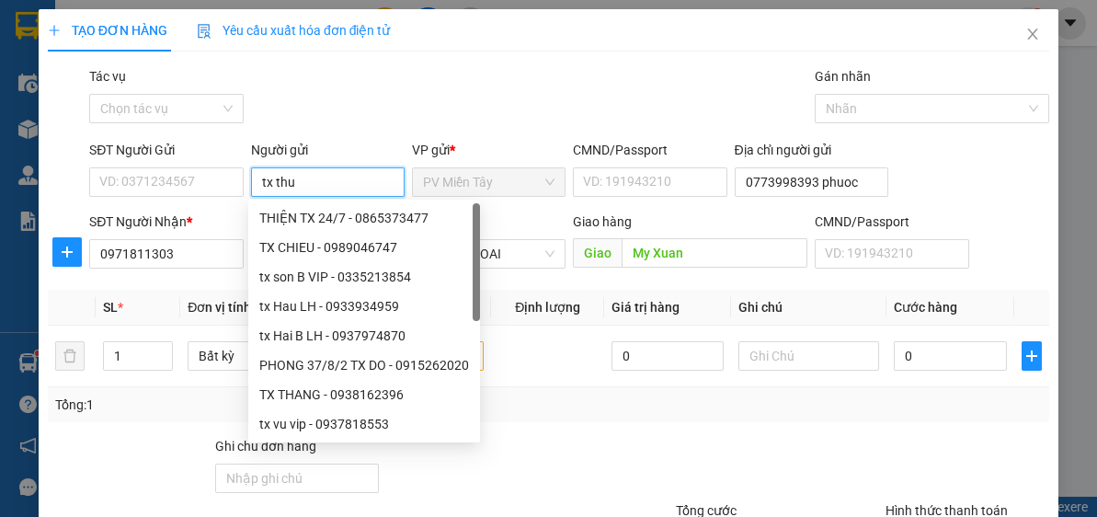
type input "tx thuy"
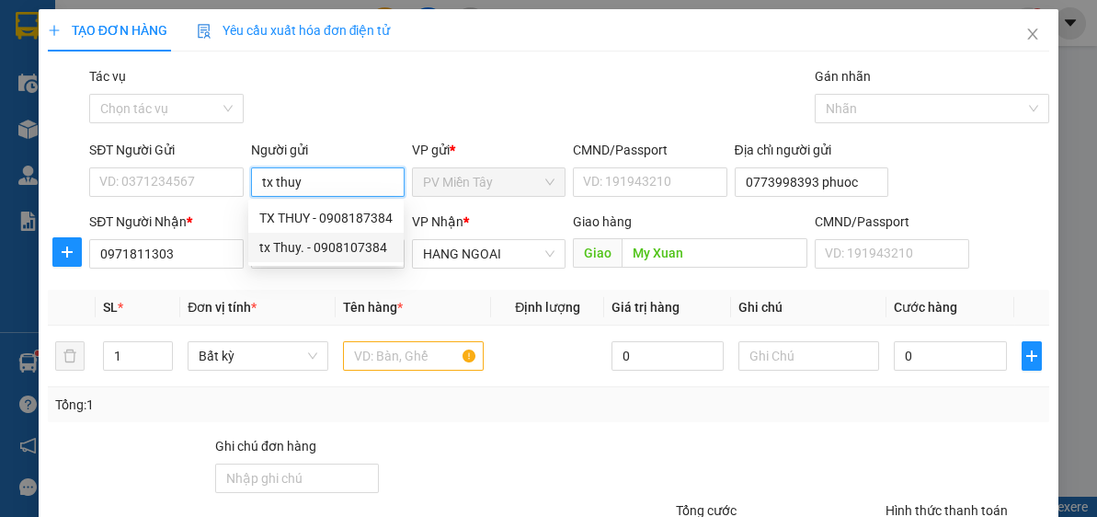
click at [311, 243] on div "tx Thuy. - 0908107384" at bounding box center [325, 247] width 133 height 20
type input "0908107384"
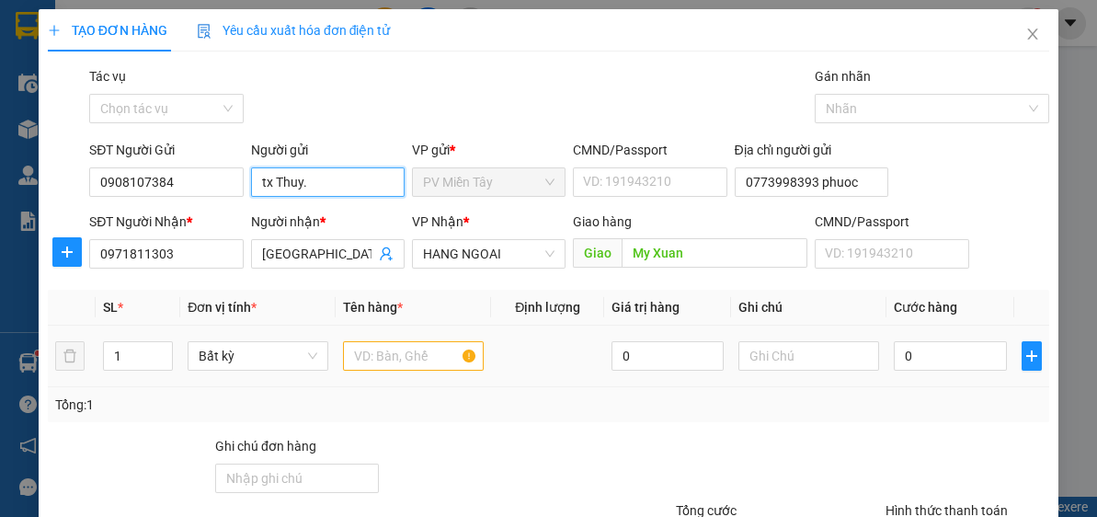
type input "tx Thuy."
click at [398, 358] on input "text" at bounding box center [413, 355] width 141 height 29
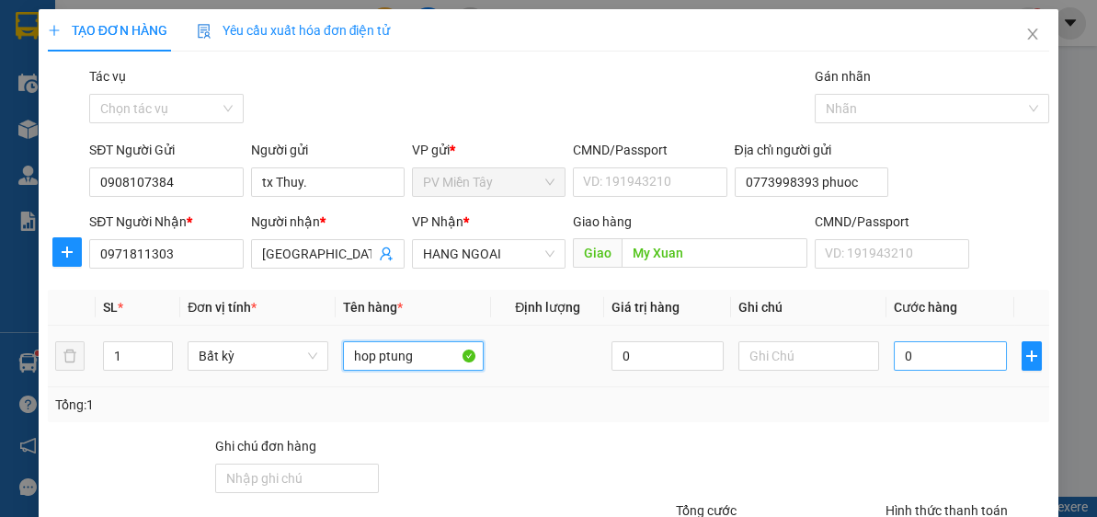
type input "hop ptung"
click at [936, 356] on input "0" at bounding box center [950, 355] width 112 height 29
type input "4"
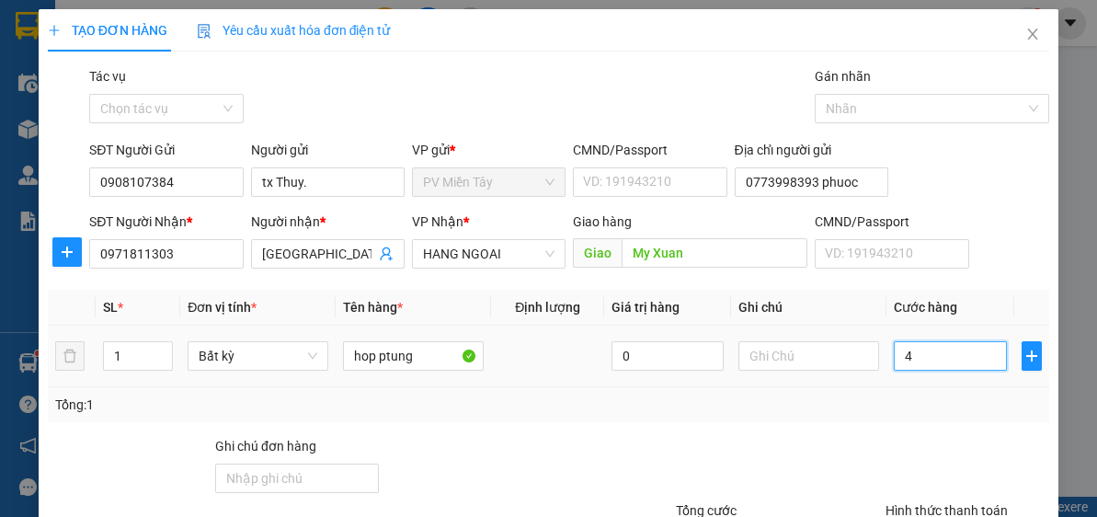
type input "40"
type input "40.000"
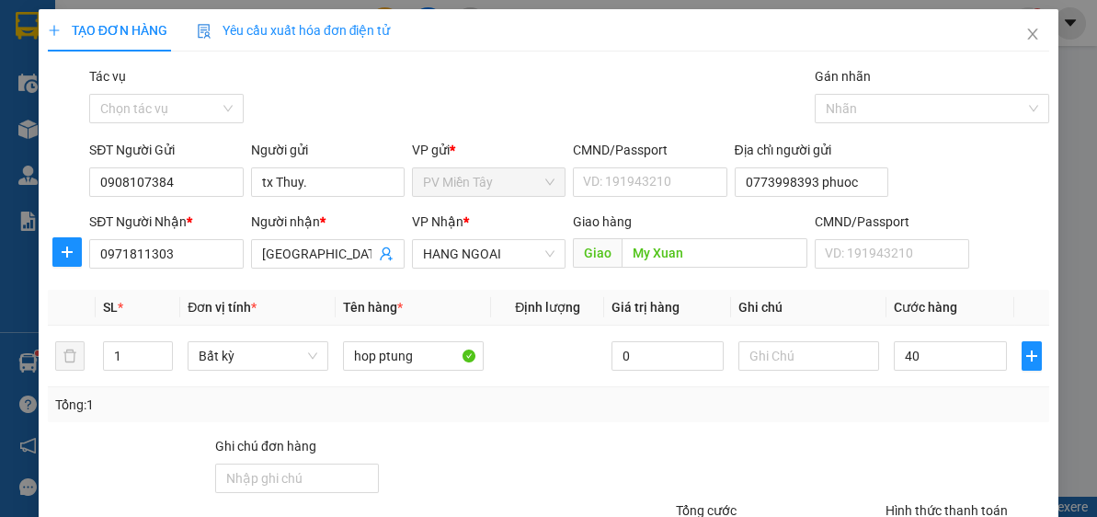
type input "40.000"
click at [932, 420] on div "Tổng: 1" at bounding box center [549, 404] width 1002 height 35
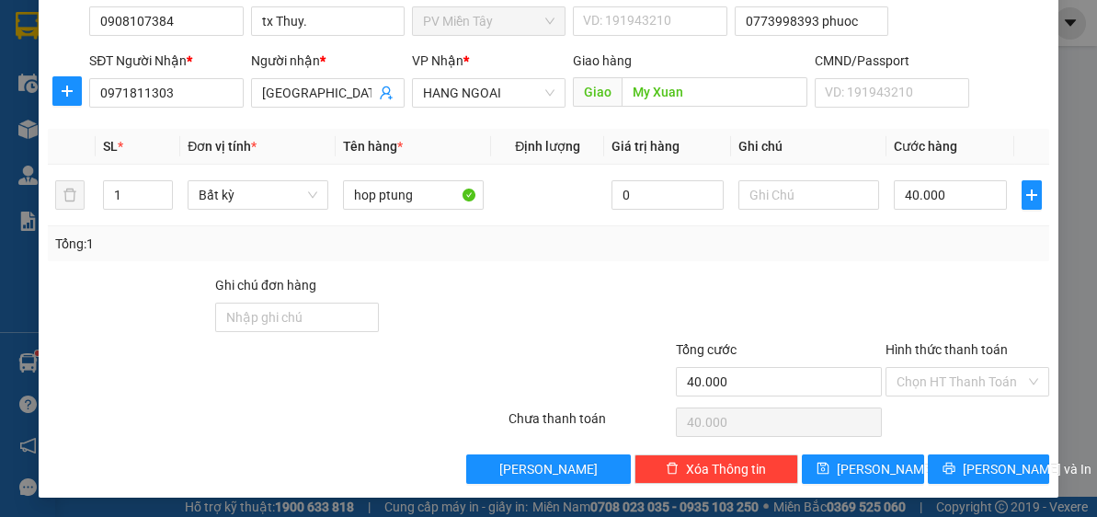
click at [953, 483] on div "TẠO ĐƠN HÀNG Yêu cầu xuất hóa đơn điện tử Transit Pickup Surcharge Ids Transit …" at bounding box center [549, 172] width 1020 height 649
click at [960, 469] on button "[PERSON_NAME] và In" at bounding box center [989, 468] width 122 height 29
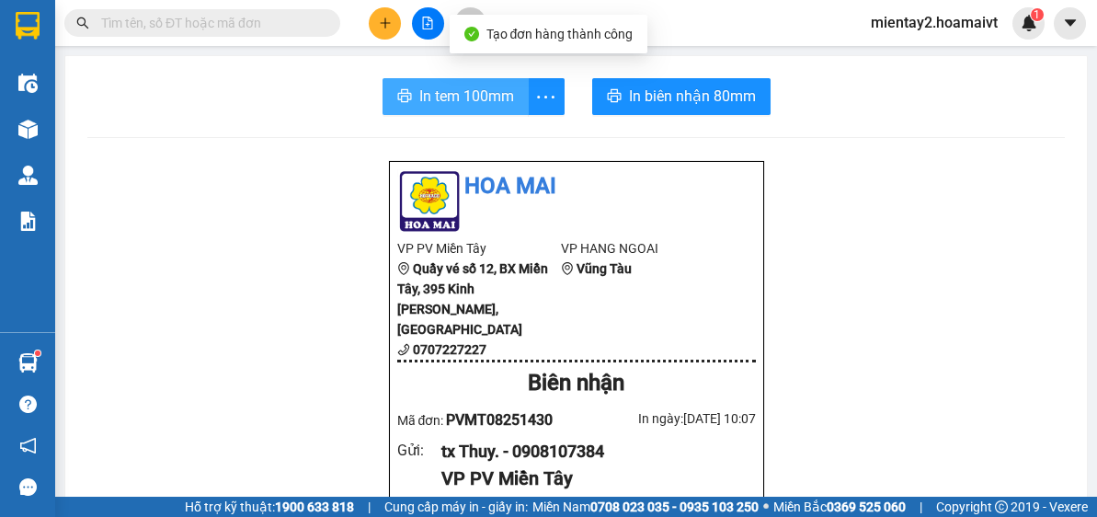
click at [503, 98] on span "In tem 100mm" at bounding box center [466, 96] width 95 height 23
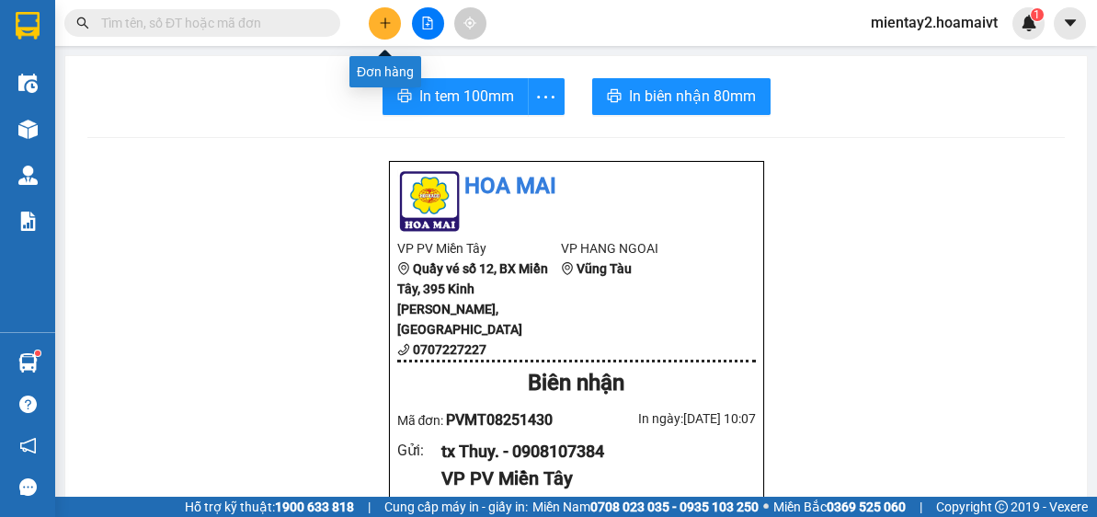
click at [390, 26] on icon "plus" at bounding box center [385, 23] width 13 height 13
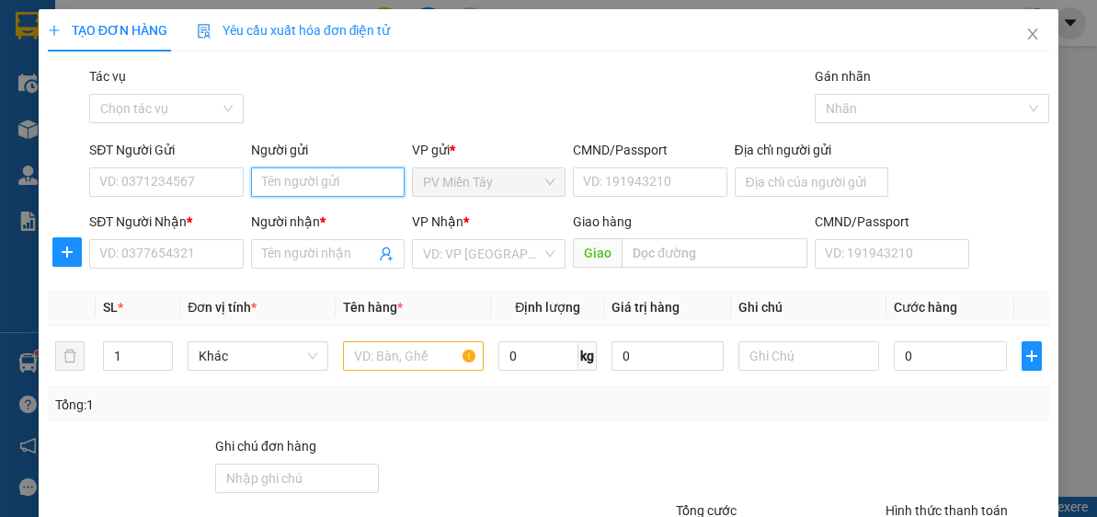
click at [316, 178] on input "Người gửi" at bounding box center [328, 181] width 154 height 29
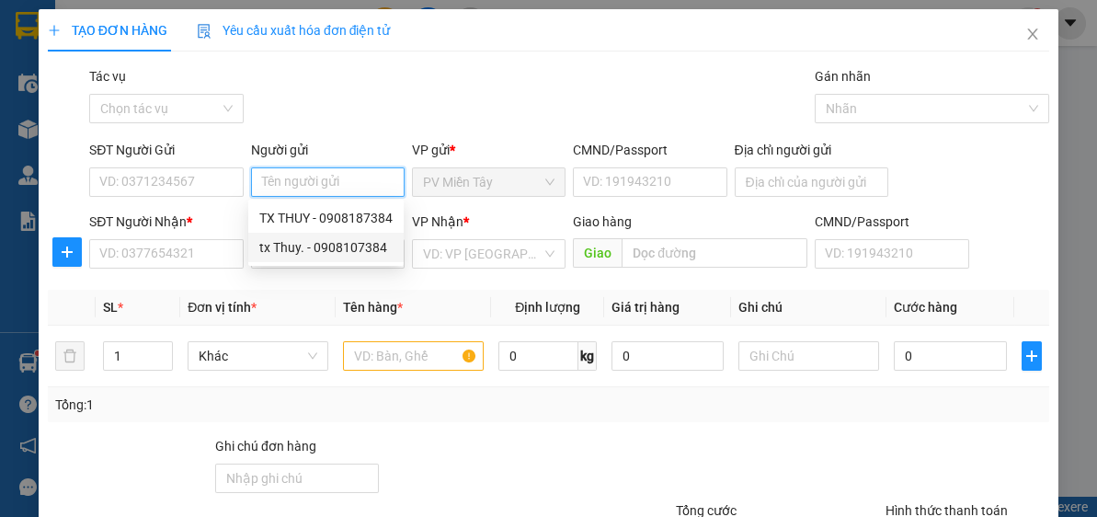
click at [310, 243] on div "tx Thuy. - 0908107384" at bounding box center [325, 247] width 133 height 20
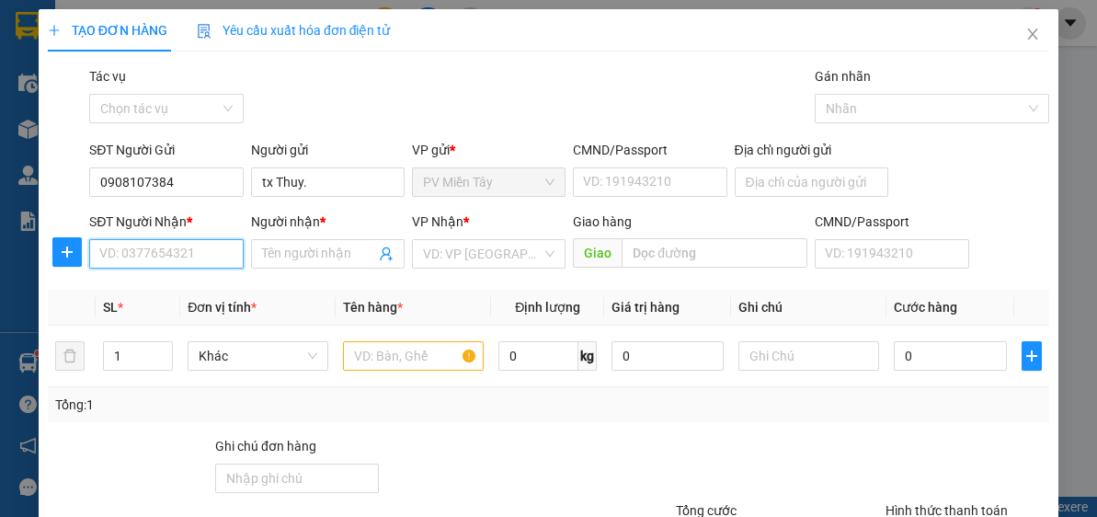
click at [184, 252] on input "SĐT Người Nhận *" at bounding box center [166, 253] width 154 height 29
click at [168, 276] on div "0903121098 - hao" at bounding box center [164, 289] width 152 height 29
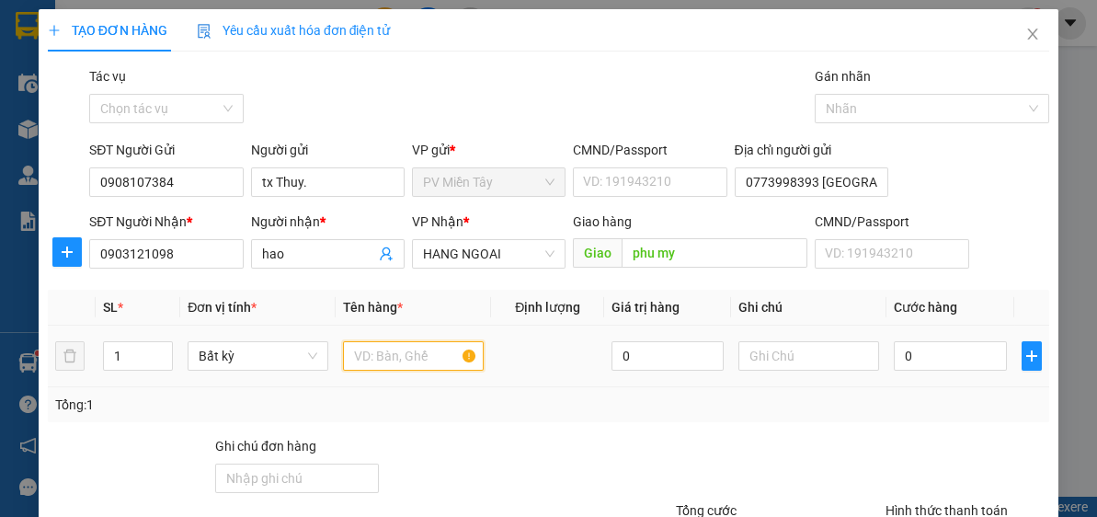
click at [406, 366] on input "text" at bounding box center [413, 355] width 141 height 29
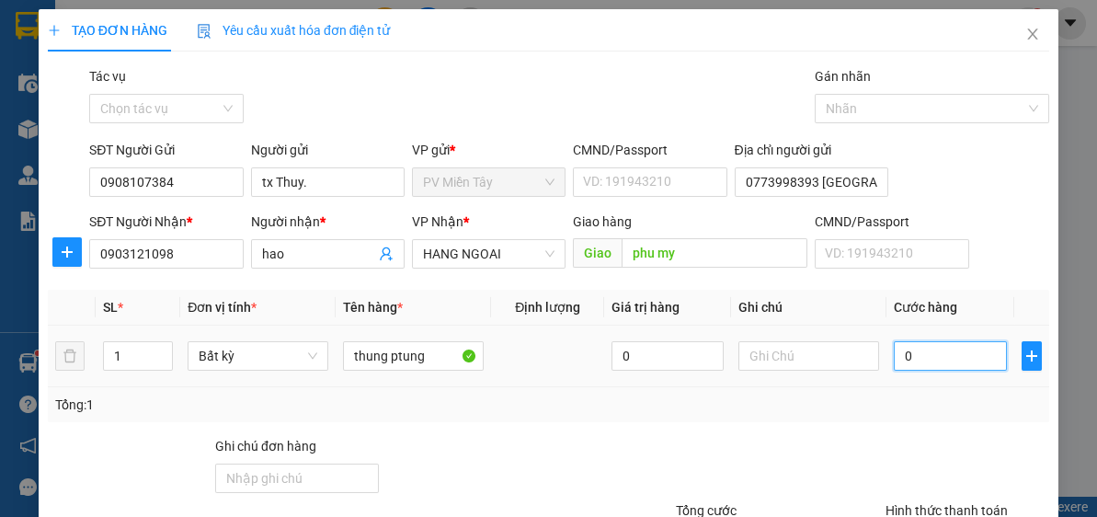
click at [972, 341] on input "0" at bounding box center [950, 355] width 112 height 29
drag, startPoint x: 931, startPoint y: 409, endPoint x: 1069, endPoint y: 351, distance: 149.7
click at [936, 409] on div "Tổng: 1" at bounding box center [548, 405] width 987 height 20
drag, startPoint x: 1084, startPoint y: 291, endPoint x: 1074, endPoint y: 371, distance: 80.7
click at [1087, 403] on div "TẠO ĐƠN HÀNG Yêu cầu xuất hóa đơn điện tử Transit Pickup Surcharge Ids Transit …" at bounding box center [548, 258] width 1097 height 517
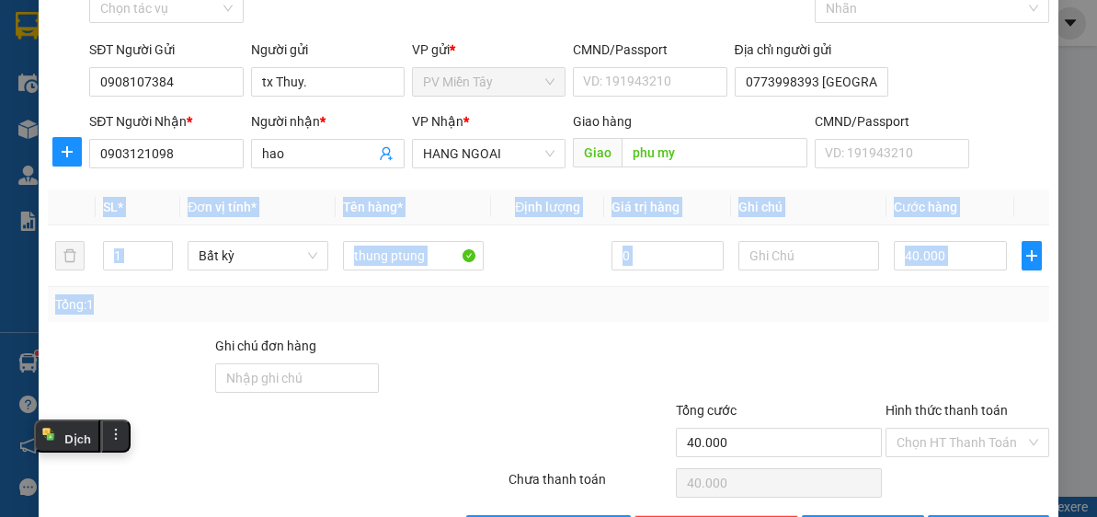
scroll to position [161, 0]
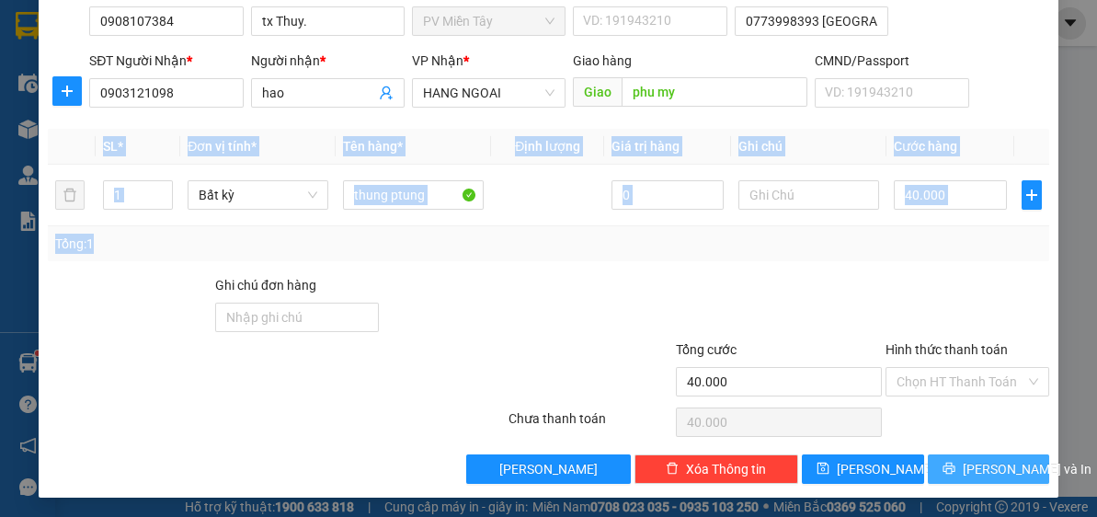
click at [961, 459] on button "[PERSON_NAME] và In" at bounding box center [989, 468] width 122 height 29
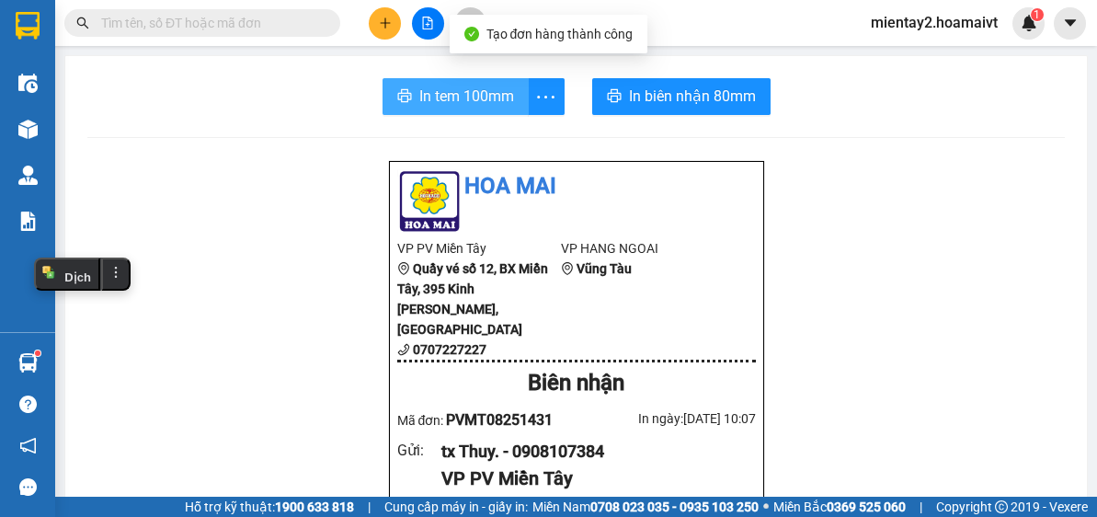
click at [475, 98] on span "In tem 100mm" at bounding box center [466, 96] width 95 height 23
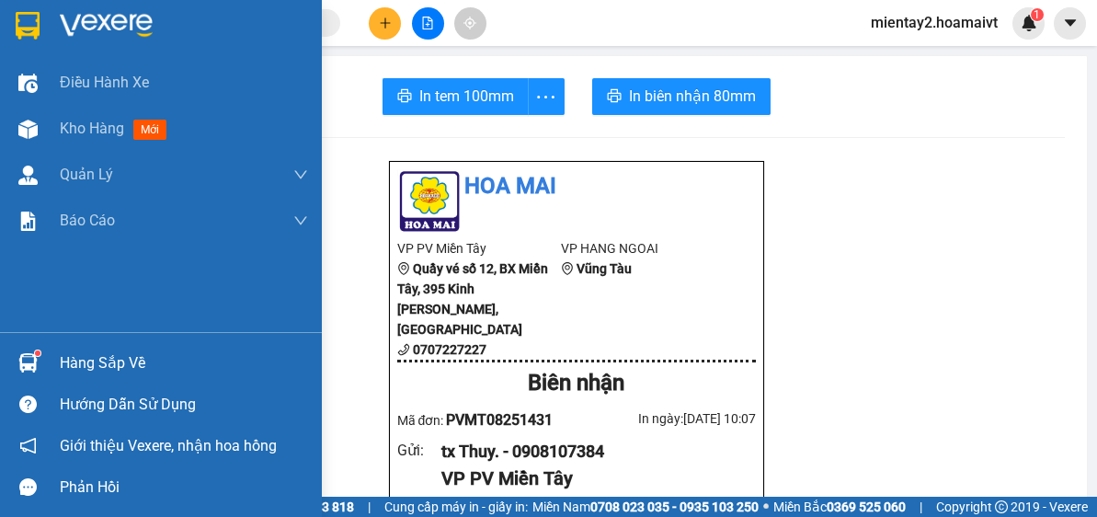
click at [89, 357] on div "Hàng sắp về" at bounding box center [184, 364] width 248 height 28
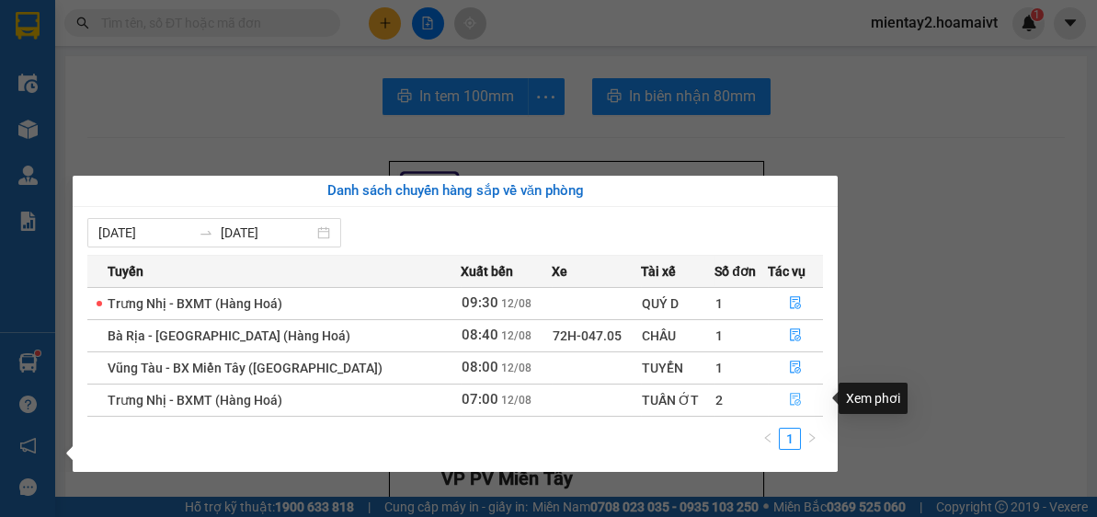
click at [786, 399] on button "button" at bounding box center [796, 399] width 54 height 29
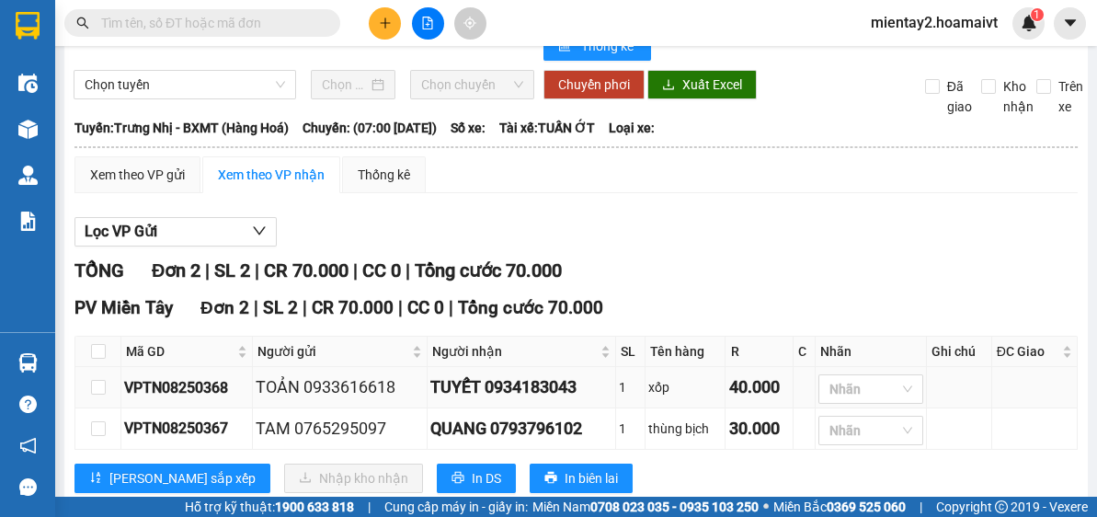
scroll to position [74, 0]
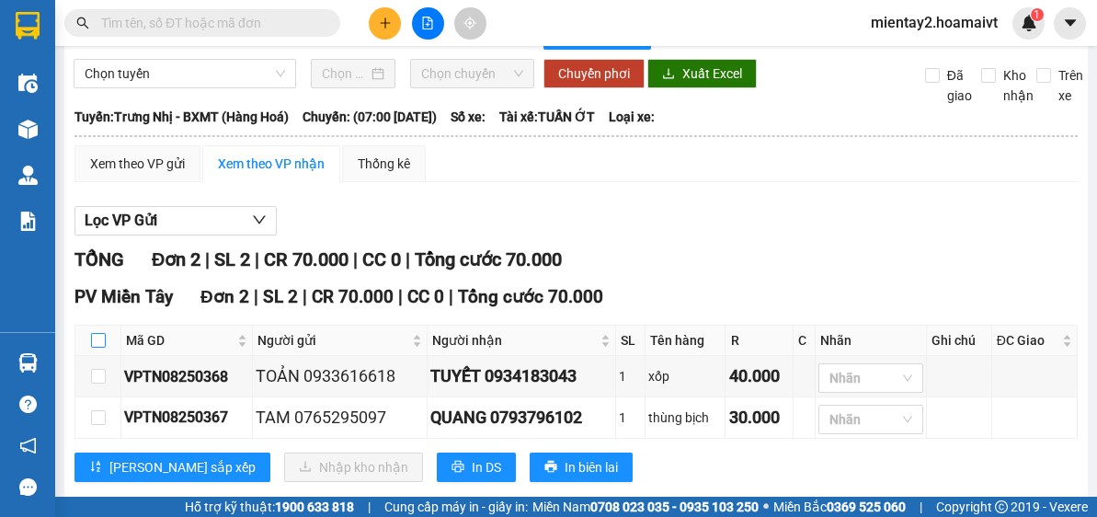
click at [98, 336] on input "checkbox" at bounding box center [98, 340] width 15 height 15
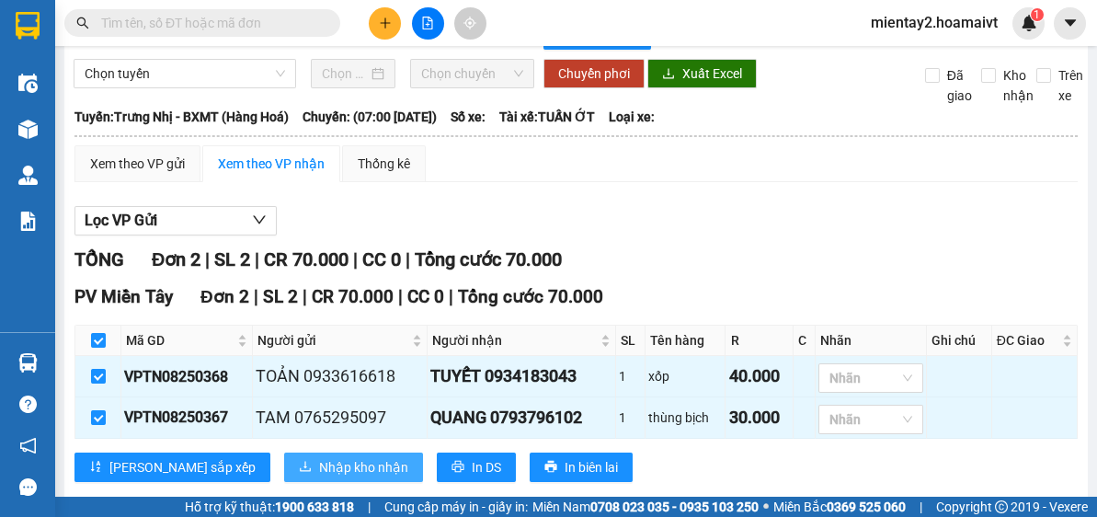
click at [319, 469] on span "Nhập kho nhận" at bounding box center [363, 467] width 89 height 20
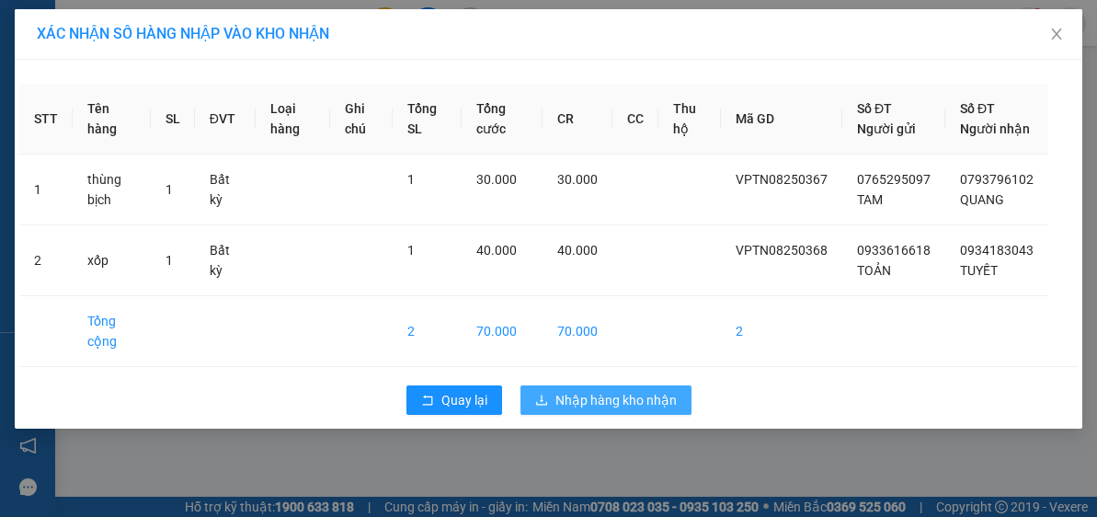
click at [590, 410] on span "Nhập hàng kho nhận" at bounding box center [616, 400] width 121 height 20
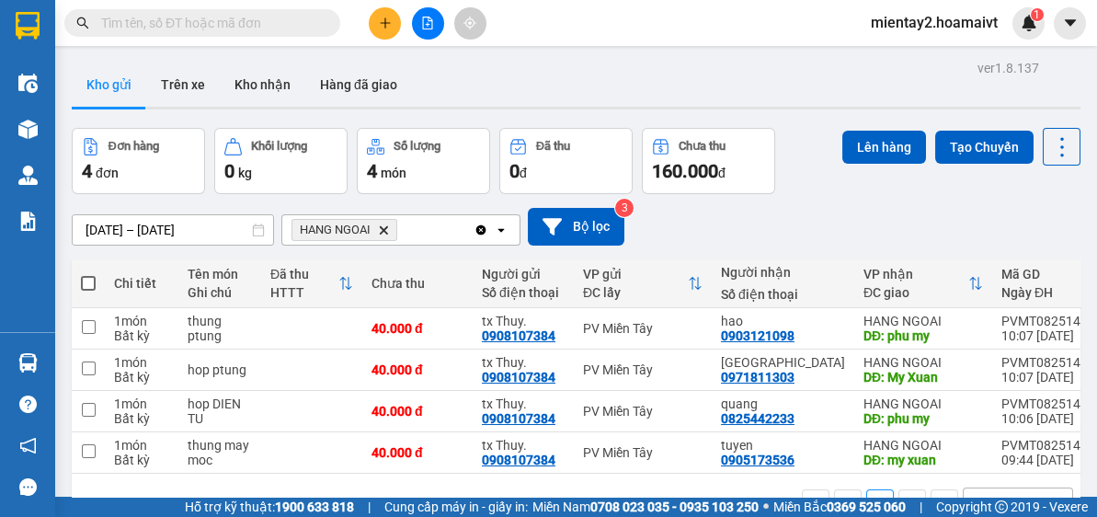
drag, startPoint x: 95, startPoint y: 276, endPoint x: 118, endPoint y: 268, distance: 24.4
click at [96, 275] on th at bounding box center [88, 283] width 33 height 49
click at [88, 281] on span at bounding box center [88, 283] width 15 height 15
click at [88, 274] on input "checkbox" at bounding box center [88, 274] width 0 height 0
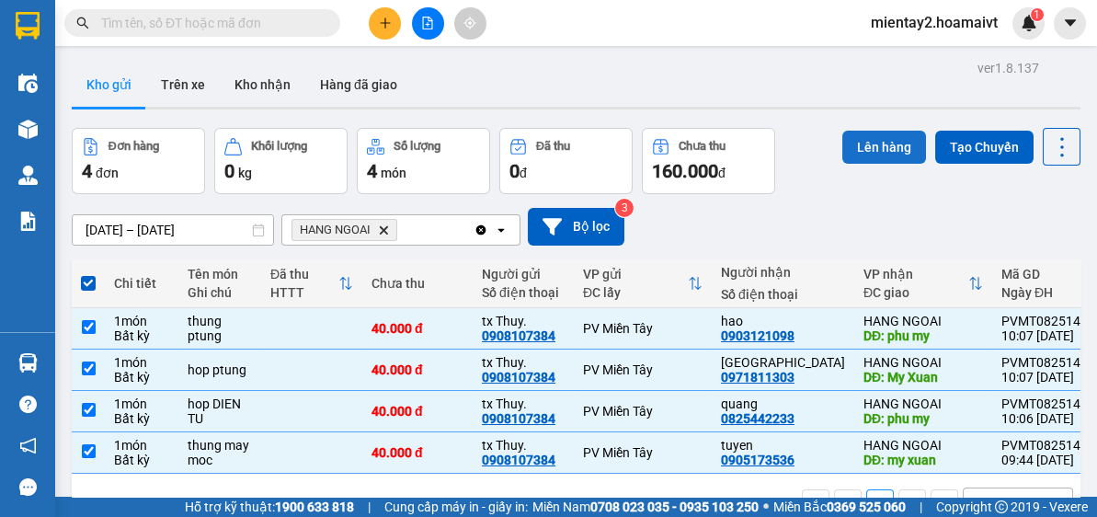
click at [876, 142] on button "Lên hàng" at bounding box center [885, 147] width 84 height 33
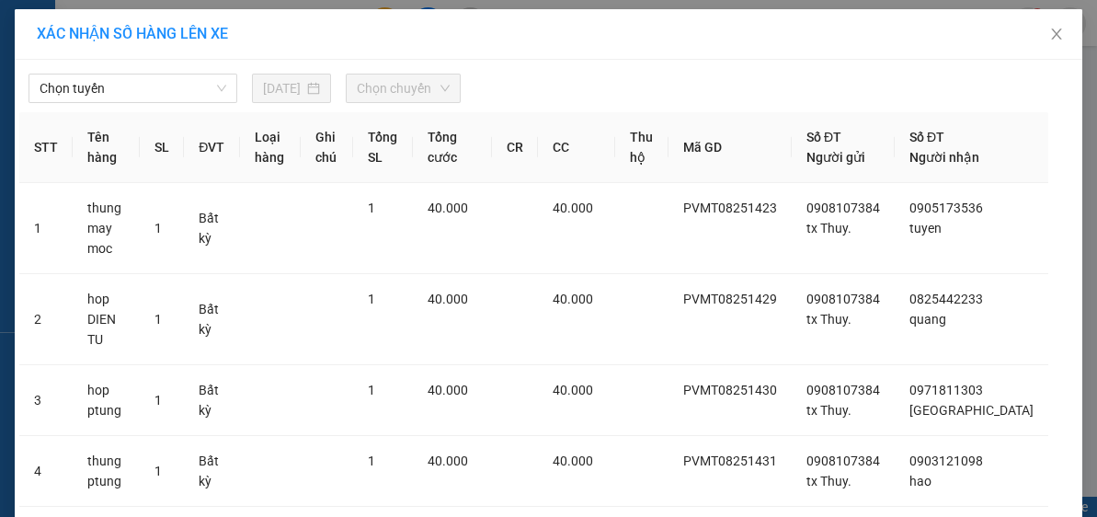
drag, startPoint x: 114, startPoint y: 94, endPoint x: 130, endPoint y: 104, distance: 18.6
click at [119, 93] on span "Chọn tuyến" at bounding box center [133, 89] width 187 height 28
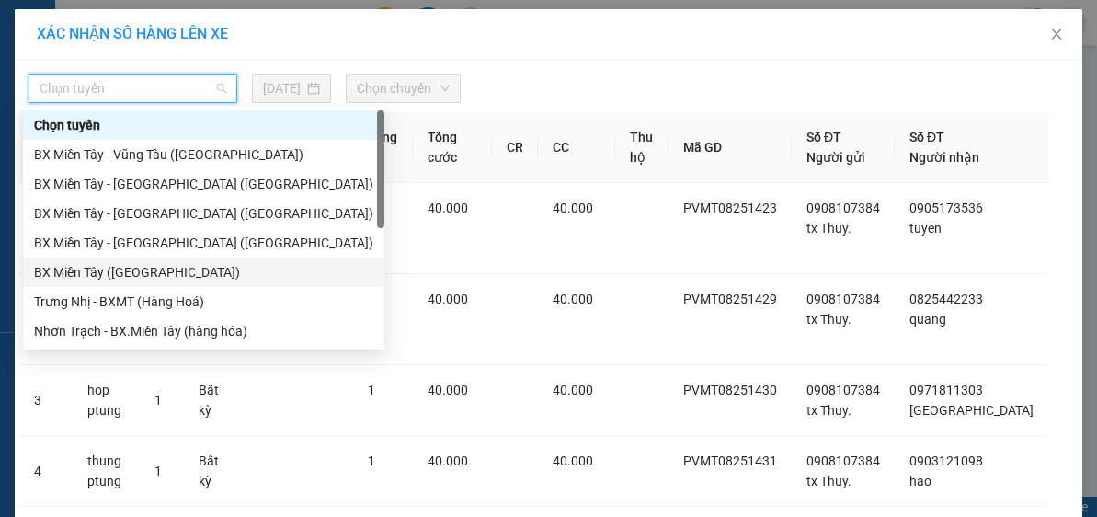
click at [172, 264] on div "BX Miền Tây (Hàng Ngoài)" at bounding box center [203, 272] width 339 height 20
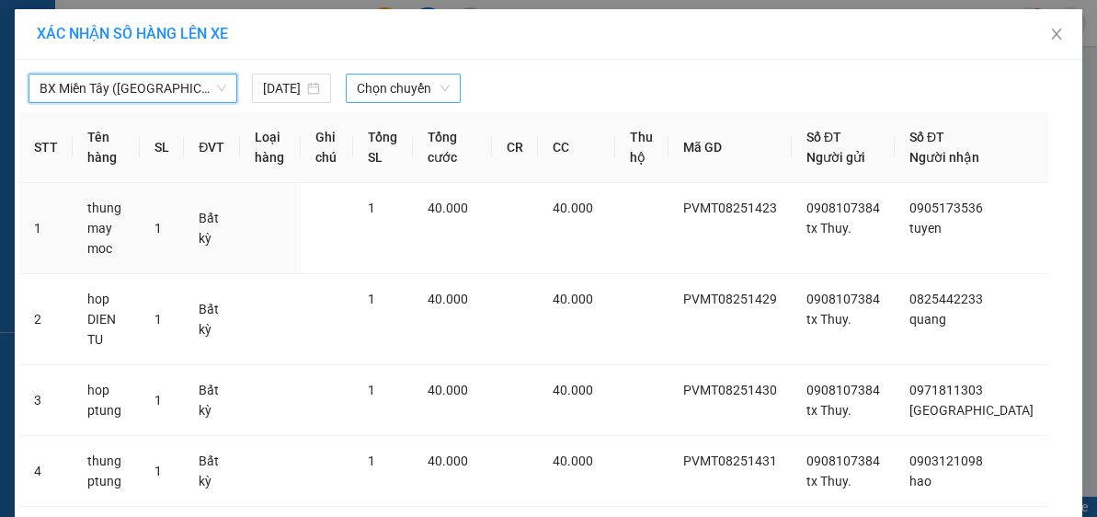
click at [381, 91] on span "Chọn chuyến" at bounding box center [404, 89] width 94 height 28
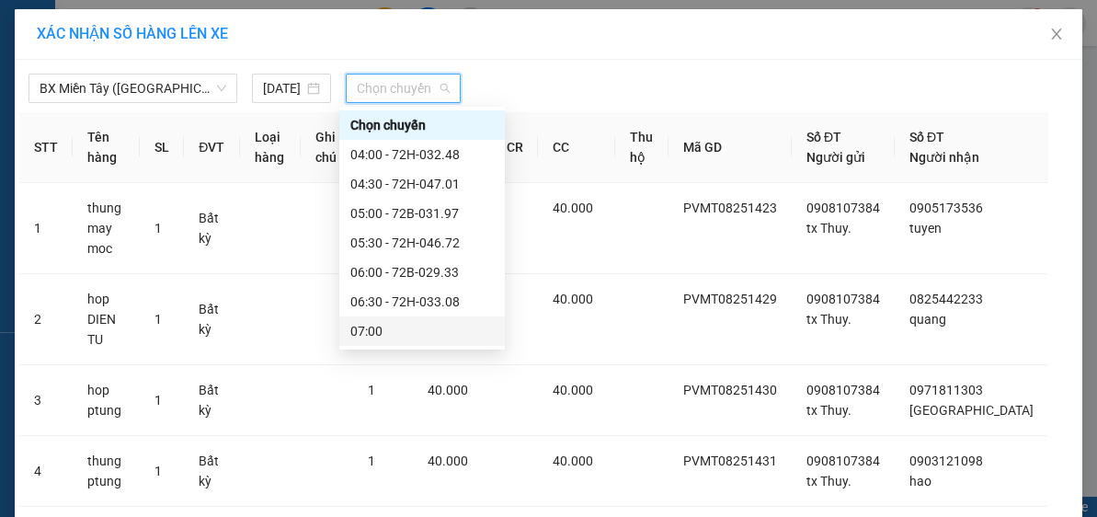
click at [405, 329] on div "07:00" at bounding box center [422, 331] width 144 height 20
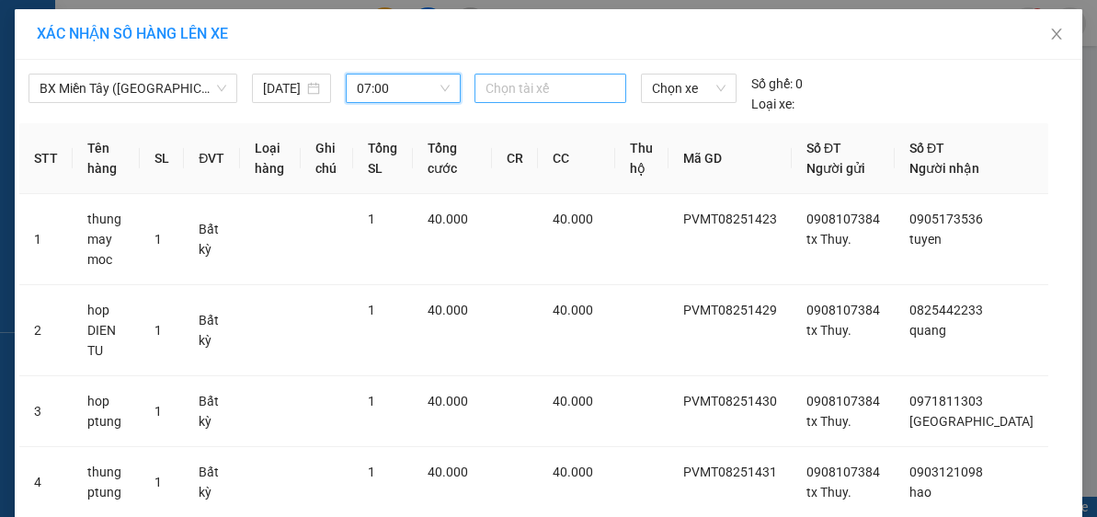
click at [550, 94] on div at bounding box center [550, 88] width 143 height 22
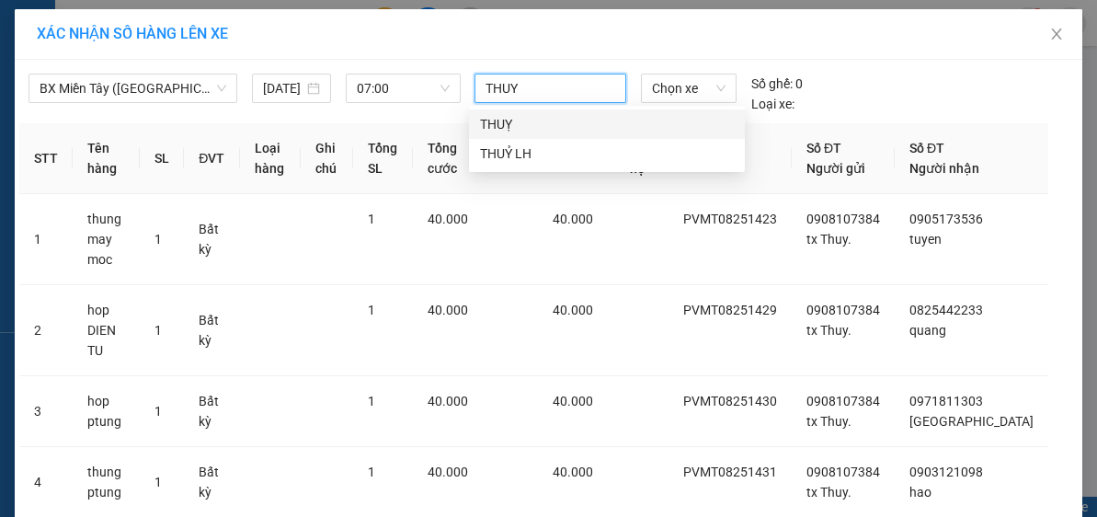
click at [545, 121] on div "THUỴ" at bounding box center [607, 124] width 254 height 20
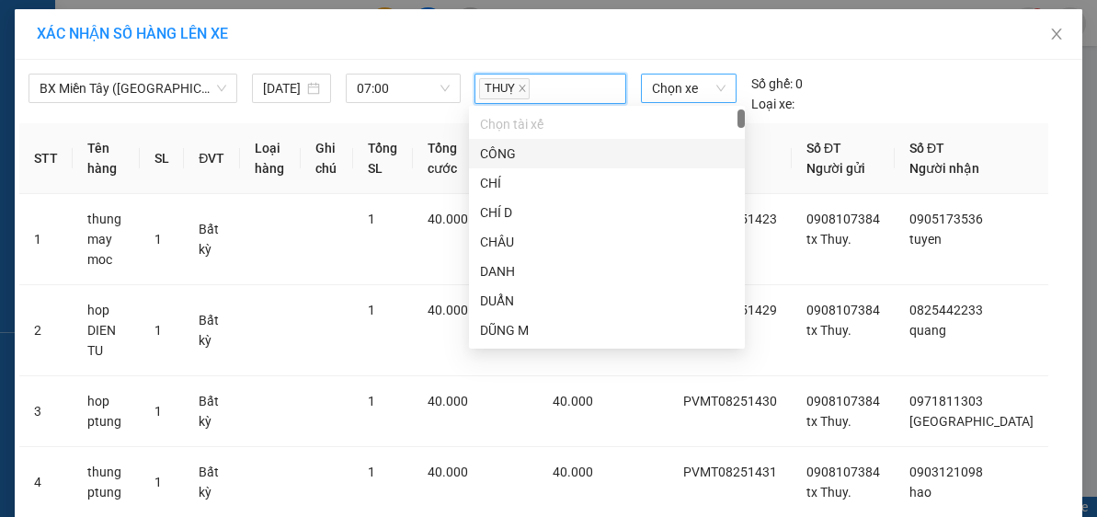
click at [685, 88] on span "Chọn xe" at bounding box center [689, 89] width 74 height 28
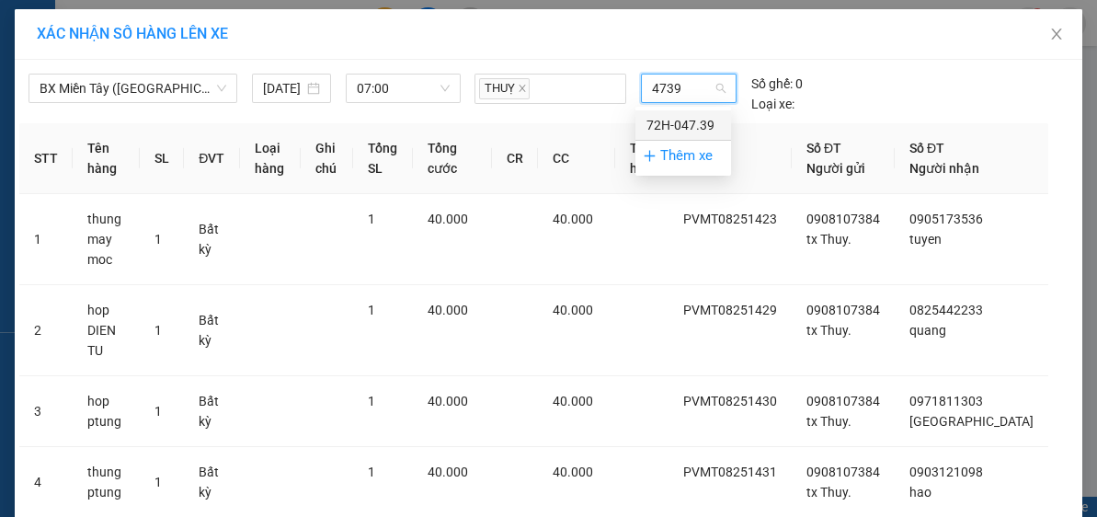
click at [678, 123] on div "72H-047.39" at bounding box center [684, 125] width 74 height 20
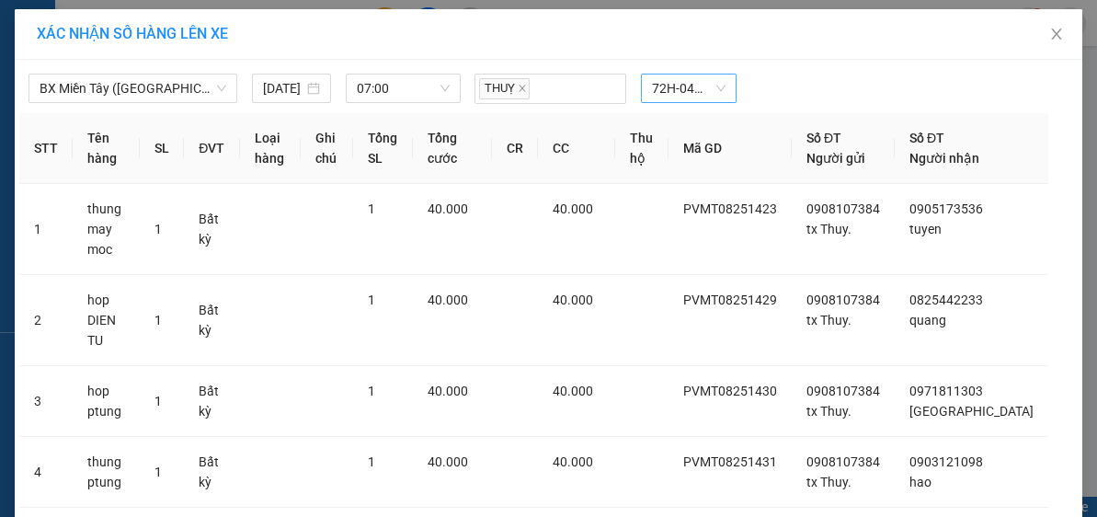
scroll to position [101, 0]
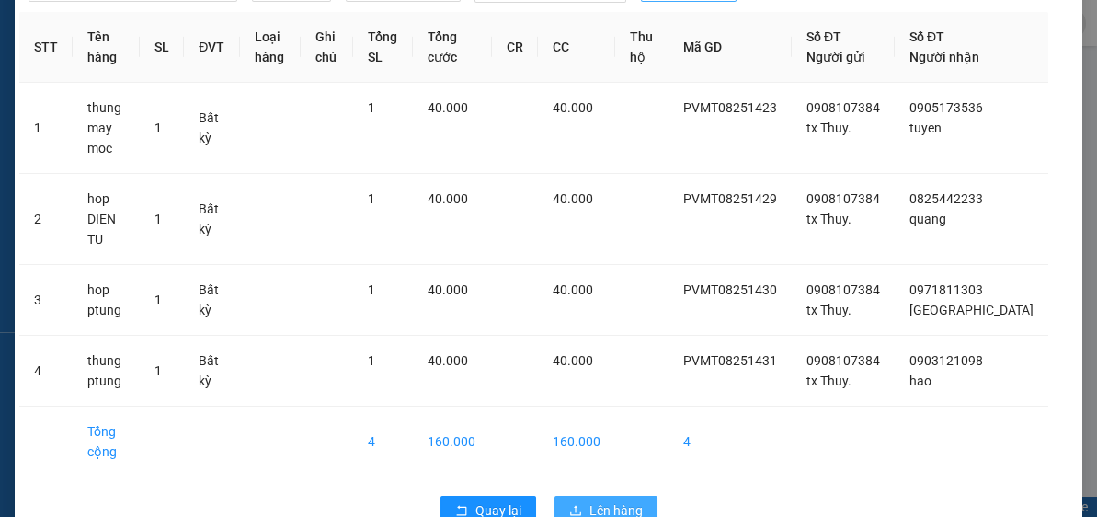
click at [580, 496] on button "Lên hàng" at bounding box center [606, 510] width 103 height 29
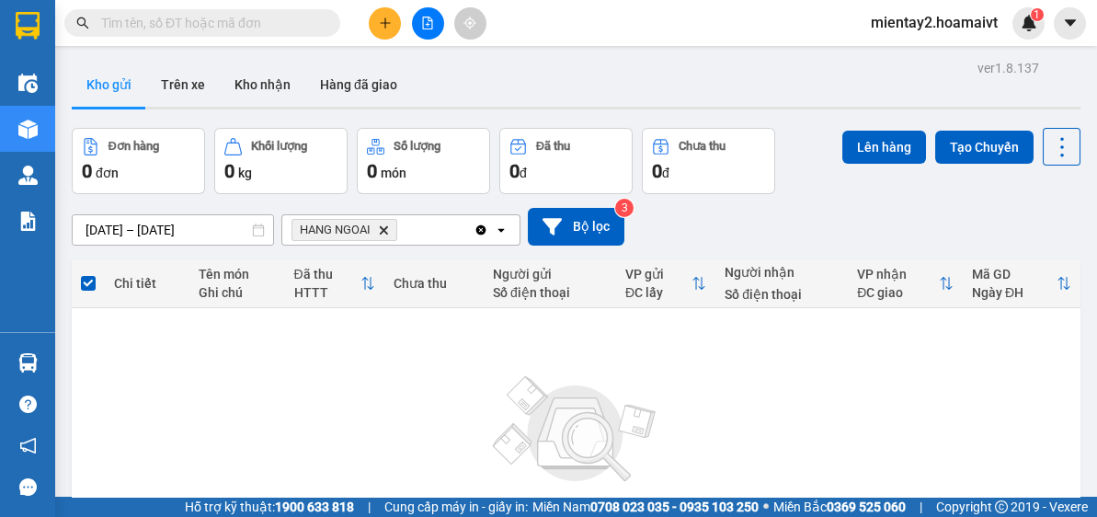
click at [371, 10] on div at bounding box center [428, 23] width 138 height 32
click at [390, 23] on icon "plus" at bounding box center [385, 23] width 13 height 13
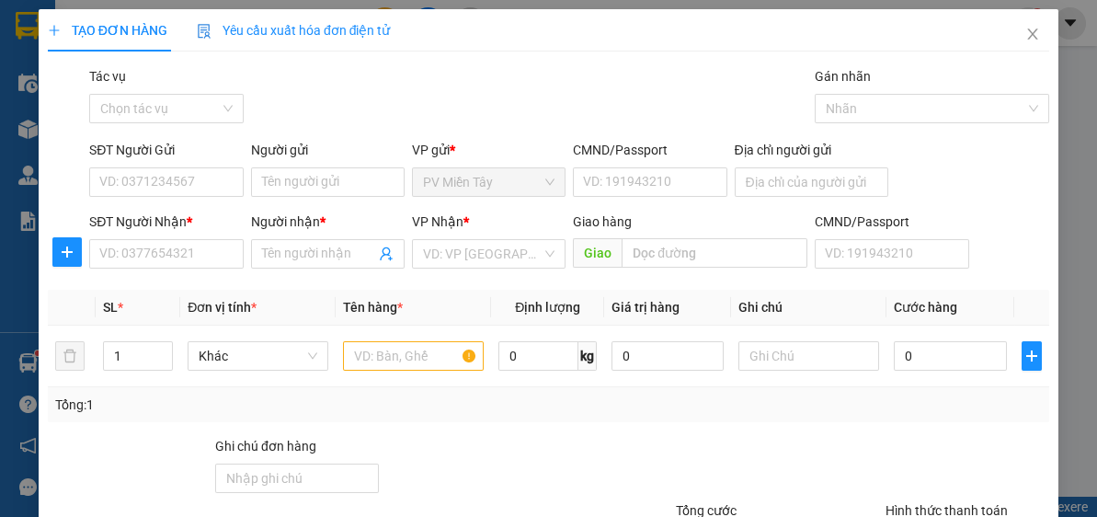
click at [178, 236] on div "SĐT Người Nhận *" at bounding box center [166, 226] width 154 height 28
click at [172, 249] on input "SĐT Người Nhận *" at bounding box center [166, 253] width 154 height 29
click at [411, 356] on input "text" at bounding box center [413, 355] width 141 height 29
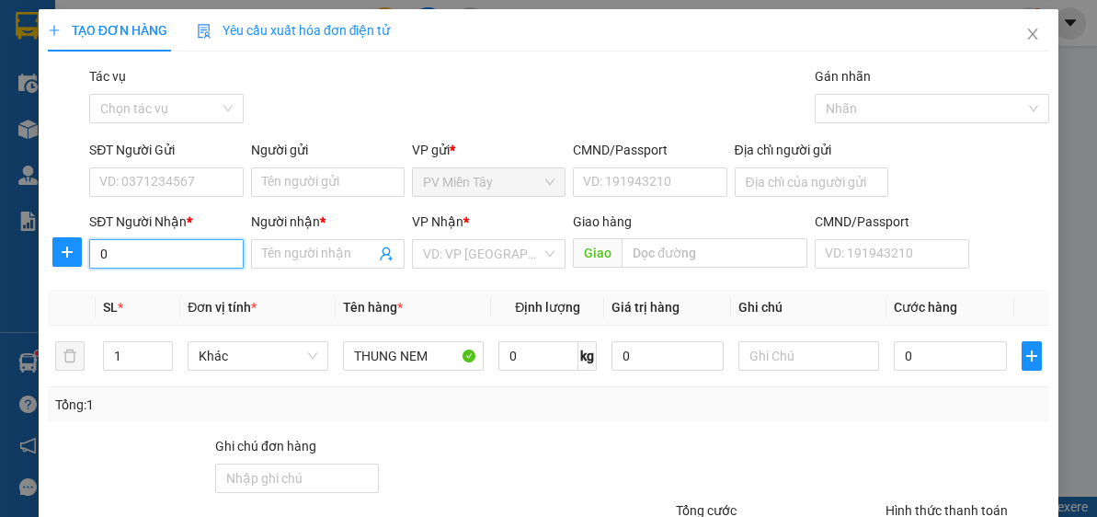
click at [166, 242] on input "0" at bounding box center [166, 253] width 154 height 29
click at [197, 283] on div "0788688587 - hạnh" at bounding box center [164, 290] width 130 height 20
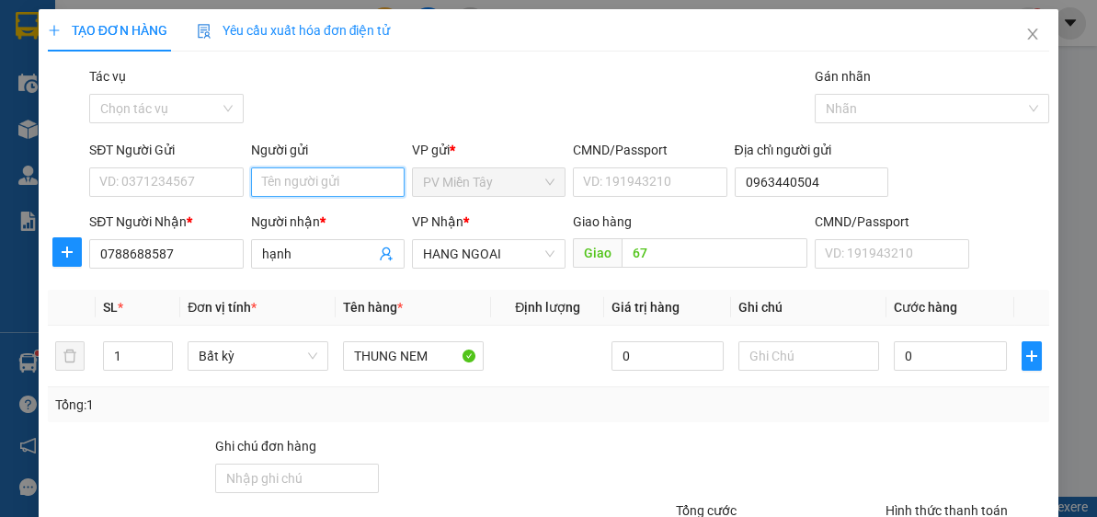
click at [319, 173] on input "Người gửi" at bounding box center [328, 181] width 154 height 29
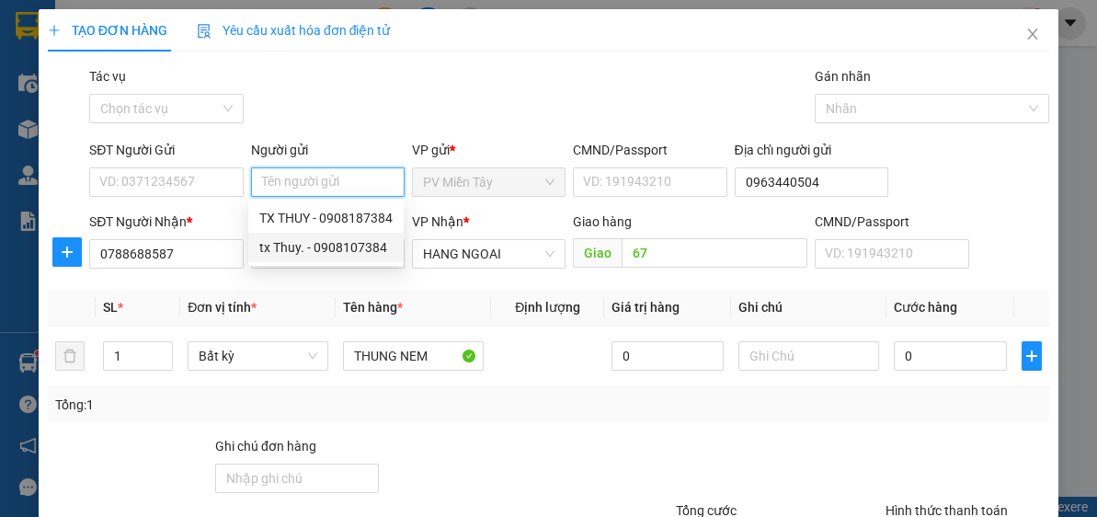
click at [331, 249] on div "tx Thuy. - 0908107384" at bounding box center [325, 247] width 133 height 20
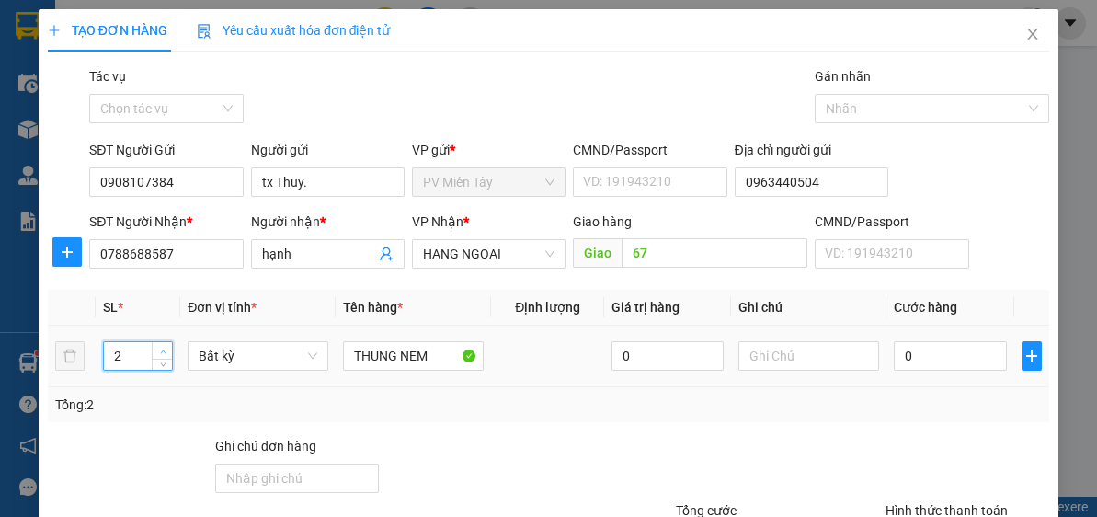
click at [160, 346] on span "up" at bounding box center [162, 351] width 11 height 11
click at [940, 356] on input "0" at bounding box center [950, 355] width 112 height 29
click at [942, 353] on input "0" at bounding box center [950, 355] width 112 height 29
click at [936, 354] on input "0" at bounding box center [950, 355] width 112 height 29
click at [936, 354] on input "060" at bounding box center [950, 355] width 112 height 29
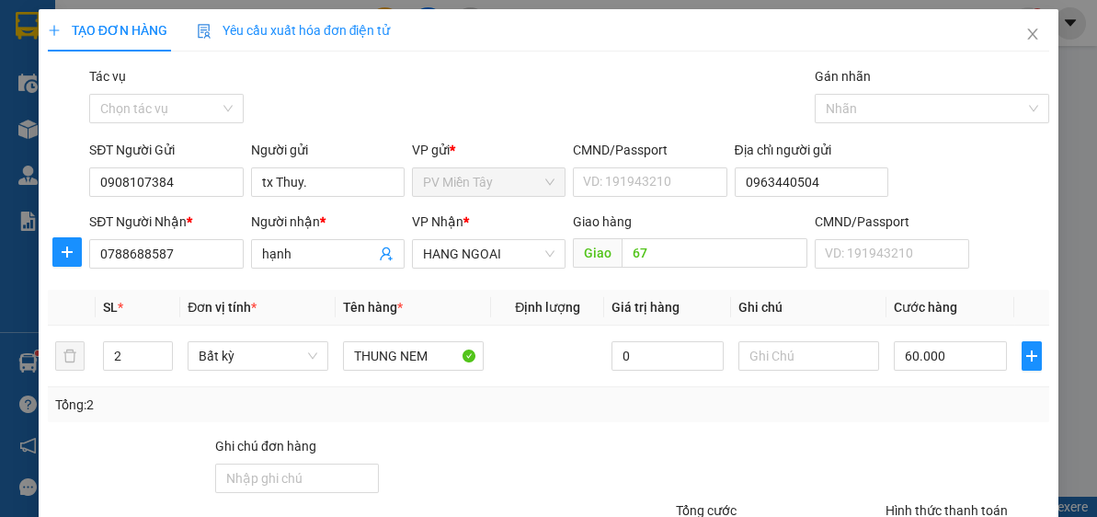
click at [855, 462] on div at bounding box center [758, 468] width 251 height 64
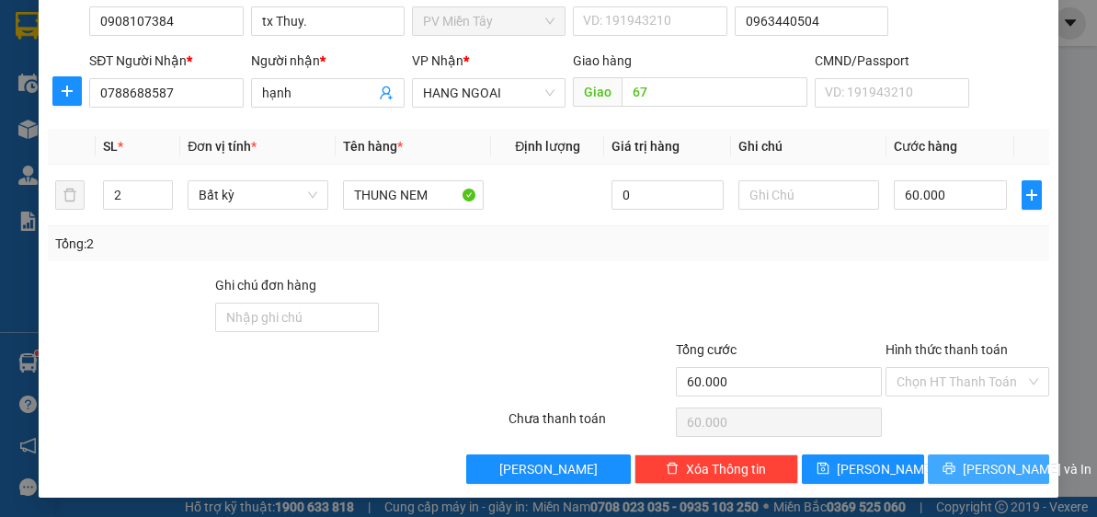
click at [1005, 460] on span "[PERSON_NAME] và In" at bounding box center [1027, 469] width 129 height 20
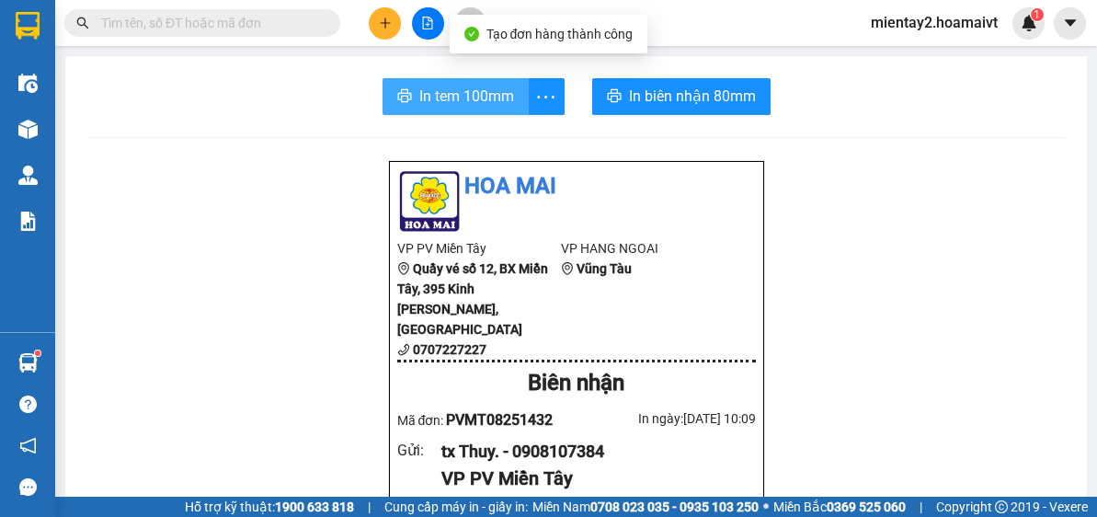
click at [477, 90] on span "In tem 100mm" at bounding box center [466, 96] width 95 height 23
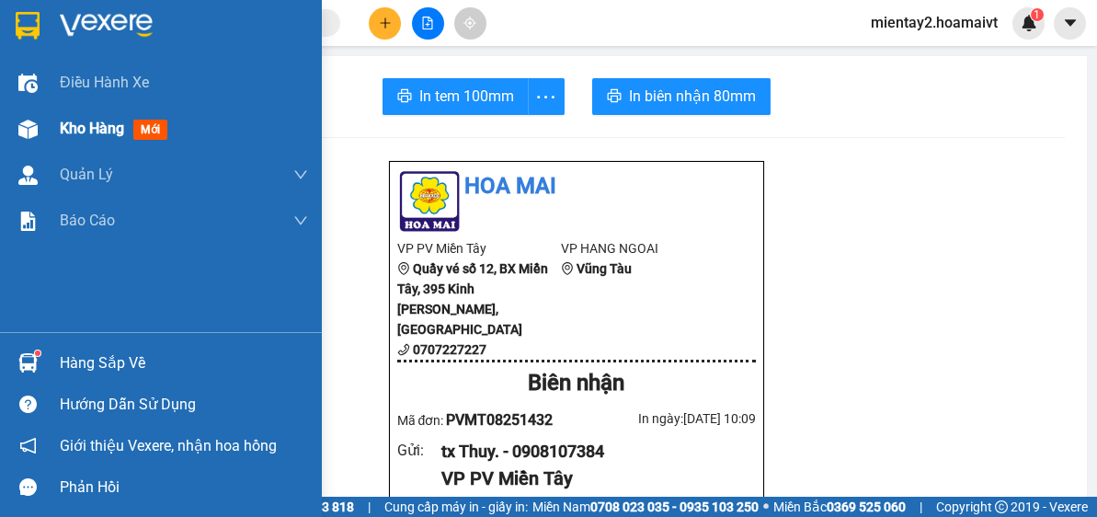
click at [85, 127] on span "Kho hàng" at bounding box center [92, 128] width 64 height 17
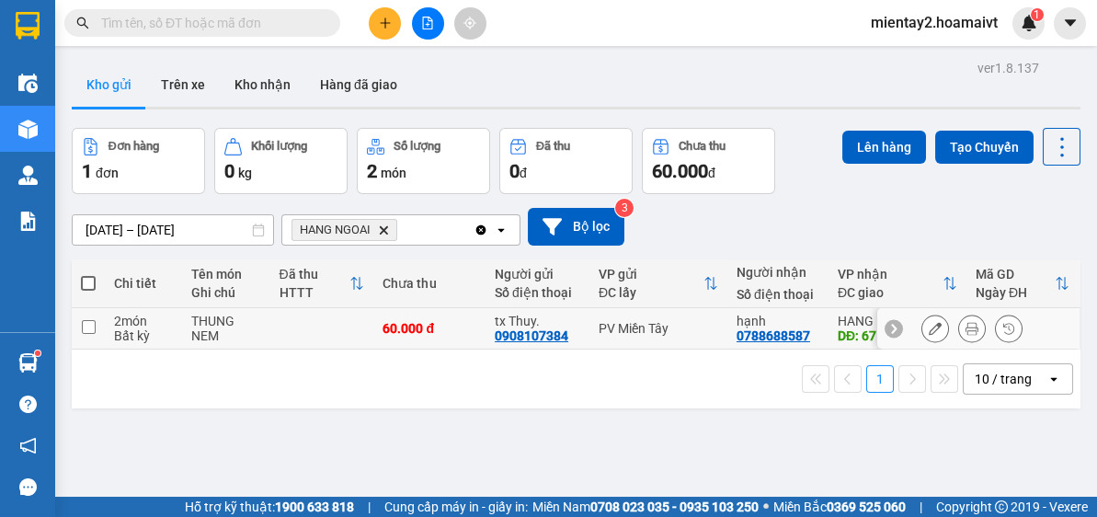
click at [385, 338] on td "60.000 đ" at bounding box center [429, 328] width 112 height 41
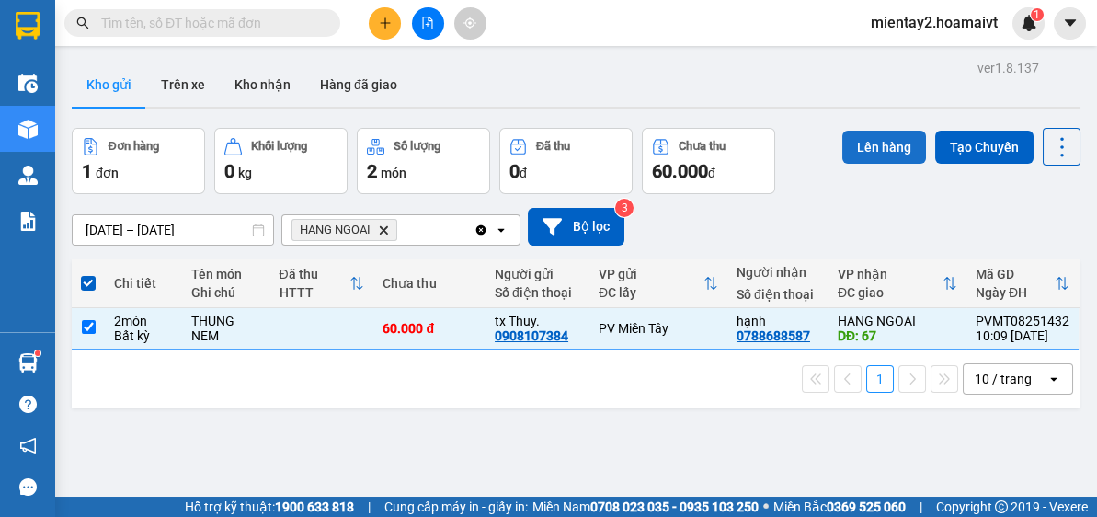
click at [881, 148] on button "Lên hàng" at bounding box center [885, 147] width 84 height 33
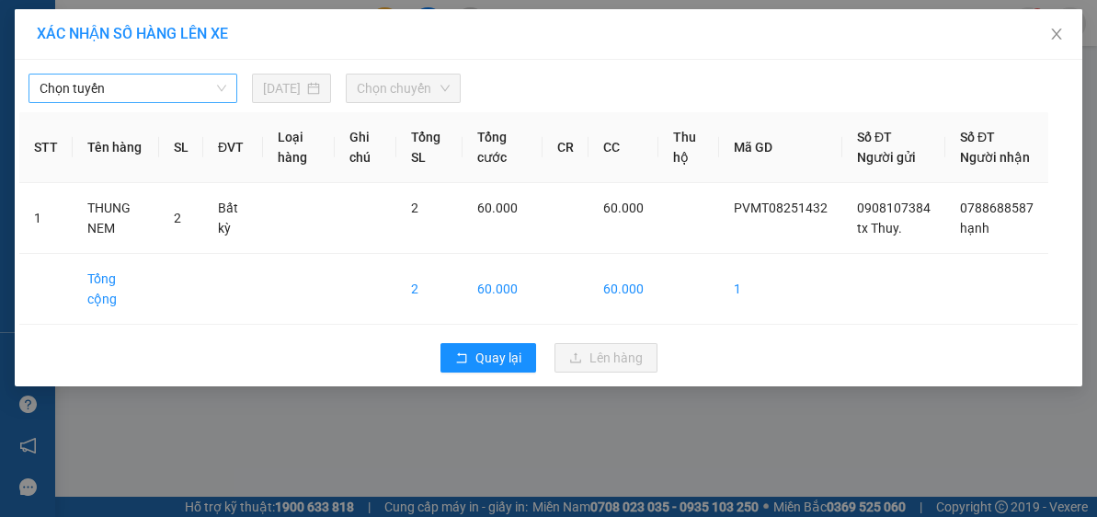
click at [129, 86] on span "Chọn tuyến" at bounding box center [133, 89] width 187 height 28
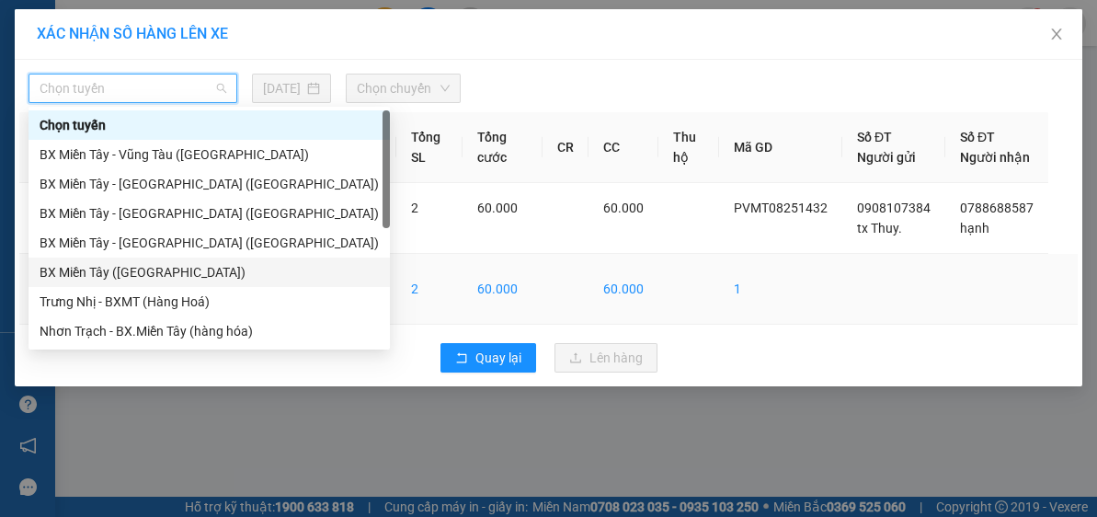
click at [154, 281] on div "BX Miền Tây (Hàng Ngoài)" at bounding box center [209, 272] width 339 height 20
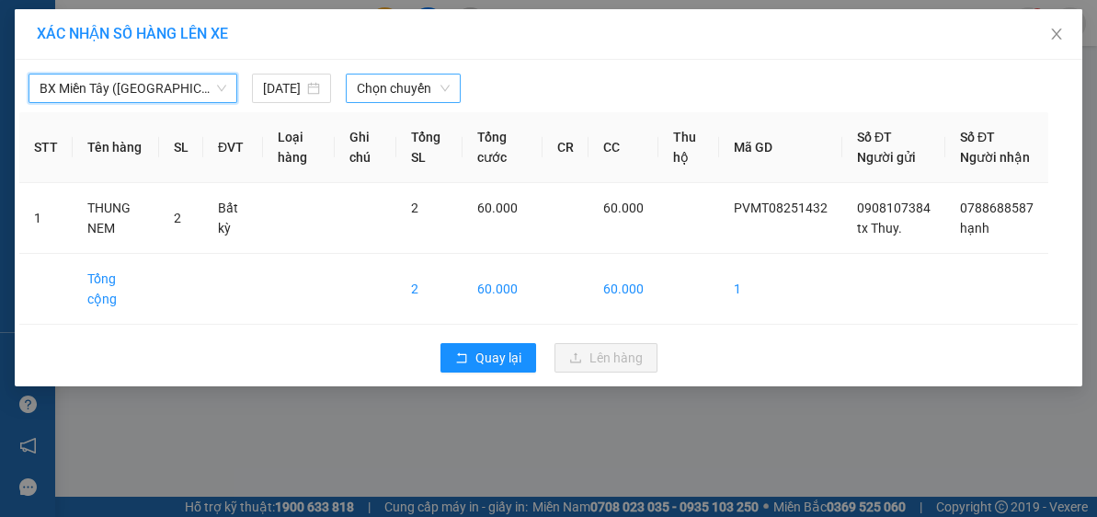
click at [387, 92] on span "Chọn chuyến" at bounding box center [404, 89] width 94 height 28
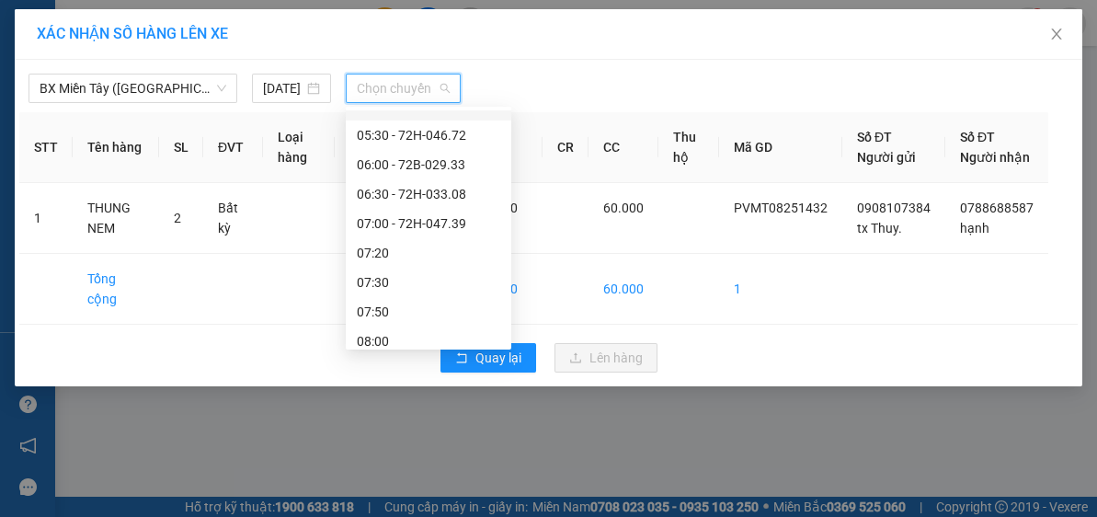
scroll to position [95, 0]
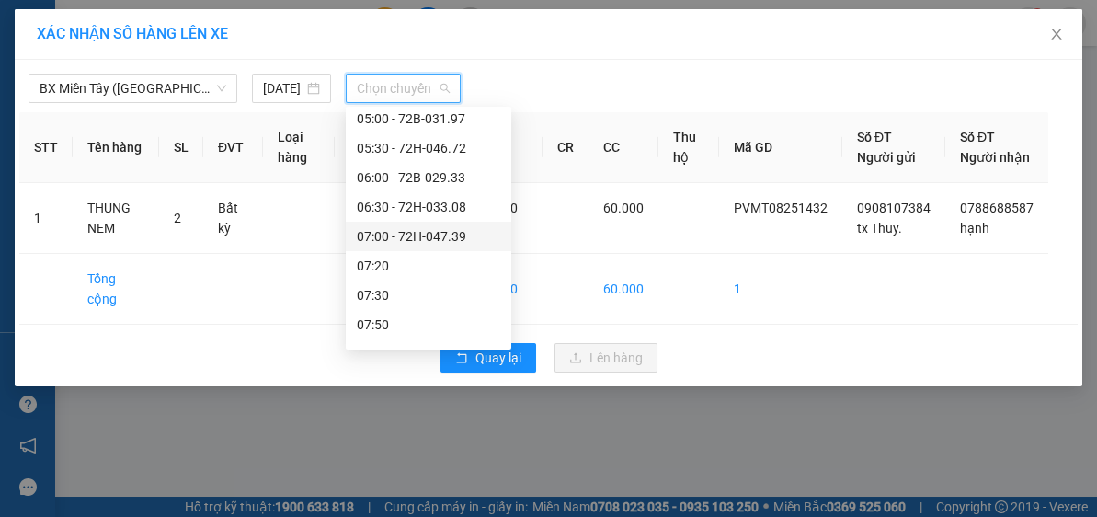
drag, startPoint x: 442, startPoint y: 237, endPoint x: 577, endPoint y: 357, distance: 179.8
click at [442, 237] on div "07:00 - 72H-047.39" at bounding box center [429, 236] width 144 height 20
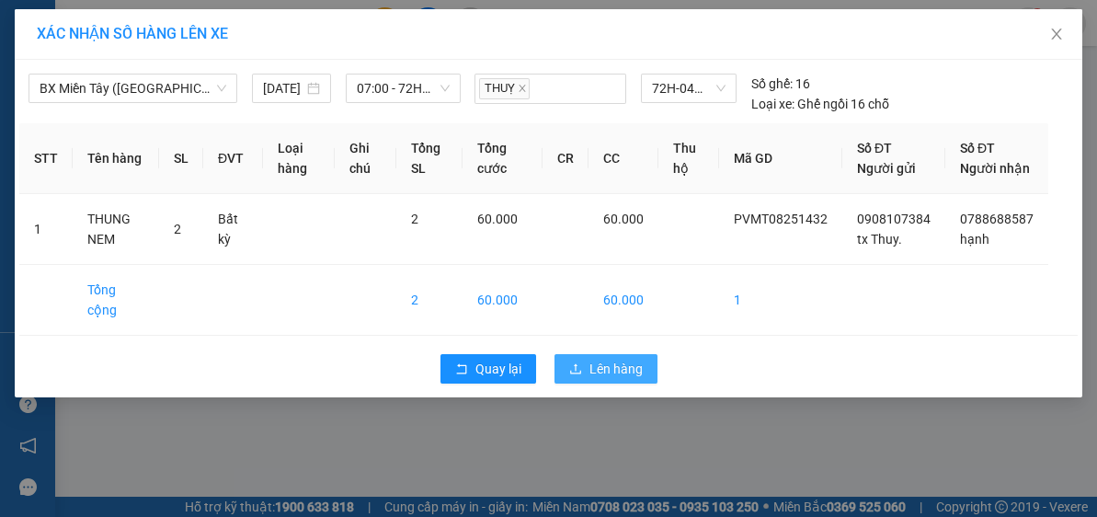
click at [602, 372] on span "Lên hàng" at bounding box center [616, 369] width 53 height 20
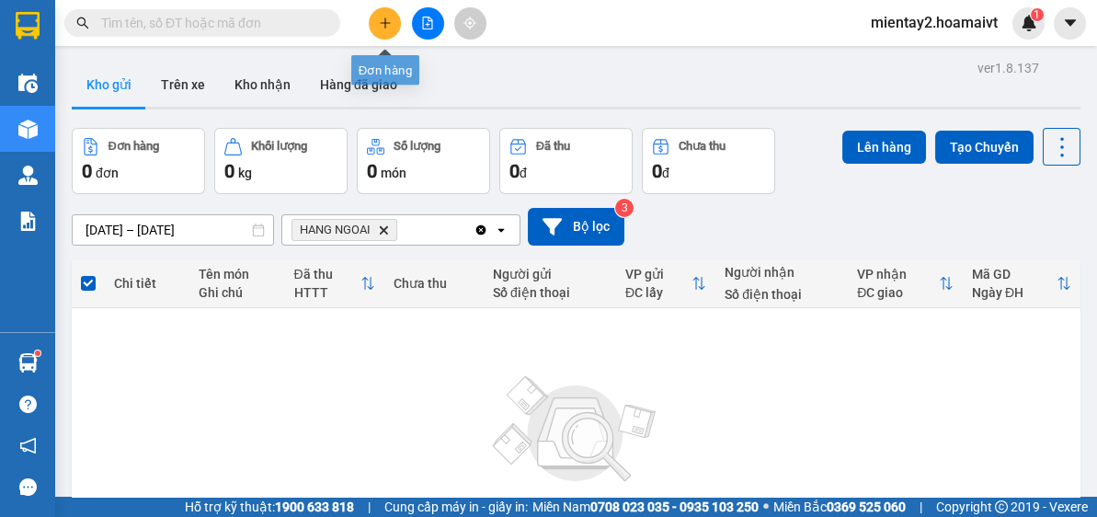
click at [391, 19] on button at bounding box center [385, 23] width 32 height 32
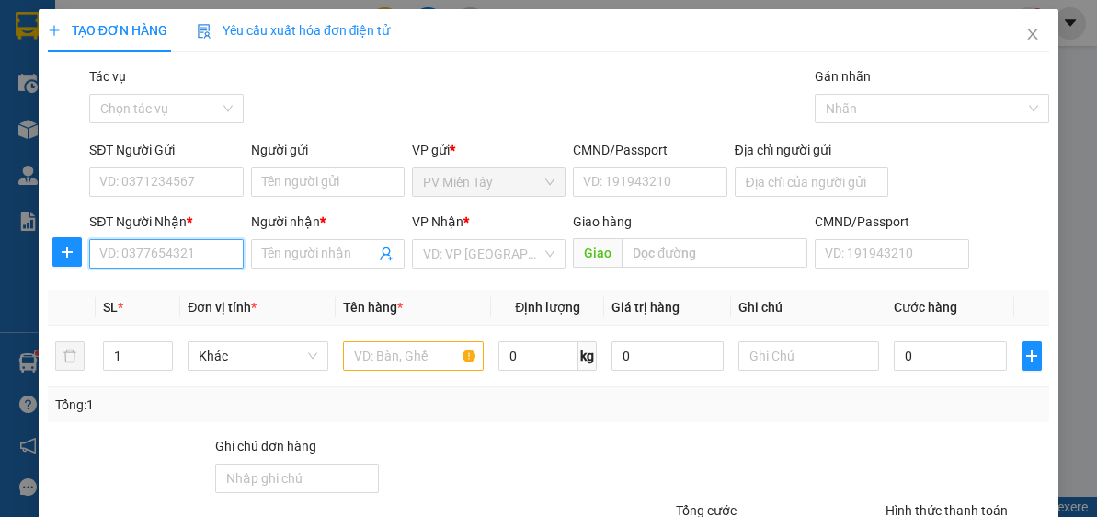
click at [178, 251] on input "SĐT Người Nhận *" at bounding box center [166, 253] width 154 height 29
click at [204, 291] on div "0933041191 - TIEN" at bounding box center [164, 290] width 130 height 20
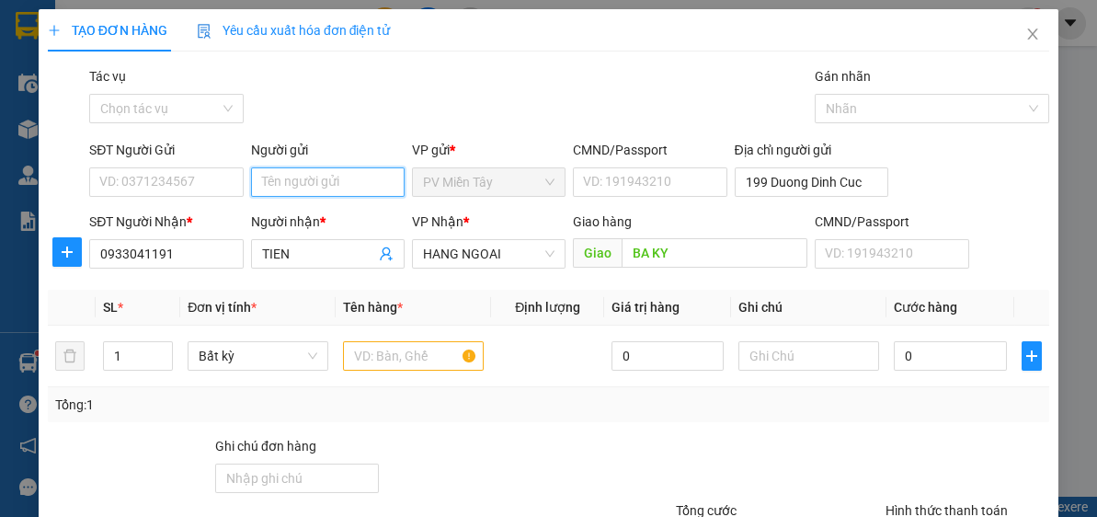
click at [327, 182] on input "Người gửi" at bounding box center [328, 181] width 154 height 29
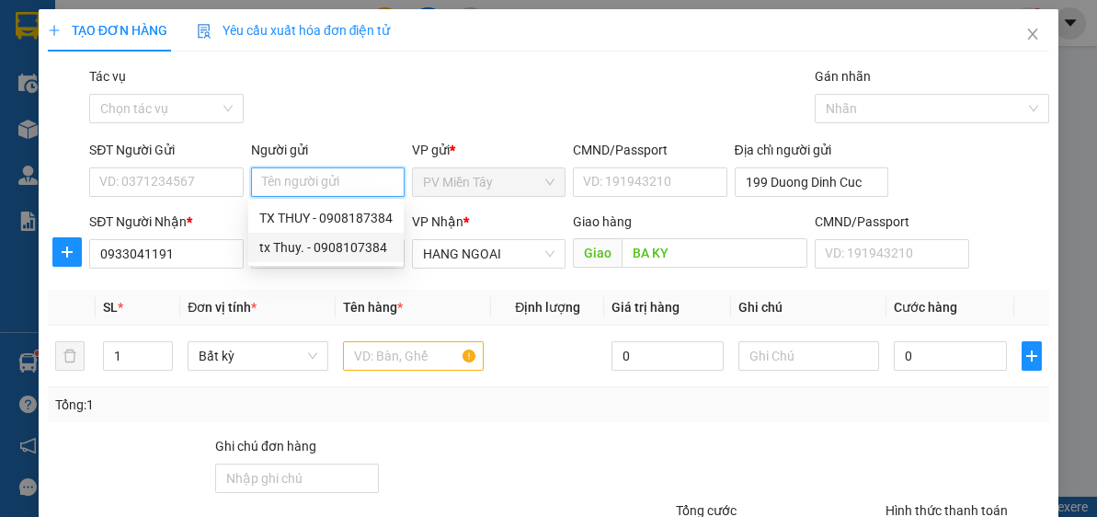
click at [323, 245] on div "tx Thuy. - 0908107384" at bounding box center [325, 247] width 133 height 20
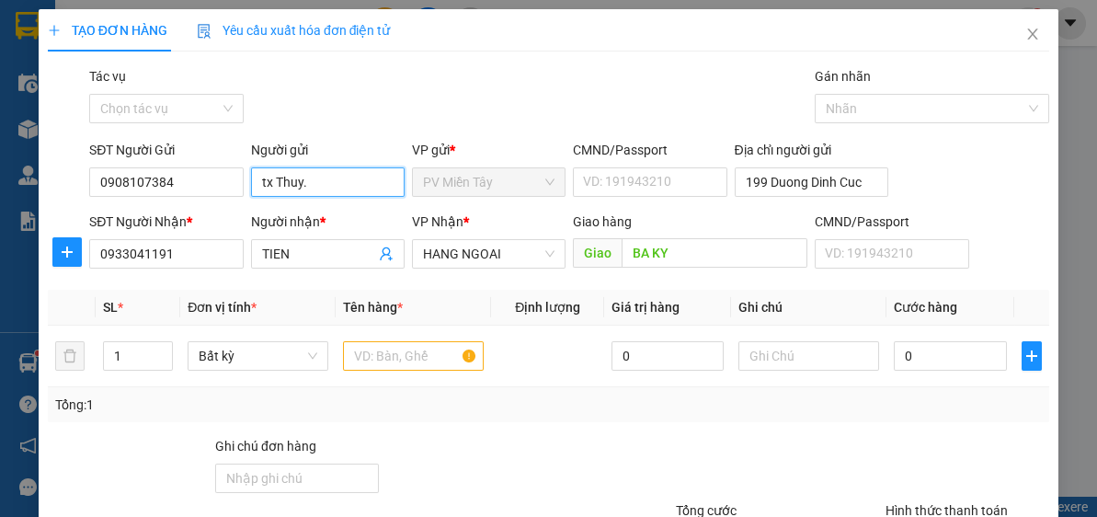
click at [337, 184] on input "tx Thuy." at bounding box center [328, 181] width 154 height 29
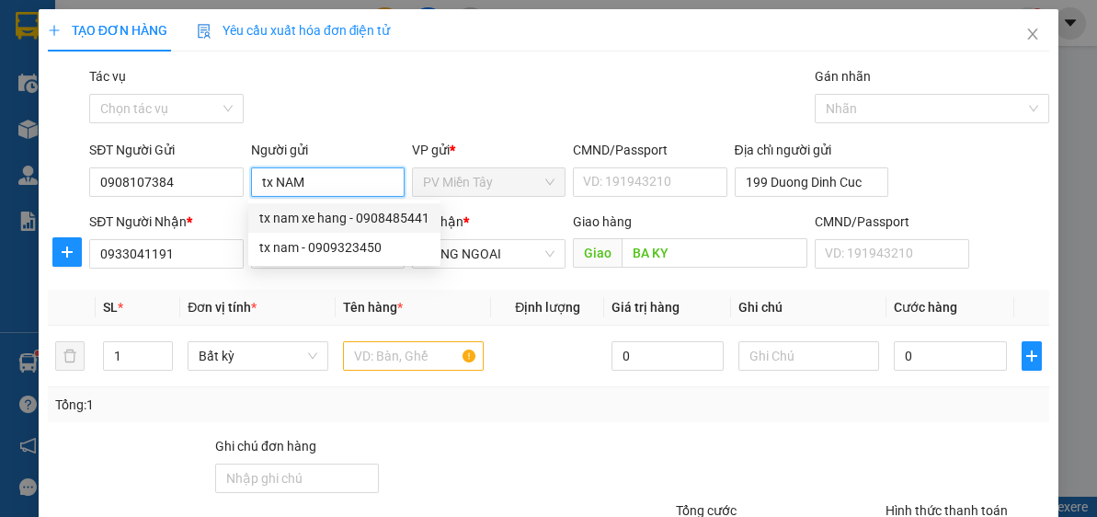
click at [349, 217] on div "tx nam xe hang - 0908485441" at bounding box center [344, 218] width 170 height 20
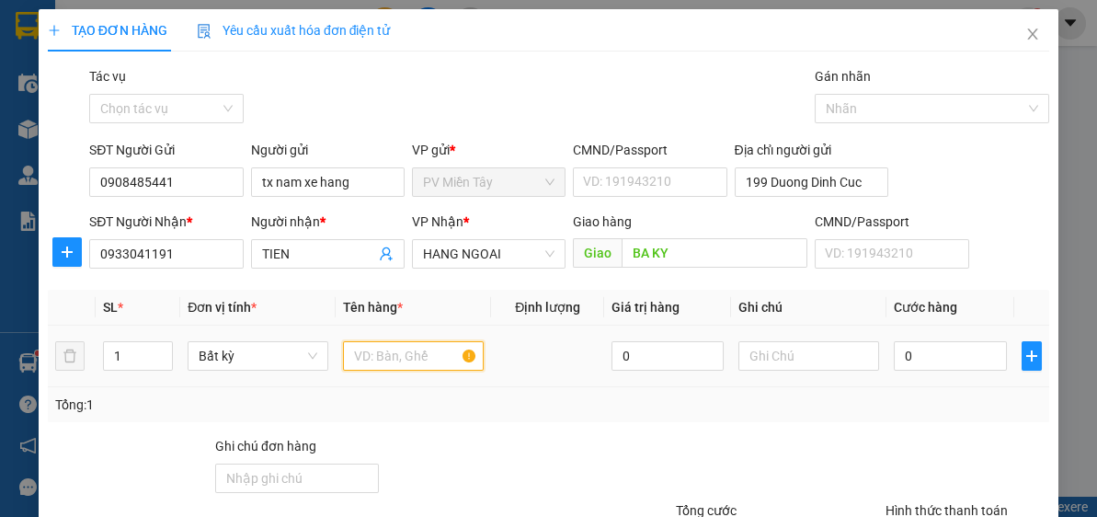
click at [421, 348] on input "text" at bounding box center [413, 355] width 141 height 29
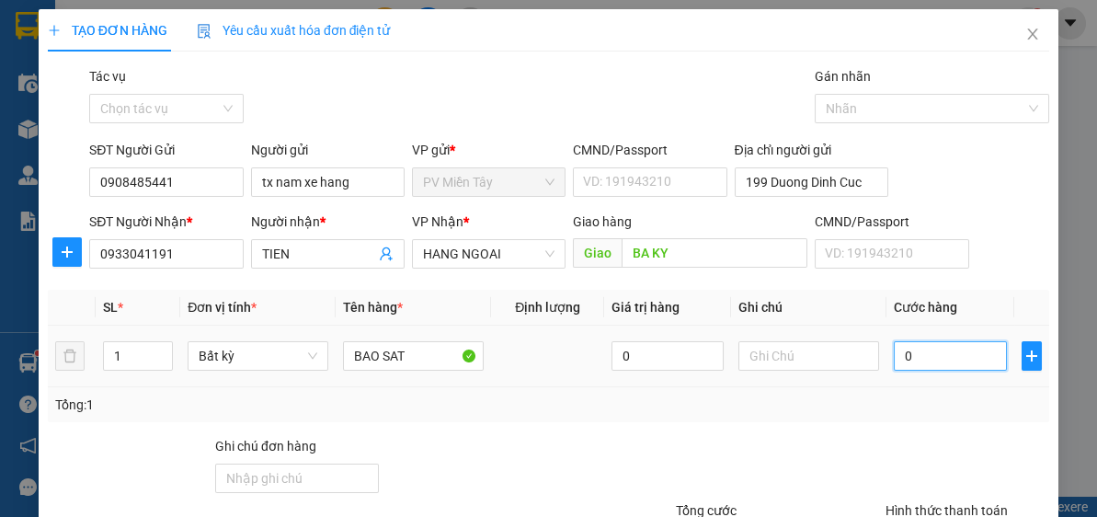
click at [926, 359] on input "0" at bounding box center [950, 355] width 112 height 29
drag, startPoint x: 957, startPoint y: 428, endPoint x: 1076, endPoint y: 359, distance: 138.1
click at [959, 428] on div "Transit Pickup Surcharge Ids Transit Deliver Surcharge Ids Transit Deliver Surc…" at bounding box center [549, 355] width 1002 height 579
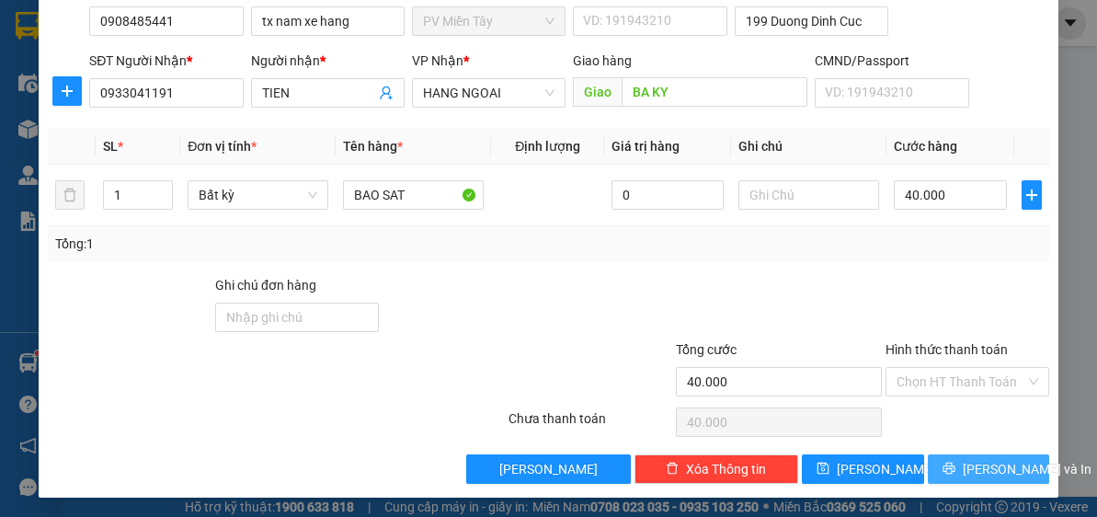
click at [997, 468] on span "[PERSON_NAME] và In" at bounding box center [1027, 469] width 129 height 20
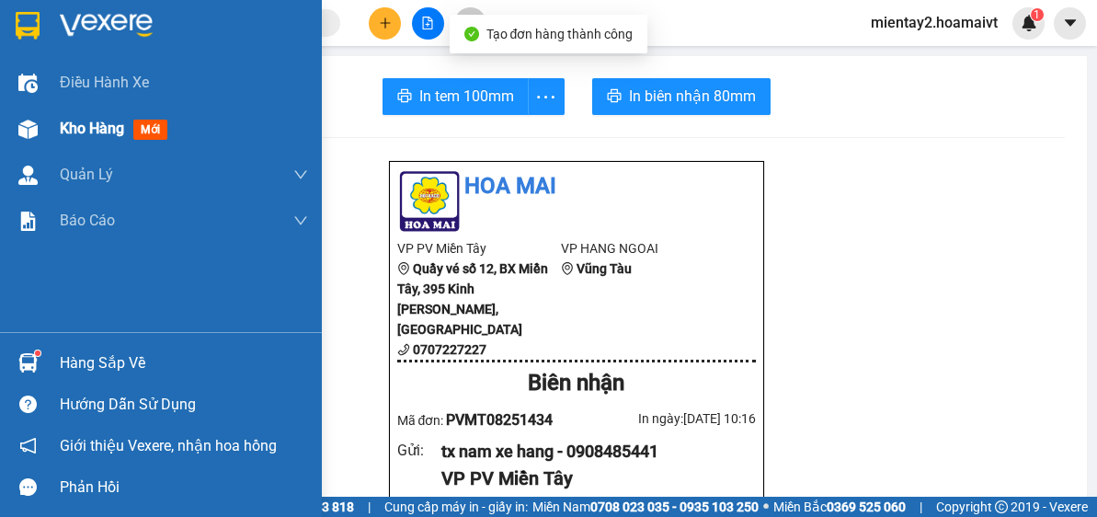
click at [111, 132] on span "Kho hàng" at bounding box center [92, 128] width 64 height 17
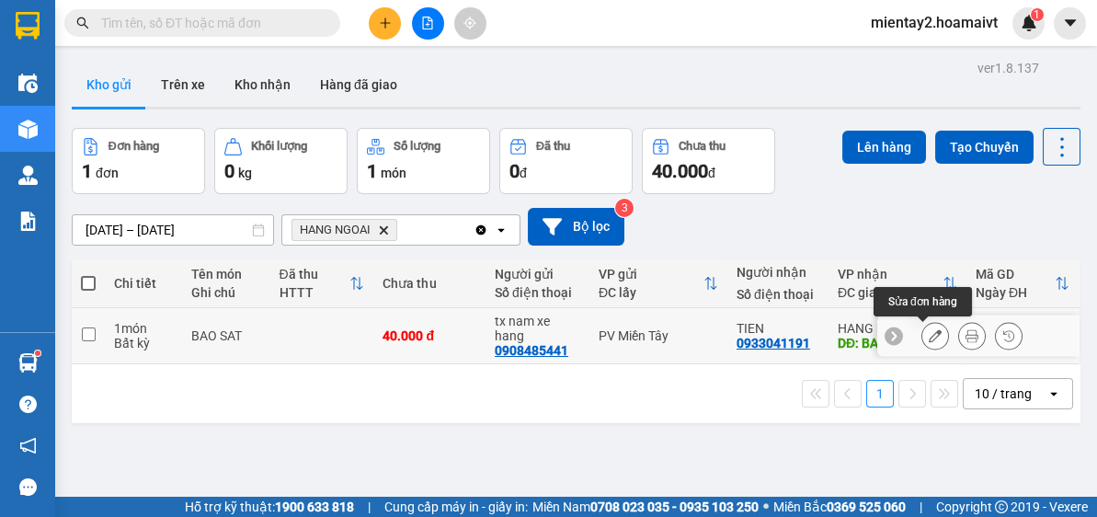
click at [929, 333] on icon at bounding box center [935, 335] width 13 height 13
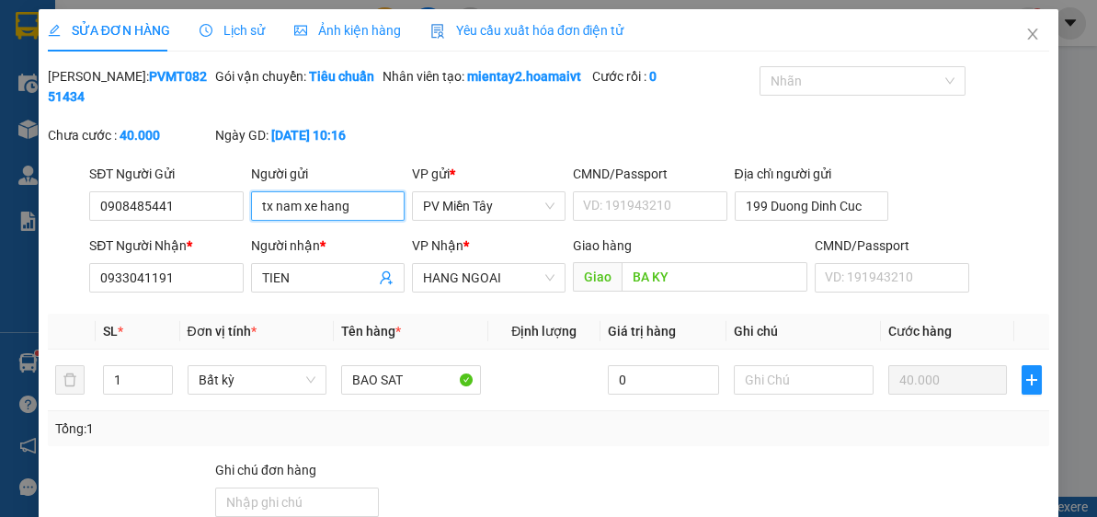
click at [382, 194] on input "tx nam xe hang" at bounding box center [328, 205] width 154 height 29
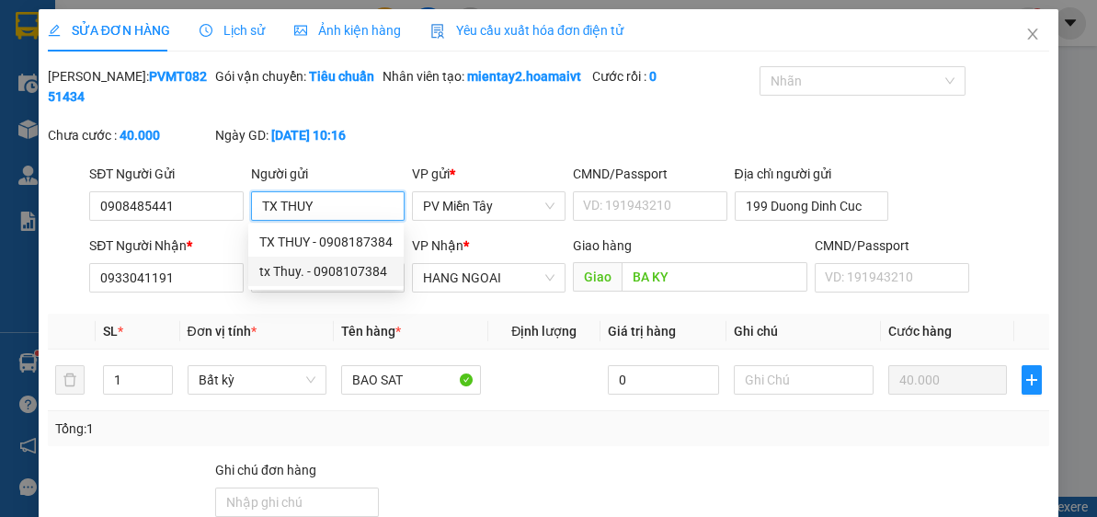
click at [334, 275] on div "tx Thuy. - 0908107384" at bounding box center [325, 271] width 133 height 20
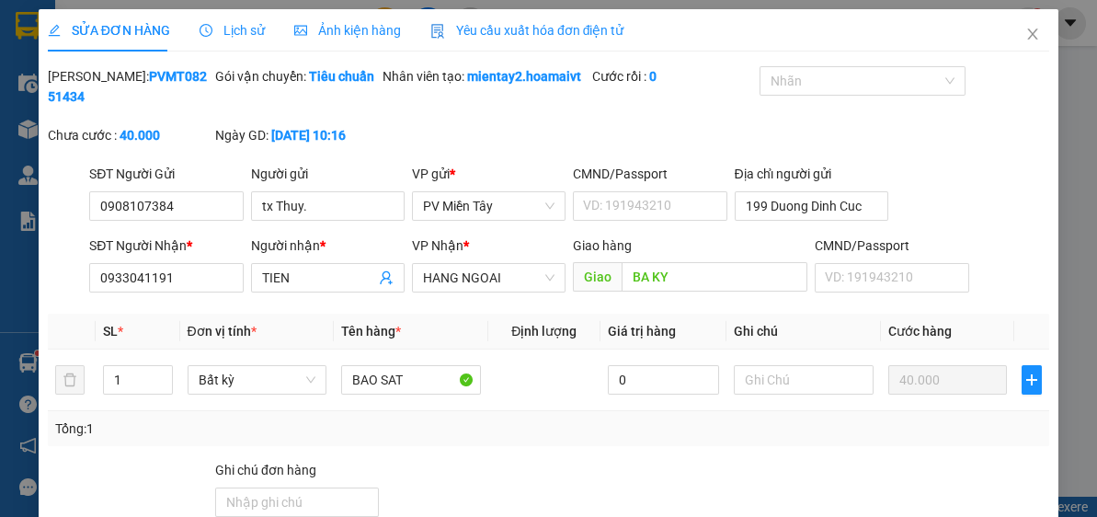
scroll to position [185, 0]
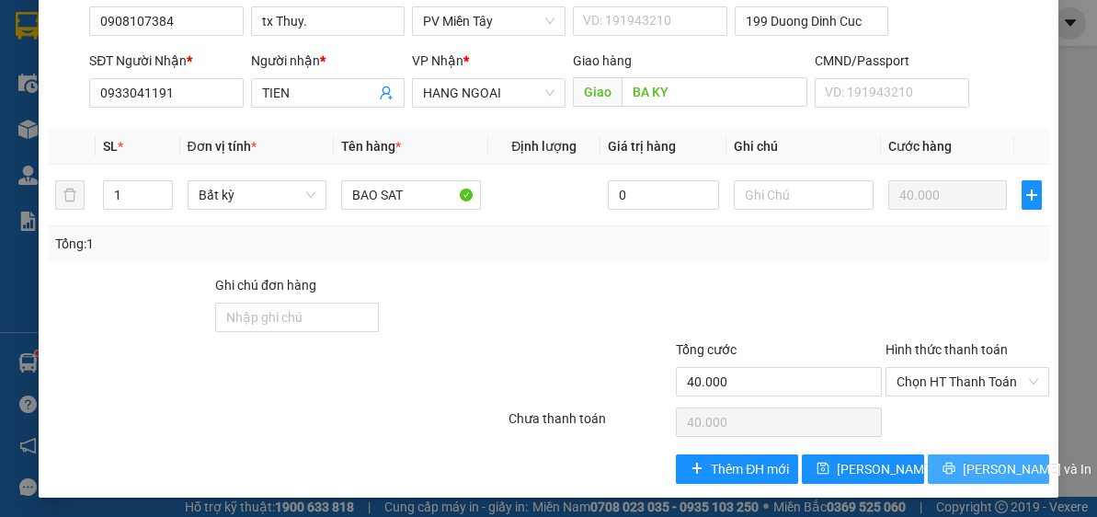
click at [948, 474] on span "printer" at bounding box center [949, 469] width 13 height 15
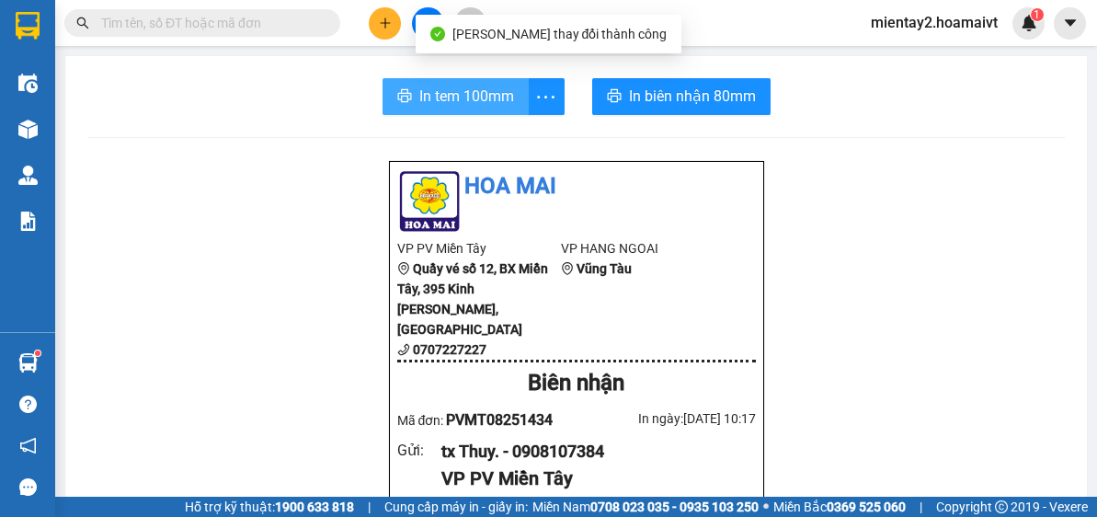
click at [460, 95] on span "In tem 100mm" at bounding box center [466, 96] width 95 height 23
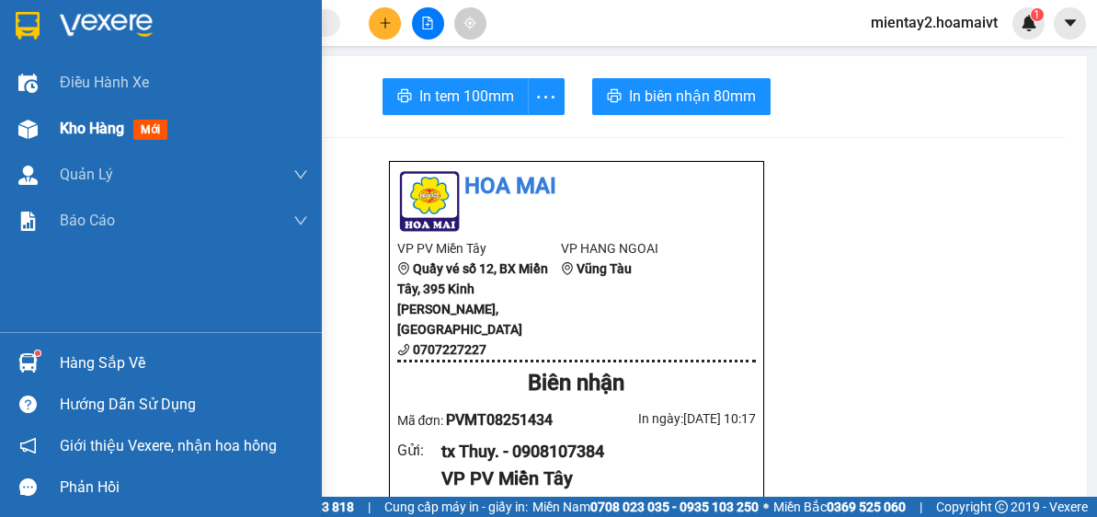
click at [75, 134] on span "Kho hàng" at bounding box center [92, 128] width 64 height 17
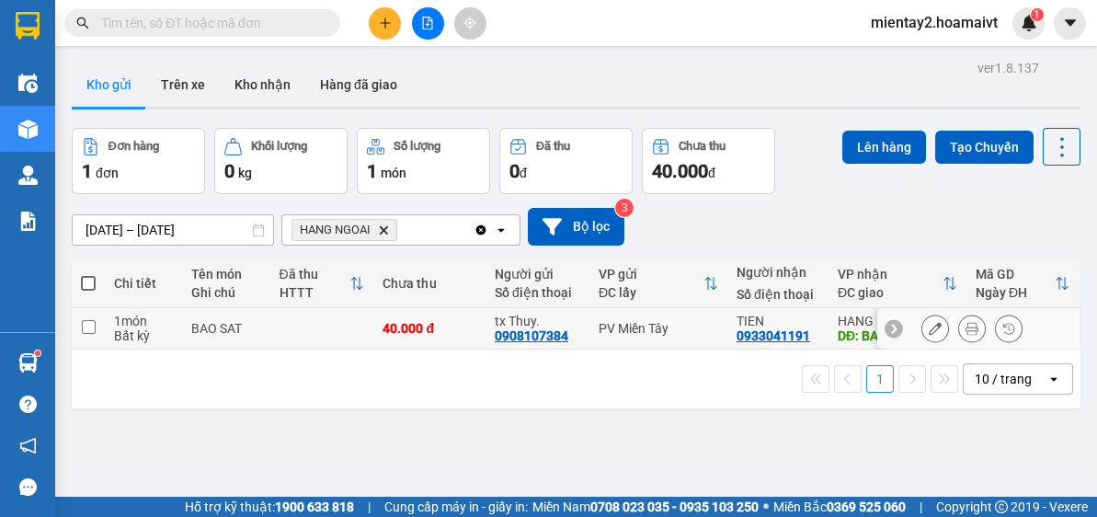
click at [398, 316] on td "40.000 đ" at bounding box center [429, 328] width 112 height 41
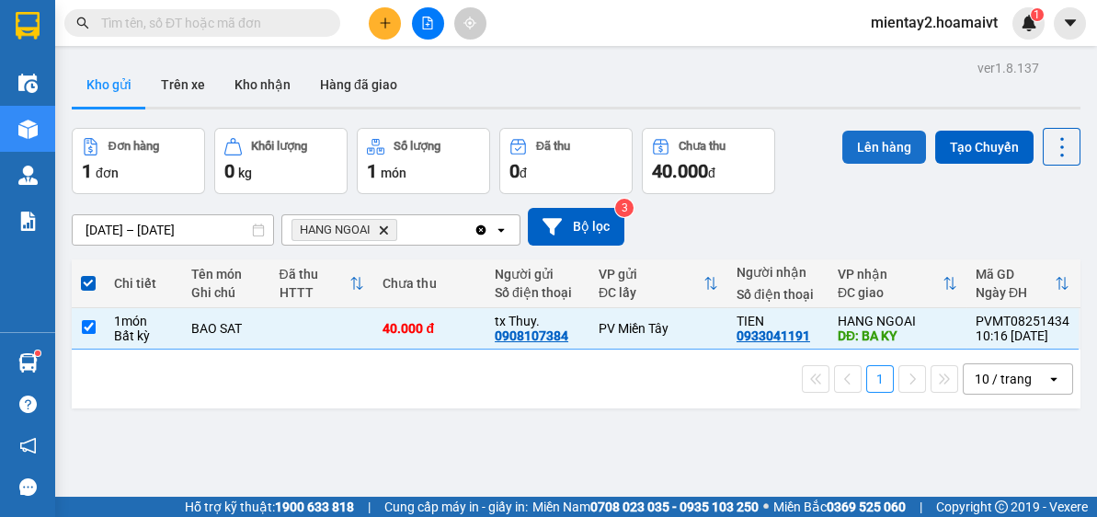
click at [883, 151] on button "Lên hàng" at bounding box center [885, 147] width 84 height 33
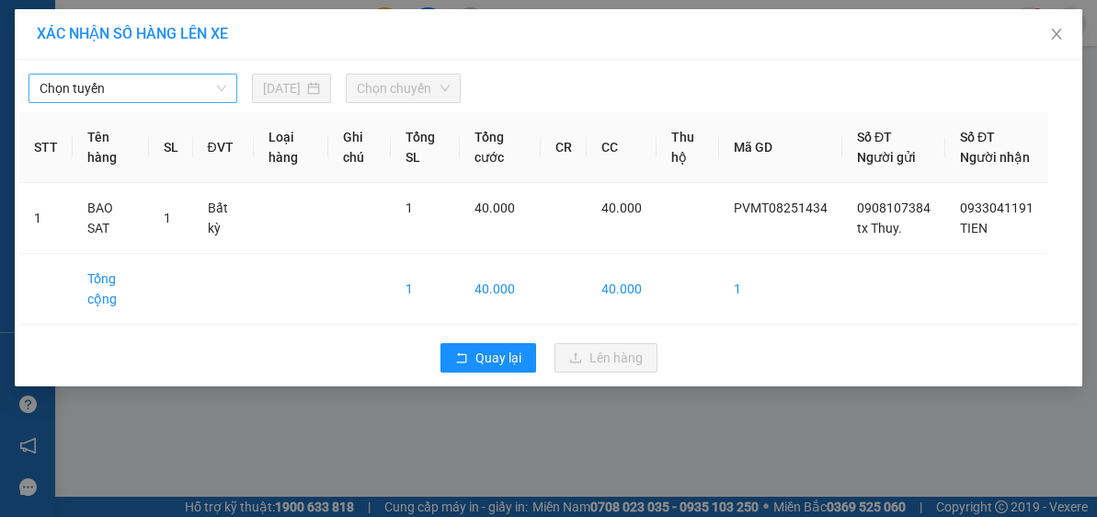
click at [118, 91] on span "Chọn tuyến" at bounding box center [133, 89] width 187 height 28
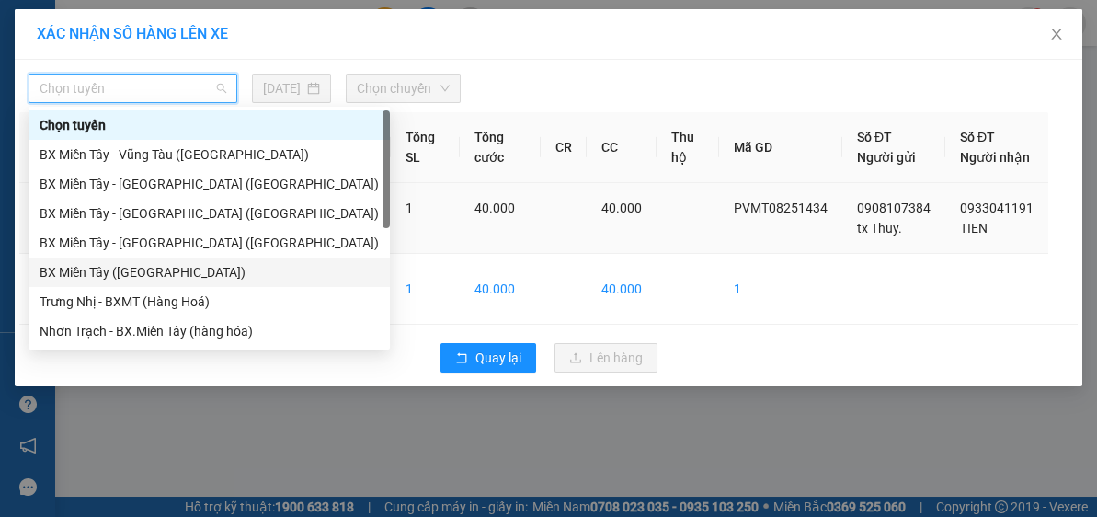
click at [167, 270] on div "BX Miền Tây (Hàng Ngoài)" at bounding box center [209, 272] width 339 height 20
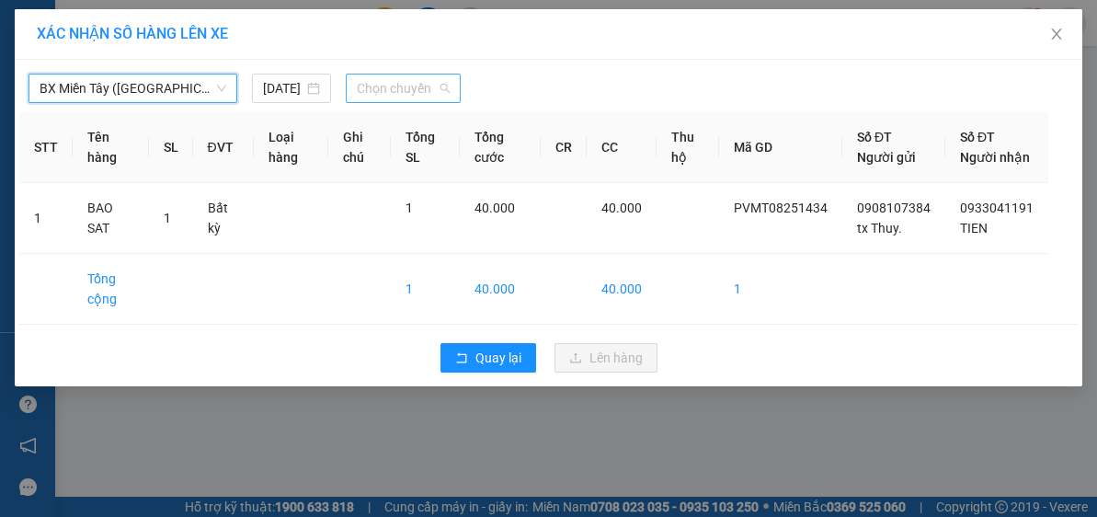
click at [412, 78] on span "Chọn chuyến" at bounding box center [404, 89] width 94 height 28
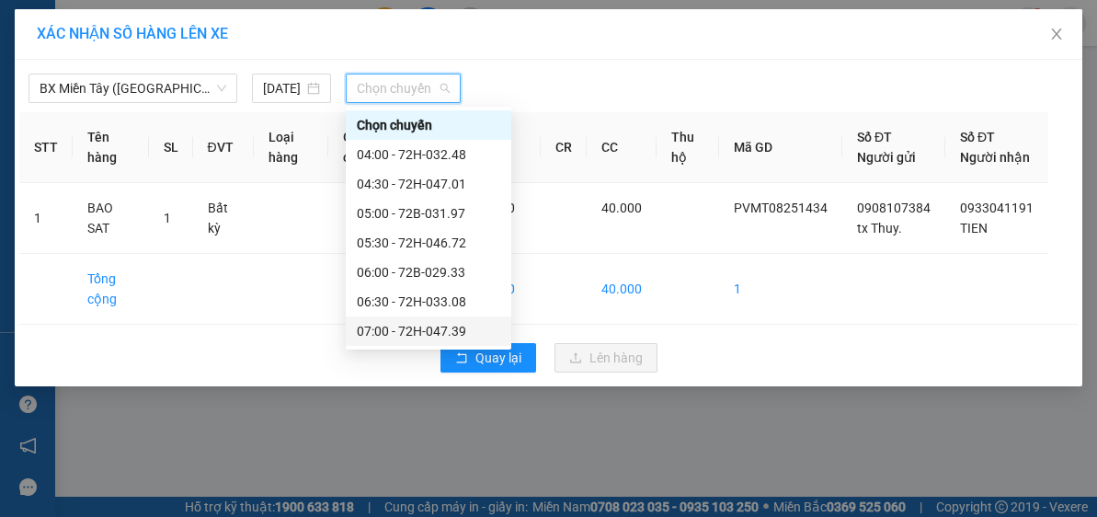
click at [447, 329] on div "07:00 - 72H-047.39" at bounding box center [429, 331] width 144 height 20
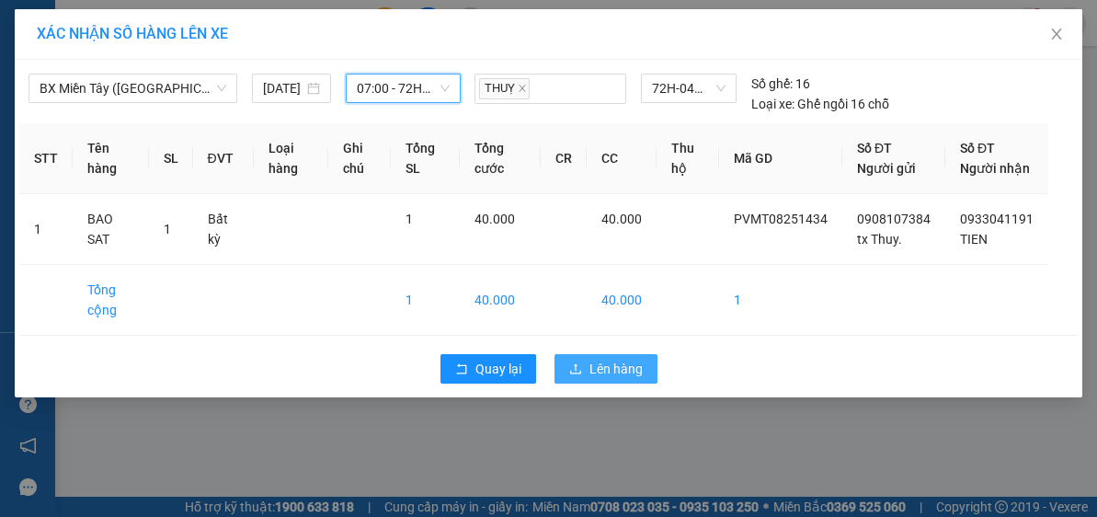
click at [598, 379] on span "Lên hàng" at bounding box center [616, 369] width 53 height 20
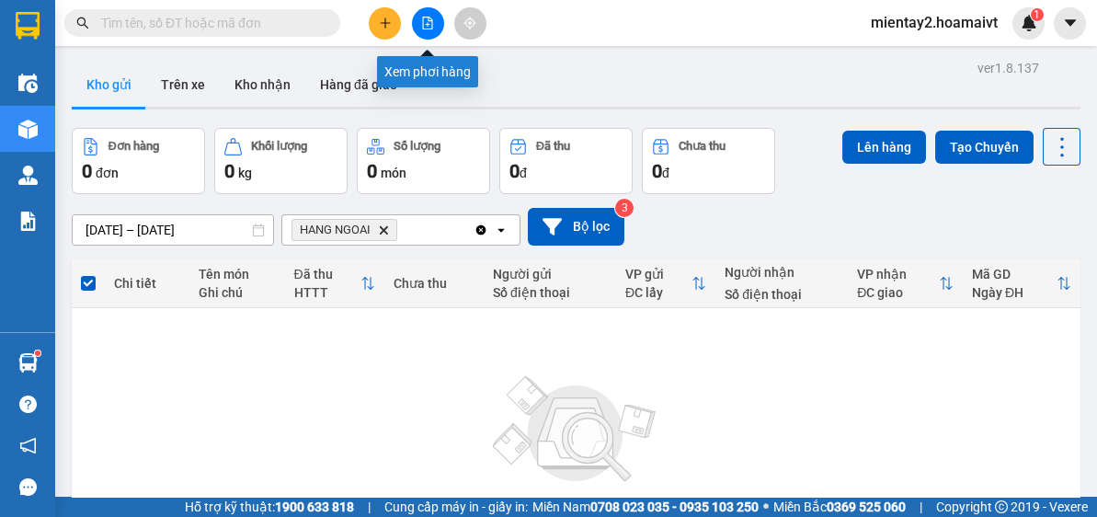
click at [428, 23] on icon "file-add" at bounding box center [427, 23] width 13 height 13
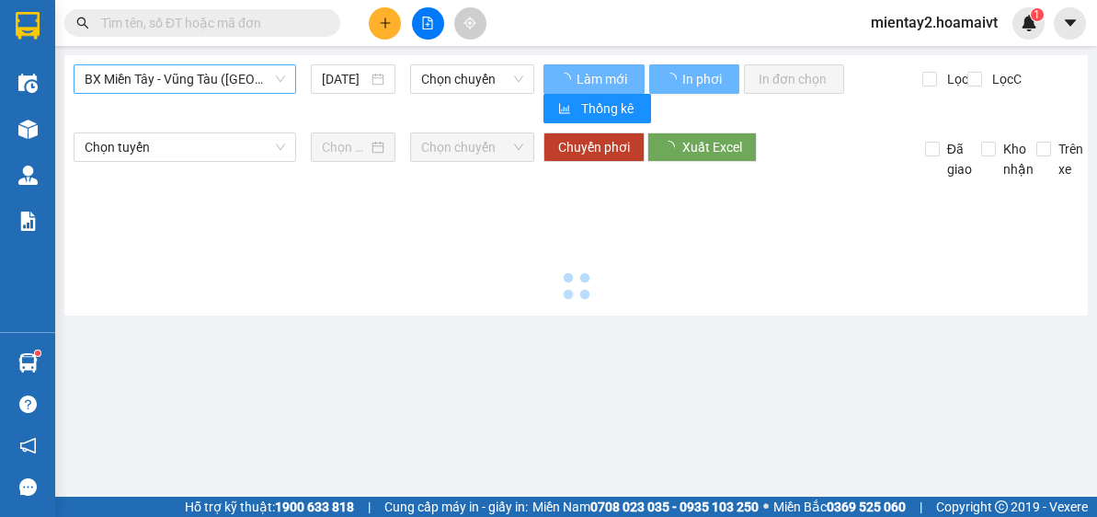
click at [204, 82] on span "BX Miền Tây - Vũng Tàu (Hàng Hóa)" at bounding box center [185, 79] width 201 height 28
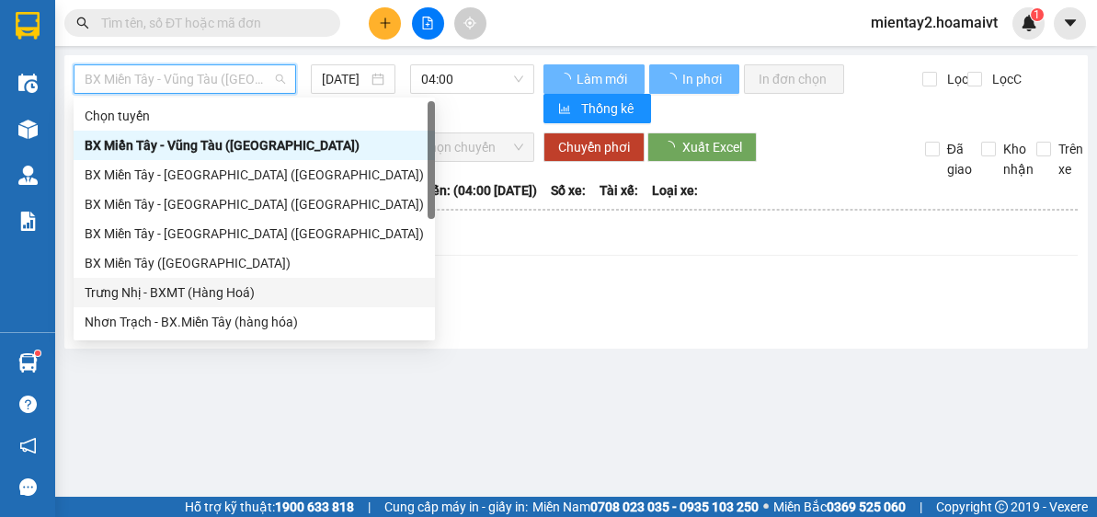
click at [219, 265] on div "BX Miền Tây (Hàng Ngoài)" at bounding box center [254, 263] width 339 height 20
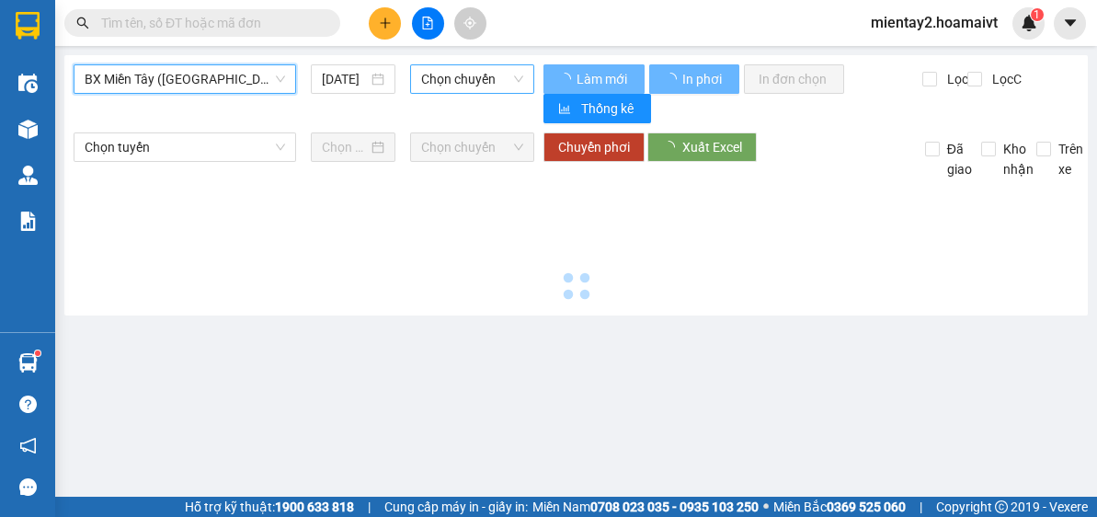
click at [489, 77] on span "Chọn chuyến" at bounding box center [472, 79] width 102 height 28
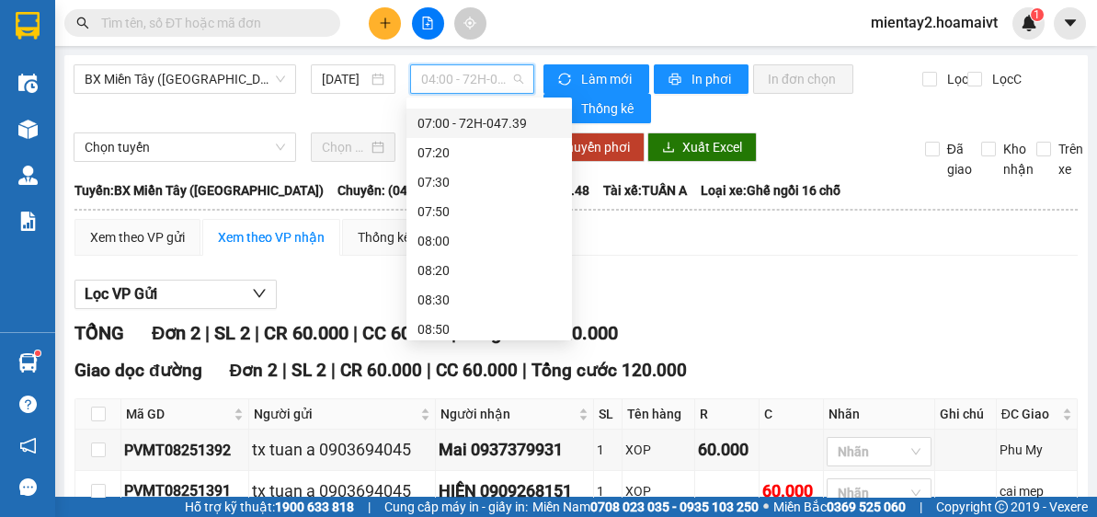
click at [512, 124] on div "07:00 - 72H-047.39" at bounding box center [490, 123] width 144 height 20
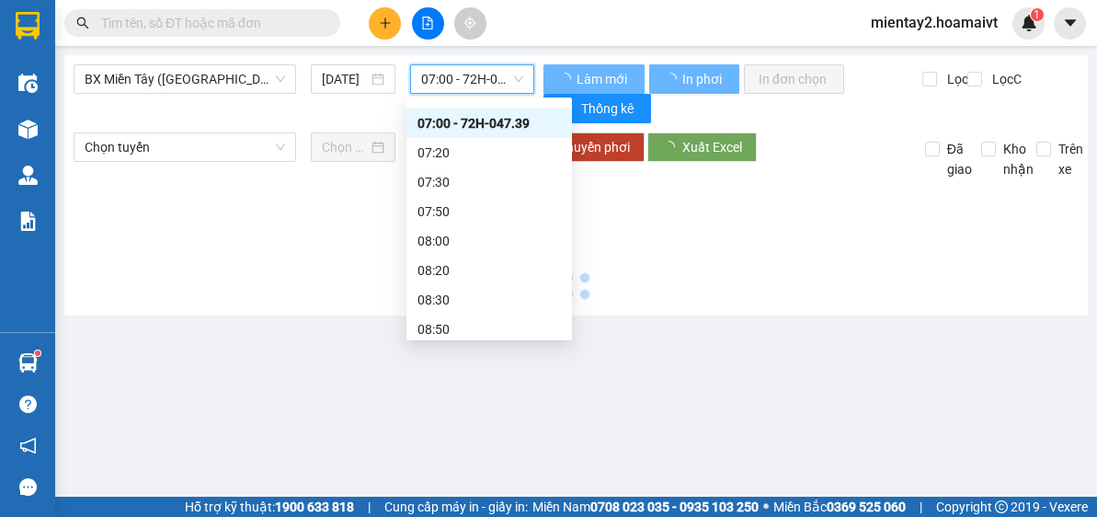
scroll to position [125, 0]
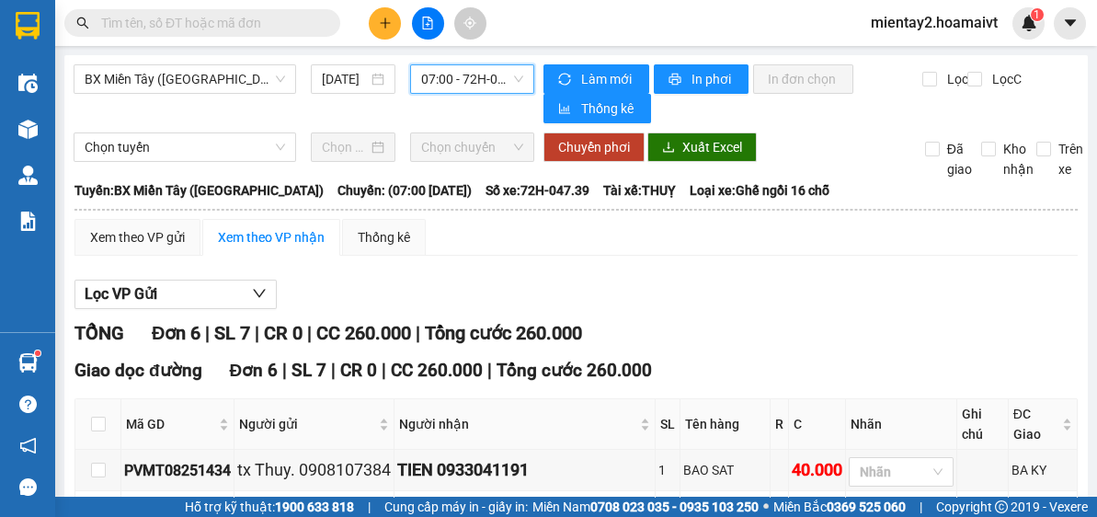
scroll to position [270, 0]
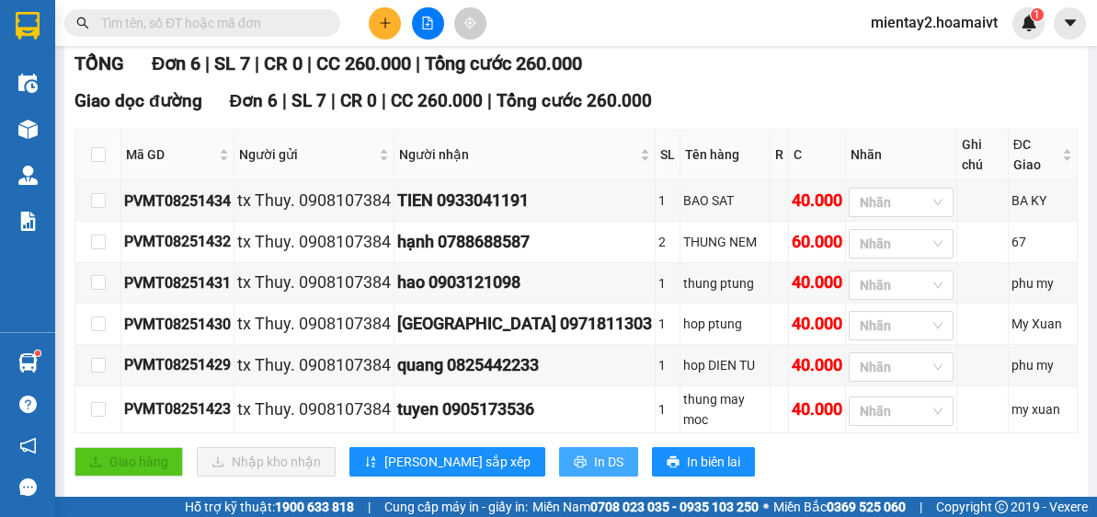
click at [594, 452] on span "In DS" at bounding box center [608, 462] width 29 height 20
click at [391, 19] on icon "plus" at bounding box center [385, 23] width 13 height 13
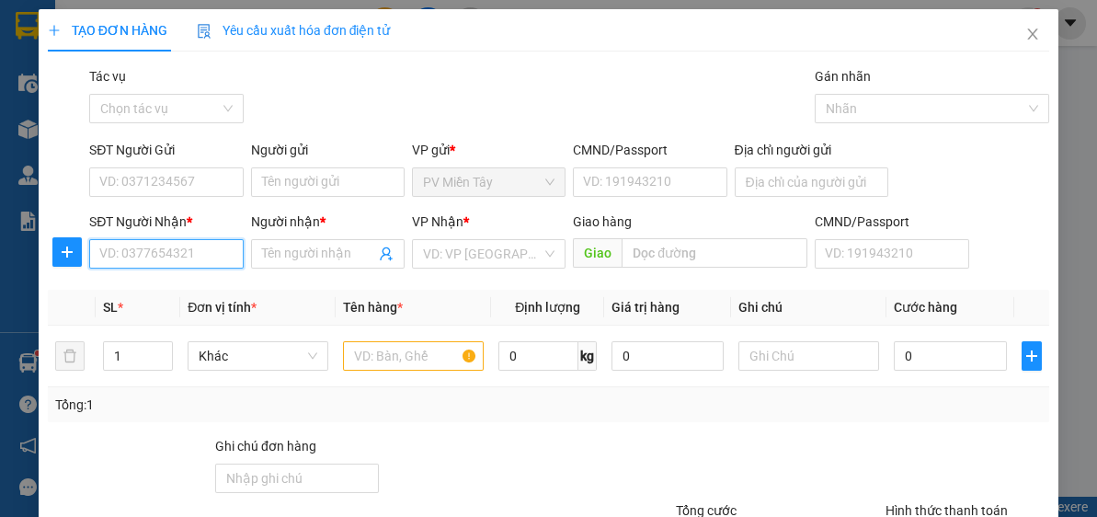
click at [162, 265] on input "SĐT Người Nhận *" at bounding box center [166, 253] width 154 height 29
click at [162, 256] on input "SĐT Người Nhận *" at bounding box center [166, 253] width 154 height 29
paste input "0907187439"
click at [210, 258] on input "0907187439" at bounding box center [166, 253] width 154 height 29
click at [209, 247] on input "0907187439" at bounding box center [166, 253] width 154 height 29
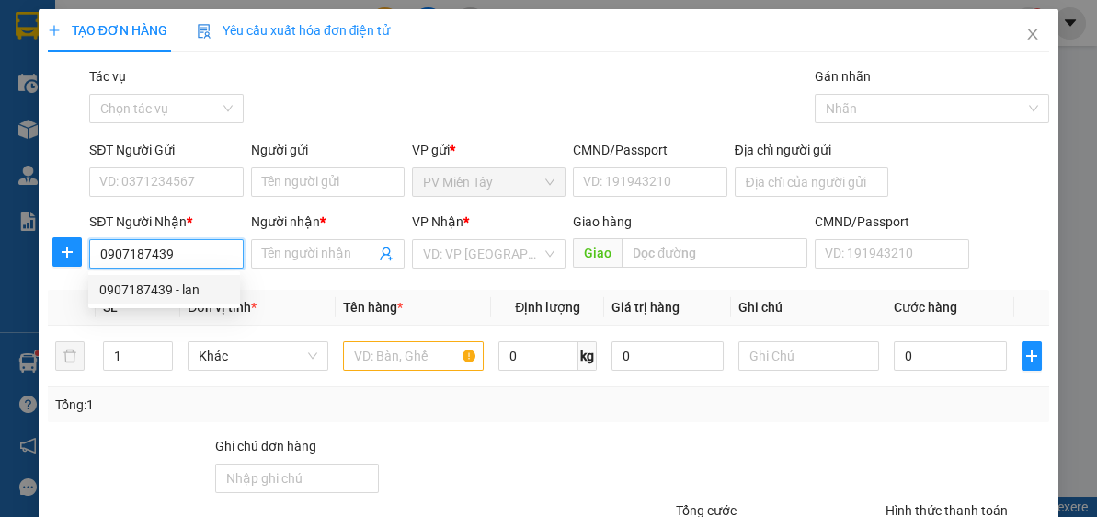
click at [196, 285] on div "0907187439 - lan" at bounding box center [164, 290] width 130 height 20
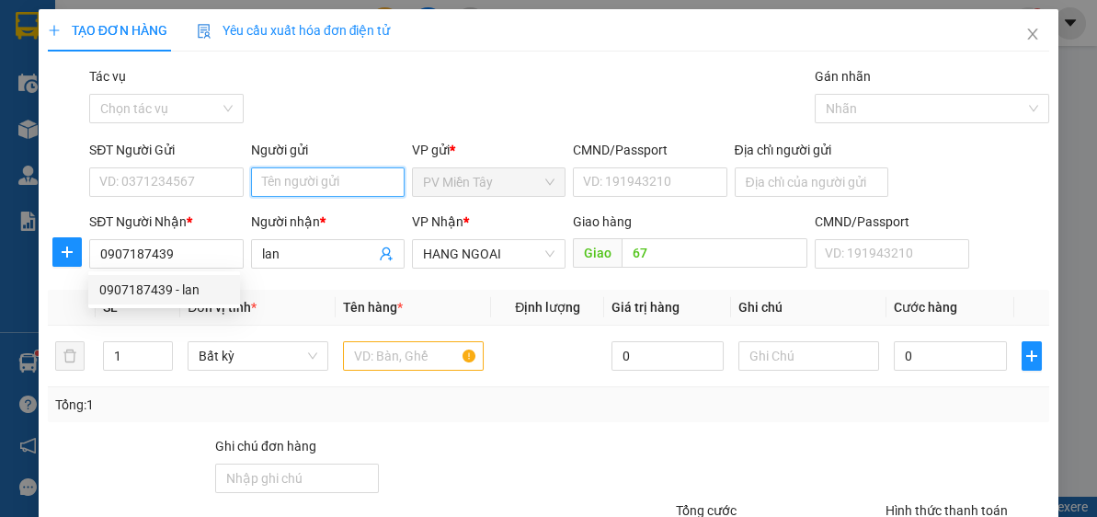
click at [343, 176] on input "Người gửi" at bounding box center [328, 181] width 154 height 29
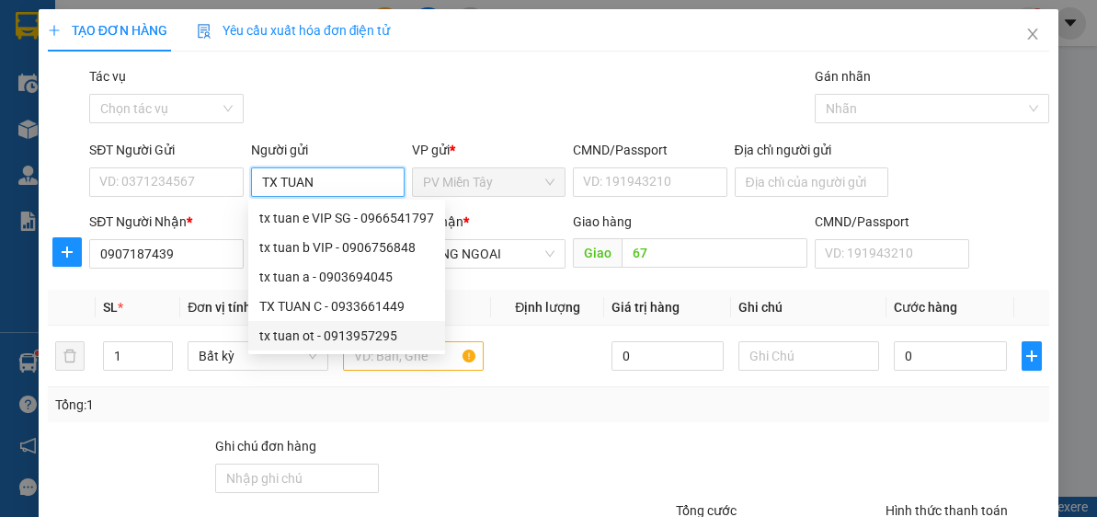
click at [335, 327] on div "tx tuan ot - 0913957295" at bounding box center [346, 336] width 175 height 20
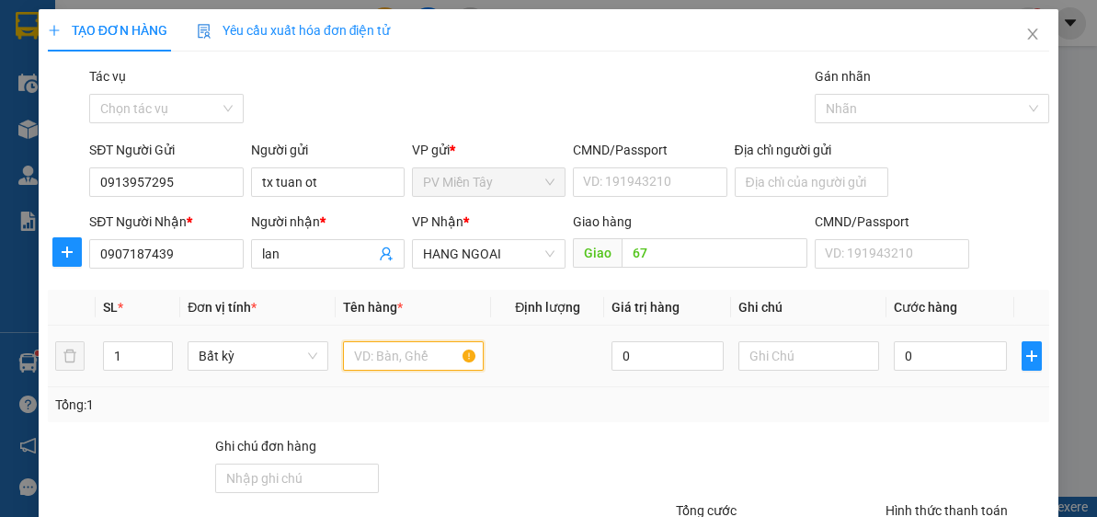
click at [432, 364] on input "text" at bounding box center [413, 355] width 141 height 29
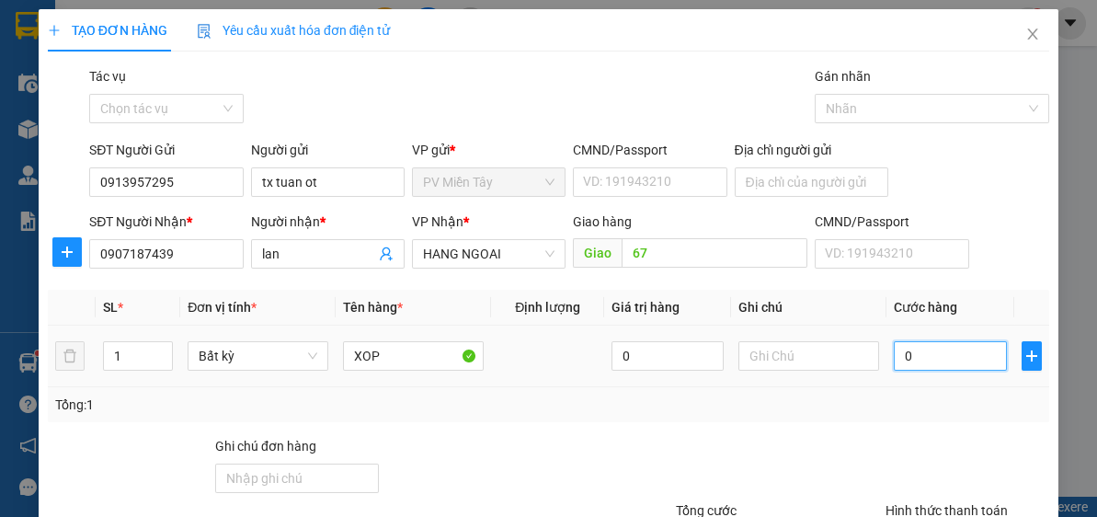
click at [958, 356] on input "0" at bounding box center [950, 355] width 112 height 29
click at [953, 395] on div "Tổng: 1" at bounding box center [548, 405] width 987 height 20
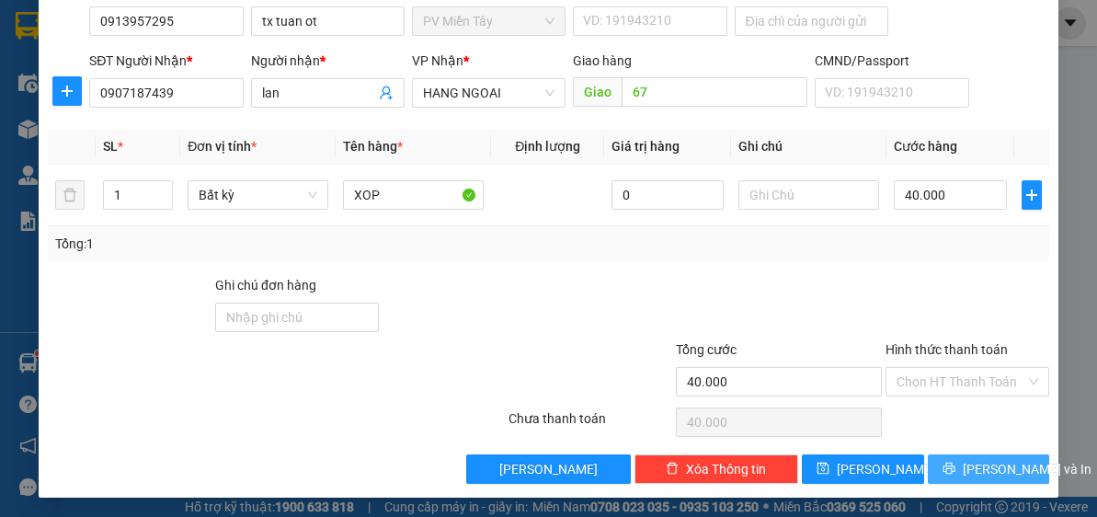
drag, startPoint x: 1016, startPoint y: 444, endPoint x: 1006, endPoint y: 472, distance: 29.1
click at [1016, 445] on div "Transit Pickup Surcharge Ids Transit Deliver Surcharge Ids Transit Deliver Surc…" at bounding box center [549, 194] width 1002 height 579
click at [1006, 472] on span "[PERSON_NAME] và In" at bounding box center [1027, 469] width 129 height 20
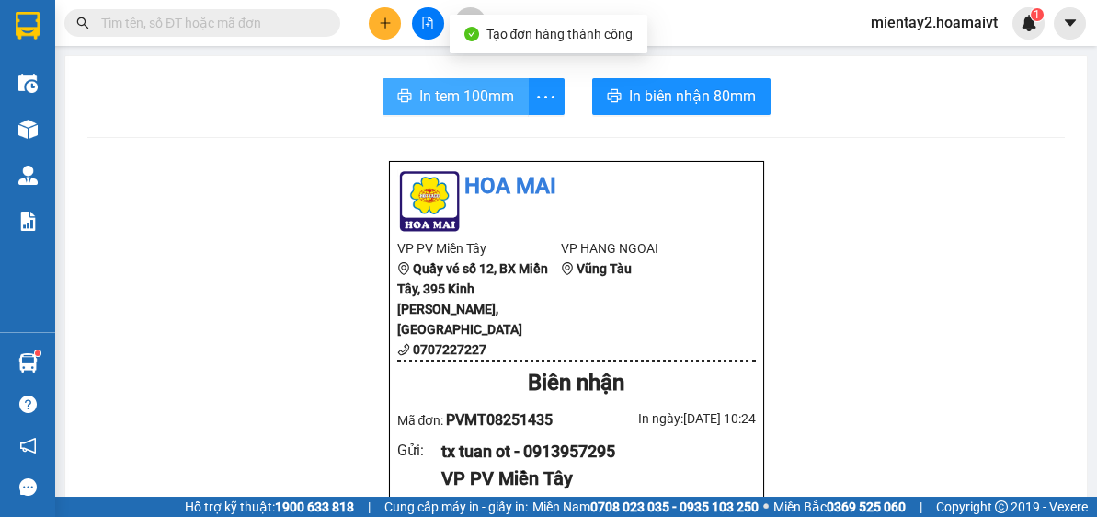
click at [402, 82] on button "In tem 100mm" at bounding box center [456, 96] width 146 height 37
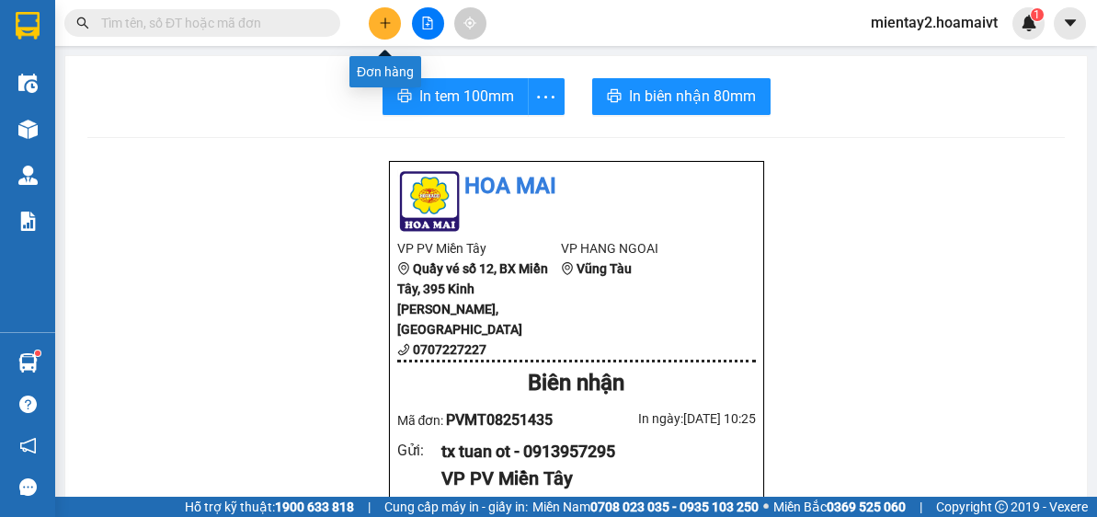
click at [383, 17] on icon "plus" at bounding box center [385, 23] width 13 height 13
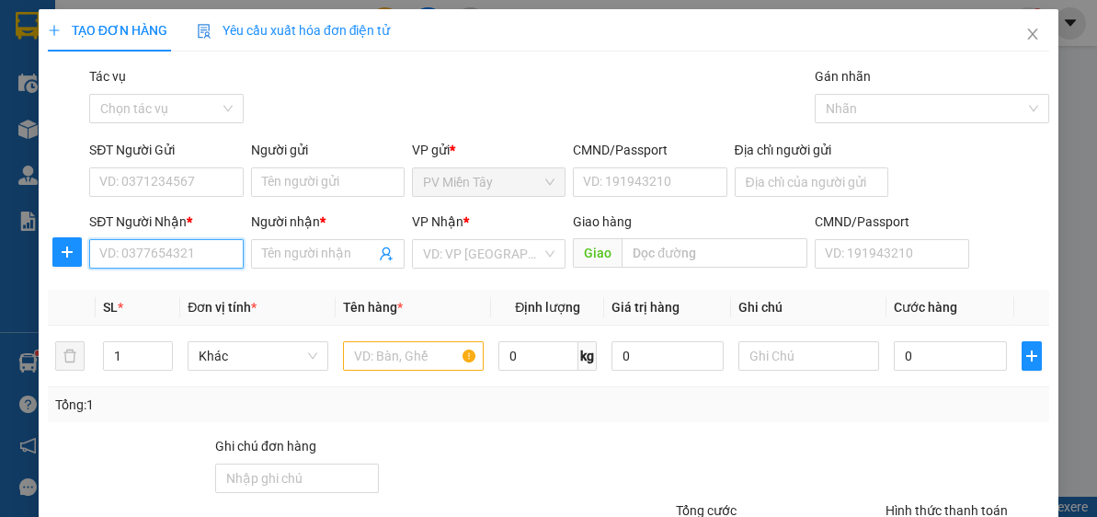
click at [171, 247] on input "SĐT Người Nhận *" at bounding box center [166, 253] width 154 height 29
click at [152, 281] on div "0979425678 - hien" at bounding box center [164, 290] width 130 height 20
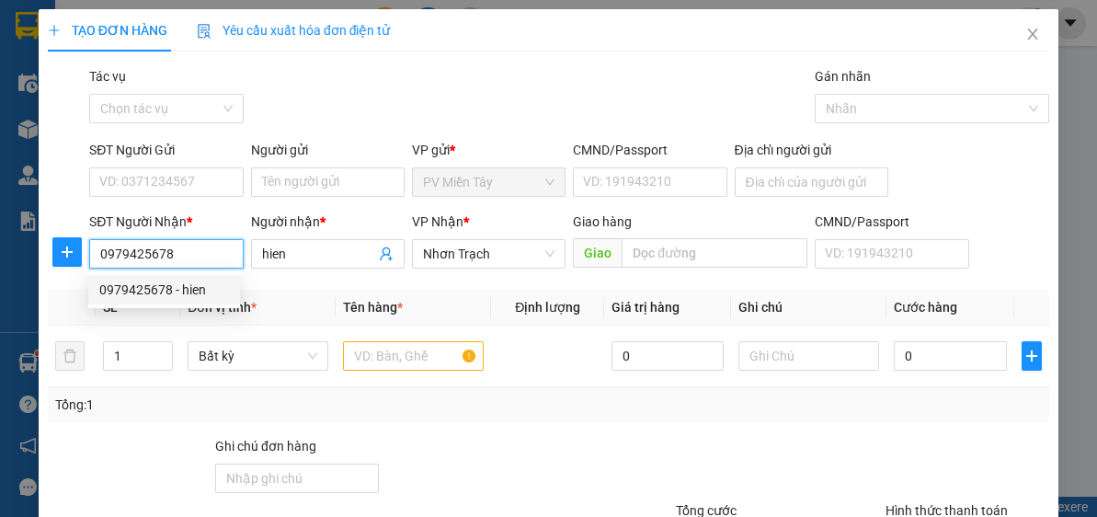
drag, startPoint x: 194, startPoint y: 260, endPoint x: 95, endPoint y: 253, distance: 99.6
click at [95, 253] on input "0979425678" at bounding box center [166, 253] width 154 height 29
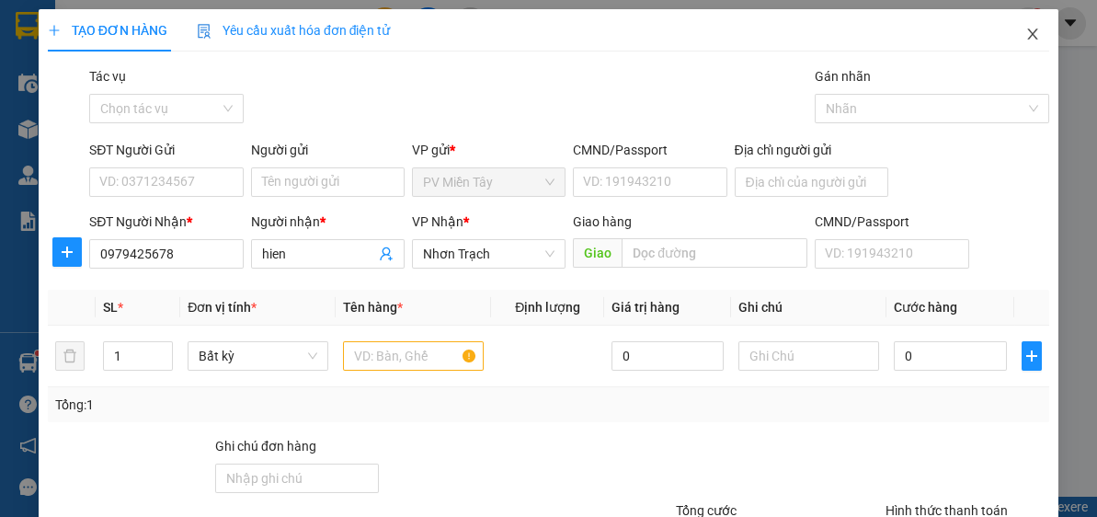
click at [1026, 35] on icon "close" at bounding box center [1033, 34] width 15 height 15
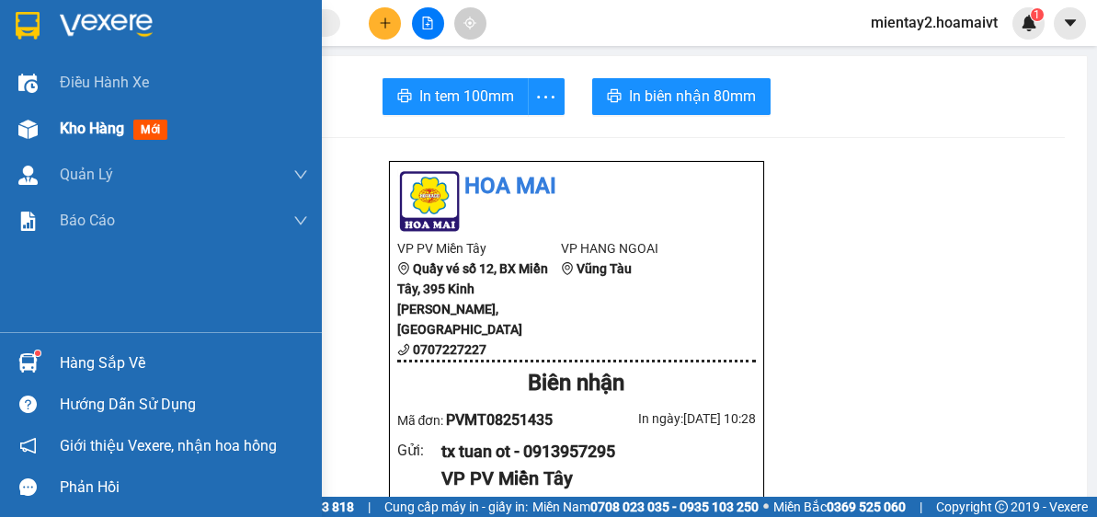
click at [85, 132] on span "Kho hàng" at bounding box center [92, 128] width 64 height 17
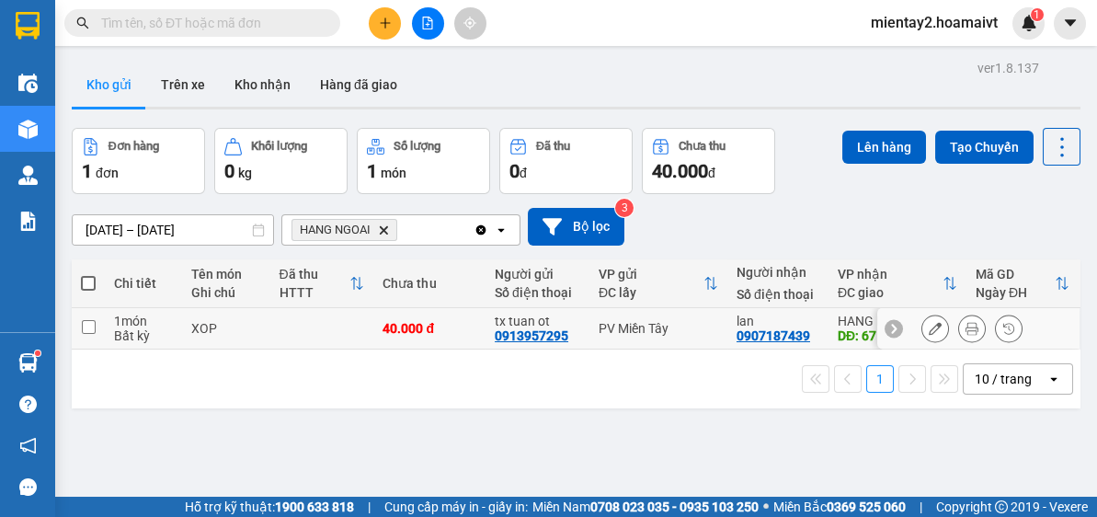
click at [383, 336] on div "40.000 đ" at bounding box center [430, 328] width 94 height 15
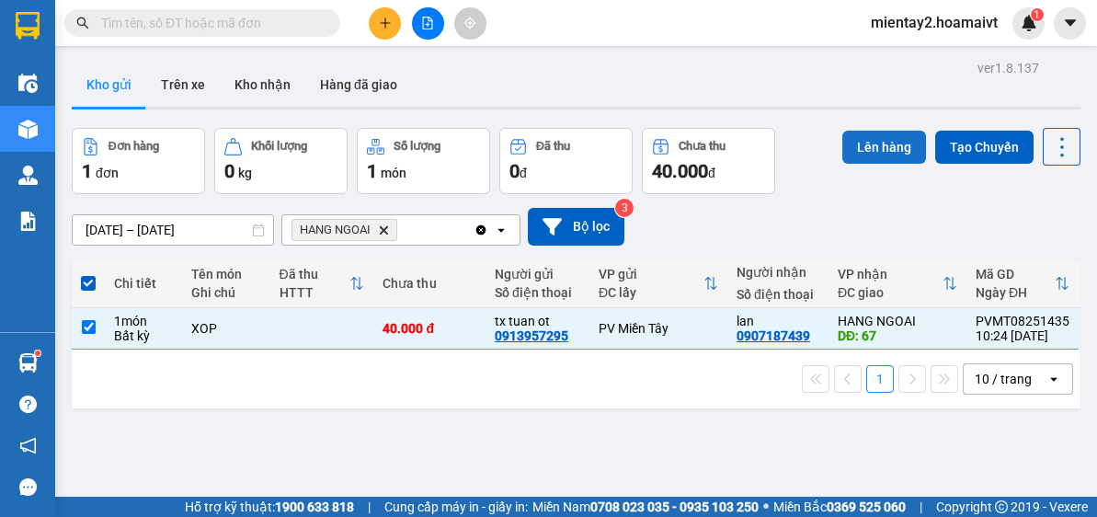
click at [882, 140] on button "Lên hàng" at bounding box center [885, 147] width 84 height 33
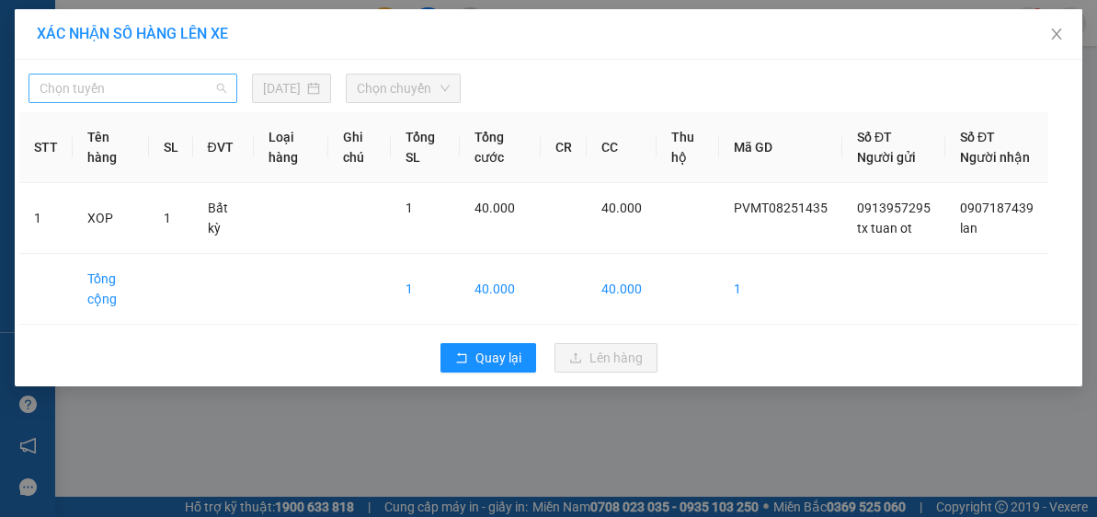
click at [164, 95] on span "Chọn tuyến" at bounding box center [133, 89] width 187 height 28
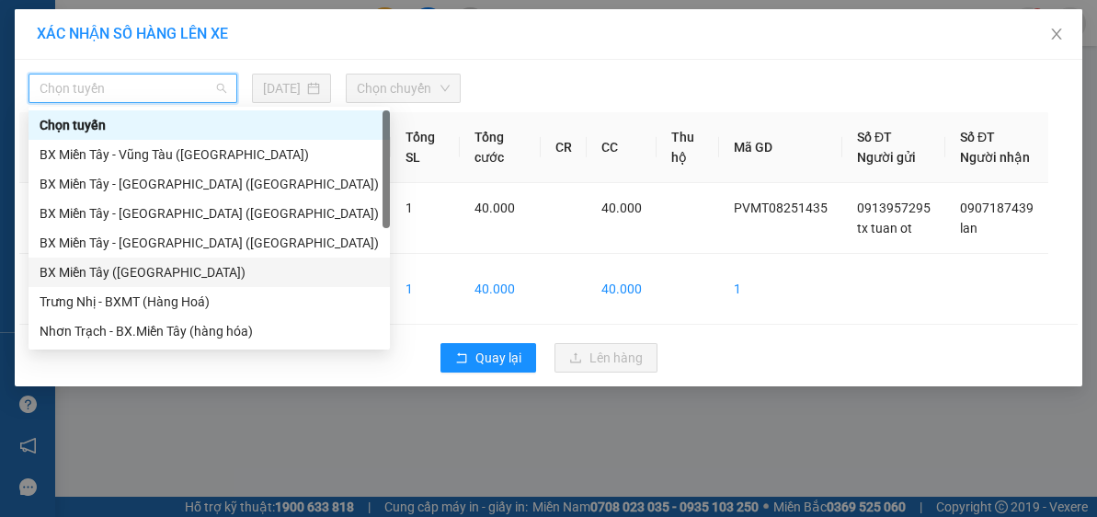
drag, startPoint x: 175, startPoint y: 272, endPoint x: 224, endPoint y: 230, distance: 64.6
click at [175, 271] on div "BX Miền Tây (Hàng Ngoài)" at bounding box center [209, 272] width 339 height 20
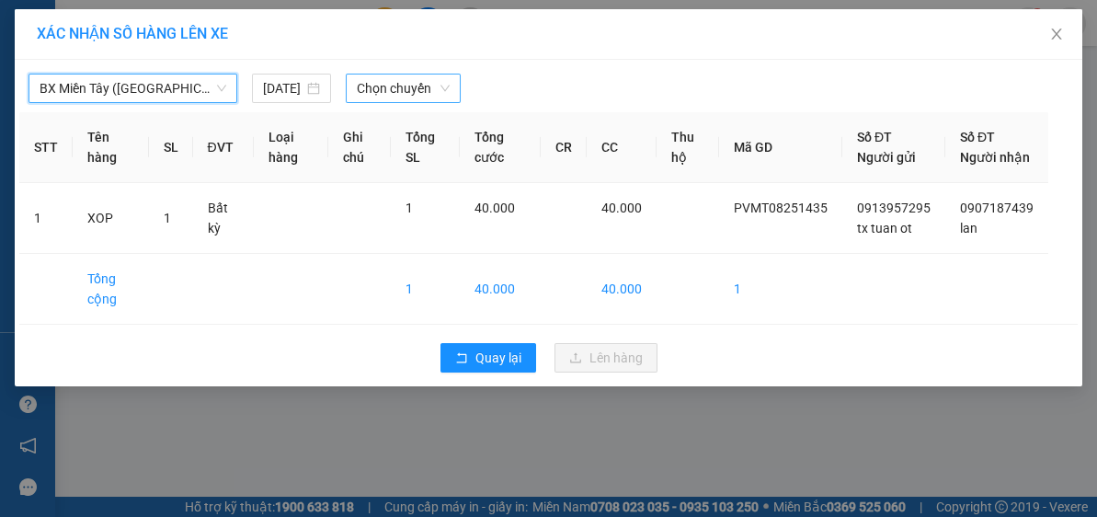
click at [410, 87] on span "Chọn chuyến" at bounding box center [404, 89] width 94 height 28
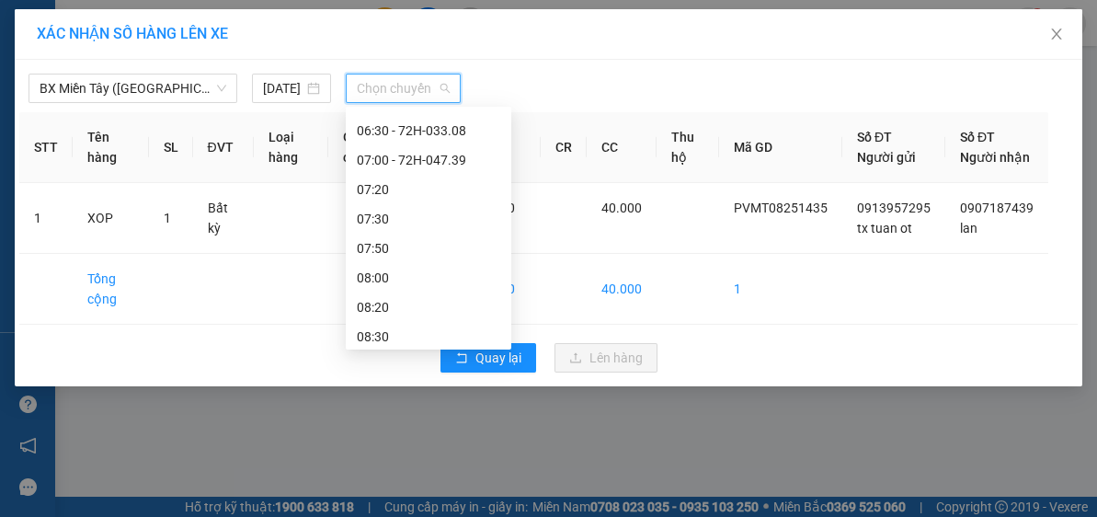
scroll to position [154, 0]
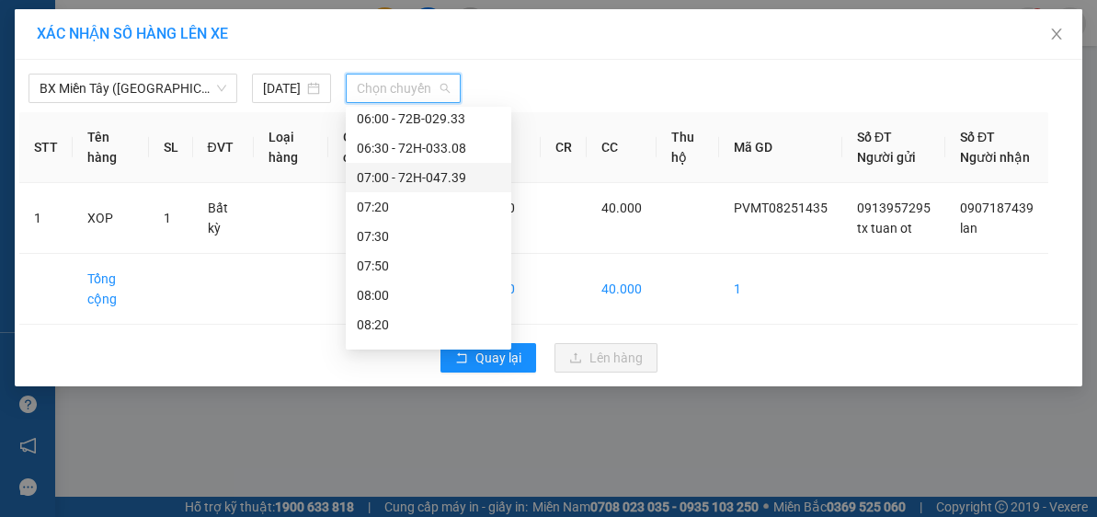
drag, startPoint x: 447, startPoint y: 179, endPoint x: 463, endPoint y: 194, distance: 21.5
click at [447, 180] on div "07:00 - 72H-047.39" at bounding box center [429, 177] width 144 height 20
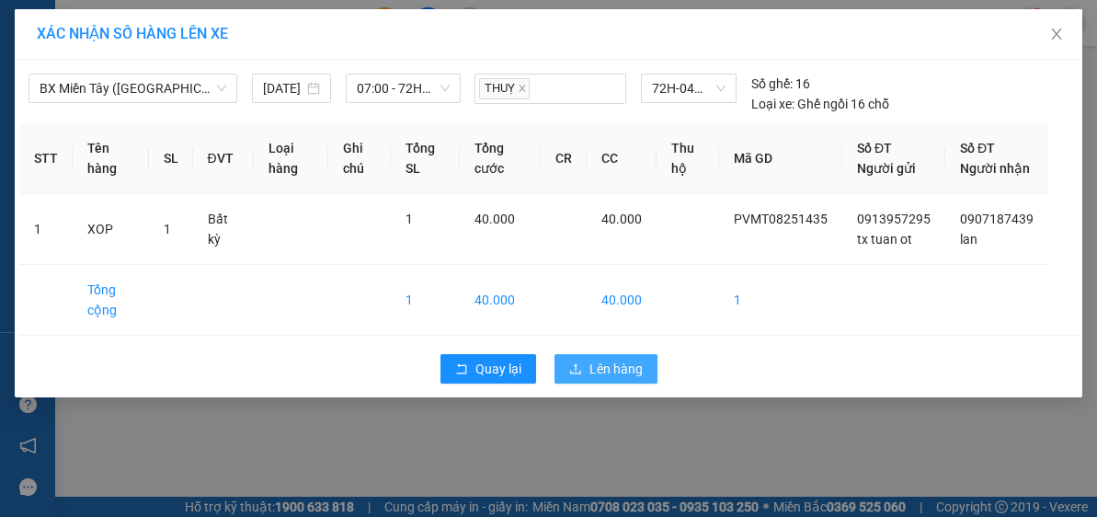
click at [639, 379] on span "Lên hàng" at bounding box center [616, 369] width 53 height 20
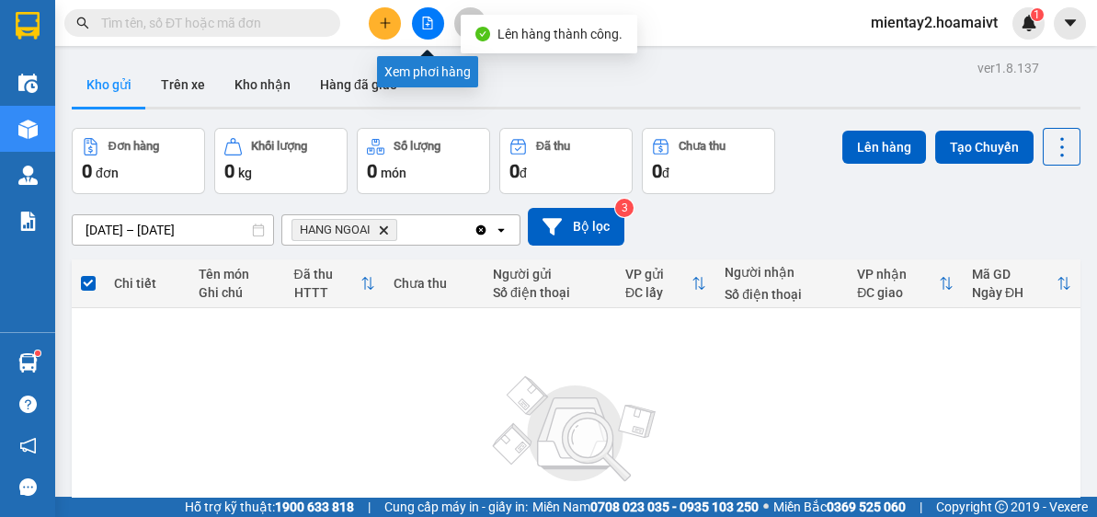
click at [434, 25] on button at bounding box center [428, 23] width 32 height 32
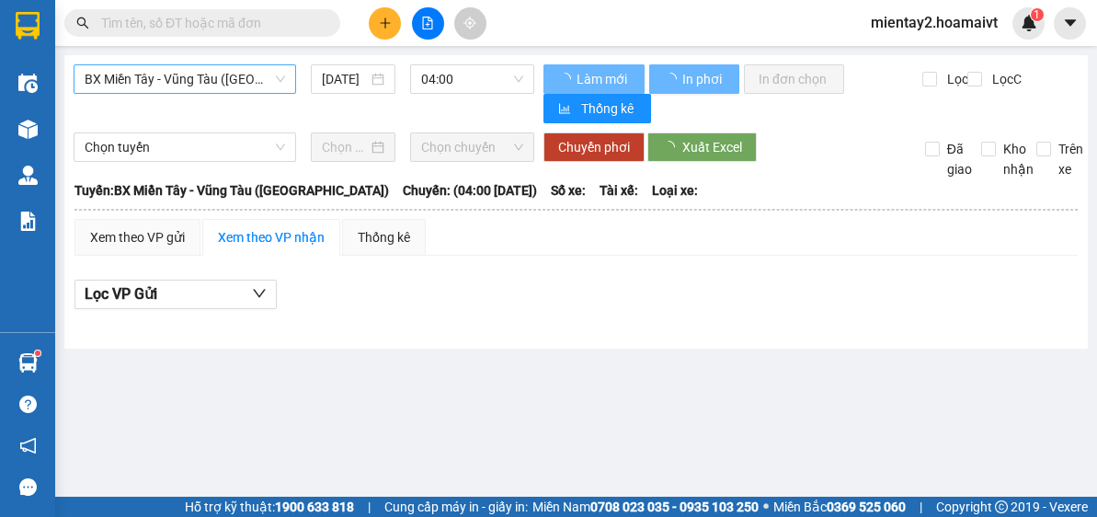
click at [230, 83] on span "BX Miền Tây - Vũng Tàu (Hàng Hóa)" at bounding box center [185, 79] width 201 height 28
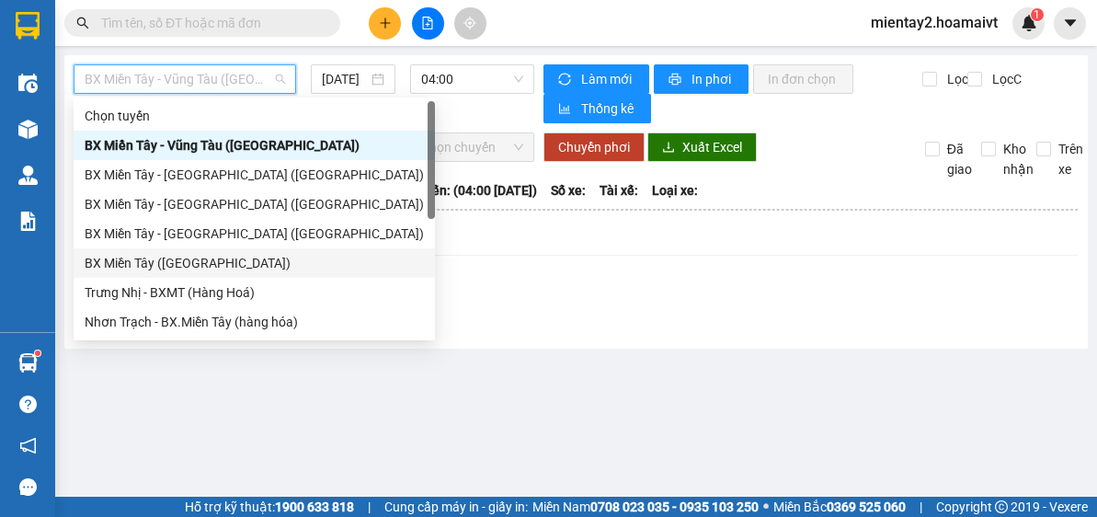
click at [217, 260] on div "BX Miền Tây (Hàng Ngoài)" at bounding box center [254, 263] width 339 height 20
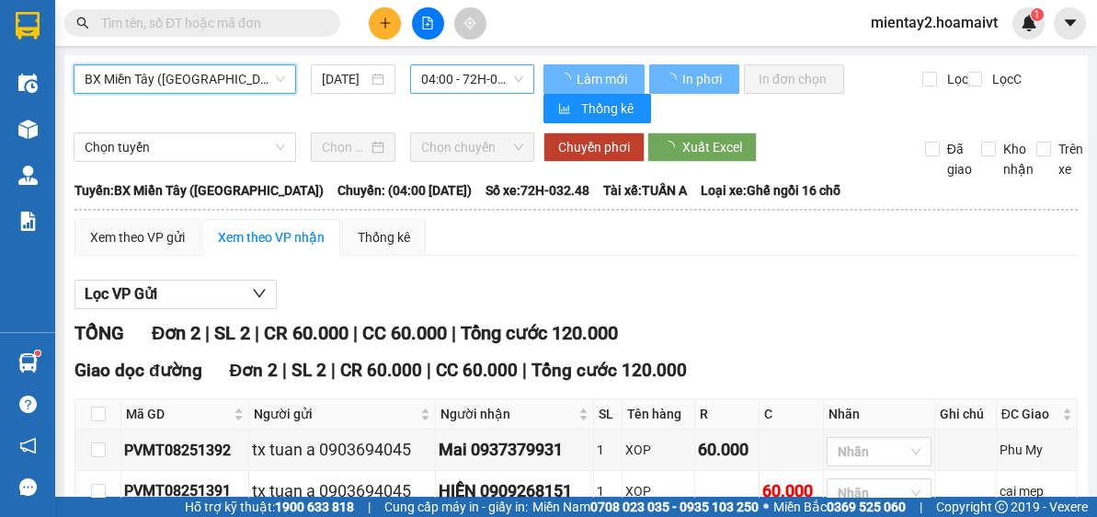
click at [501, 76] on span "04:00 - 72H-032.48" at bounding box center [472, 79] width 102 height 28
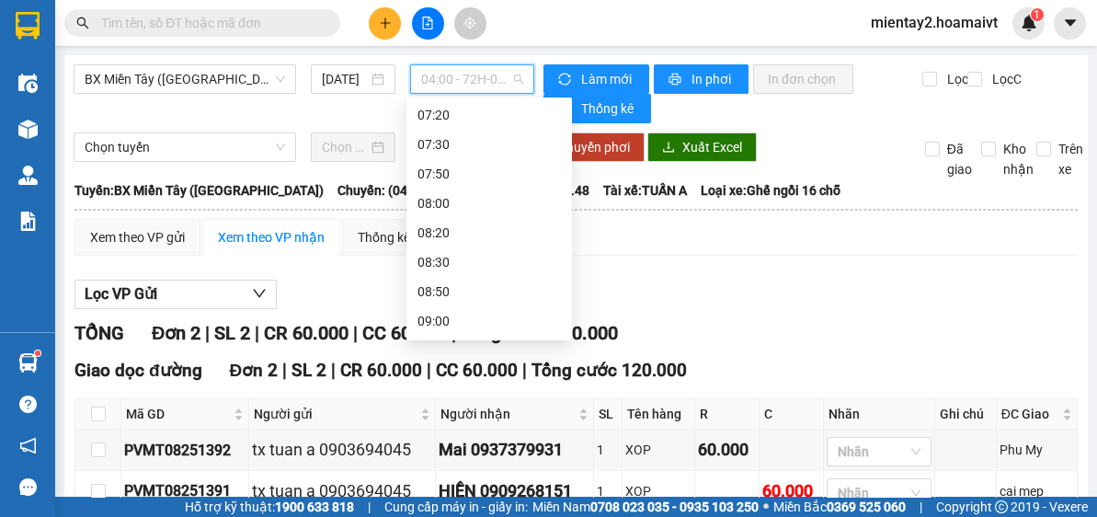
scroll to position [175, 0]
click at [526, 150] on div "07:00 - 72H-047.39" at bounding box center [490, 147] width 144 height 20
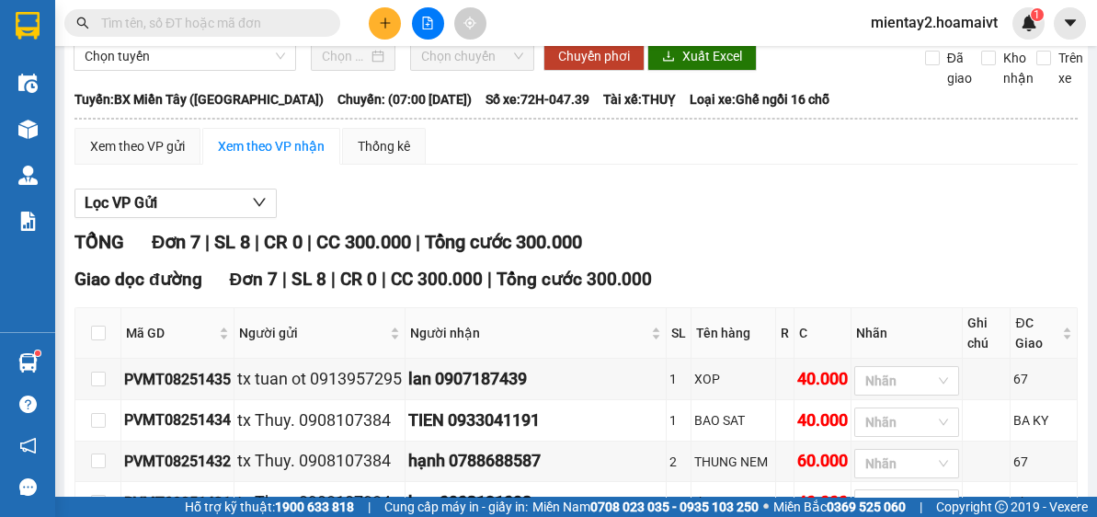
scroll to position [89, 0]
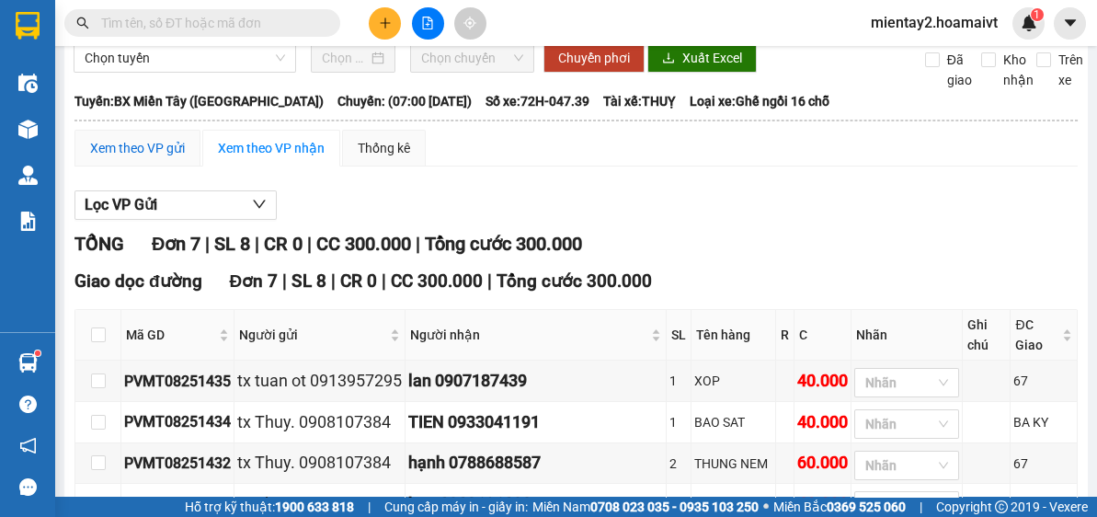
click at [172, 144] on div "Xem theo VP gửi" at bounding box center [137, 148] width 95 height 20
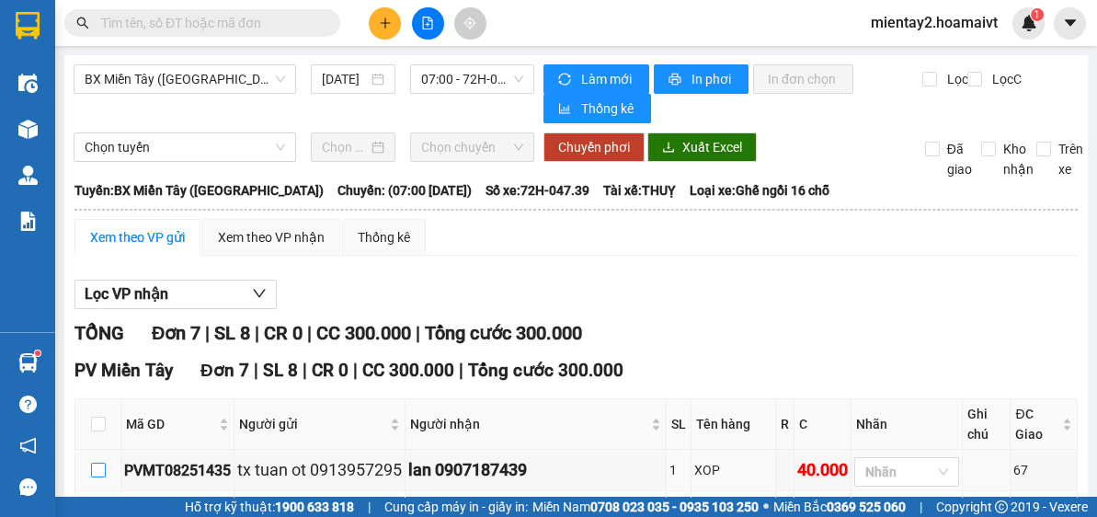
drag, startPoint x: 96, startPoint y: 441, endPoint x: 725, endPoint y: 398, distance: 630.6
click at [98, 460] on label at bounding box center [98, 470] width 15 height 20
click at [98, 463] on input "checkbox" at bounding box center [98, 470] width 15 height 15
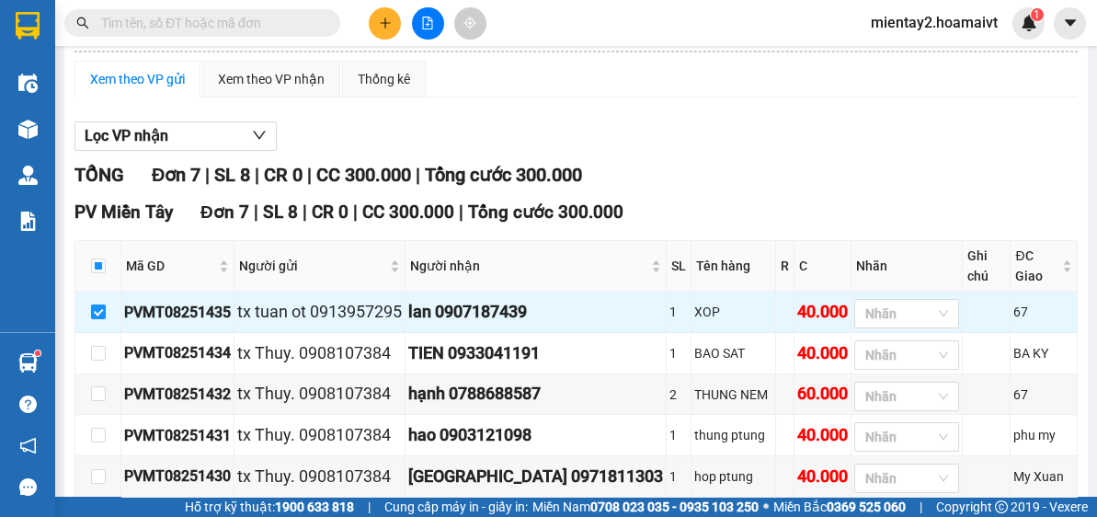
scroll to position [310, 0]
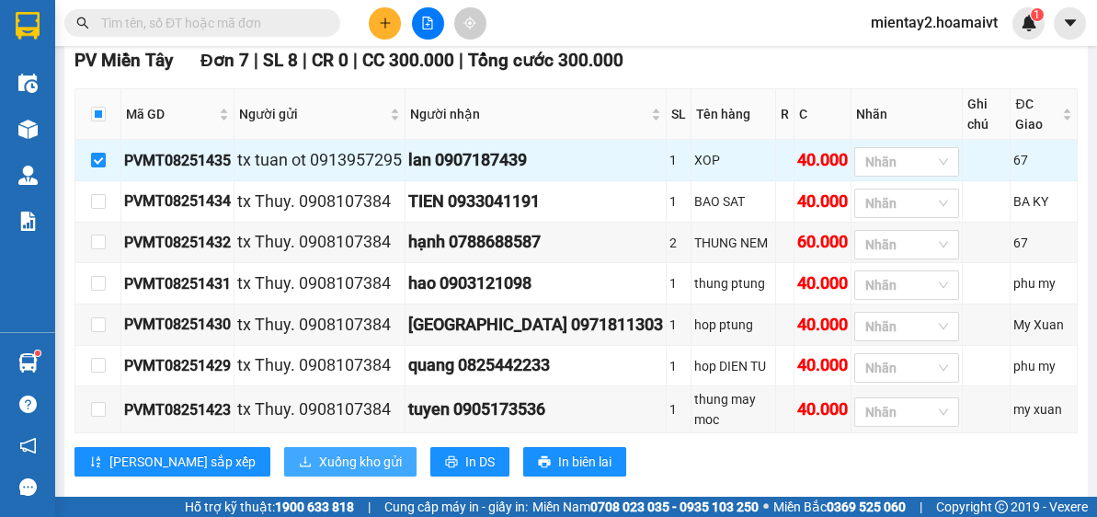
click at [319, 452] on span "Xuống kho gửi" at bounding box center [360, 462] width 83 height 20
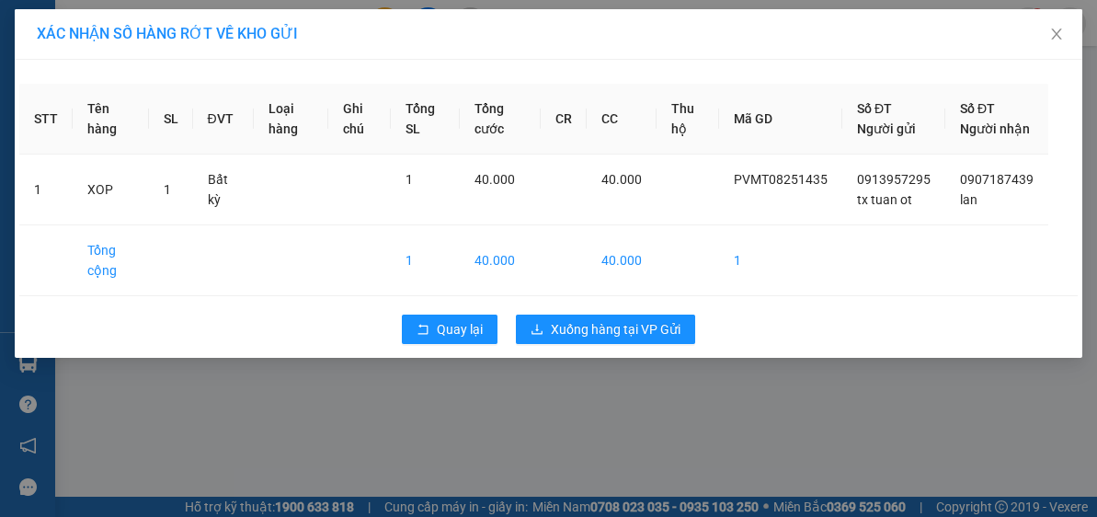
click at [613, 386] on div "XÁC NHẬN SỐ HÀNG RỚT VỀ KHO GỬI STT Tên hàng SL ĐVT Loại hàng Ghi chú Tổng SL T…" at bounding box center [548, 258] width 1097 height 517
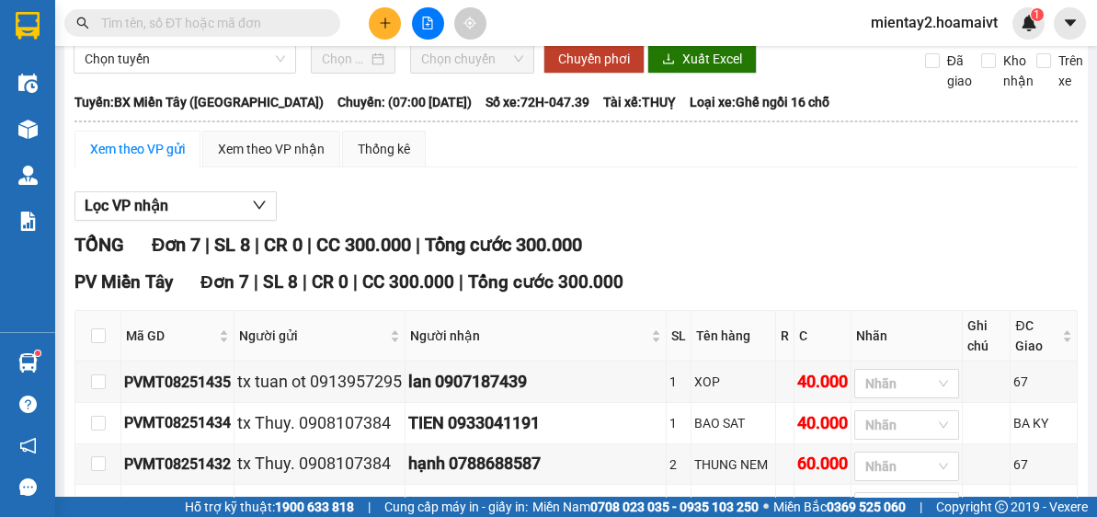
scroll to position [96, 0]
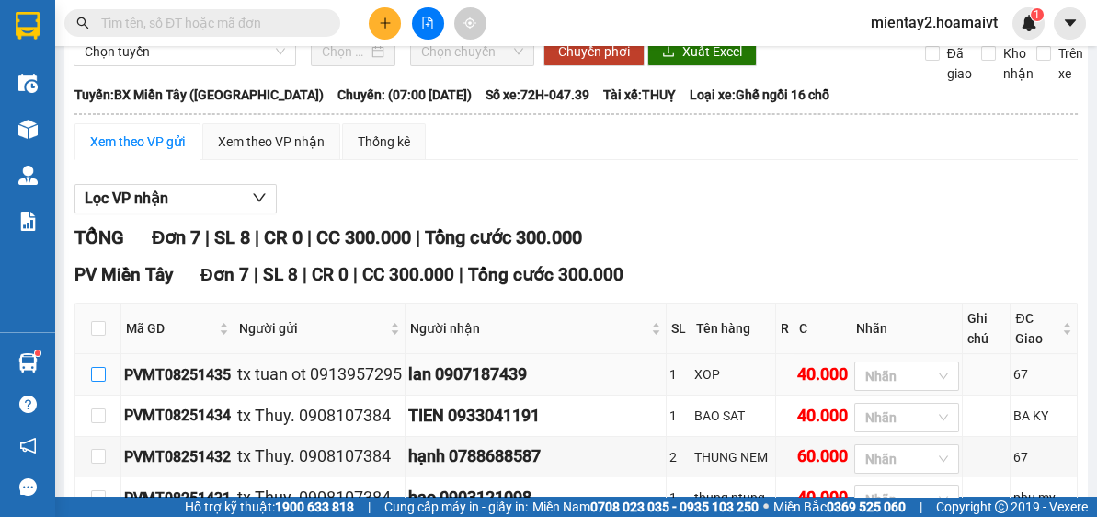
click at [94, 367] on input "checkbox" at bounding box center [98, 374] width 15 height 15
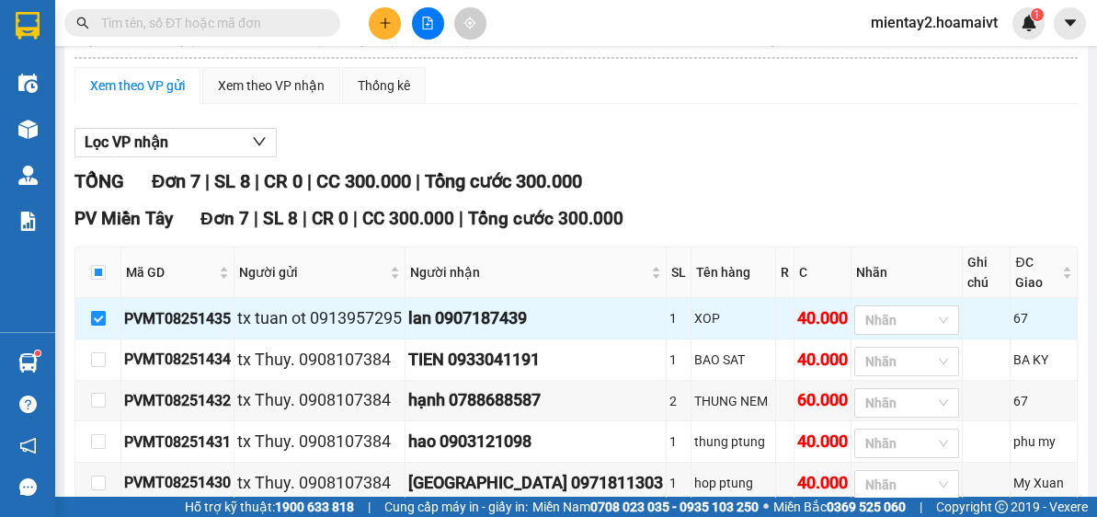
scroll to position [310, 0]
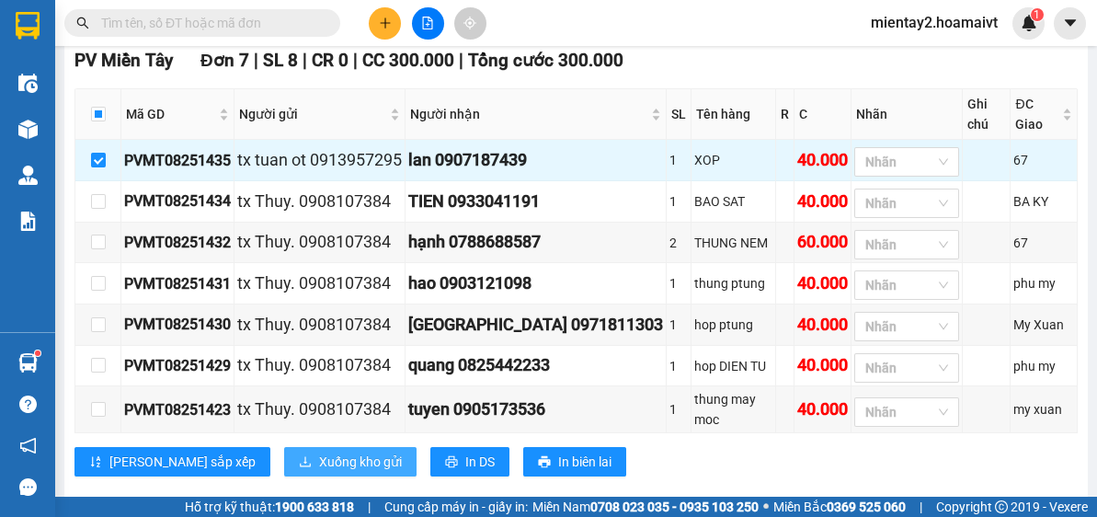
click at [319, 452] on span "Xuống kho gửi" at bounding box center [360, 462] width 83 height 20
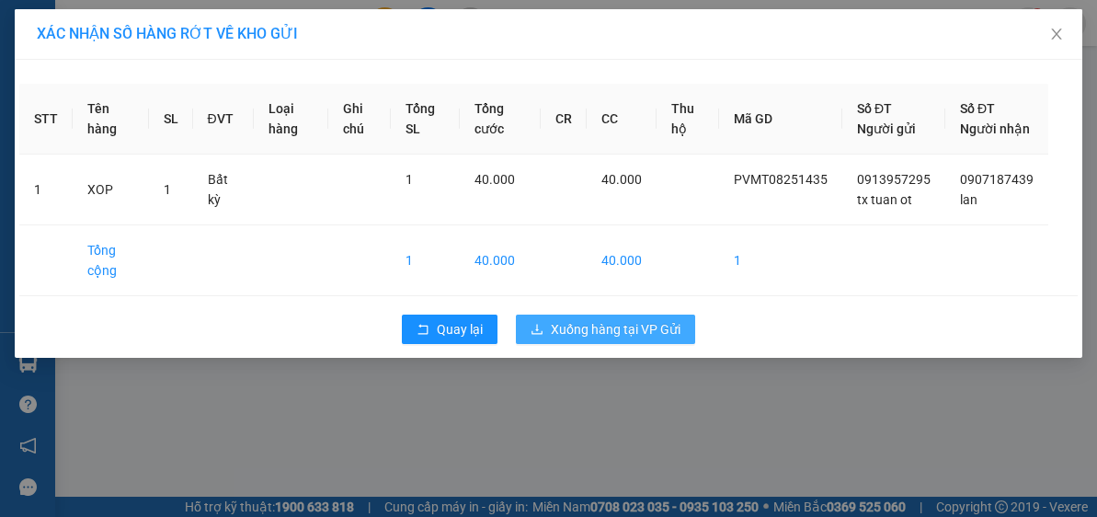
click at [626, 339] on span "Xuống hàng tại VP Gửi" at bounding box center [616, 329] width 130 height 20
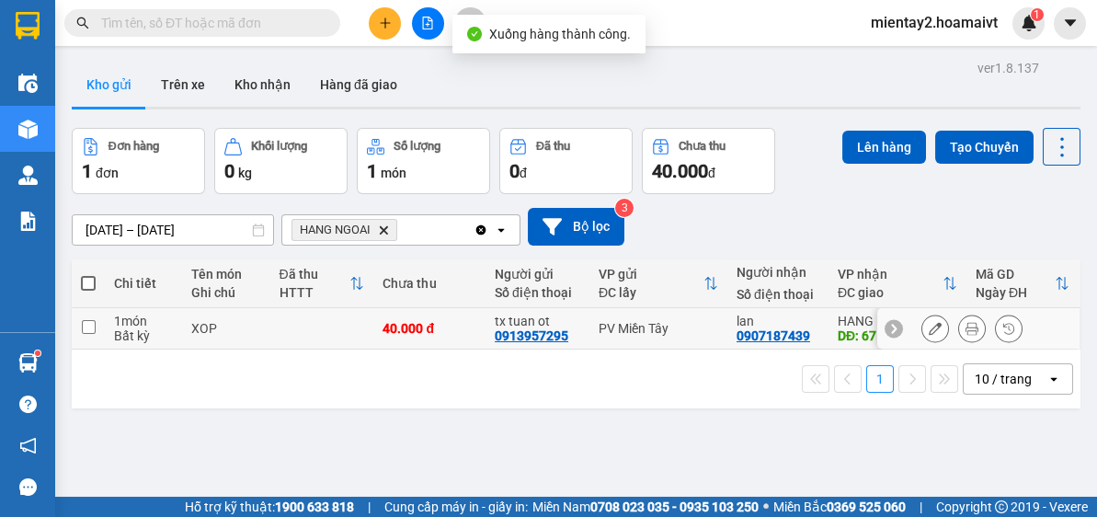
click at [316, 330] on td at bounding box center [322, 328] width 104 height 41
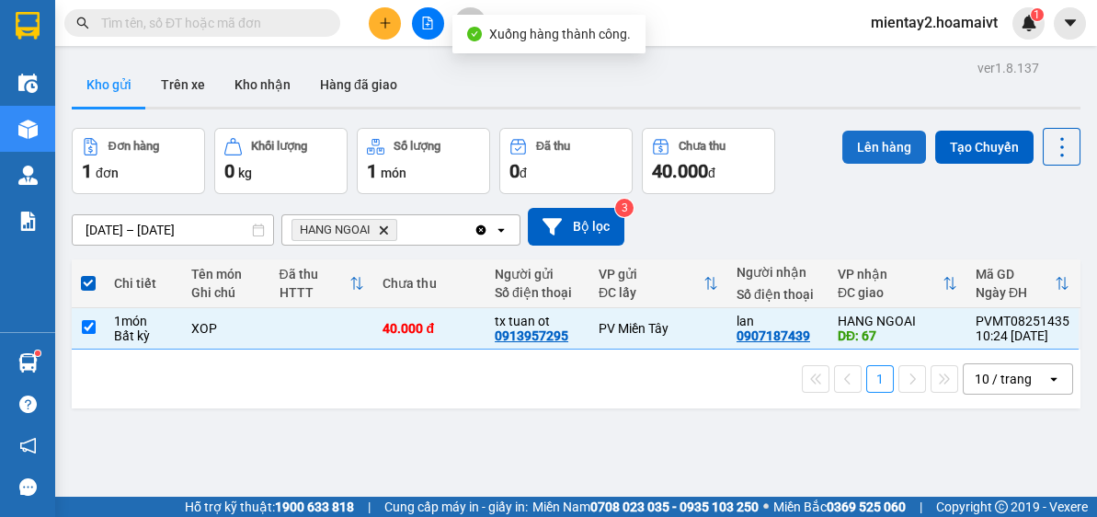
click at [878, 144] on button "Lên hàng" at bounding box center [885, 147] width 84 height 33
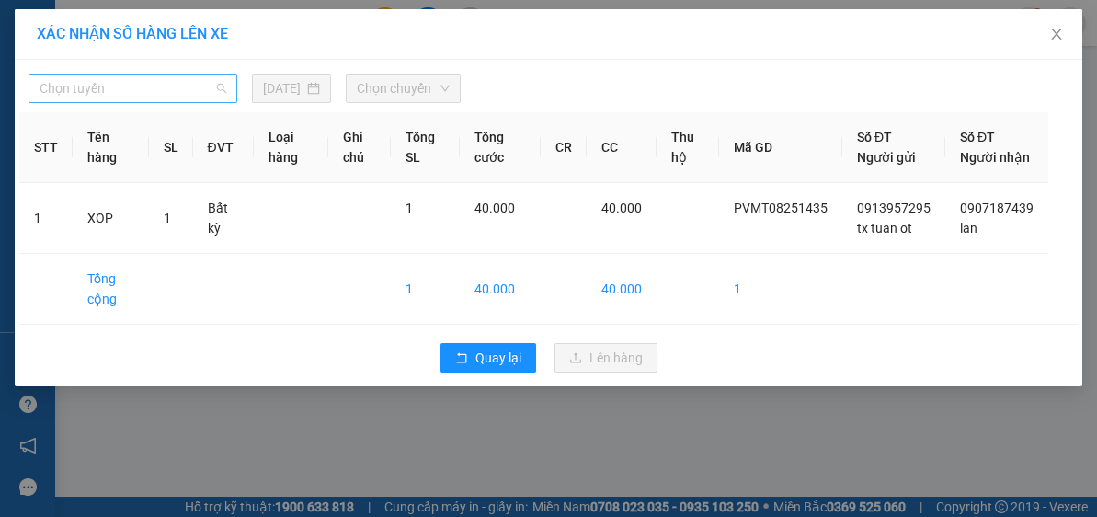
click at [130, 96] on span "Chọn tuyến" at bounding box center [133, 89] width 187 height 28
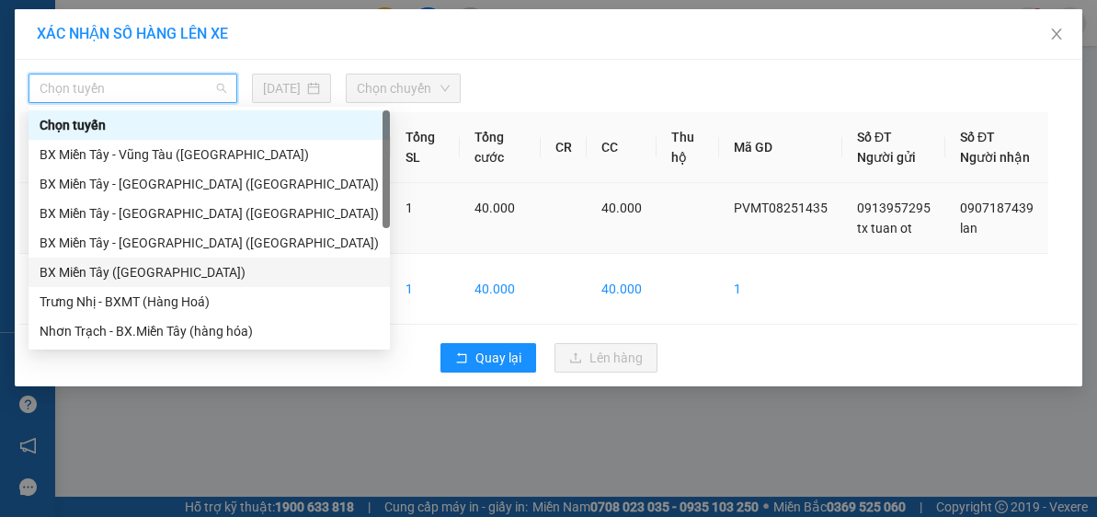
click at [176, 270] on div "BX Miền Tây (Hàng Ngoài)" at bounding box center [209, 272] width 339 height 20
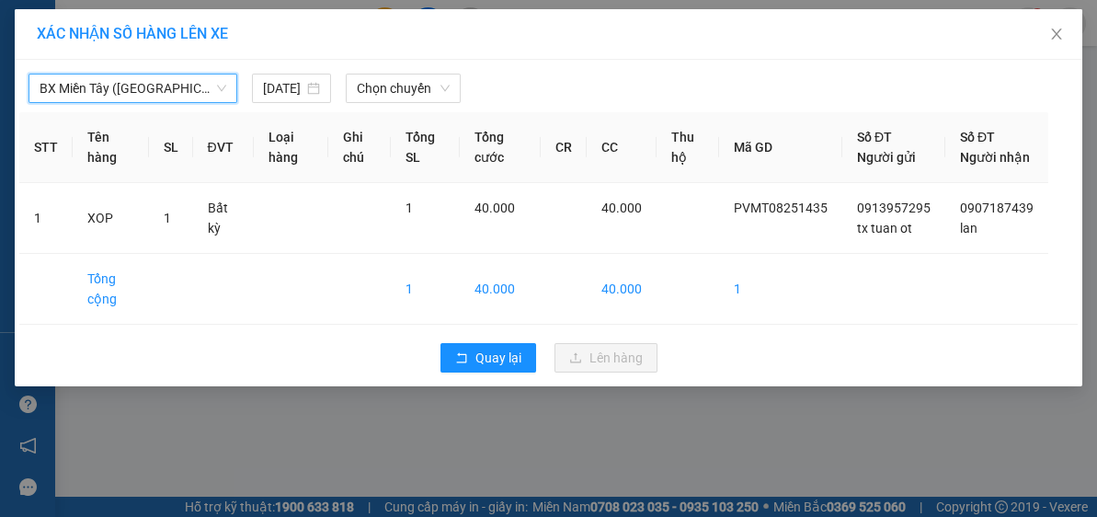
drag, startPoint x: 409, startPoint y: 96, endPoint x: 419, endPoint y: 105, distance: 13.7
click at [409, 95] on span "Chọn chuyến" at bounding box center [404, 89] width 94 height 28
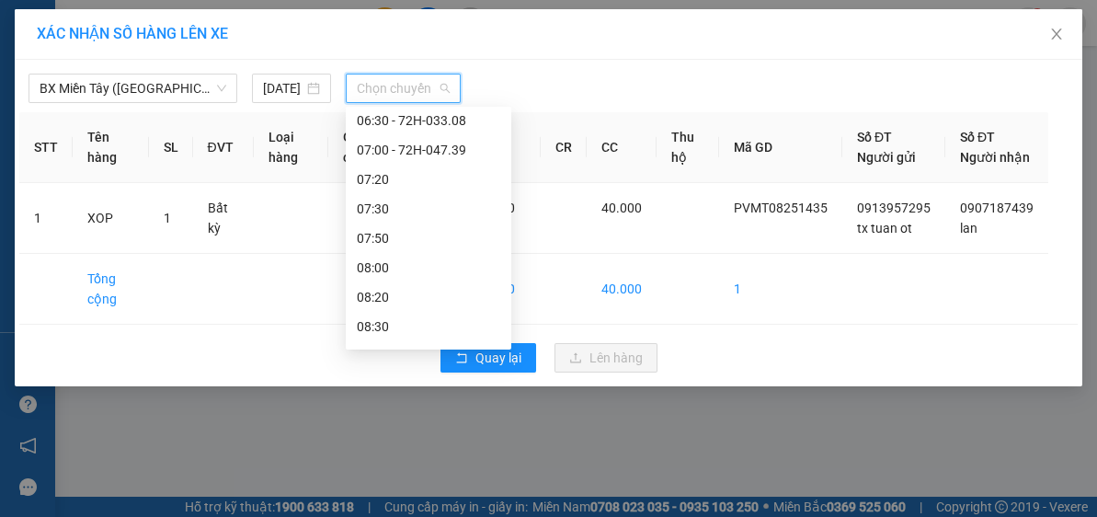
scroll to position [178, 0]
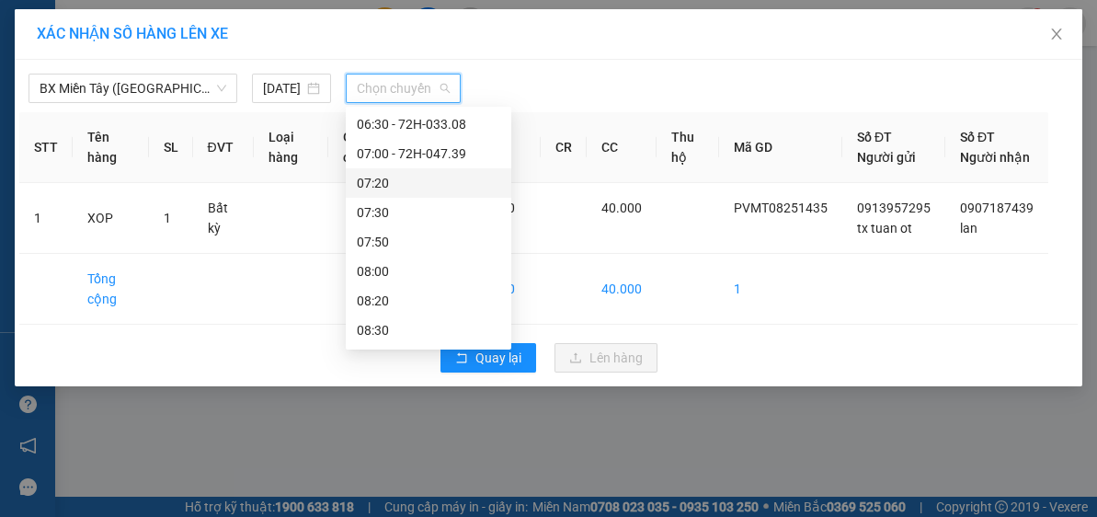
click at [433, 169] on div "07:20" at bounding box center [429, 182] width 166 height 29
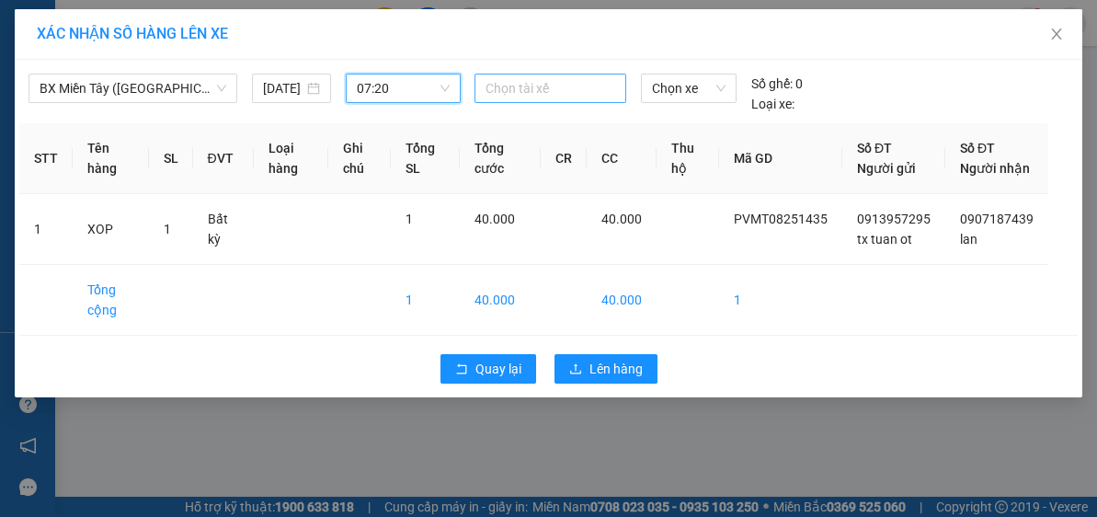
click at [559, 92] on div at bounding box center [550, 88] width 143 height 22
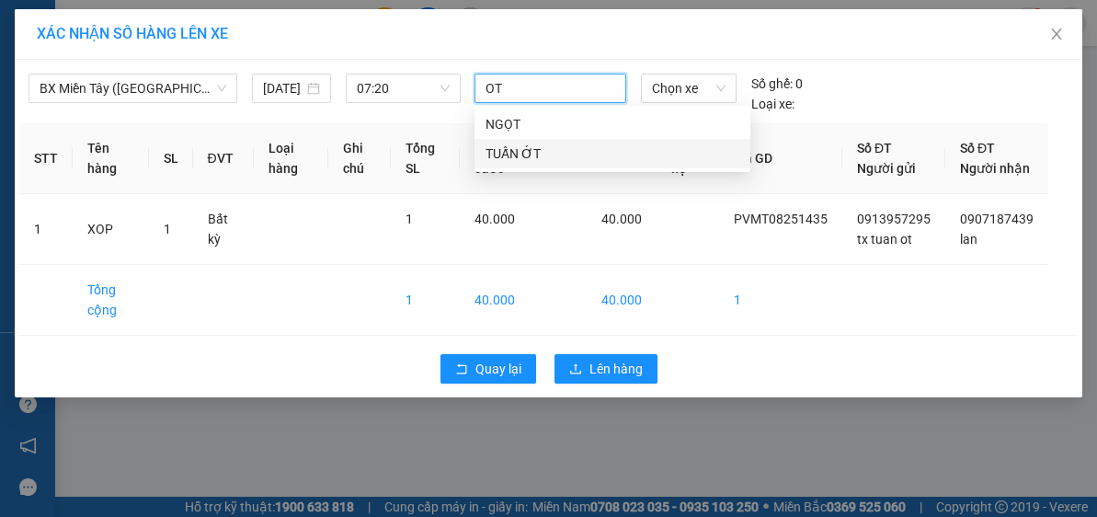
click at [526, 150] on div "TUẤN ỚT" at bounding box center [613, 154] width 254 height 20
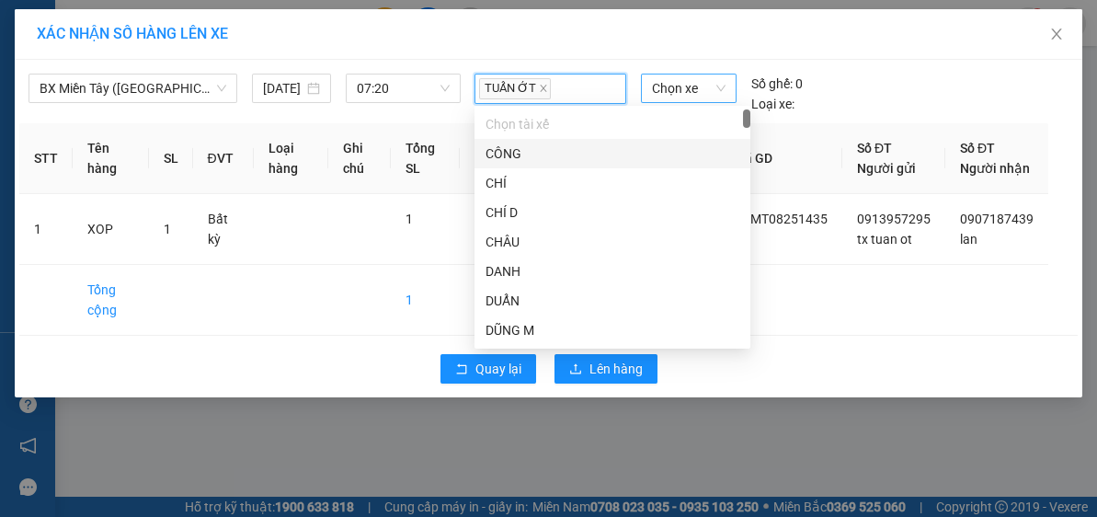
click at [672, 82] on span "Chọn xe" at bounding box center [689, 89] width 74 height 28
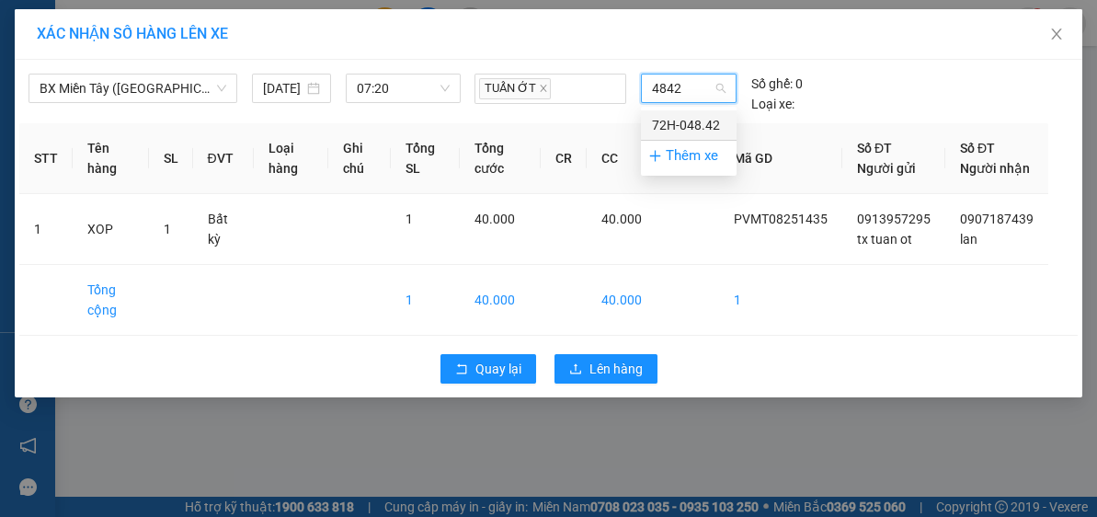
click at [683, 117] on div "72H-048.42" at bounding box center [689, 125] width 74 height 20
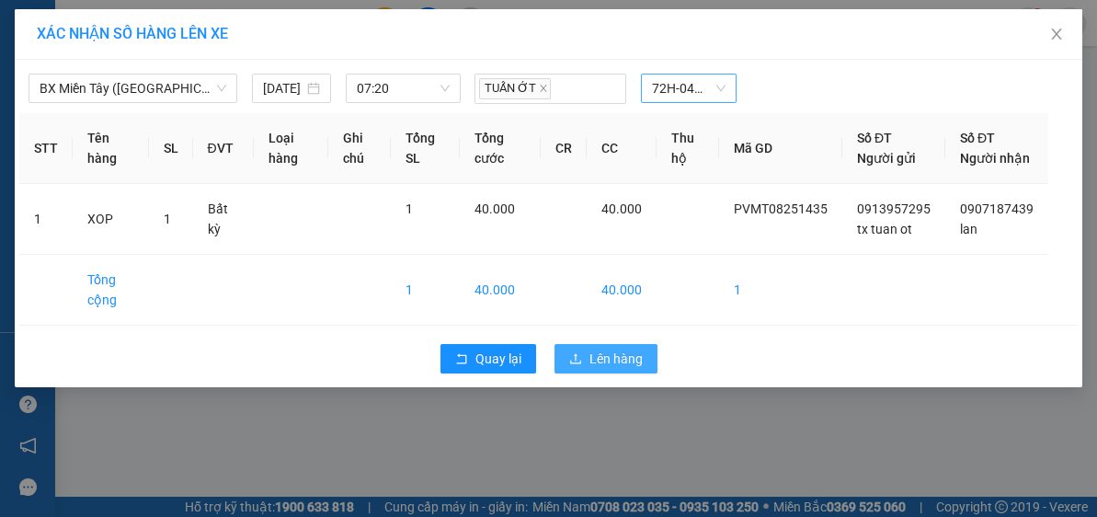
click at [612, 365] on button "Lên hàng" at bounding box center [606, 358] width 103 height 29
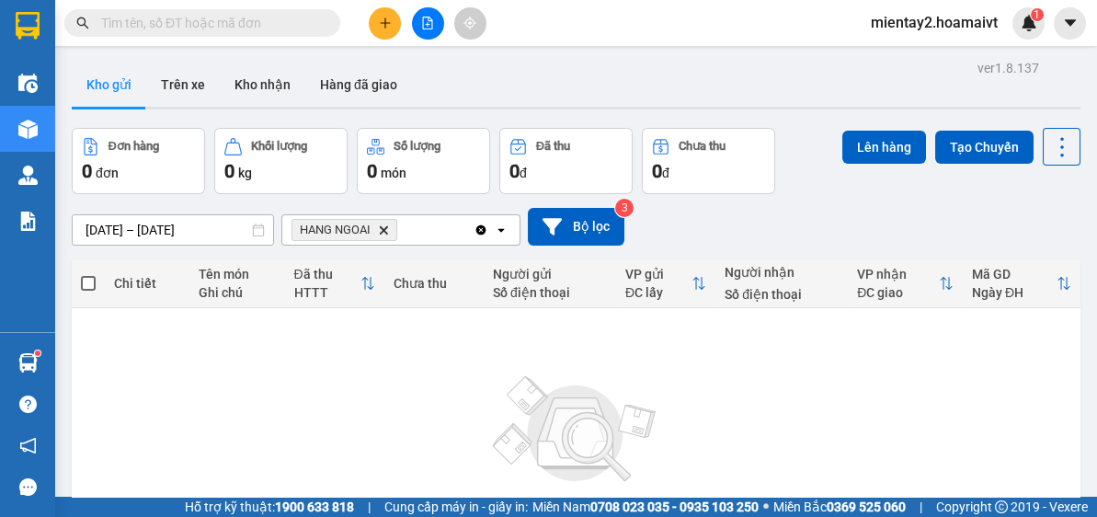
click at [394, 28] on button at bounding box center [385, 23] width 32 height 32
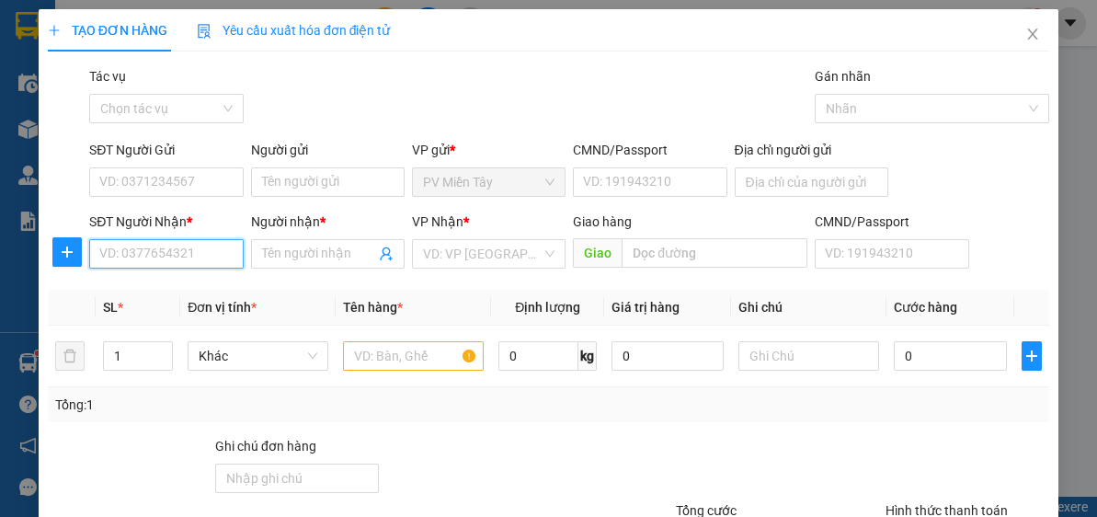
click at [201, 258] on input "SĐT Người Nhận *" at bounding box center [166, 253] width 154 height 29
click at [134, 263] on input "09185335085" at bounding box center [166, 253] width 154 height 29
click at [189, 293] on div "0918335085 - NAM" at bounding box center [164, 290] width 130 height 20
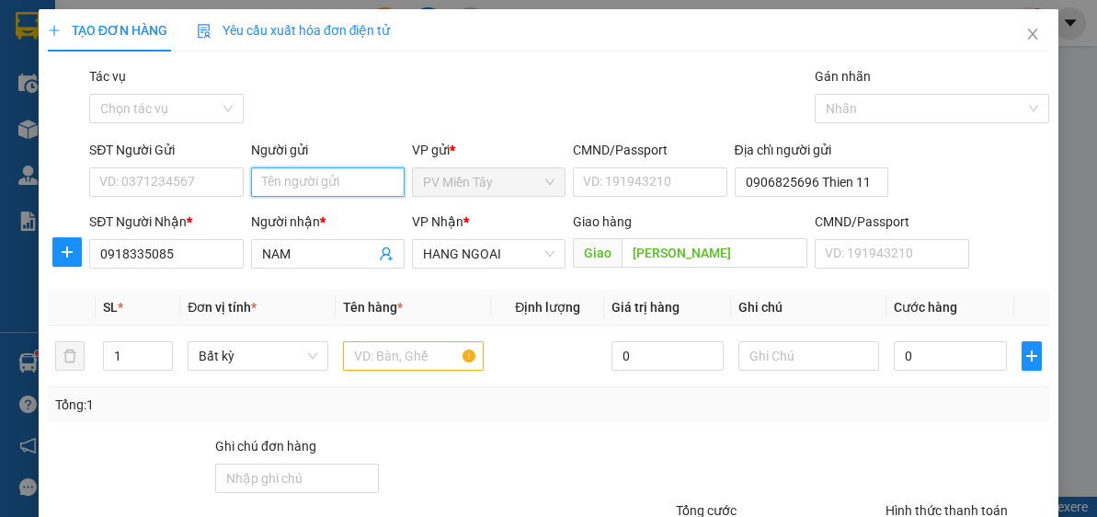
click at [350, 180] on input "Người gửi" at bounding box center [328, 181] width 154 height 29
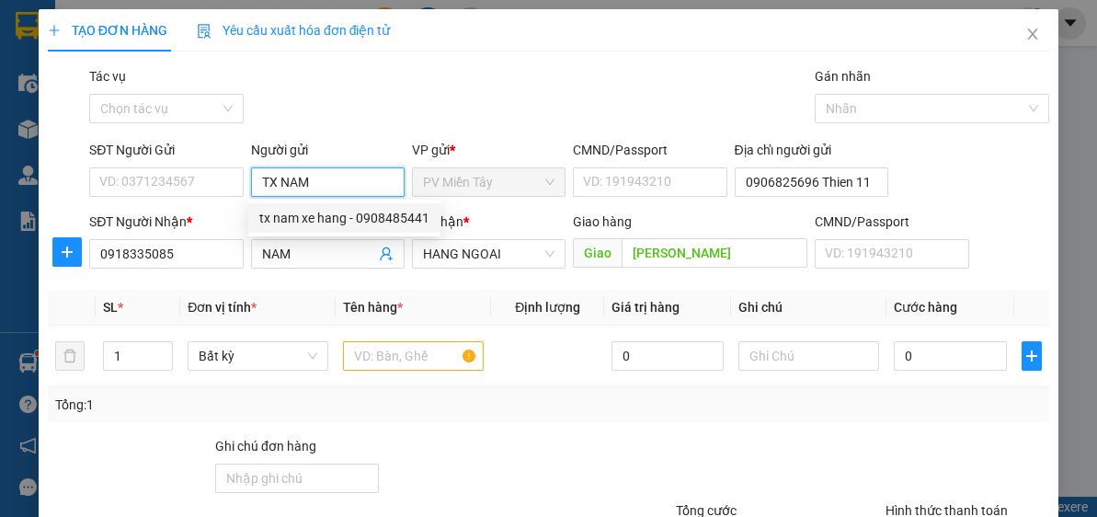
click at [329, 219] on div "tx nam xe hang - 0908485441" at bounding box center [344, 218] width 170 height 20
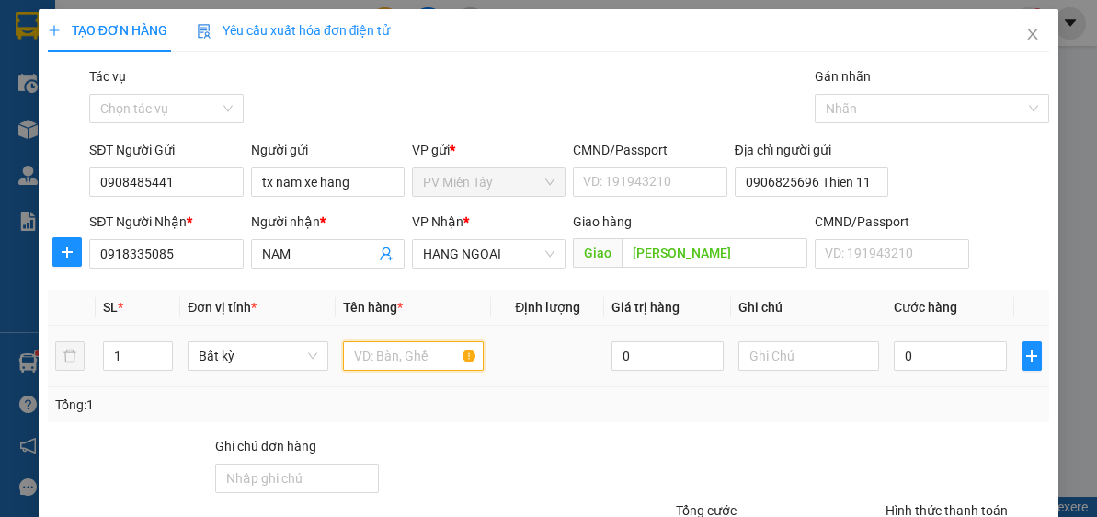
click at [420, 361] on input "text" at bounding box center [413, 355] width 141 height 29
click at [419, 361] on input "text" at bounding box center [413, 355] width 141 height 29
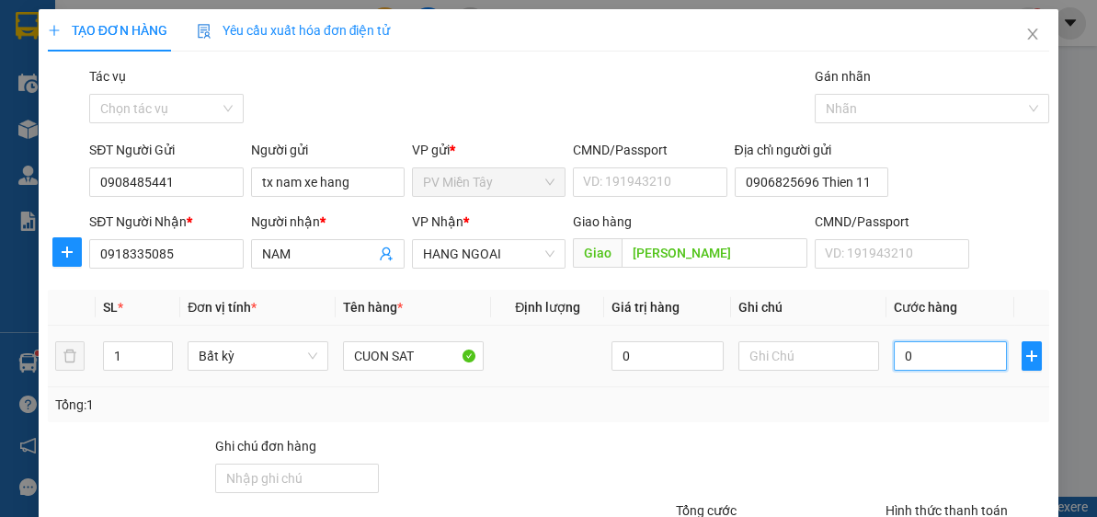
click at [964, 368] on input "0" at bounding box center [950, 355] width 112 height 29
click at [955, 395] on div "Tổng: 1" at bounding box center [548, 405] width 987 height 20
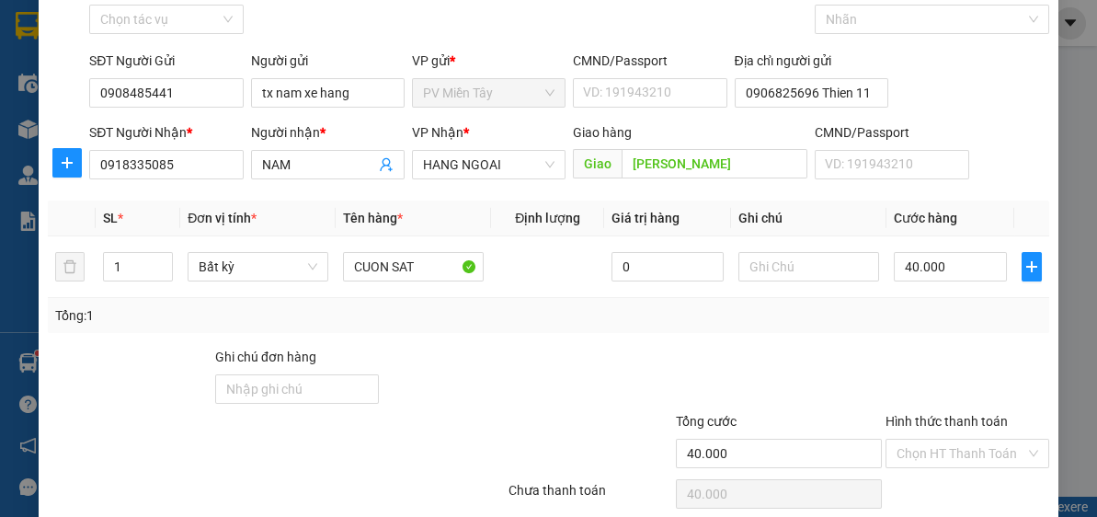
scroll to position [161, 0]
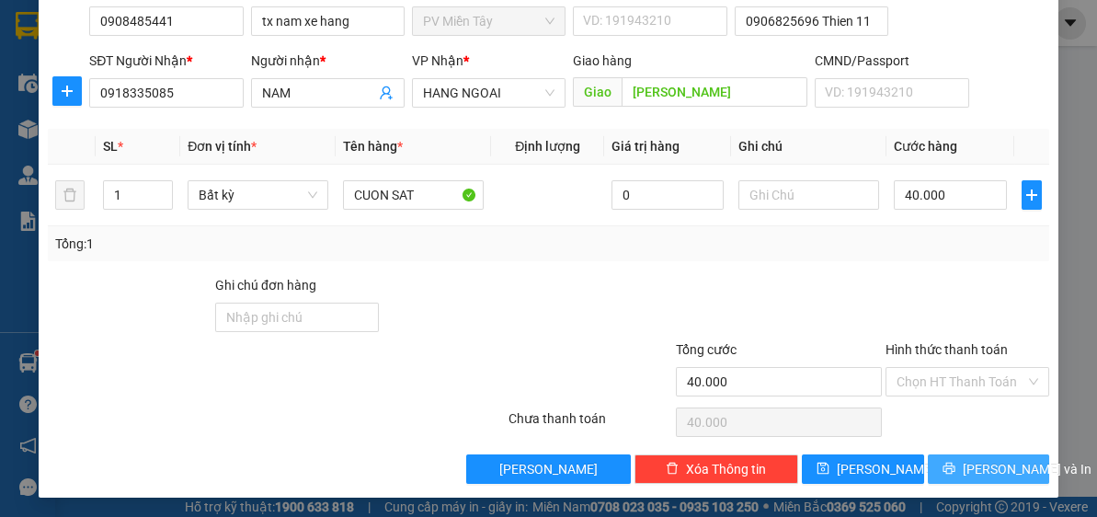
click at [1001, 467] on span "[PERSON_NAME] và In" at bounding box center [1027, 469] width 129 height 20
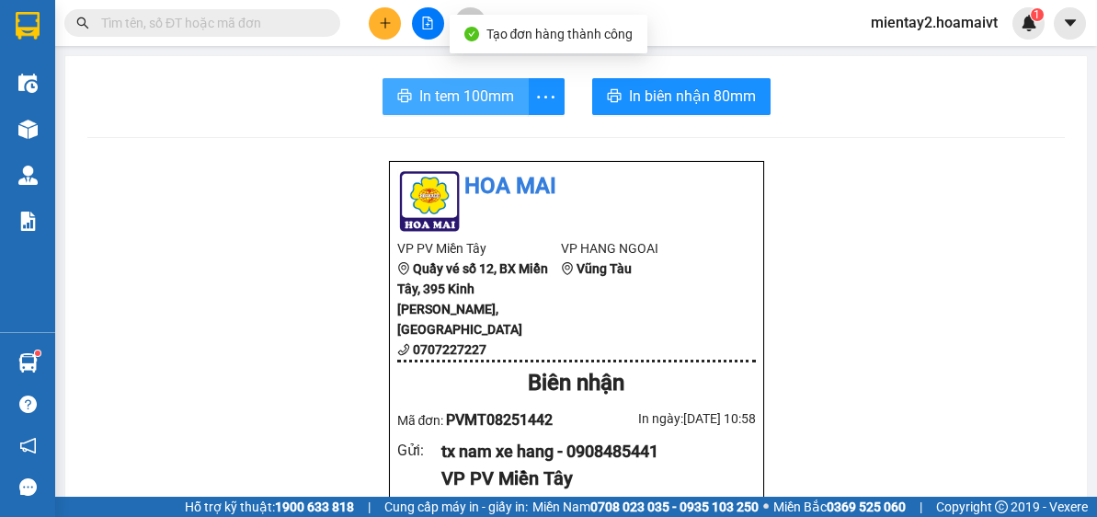
click at [474, 91] on span "In tem 100mm" at bounding box center [466, 96] width 95 height 23
click at [60, 126] on main "In tem 100mm In biên nhận 80mm Hoa Mai VP PV Miền Tây Quầy vé số 12, BX Miền Tâ…" at bounding box center [548, 248] width 1097 height 497
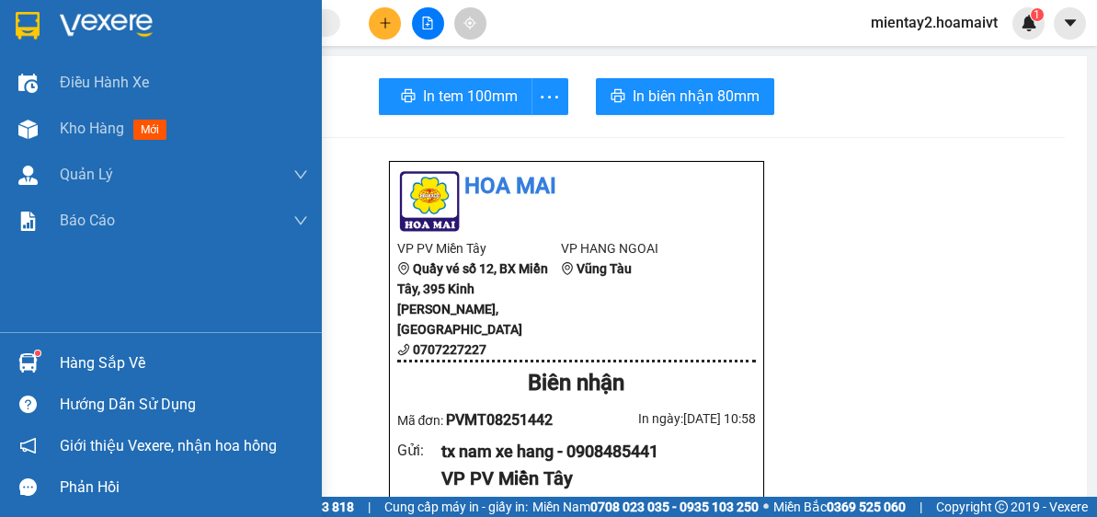
click at [35, 116] on div at bounding box center [28, 129] width 32 height 32
click at [85, 127] on span "Kho hàng" at bounding box center [92, 128] width 64 height 17
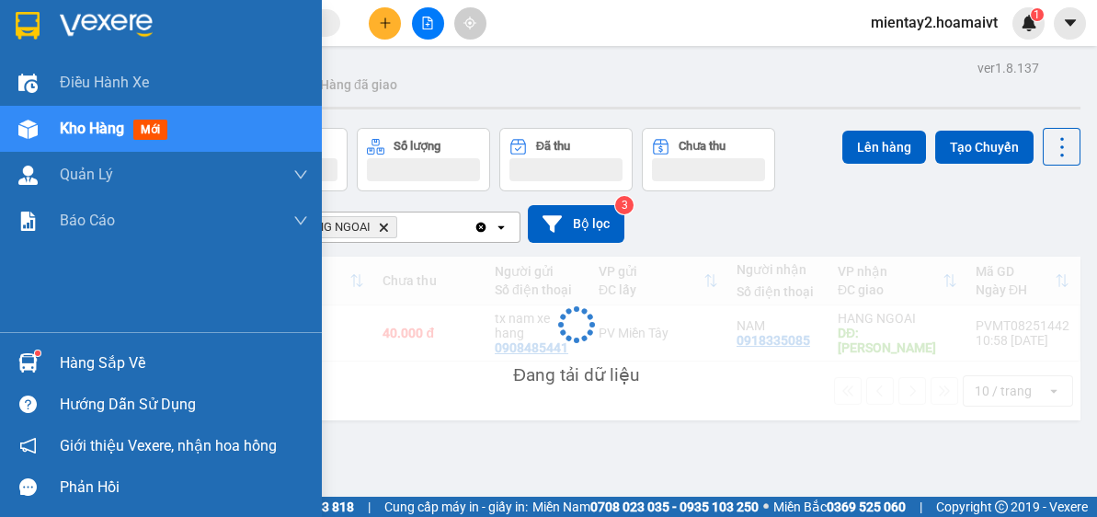
click at [85, 127] on span "Kho hàng" at bounding box center [92, 128] width 64 height 17
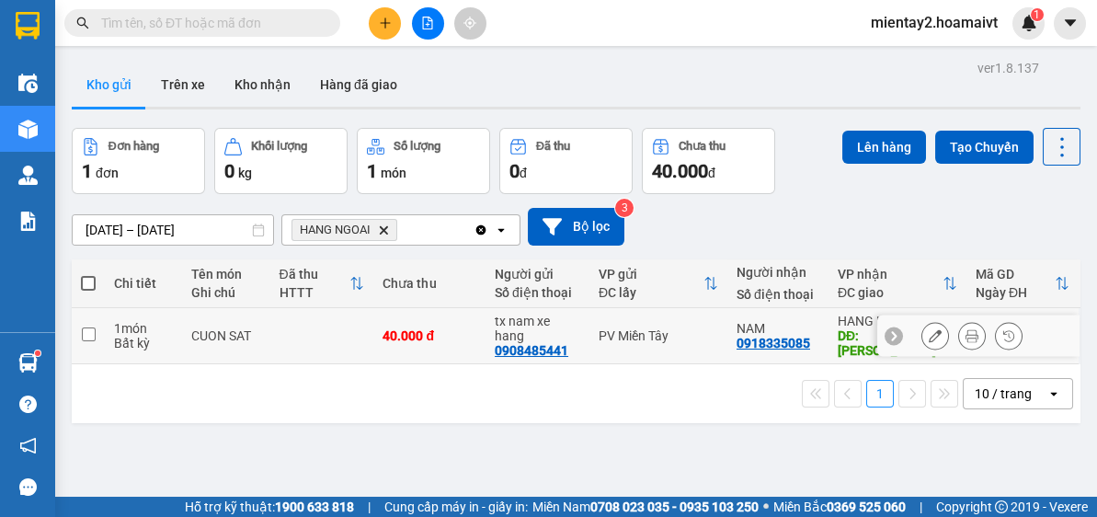
click at [373, 342] on td "40.000 đ" at bounding box center [429, 336] width 112 height 56
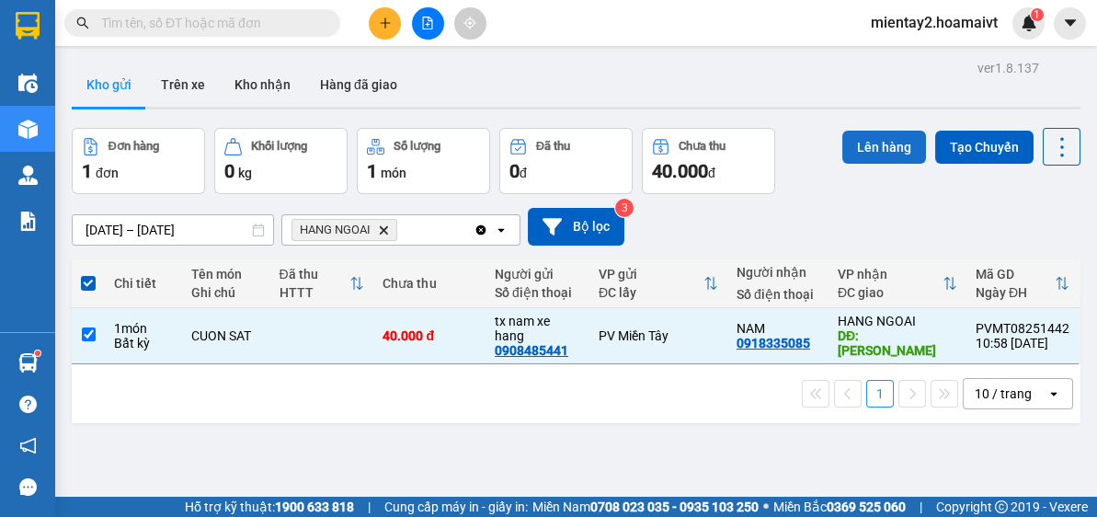
click at [876, 132] on button "Lên hàng" at bounding box center [885, 147] width 84 height 33
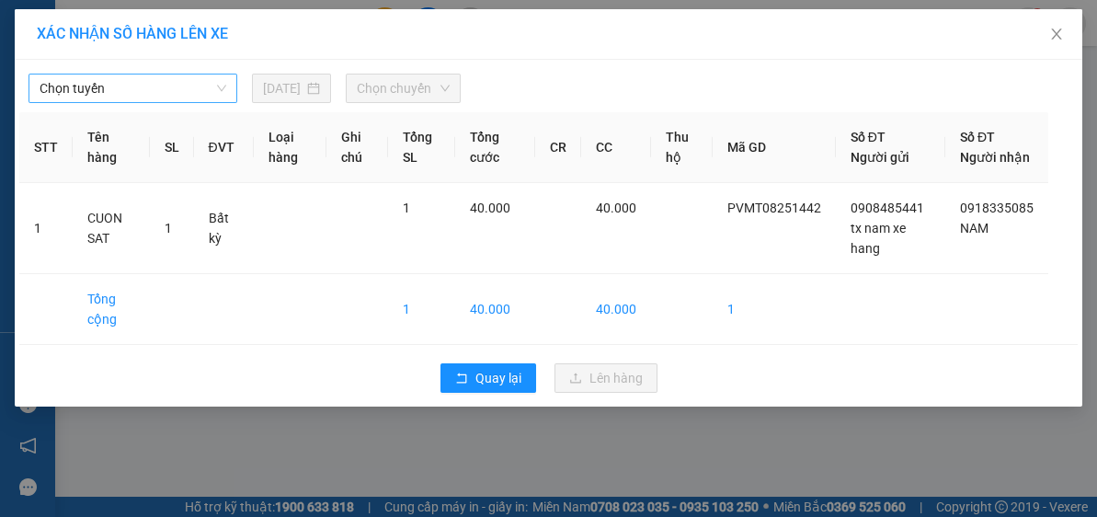
click at [147, 93] on span "Chọn tuyến" at bounding box center [133, 89] width 187 height 28
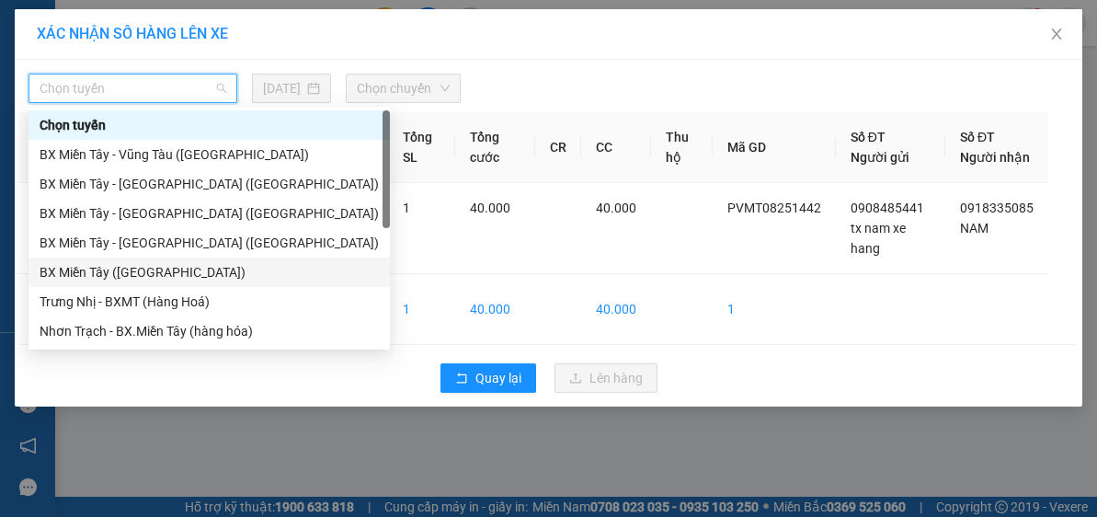
click at [162, 271] on div "BX Miền Tây (Hàng Ngoài)" at bounding box center [209, 272] width 339 height 20
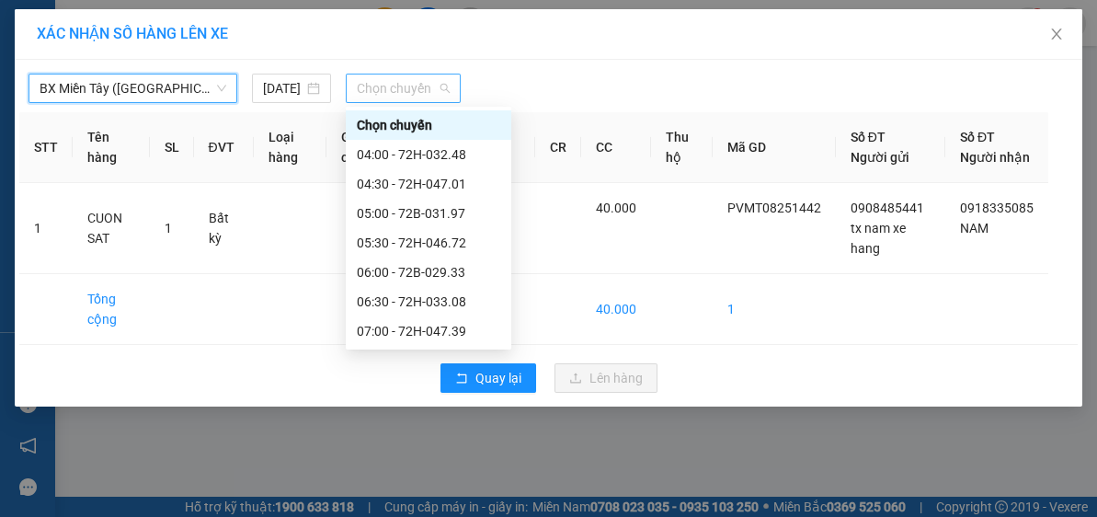
click at [419, 83] on span "Chọn chuyến" at bounding box center [404, 89] width 94 height 28
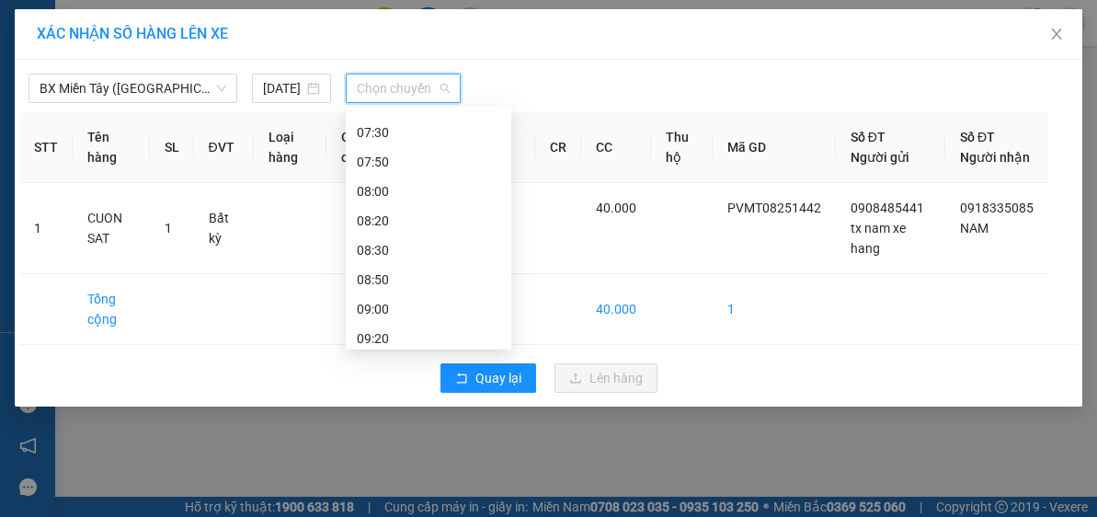
scroll to position [236, 0]
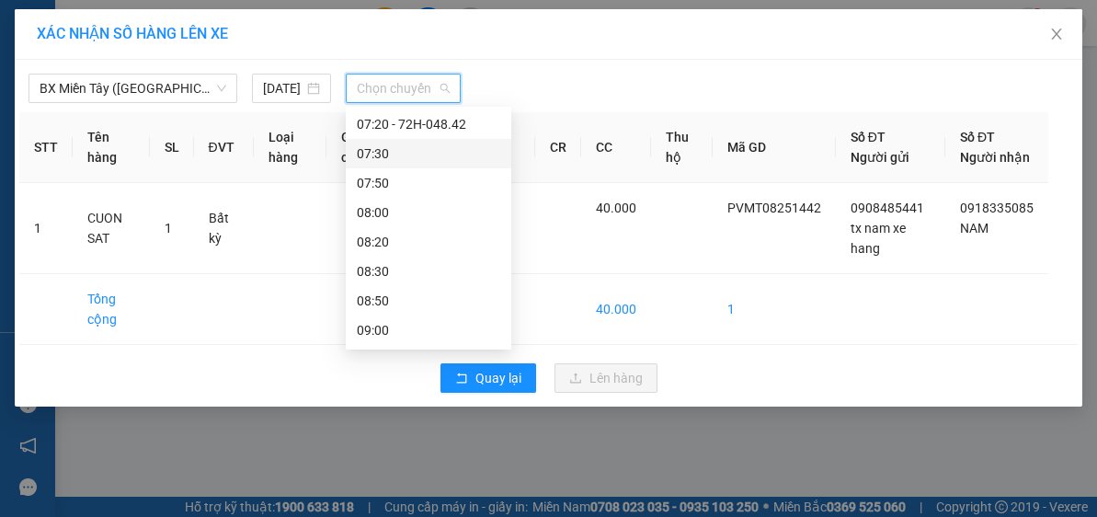
click at [417, 150] on div "07:30" at bounding box center [429, 154] width 144 height 20
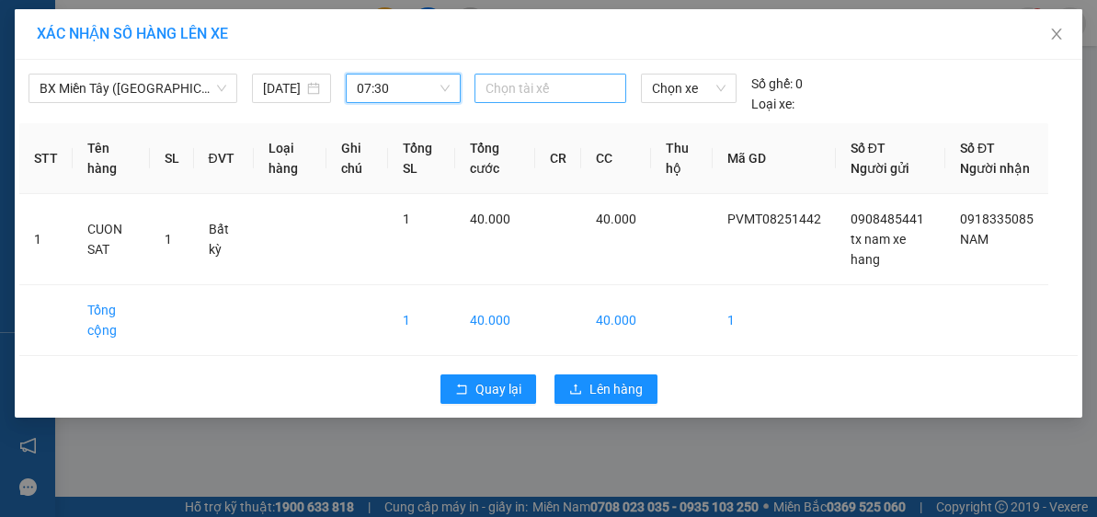
click at [534, 85] on div at bounding box center [550, 88] width 143 height 22
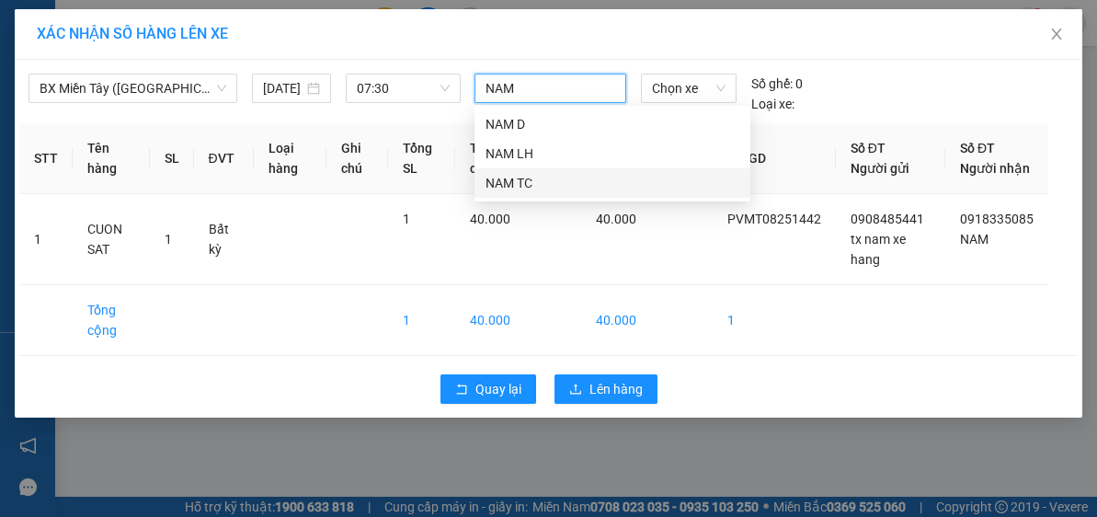
click at [555, 179] on div "NAM TC" at bounding box center [613, 183] width 254 height 20
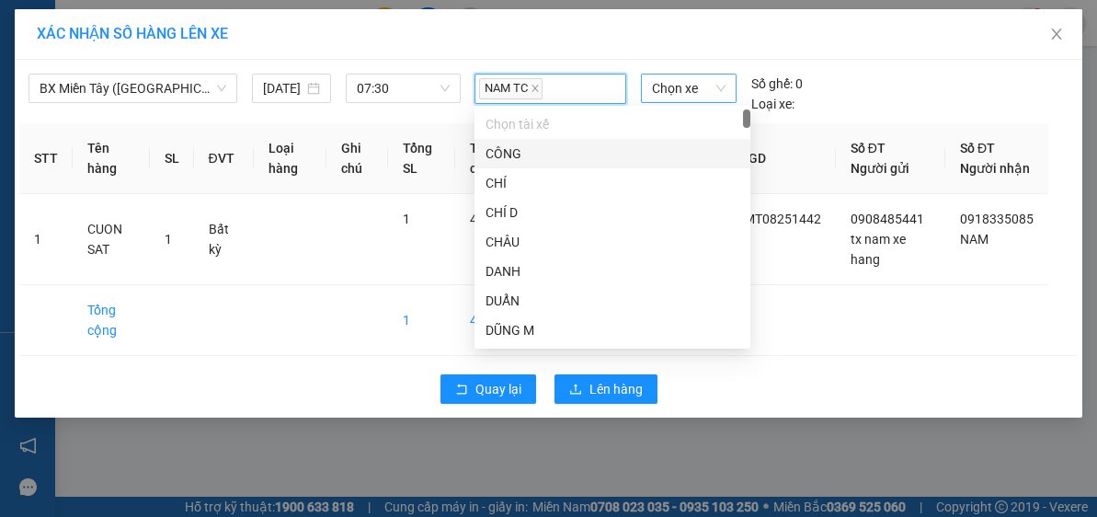
click at [683, 75] on span "Chọn xe" at bounding box center [689, 89] width 74 height 28
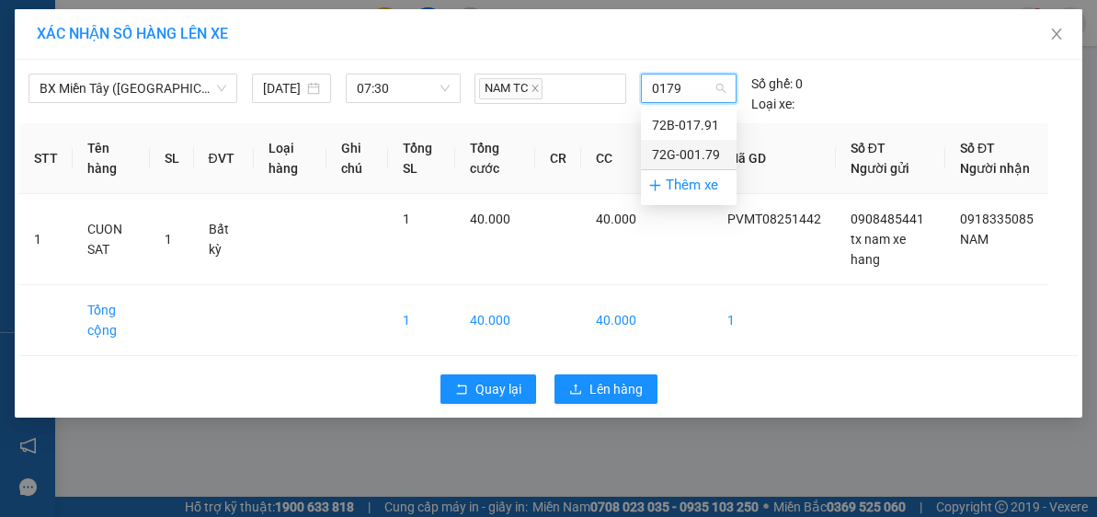
click at [686, 153] on div "72G-001.79" at bounding box center [689, 154] width 74 height 20
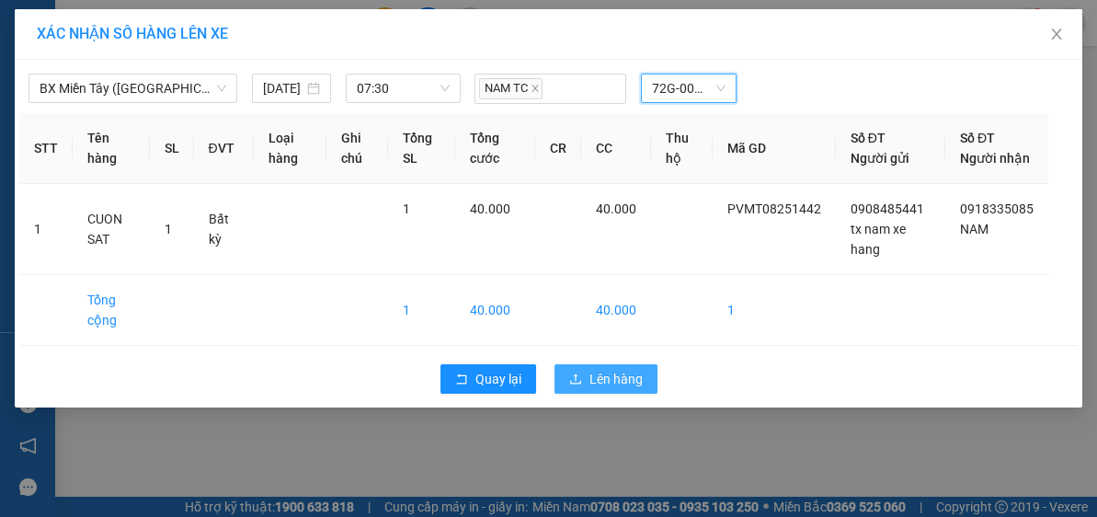
click at [637, 389] on span "Lên hàng" at bounding box center [616, 379] width 53 height 20
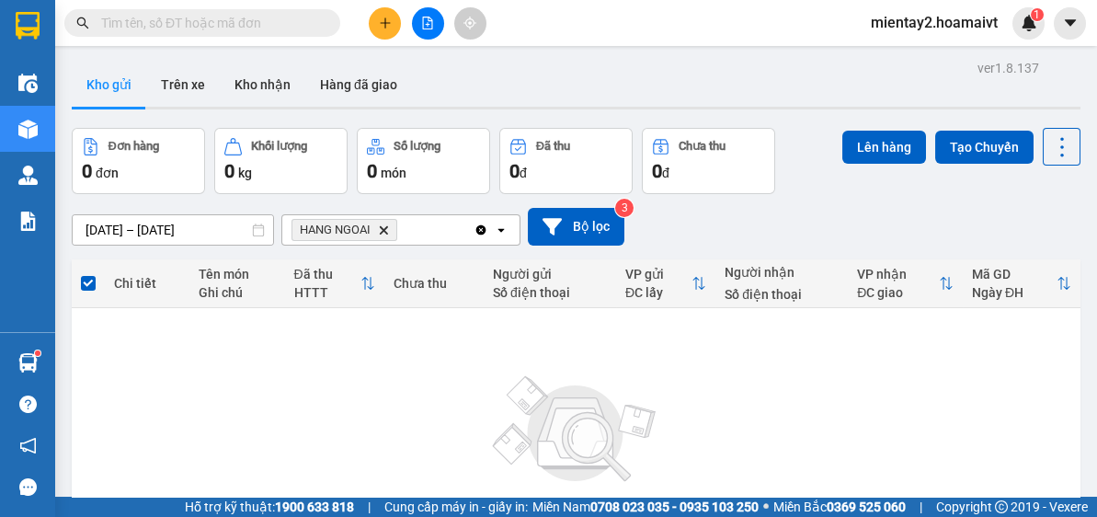
click at [395, 20] on button at bounding box center [385, 23] width 32 height 32
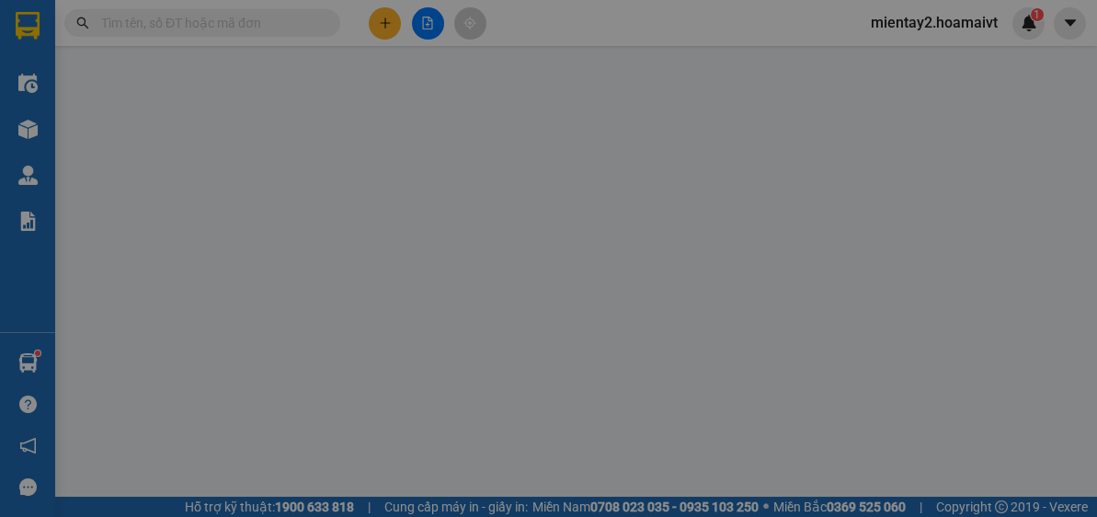
click at [389, 17] on div "Cần tạo đơn hàng để có thể xuất hóa đơn điện tử Xác nhận tạo đơn hàng? Quay lại…" at bounding box center [548, 258] width 1097 height 517
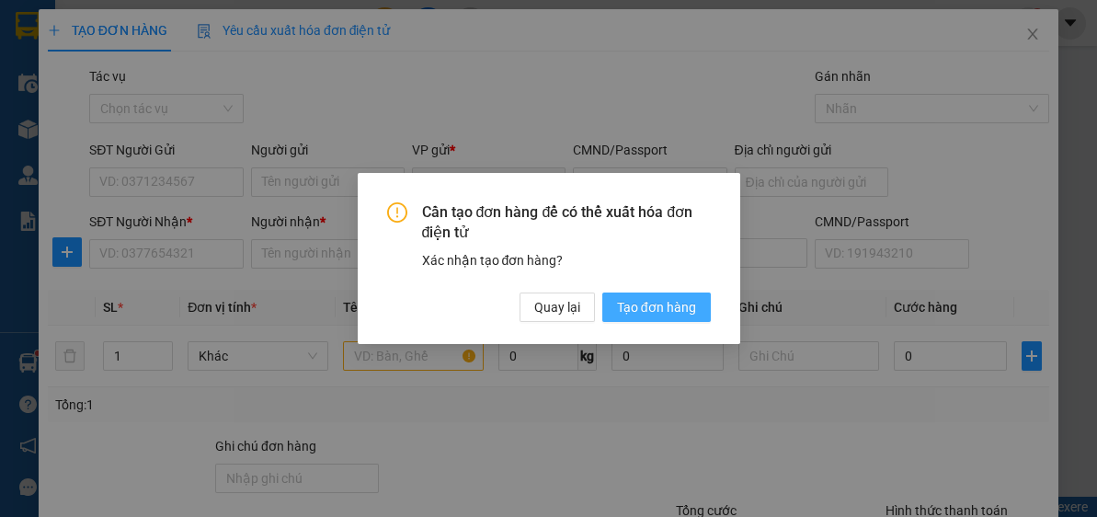
click at [693, 304] on span "Tạo đơn hàng" at bounding box center [656, 307] width 79 height 20
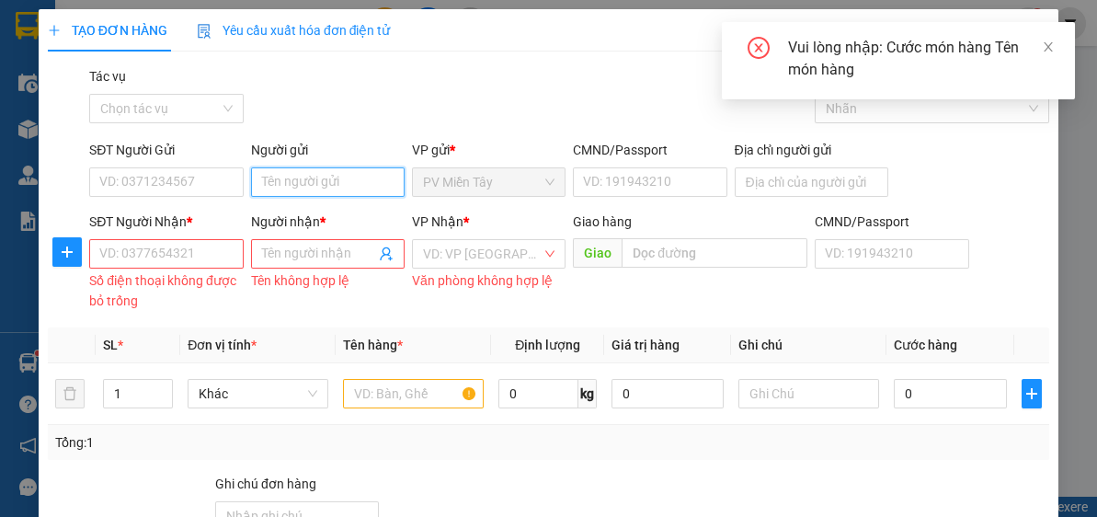
click at [337, 168] on input "Người gửi" at bounding box center [328, 181] width 154 height 29
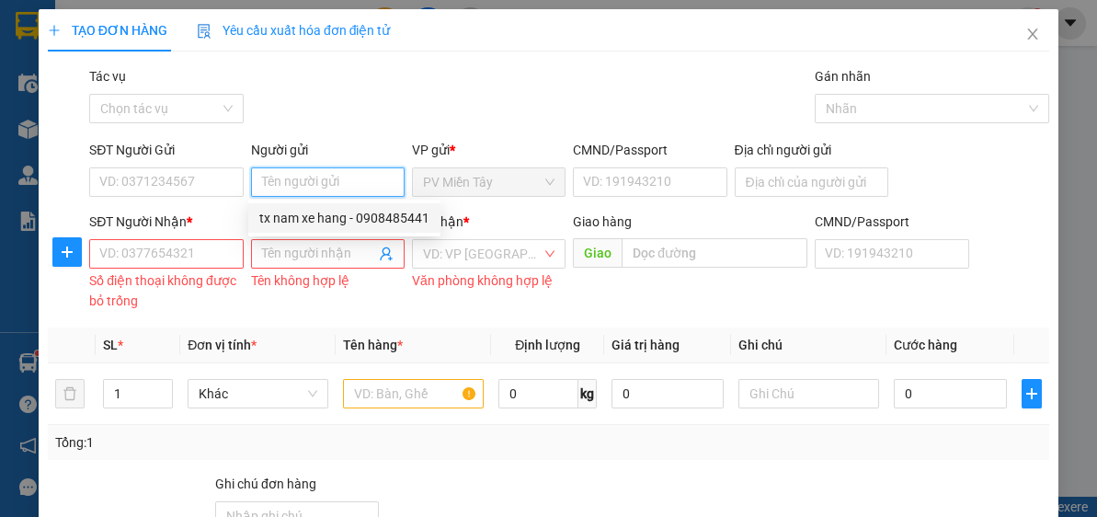
click at [327, 215] on div "tx nam xe hang - 0908485441" at bounding box center [344, 218] width 170 height 20
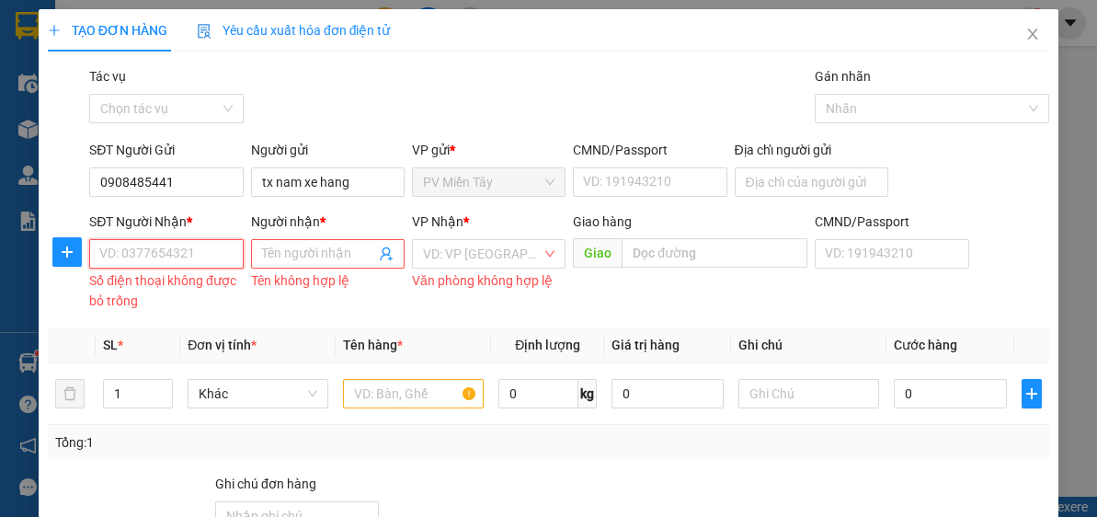
click at [206, 251] on input "SĐT Người Nhận *" at bounding box center [166, 253] width 154 height 29
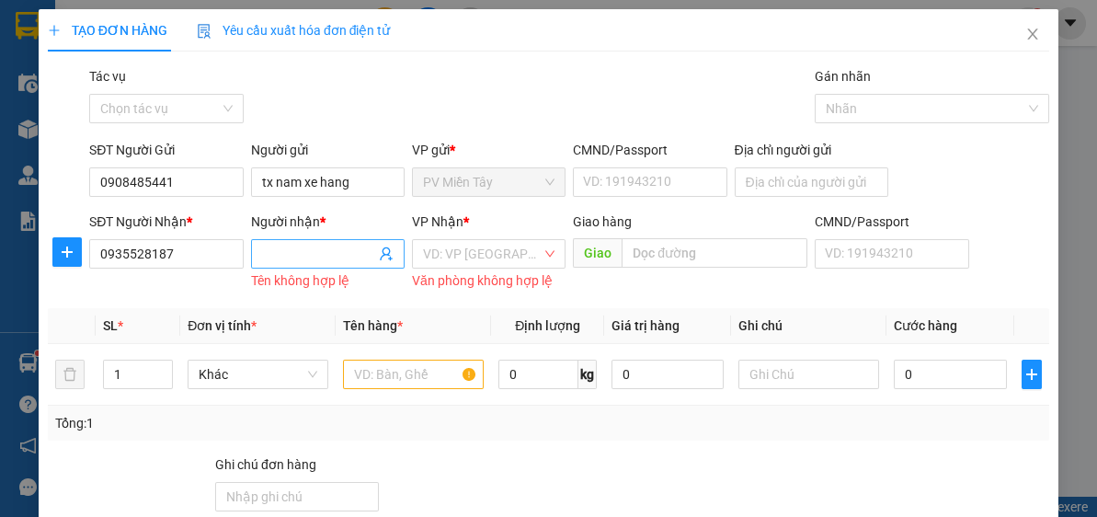
click at [333, 246] on input "Người nhận *" at bounding box center [318, 254] width 113 height 20
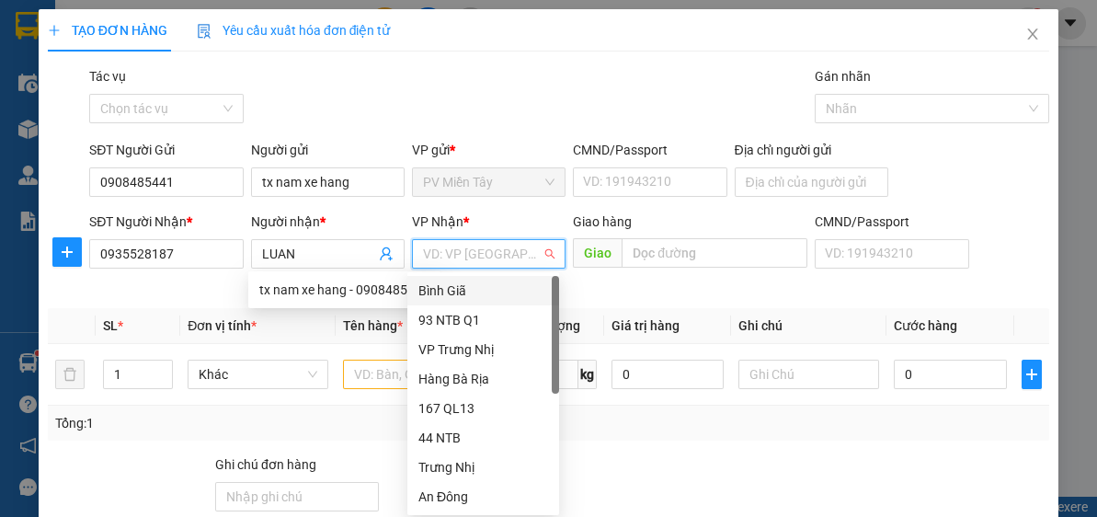
click at [499, 255] on input "search" at bounding box center [482, 254] width 119 height 28
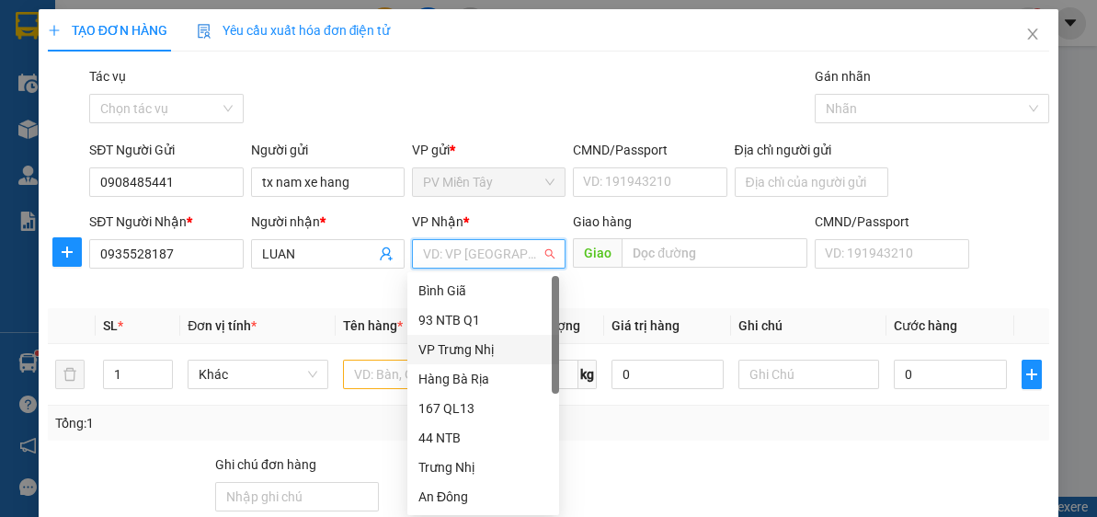
drag, startPoint x: 551, startPoint y: 342, endPoint x: 530, endPoint y: 457, distance: 116.9
click at [535, 455] on div "Bình Giã 93 NTB Q1 VP Trưng Nhị Hàng Bà Rịa 167 QL13 44 NTB Trưng Nhị An…" at bounding box center [484, 423] width 152 height 294
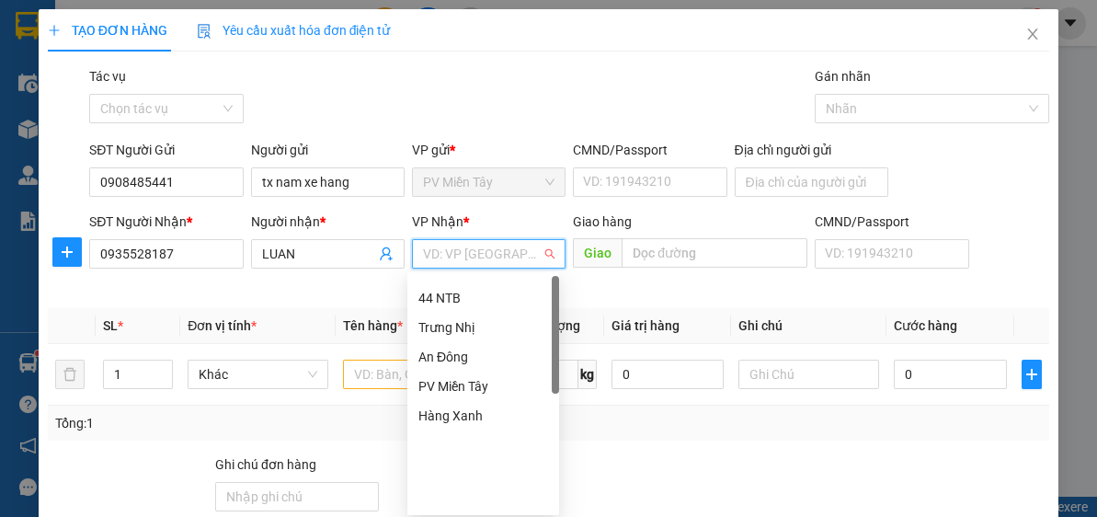
drag, startPoint x: 556, startPoint y: 328, endPoint x: 552, endPoint y: 481, distance: 152.7
click at [553, 394] on div at bounding box center [555, 335] width 7 height 118
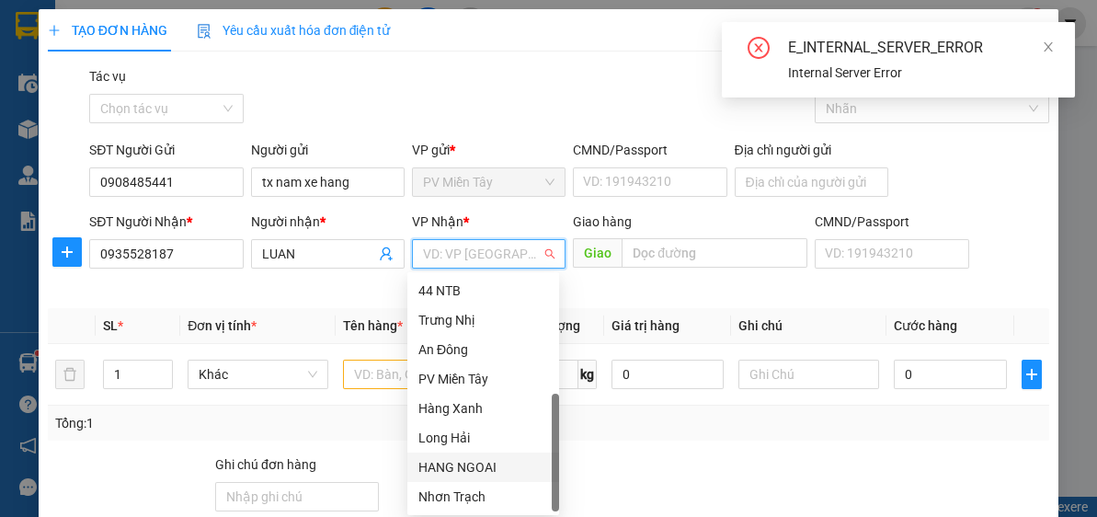
drag, startPoint x: 490, startPoint y: 459, endPoint x: 548, endPoint y: 411, distance: 75.1
click at [491, 459] on div "HANG NGOAI" at bounding box center [484, 467] width 130 height 20
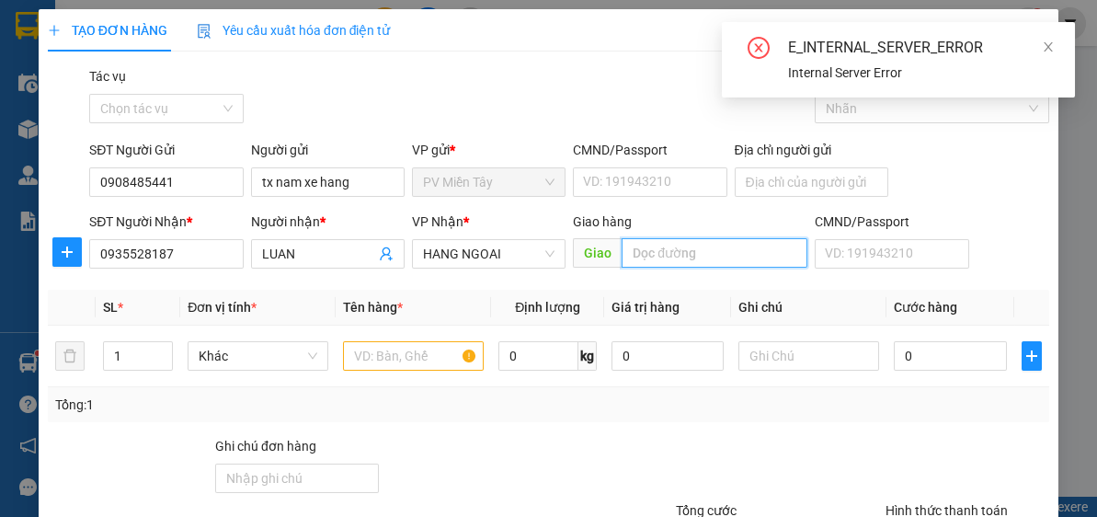
click at [646, 265] on input "text" at bounding box center [715, 252] width 186 height 29
click at [650, 253] on input "text" at bounding box center [715, 252] width 186 height 29
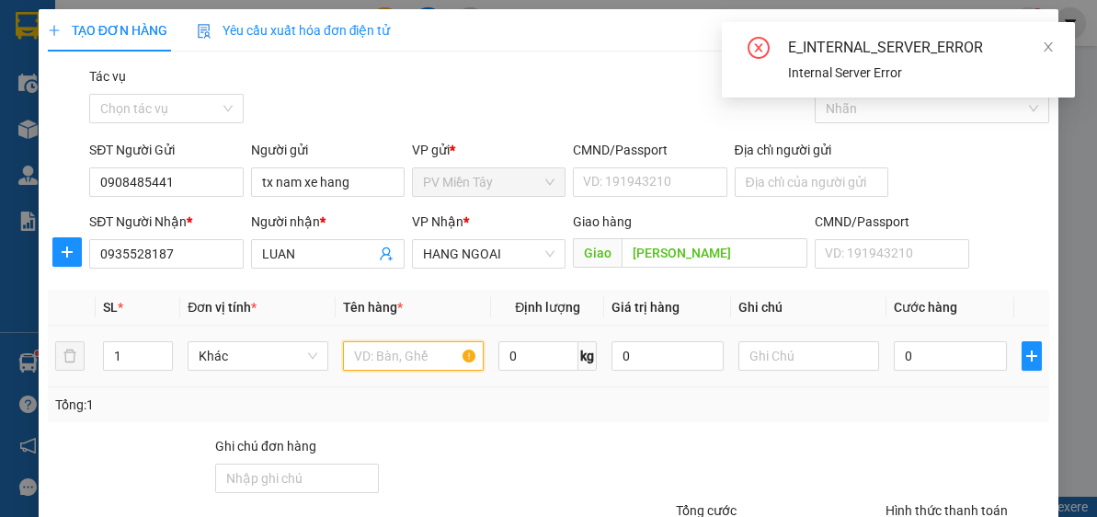
click at [402, 350] on input "text" at bounding box center [413, 355] width 141 height 29
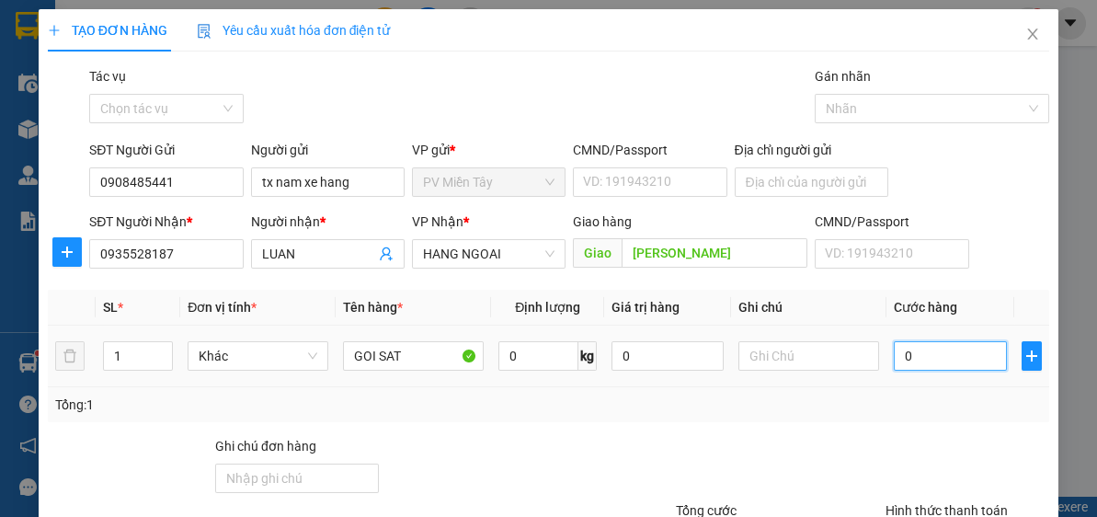
click at [907, 350] on input "0" at bounding box center [950, 355] width 112 height 29
drag, startPoint x: 891, startPoint y: 416, endPoint x: 901, endPoint y: 415, distance: 9.2
click at [898, 415] on div "Tổng: 1" at bounding box center [549, 404] width 1002 height 35
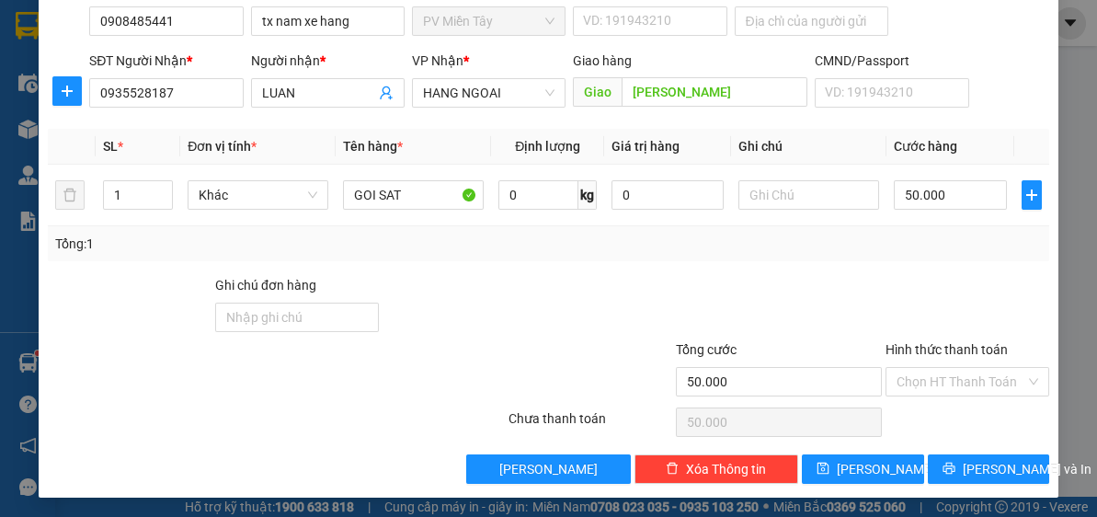
click at [987, 451] on div "Transit Pickup Surcharge Ids Transit Deliver Surcharge Ids Transit Deliver Surc…" at bounding box center [549, 194] width 1002 height 579
click at [989, 465] on span "[PERSON_NAME] và In" at bounding box center [1027, 469] width 129 height 20
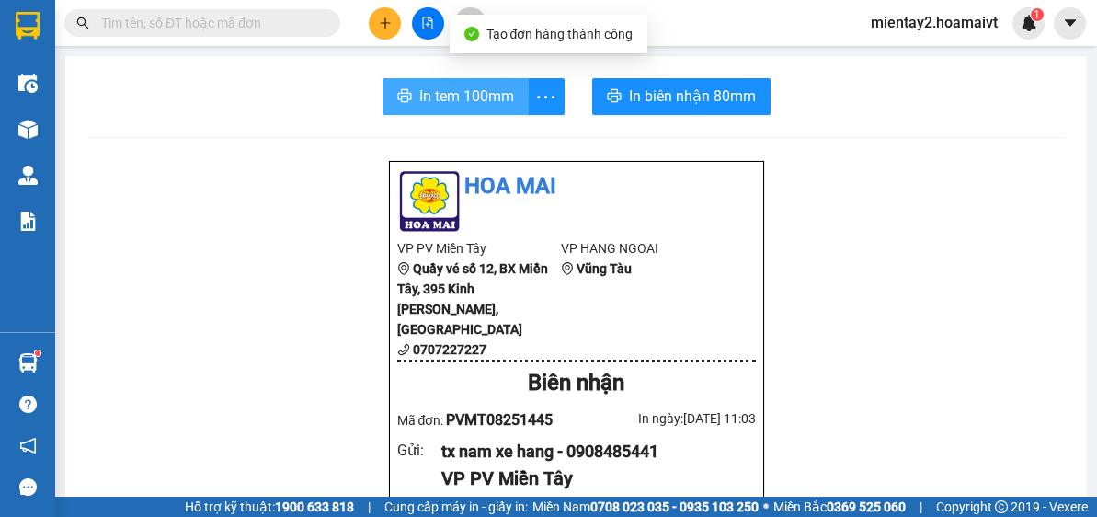
click at [486, 93] on span "In tem 100mm" at bounding box center [466, 96] width 95 height 23
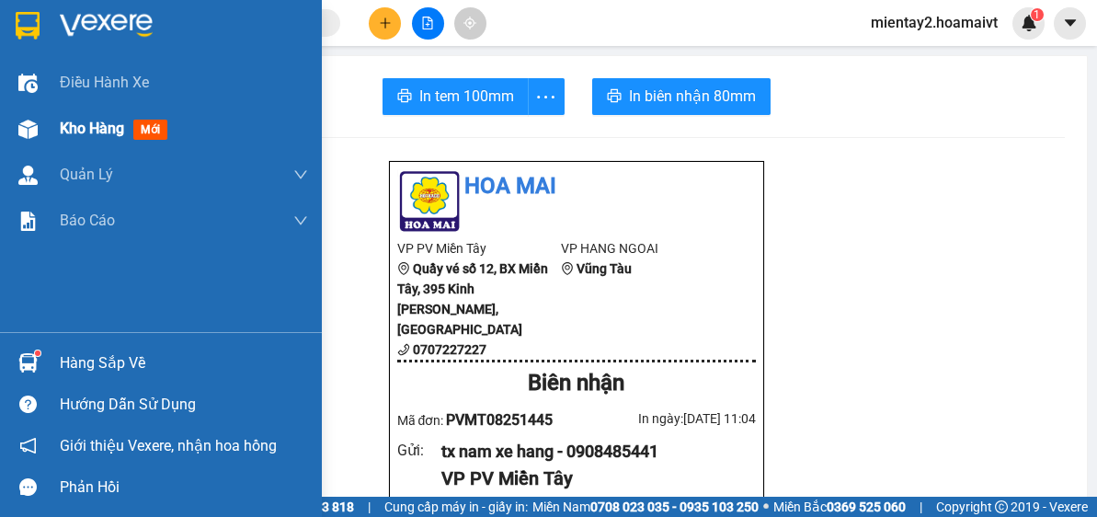
click at [80, 135] on span "Kho hàng" at bounding box center [92, 128] width 64 height 17
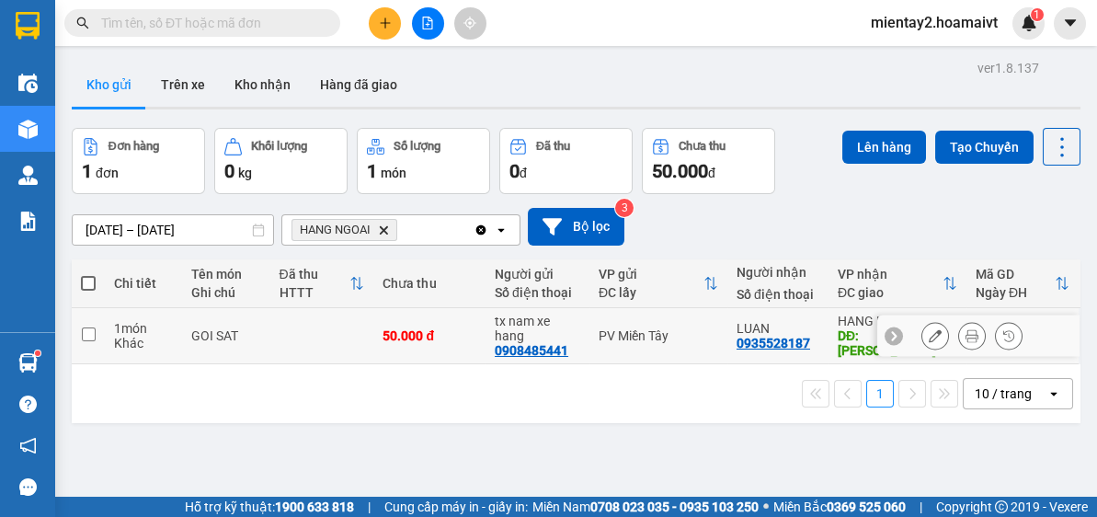
click at [396, 325] on td "50.000 đ" at bounding box center [429, 336] width 112 height 56
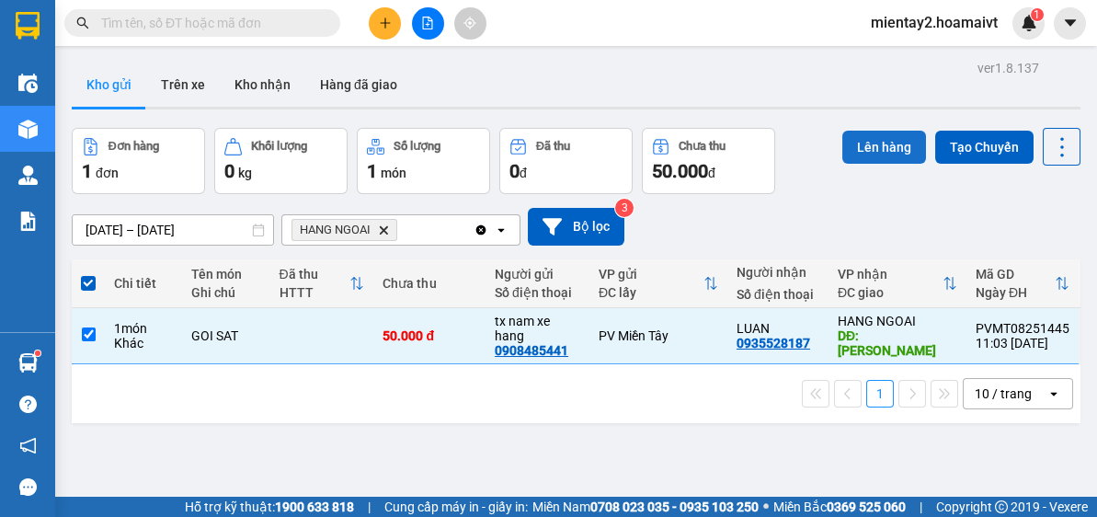
click at [876, 146] on button "Lên hàng" at bounding box center [885, 147] width 84 height 33
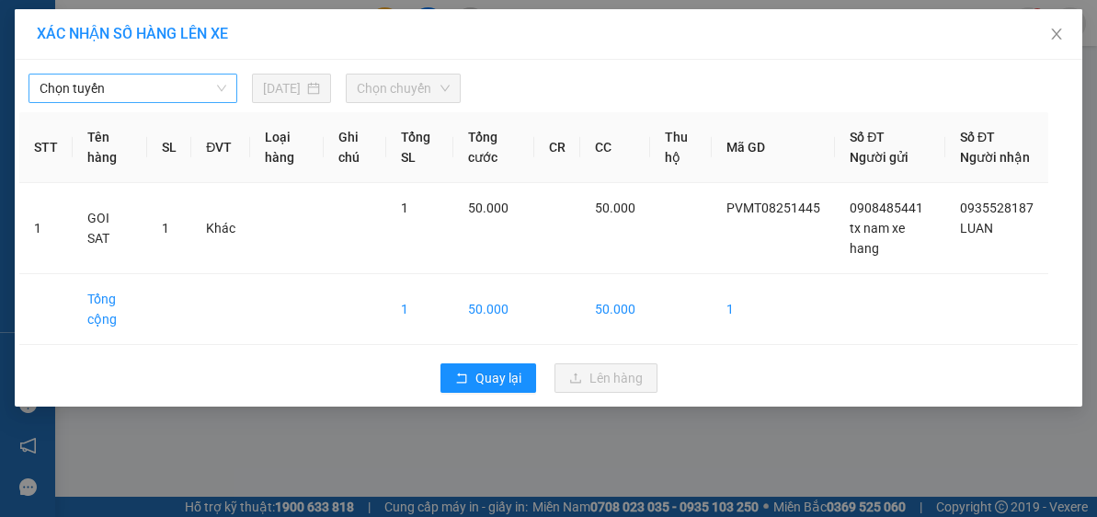
click at [151, 86] on span "Chọn tuyến" at bounding box center [133, 89] width 187 height 28
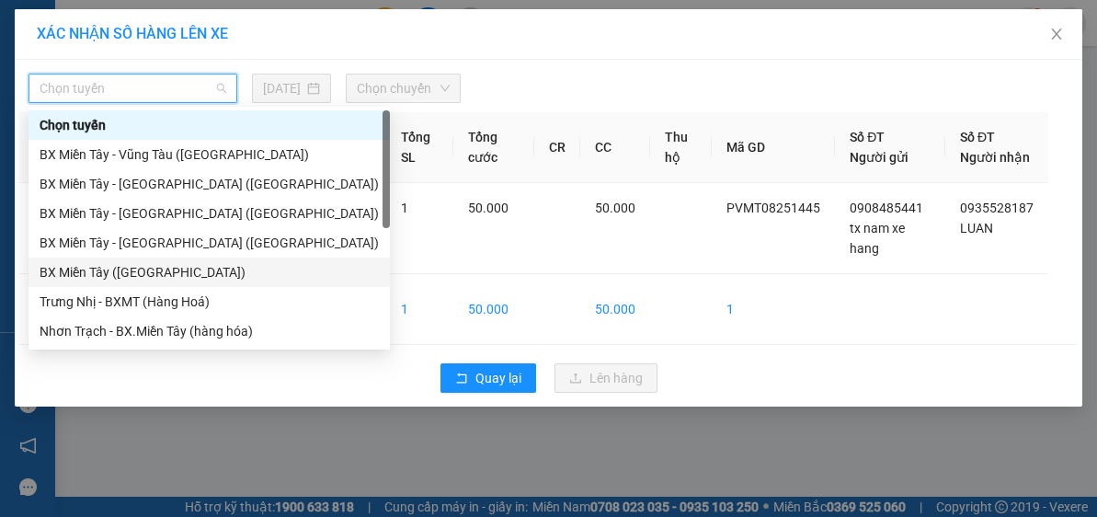
click at [177, 269] on div "BX Miền Tây (Hàng Ngoài)" at bounding box center [209, 272] width 339 height 20
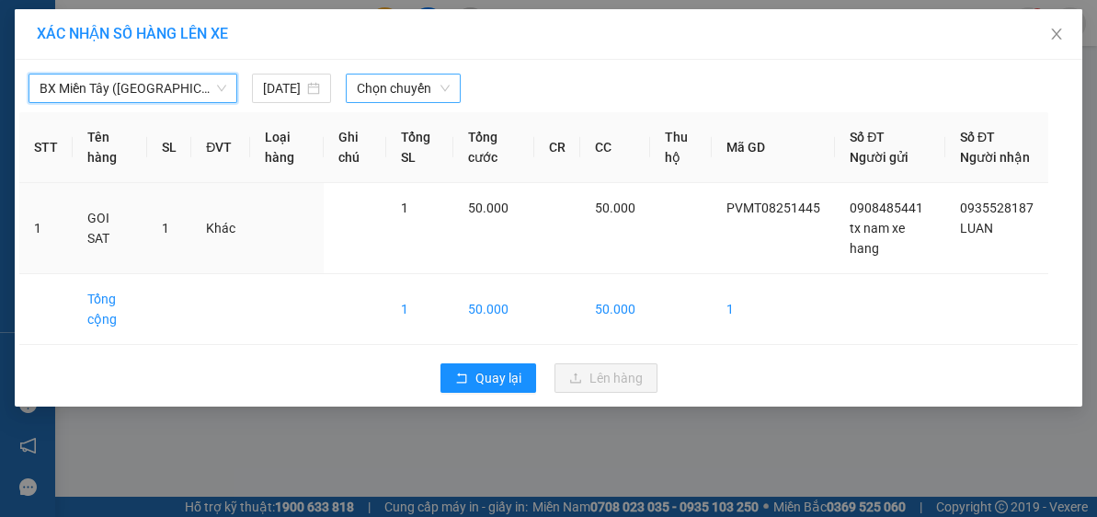
drag, startPoint x: 425, startPoint y: 77, endPoint x: 428, endPoint y: 96, distance: 18.6
click at [425, 77] on span "Chọn chuyến" at bounding box center [404, 89] width 94 height 28
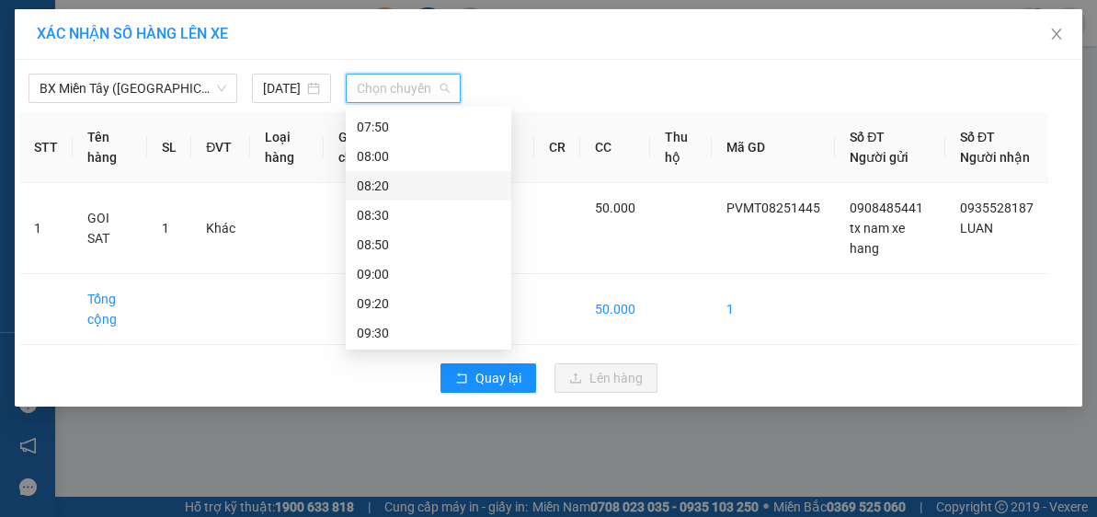
scroll to position [126, 0]
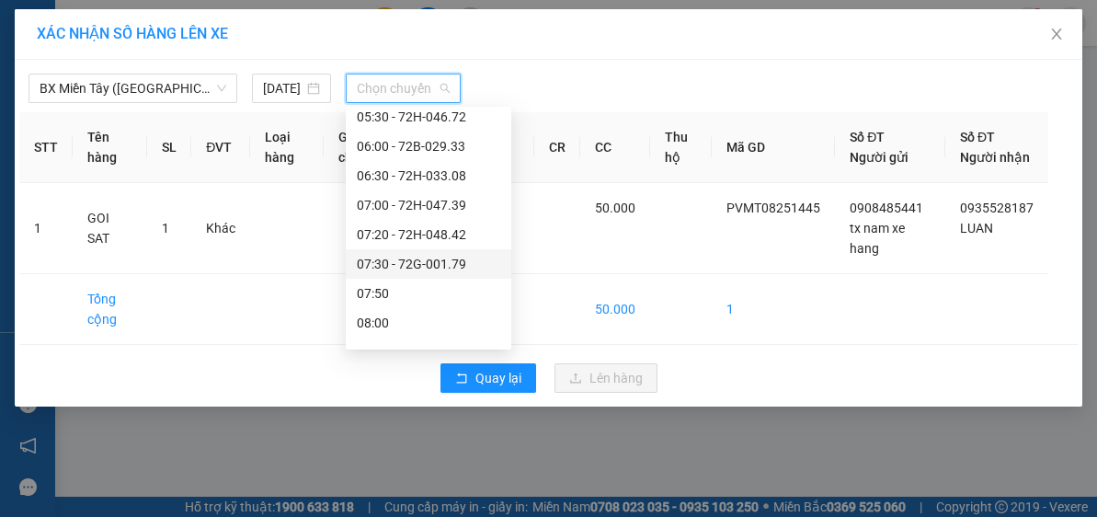
click at [461, 258] on div "07:30 - 72G-001.79" at bounding box center [429, 264] width 144 height 20
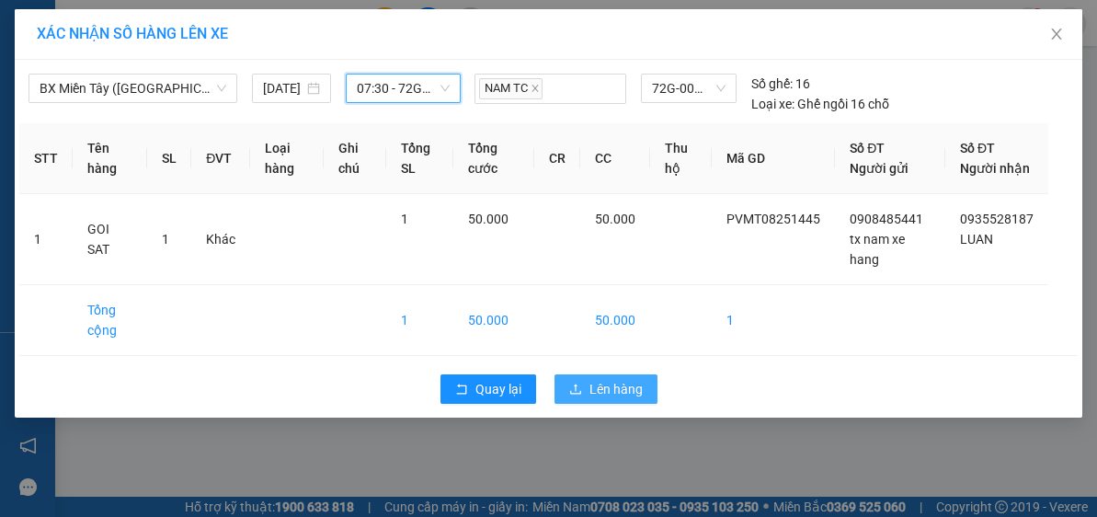
click at [628, 399] on span "Lên hàng" at bounding box center [616, 389] width 53 height 20
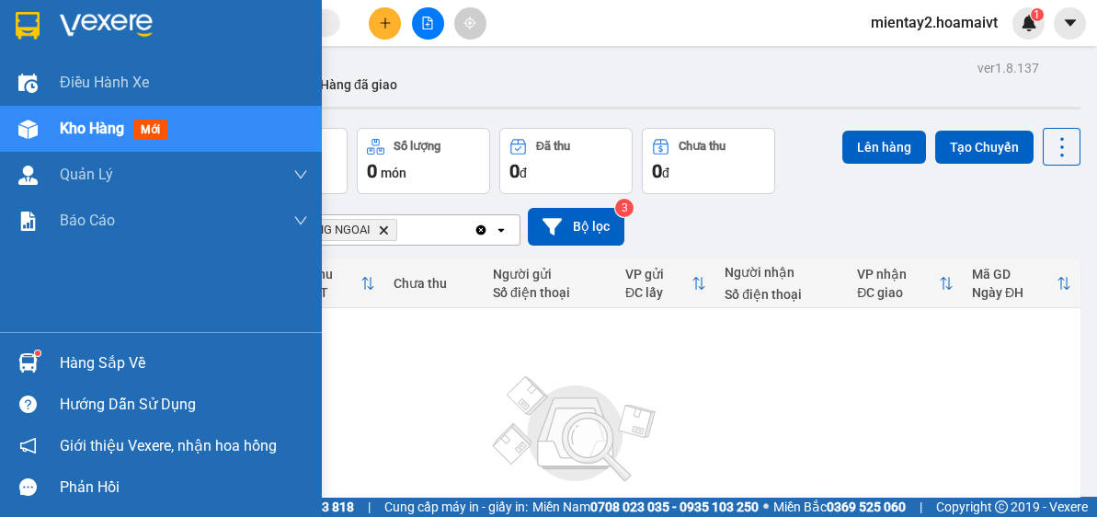
click at [98, 365] on div "Hàng sắp về" at bounding box center [184, 364] width 248 height 28
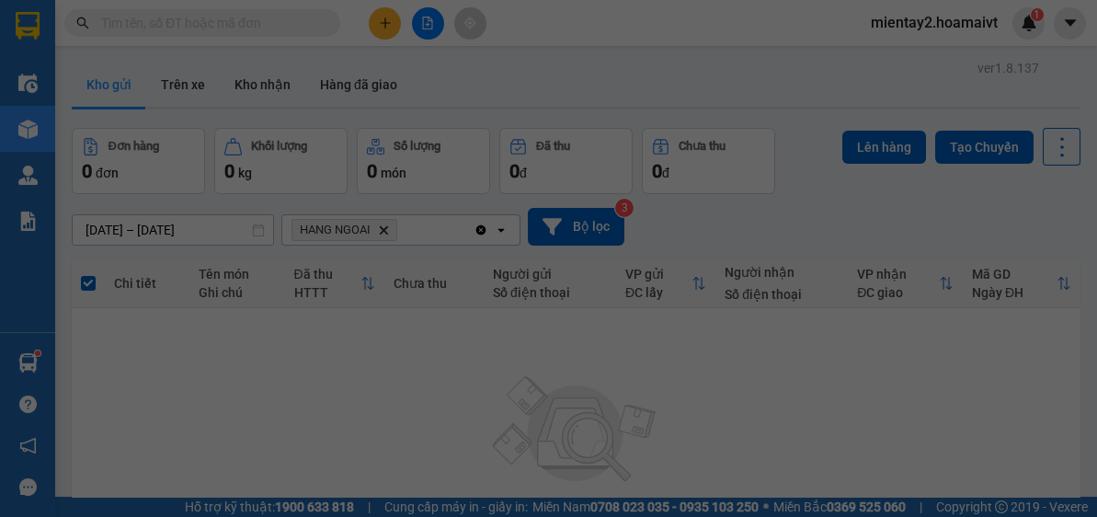
click at [102, 362] on body "Kết quả tìm kiếm ( 0 ) Bộ lọc No Data mientay2.hoamaivt 1 Điều hành xe Kho hàng…" at bounding box center [548, 258] width 1097 height 517
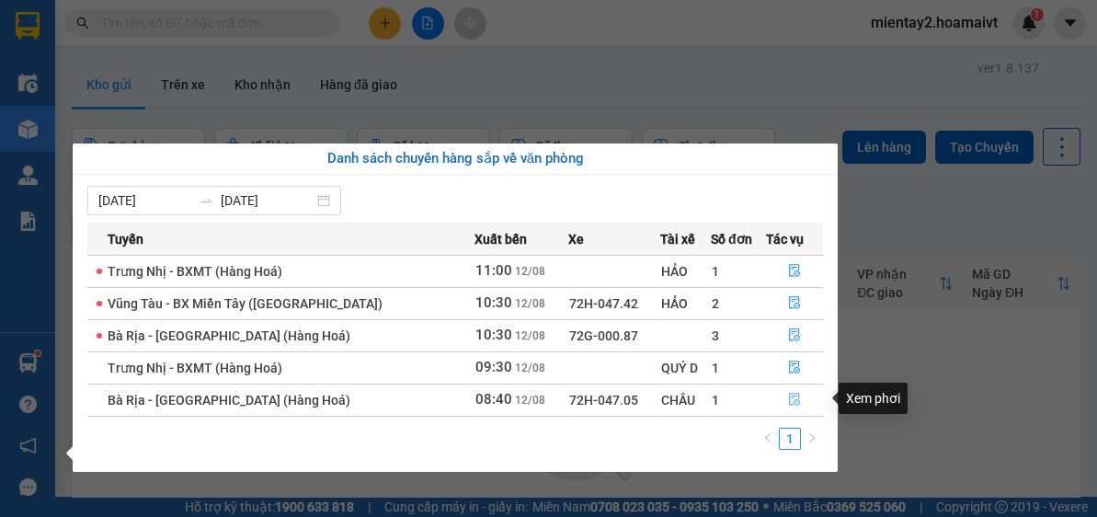
click at [788, 395] on icon "file-done" at bounding box center [794, 399] width 13 height 13
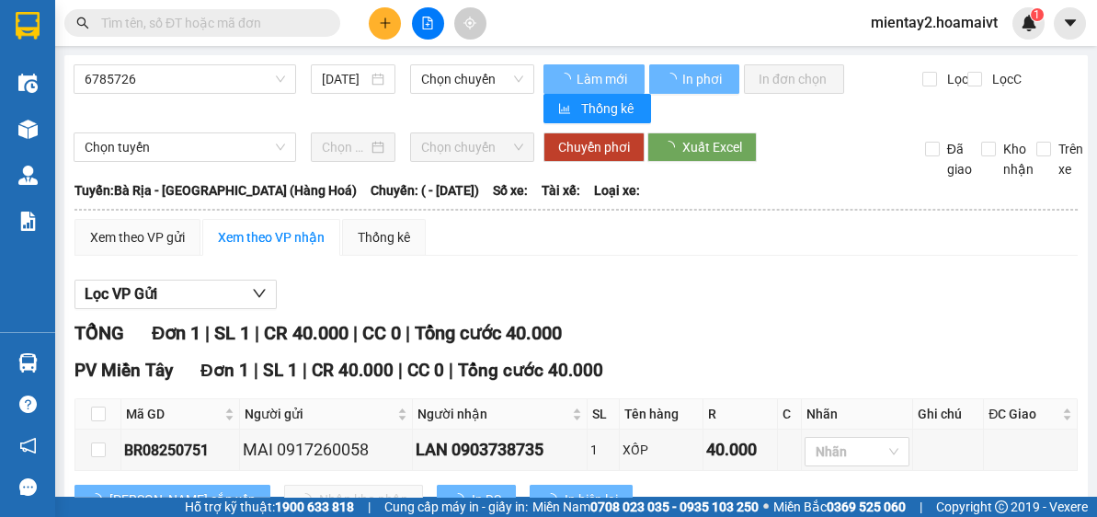
scroll to position [65, 0]
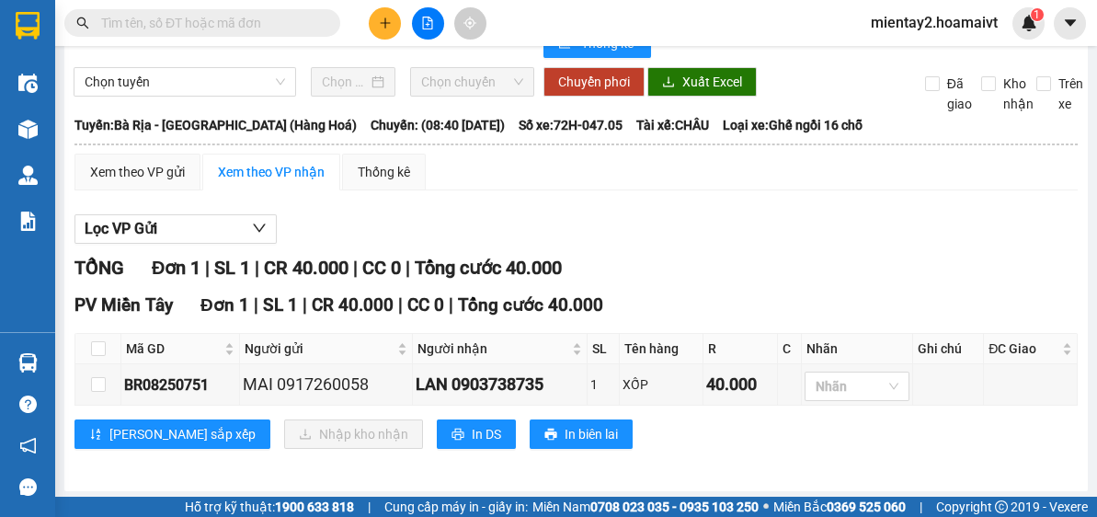
click at [388, 12] on button at bounding box center [385, 23] width 32 height 32
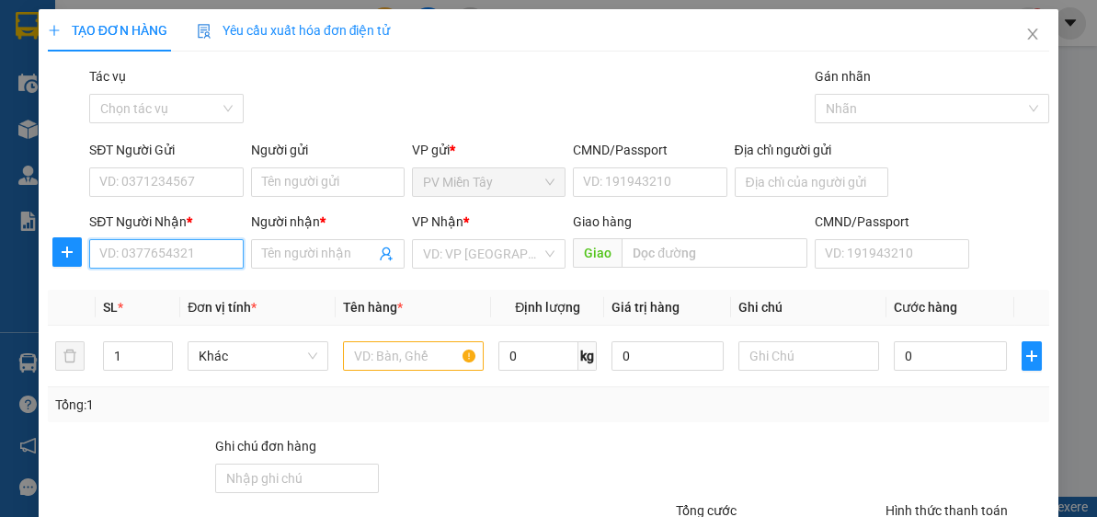
click at [188, 242] on input "SĐT Người Nhận *" at bounding box center [166, 253] width 154 height 29
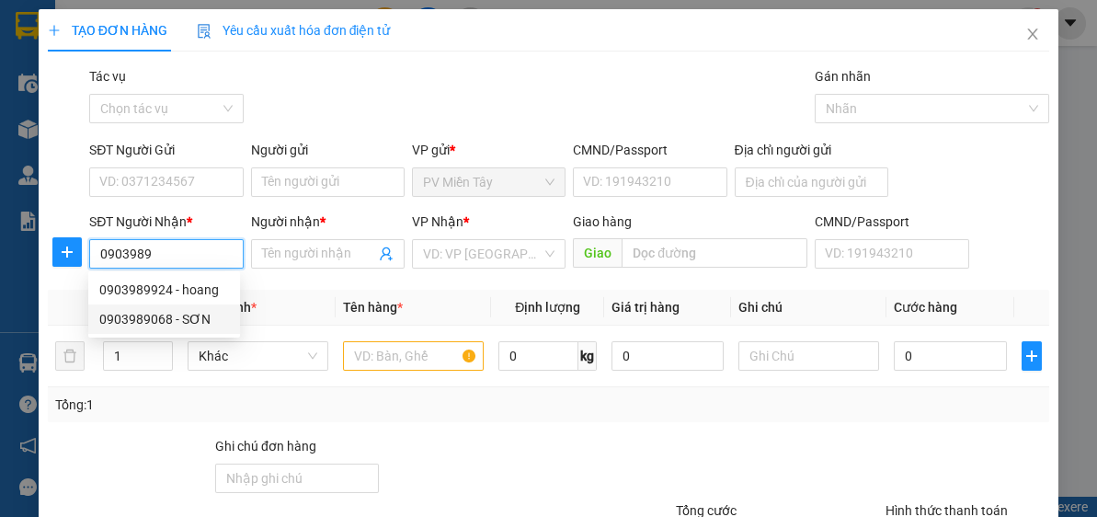
click at [185, 325] on div "0903989068 - SƠN" at bounding box center [164, 319] width 130 height 20
type input "0903989068"
type input "SƠN"
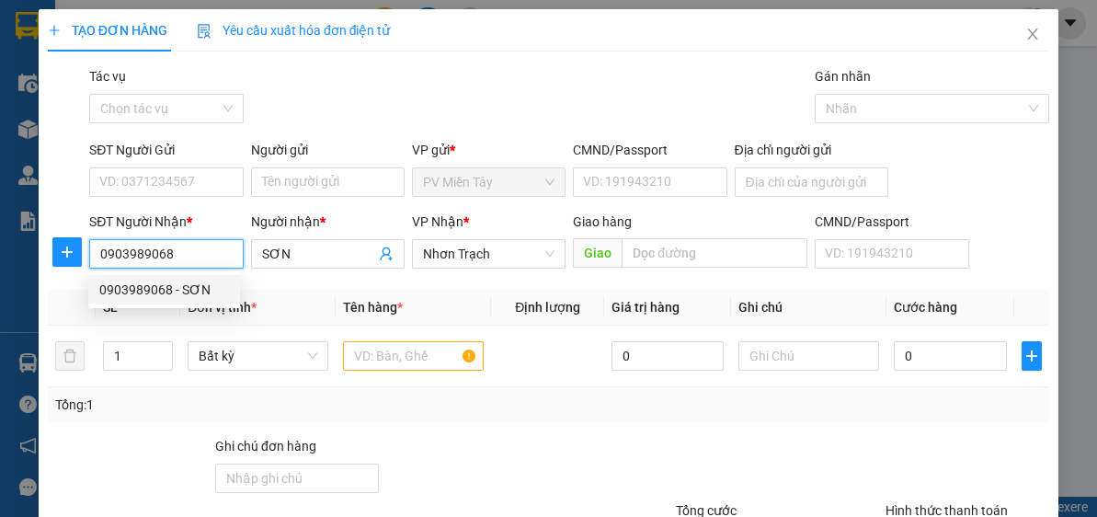
drag, startPoint x: 179, startPoint y: 259, endPoint x: 81, endPoint y: 251, distance: 98.8
click at [81, 251] on div "SĐT Người Nhận * 0903989068 Người nhận * SƠN VP Nhận * Nhơn Trạch Giao hàng Gia…" at bounding box center [548, 244] width 1005 height 64
type input "0903989068"
